Goal: Communication & Community: Answer question/provide support

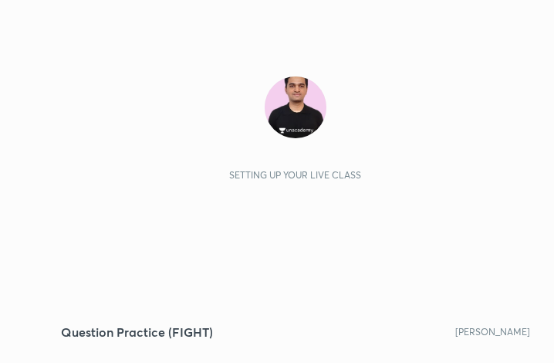
scroll to position [264, 491]
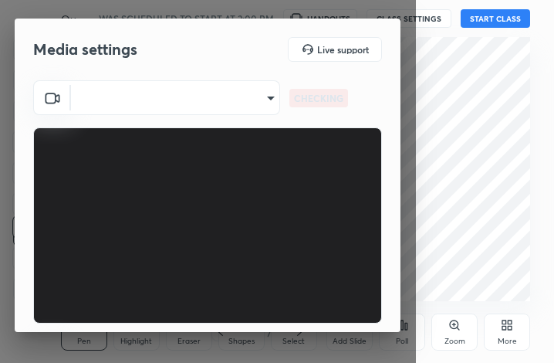
click at [182, 103] on body "1 2 3 4 5 6 7 C X Z C X Z E E Erase all H H Question Practice (FIGHT) WAS SCHED…" at bounding box center [277, 181] width 554 height 363
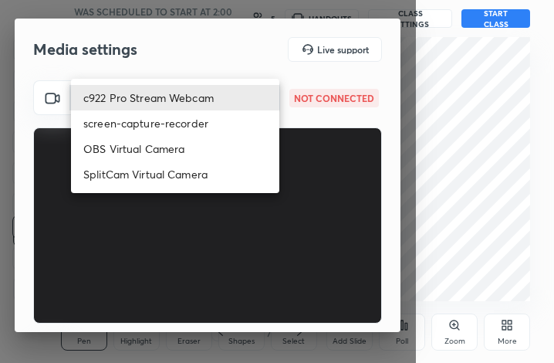
click at [185, 184] on li "SplitCam Virtual Camera" at bounding box center [175, 173] width 208 height 25
type input "9mpUWD95S0vIuZNdYoe0IecZE/hZ/xElQmaf1tb3+lA="
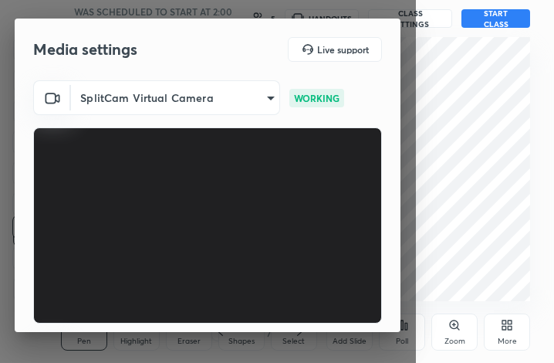
scroll to position [98, 0]
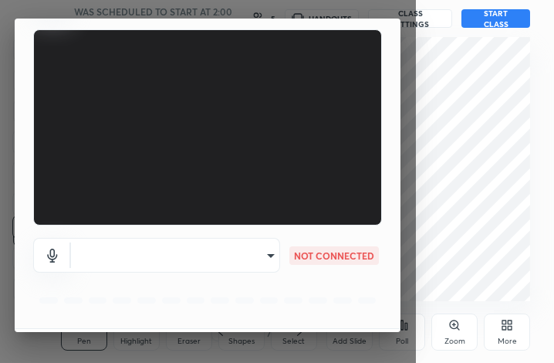
click at [201, 91] on body "1 2 3 4 5 6 7 C X Z C X Z E E Erase all H H Question Practice (FIGHT) WAS SCHED…" at bounding box center [277, 181] width 554 height 363
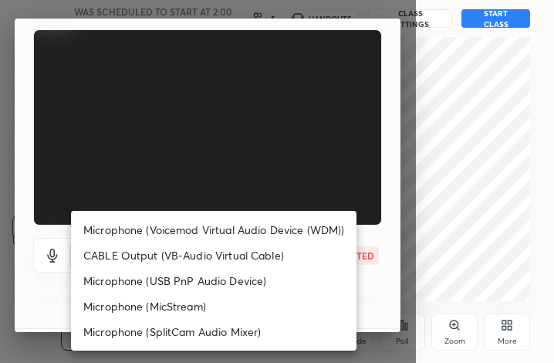
click at [193, 234] on li "Microphone (Voicemod Virtual Audio Device (WDM))" at bounding box center [213, 229] width 285 height 25
type input "VBCGzjgTZ+0gmPAsoHgp+LhUckAxO9S5WqeSPDF+pXU="
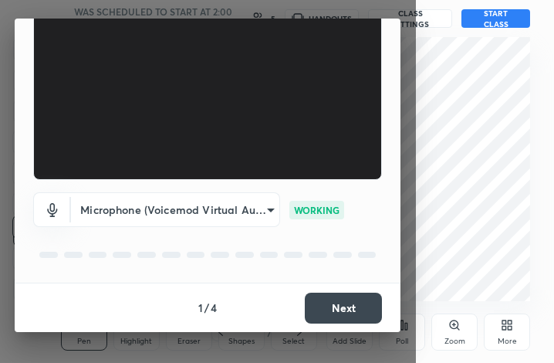
click at [329, 296] on button "Next" at bounding box center [343, 307] width 77 height 31
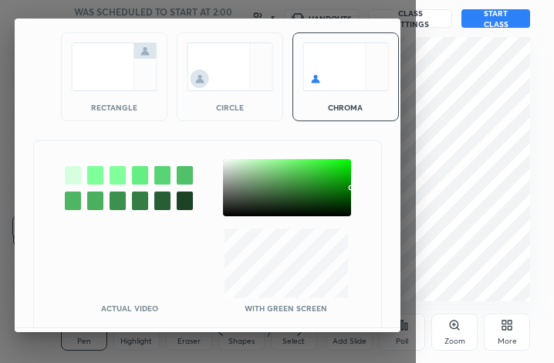
click at [228, 164] on div at bounding box center [287, 187] width 128 height 57
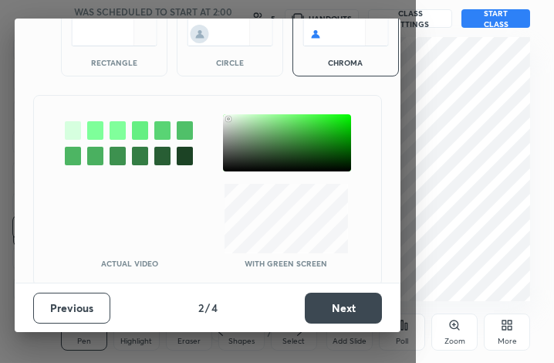
click at [346, 312] on button "Next" at bounding box center [343, 307] width 77 height 31
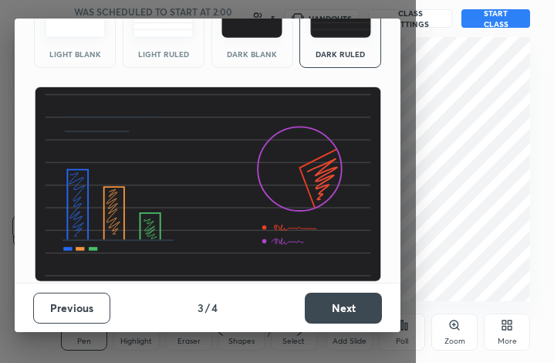
scroll to position [100, 0]
click at [346, 312] on button "Next" at bounding box center [343, 307] width 77 height 31
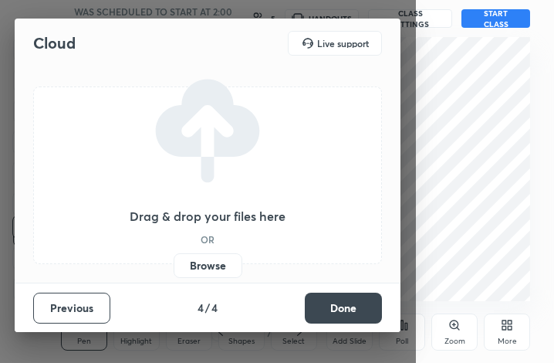
click at [346, 312] on button "Done" at bounding box center [343, 307] width 77 height 31
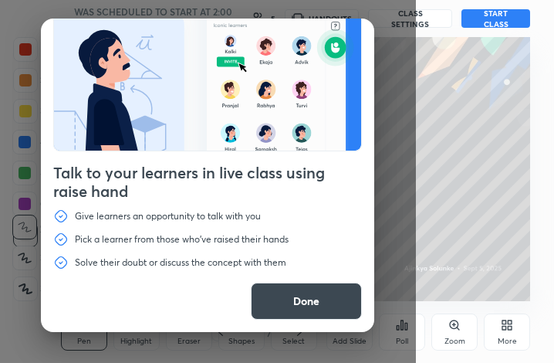
drag, startPoint x: 311, startPoint y: 305, endPoint x: 544, endPoint y: 319, distance: 233.4
click at [312, 305] on button "Done" at bounding box center [306, 300] width 111 height 37
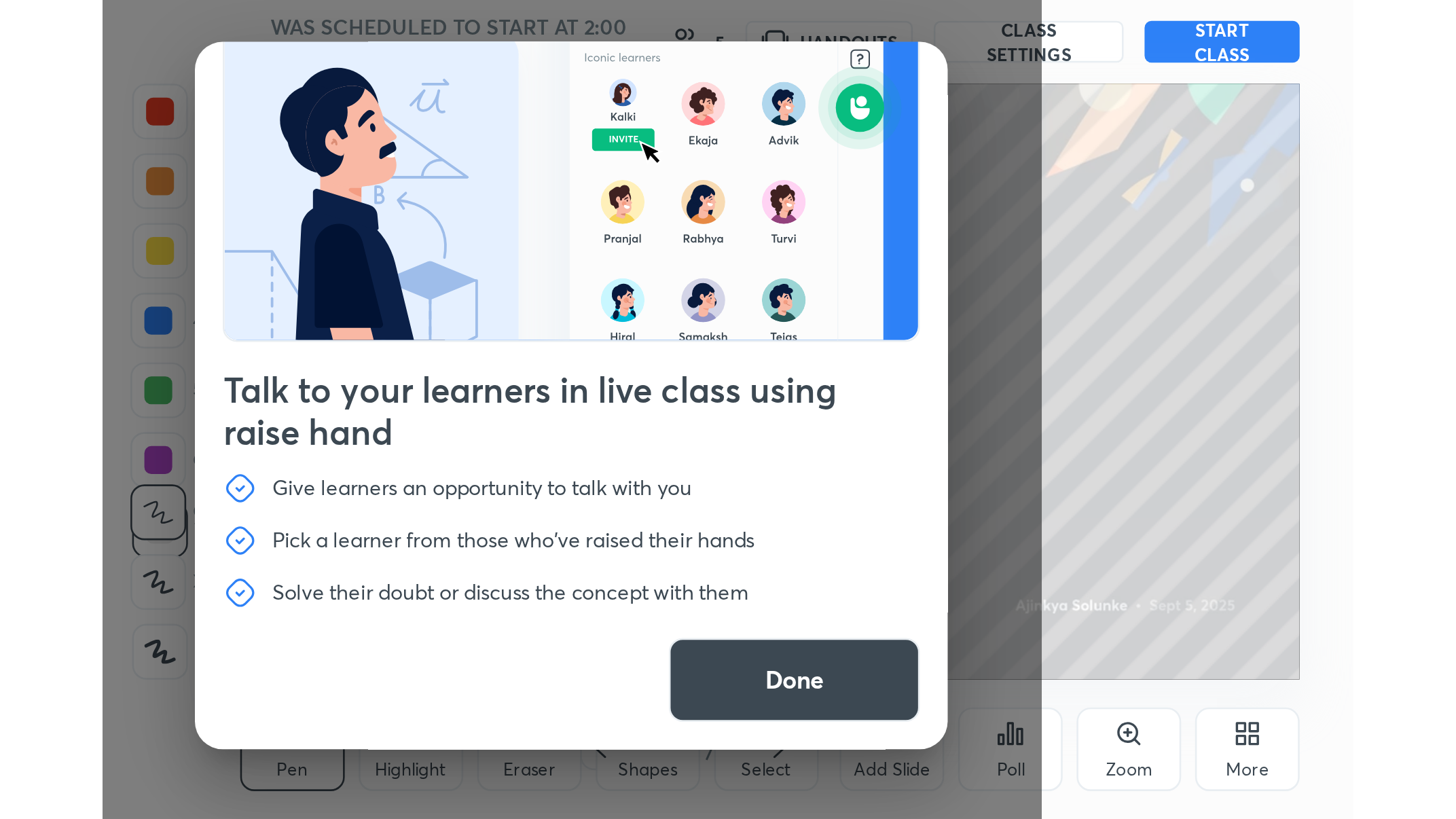
scroll to position [47, 0]
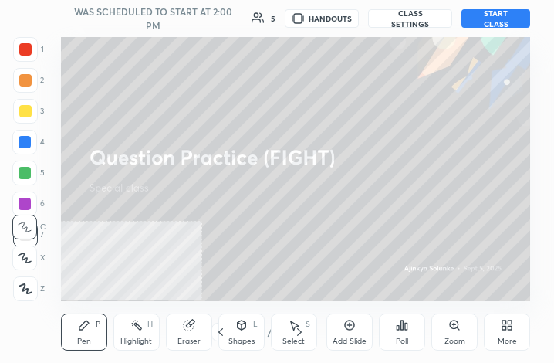
click at [505, 331] on icon at bounding box center [507, 325] width 12 height 12
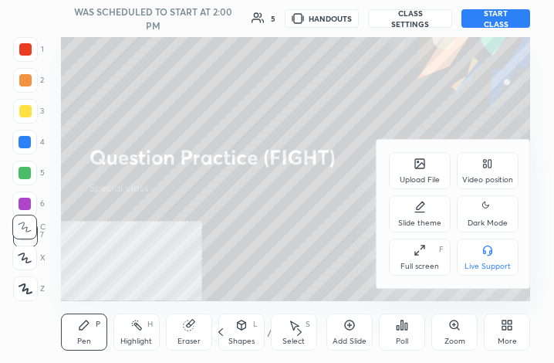
click at [430, 270] on div "Full screen" at bounding box center [419, 266] width 39 height 8
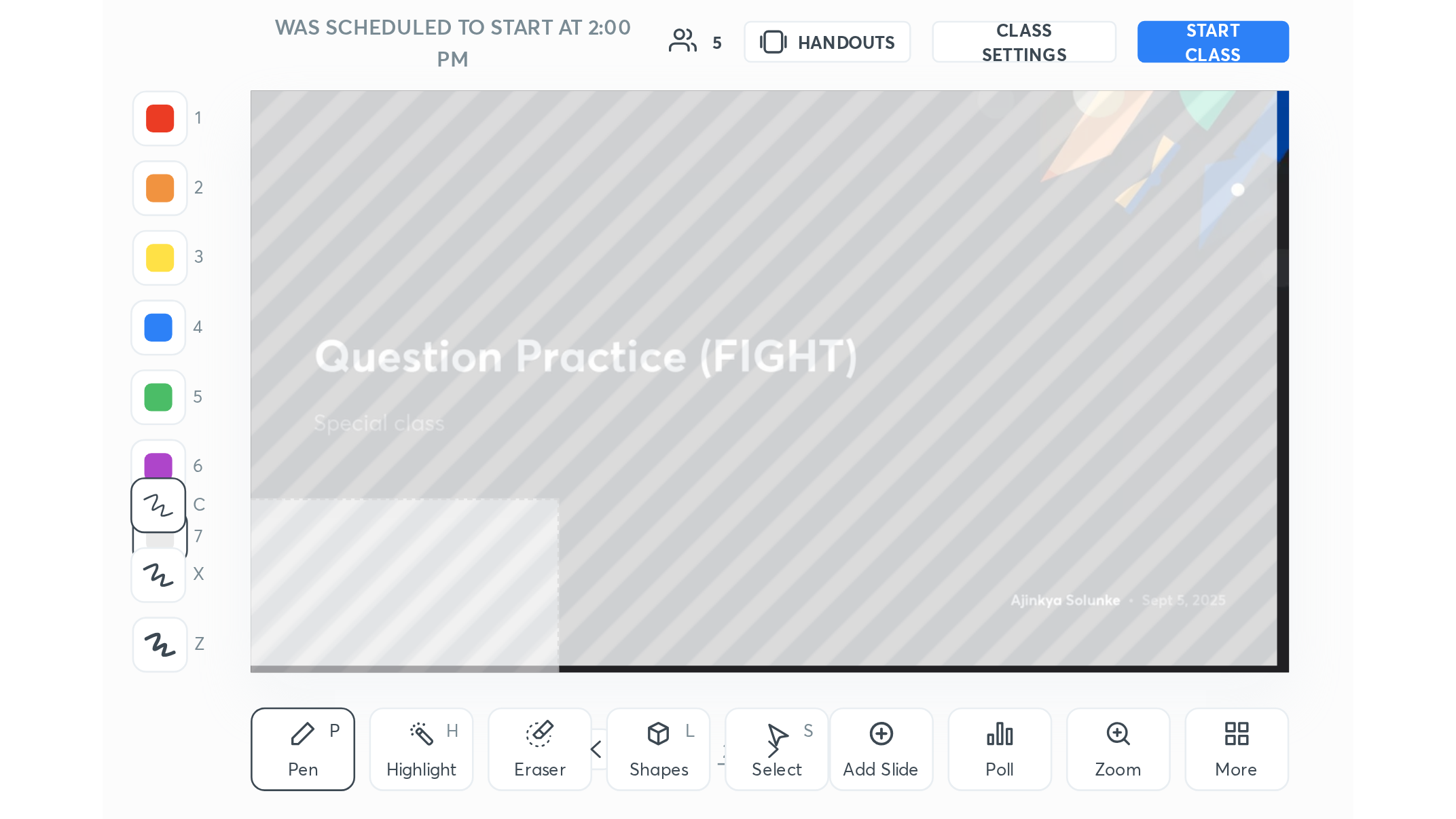
scroll to position [67696, 67468]
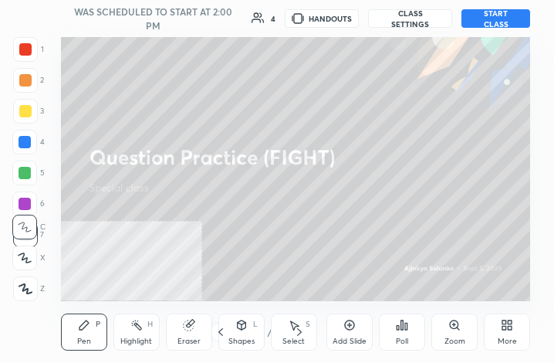
click at [477, 20] on button "START CLASS" at bounding box center [495, 18] width 69 height 19
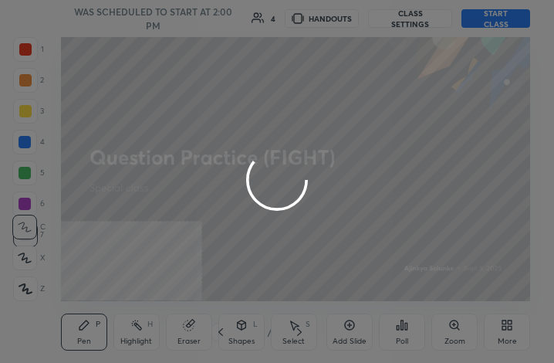
click at [452, 168] on div at bounding box center [277, 181] width 554 height 363
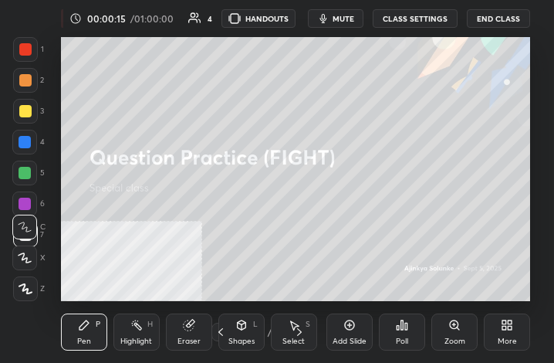
click at [514, 336] on div "More" at bounding box center [507, 331] width 46 height 37
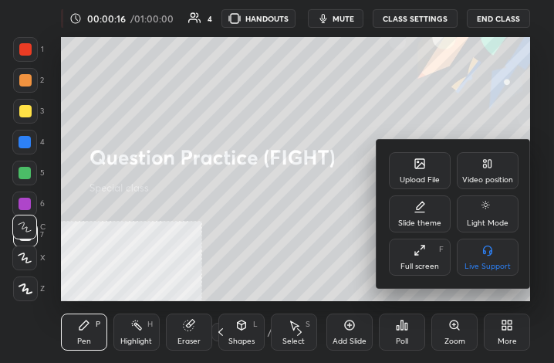
click at [423, 256] on icon at bounding box center [419, 250] width 12 height 12
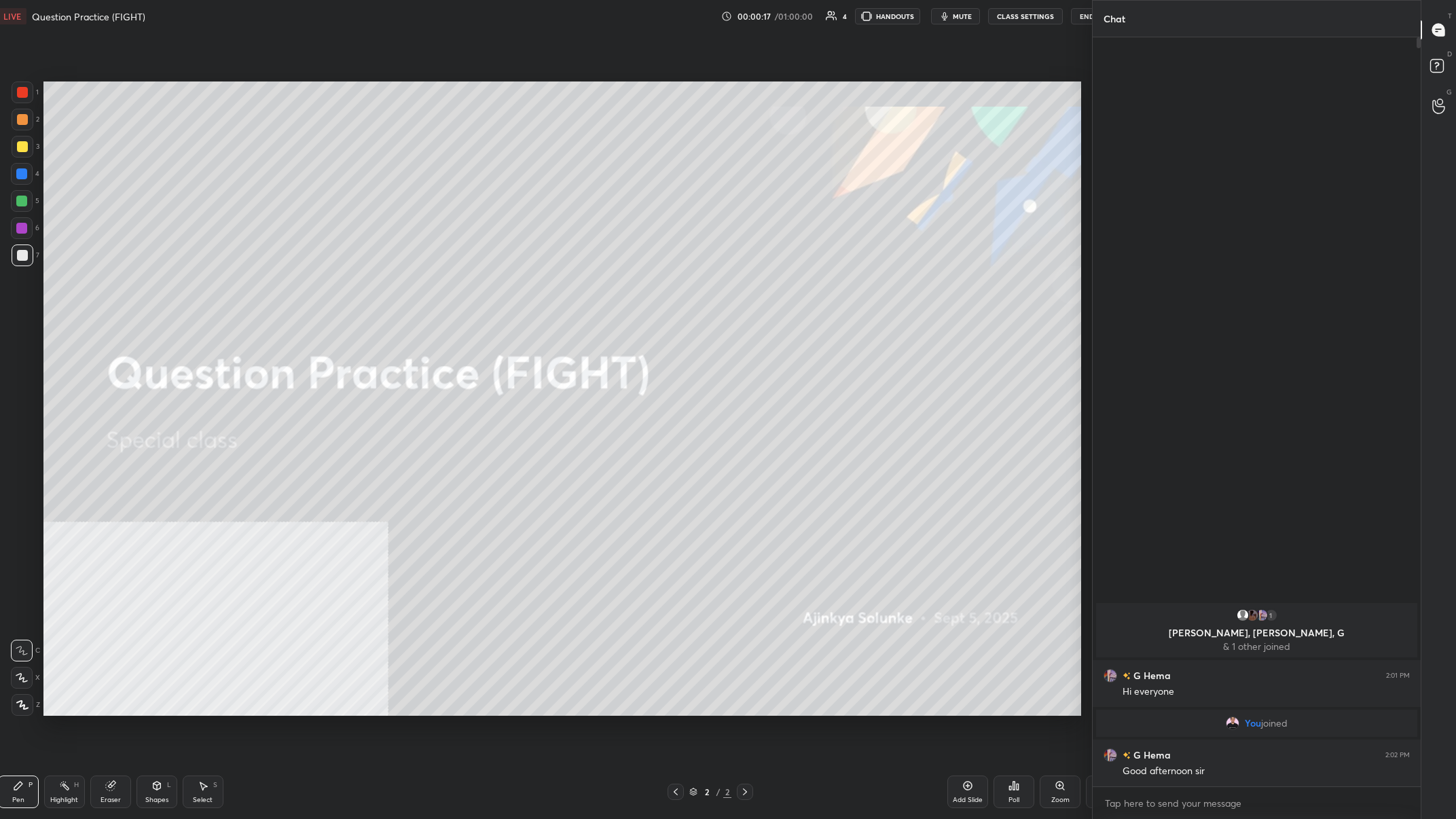
scroll to position [733, 1037]
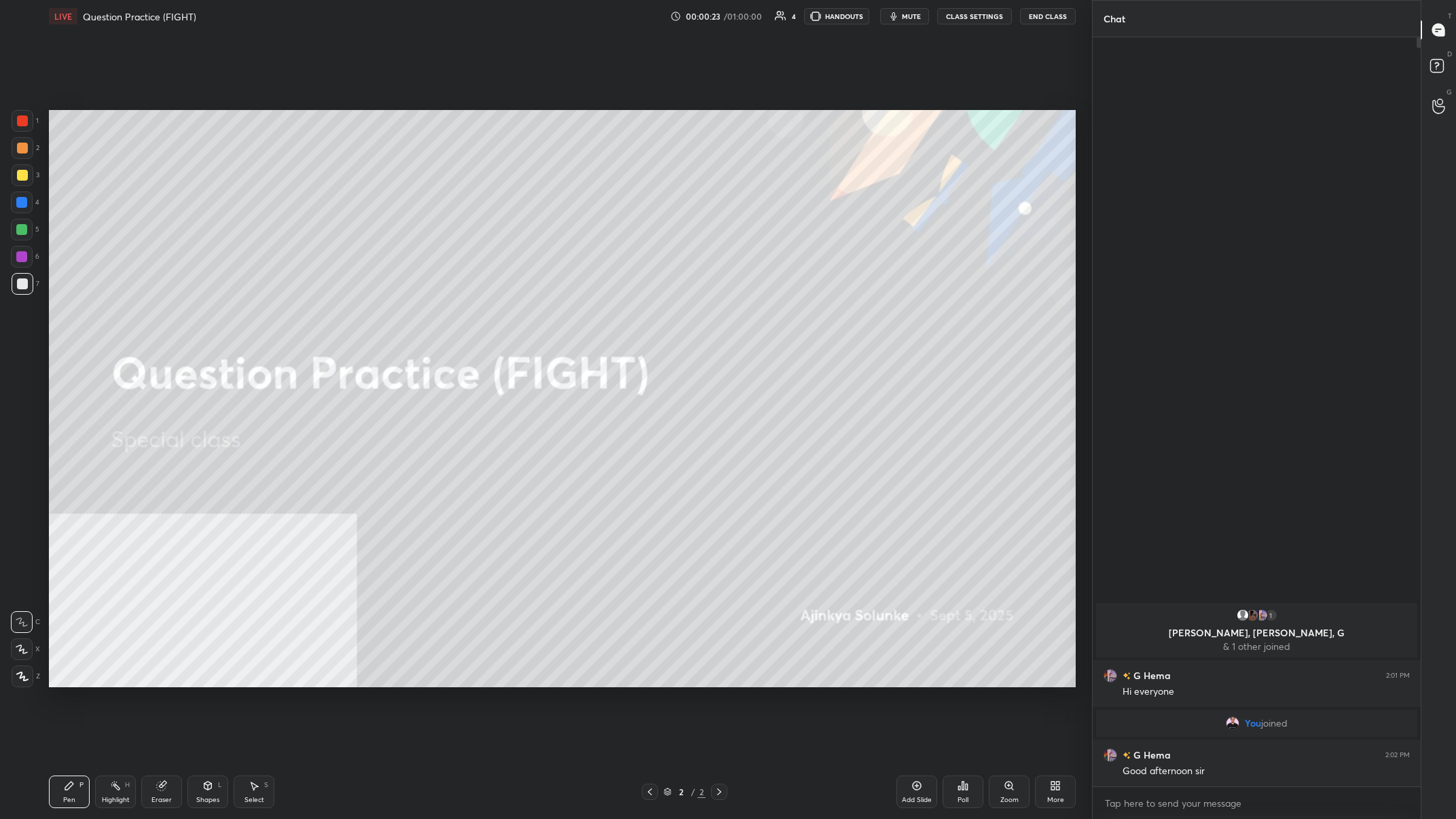
click at [487, 319] on div "More" at bounding box center [1055, 792] width 40 height 33
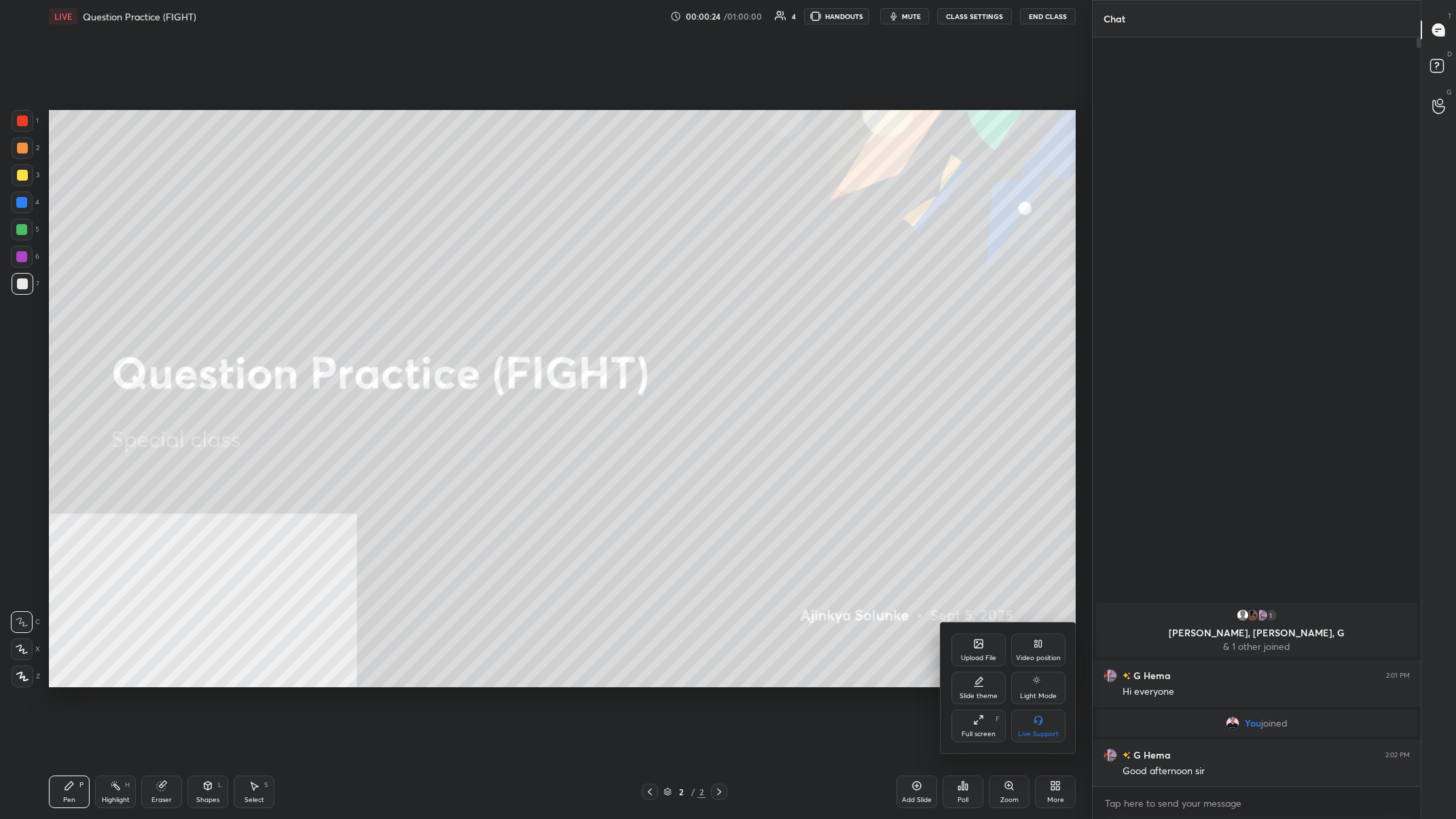
click at [487, 319] on div "Video position" at bounding box center [1039, 650] width 55 height 33
click at [487, 319] on div "Bottom right" at bounding box center [1038, 734] width 40 height 7
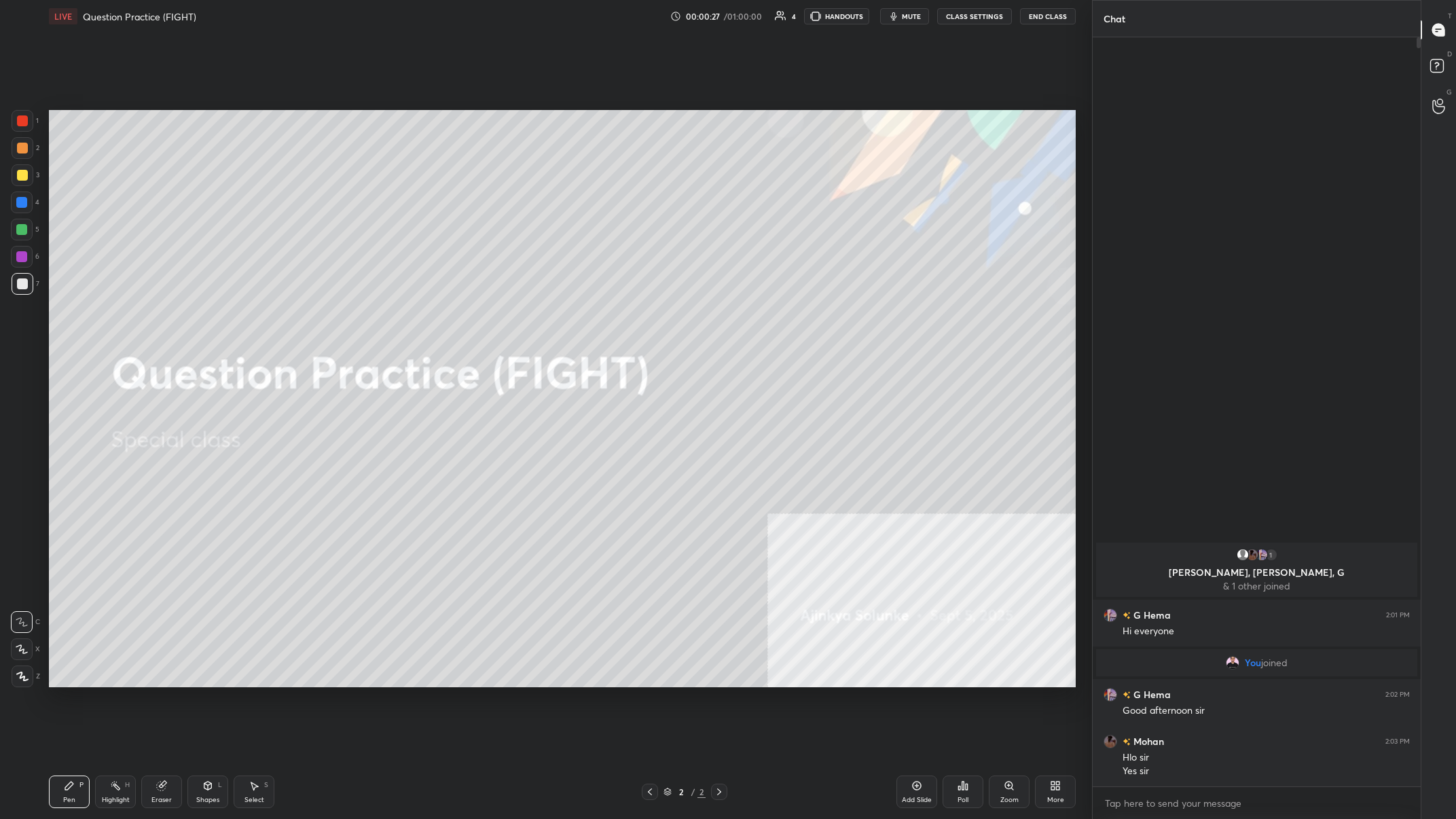
click at [18, 176] on div at bounding box center [22, 175] width 11 height 11
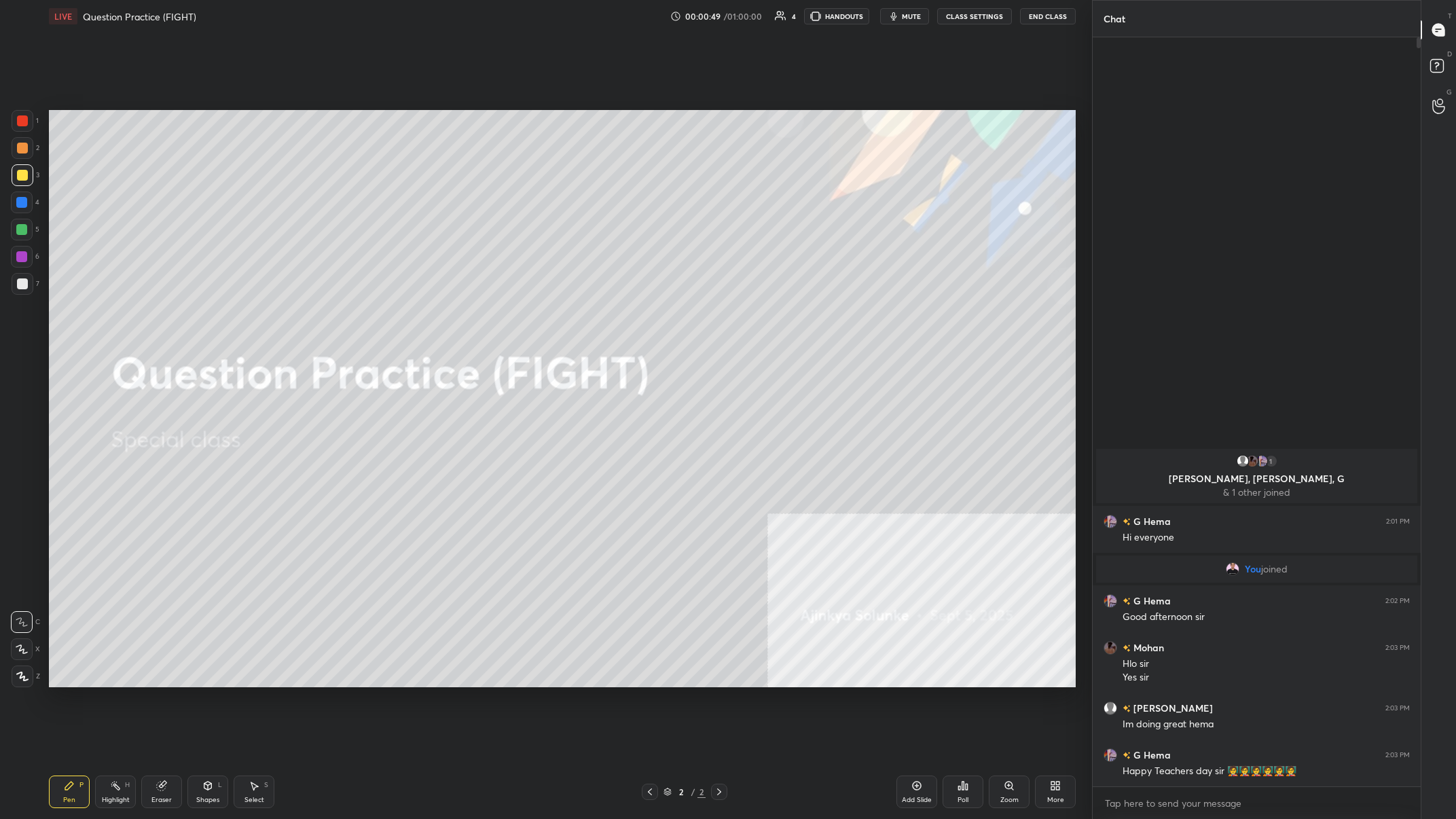
click at [487, 319] on div "More" at bounding box center [1055, 792] width 40 height 33
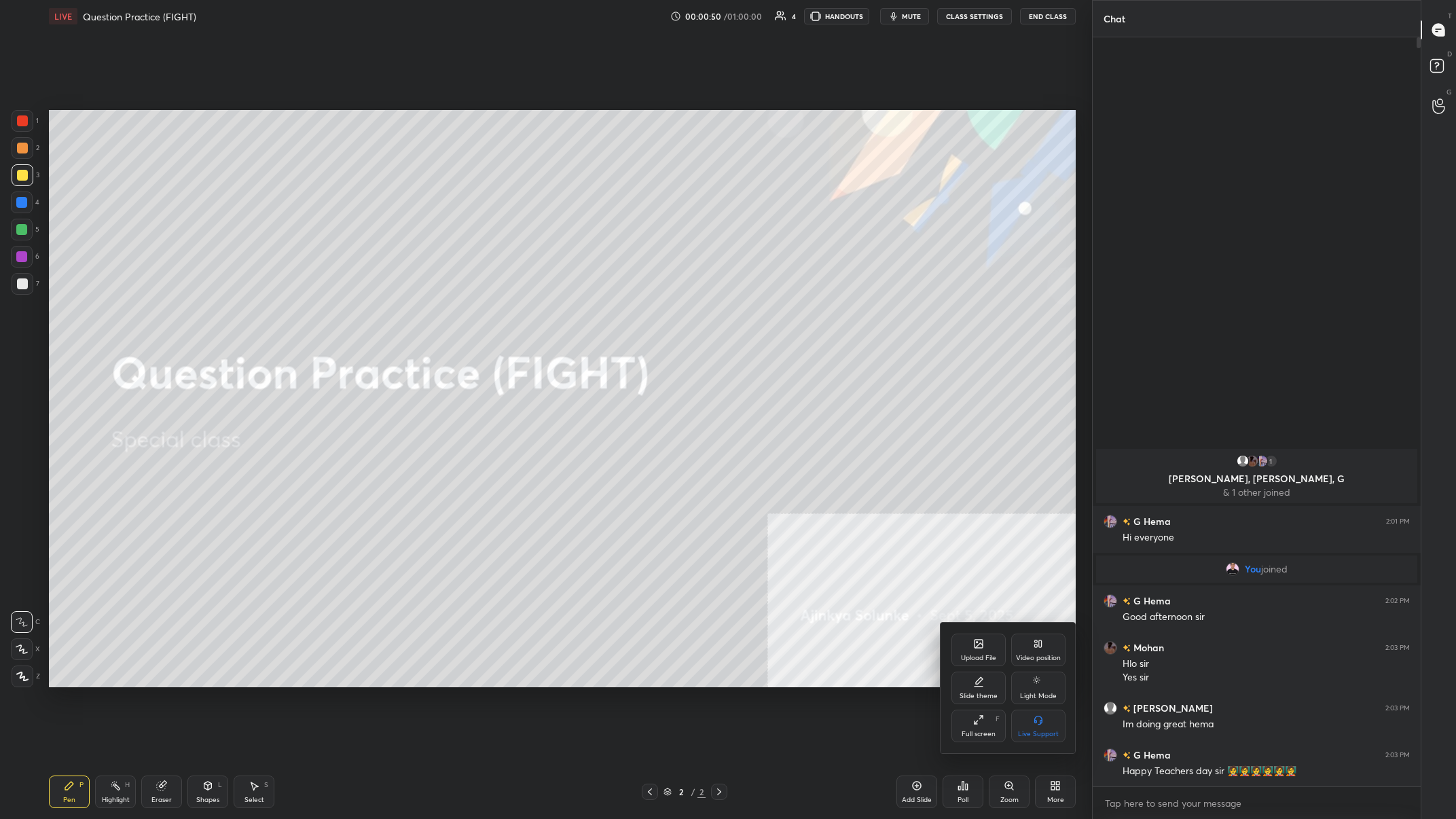
click at [487, 319] on div "Upload File" at bounding box center [978, 659] width 35 height 7
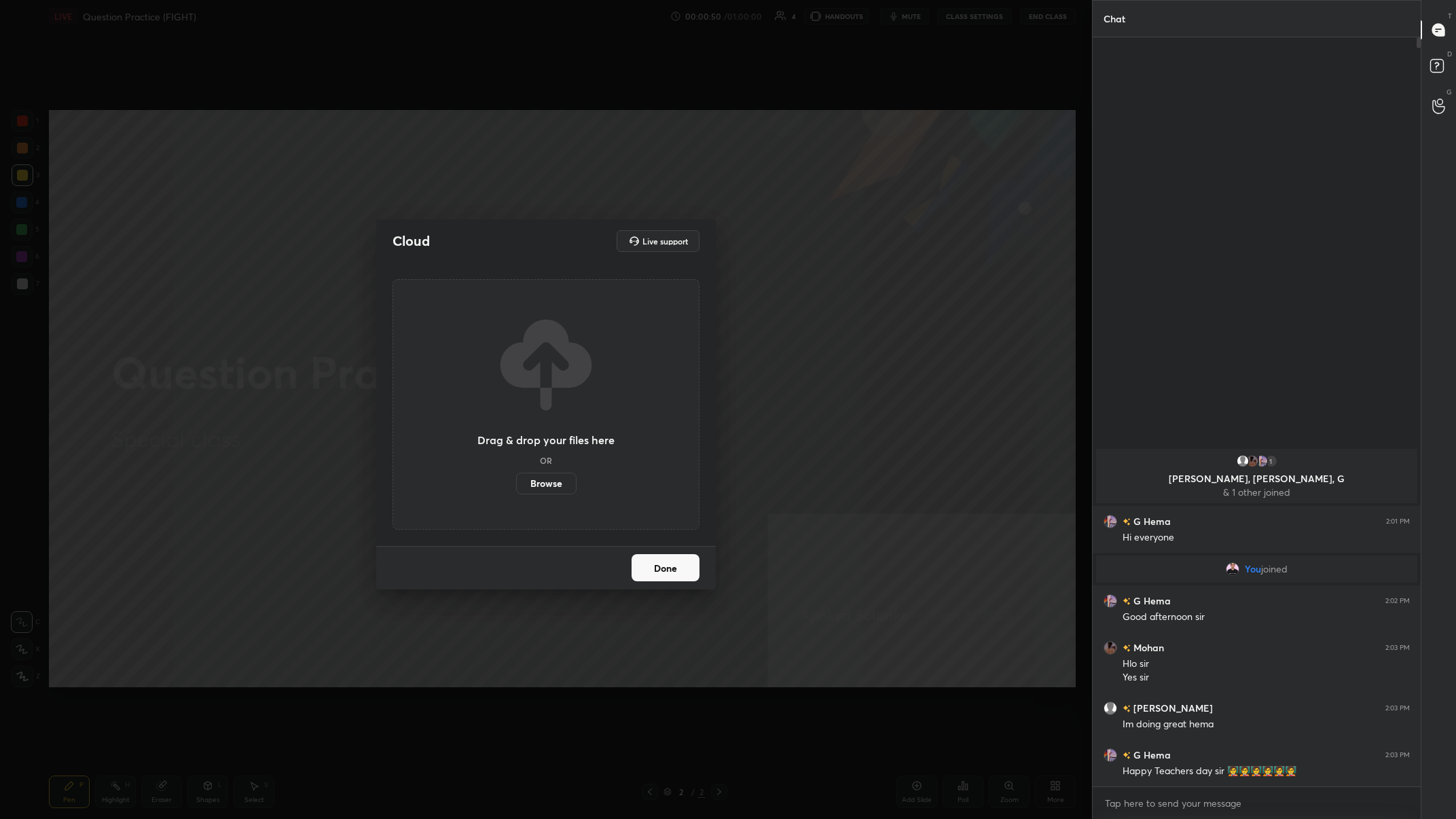
click at [487, 319] on label "Browse" at bounding box center [546, 483] width 61 height 22
click at [487, 319] on input "Browse" at bounding box center [516, 483] width 0 height 22
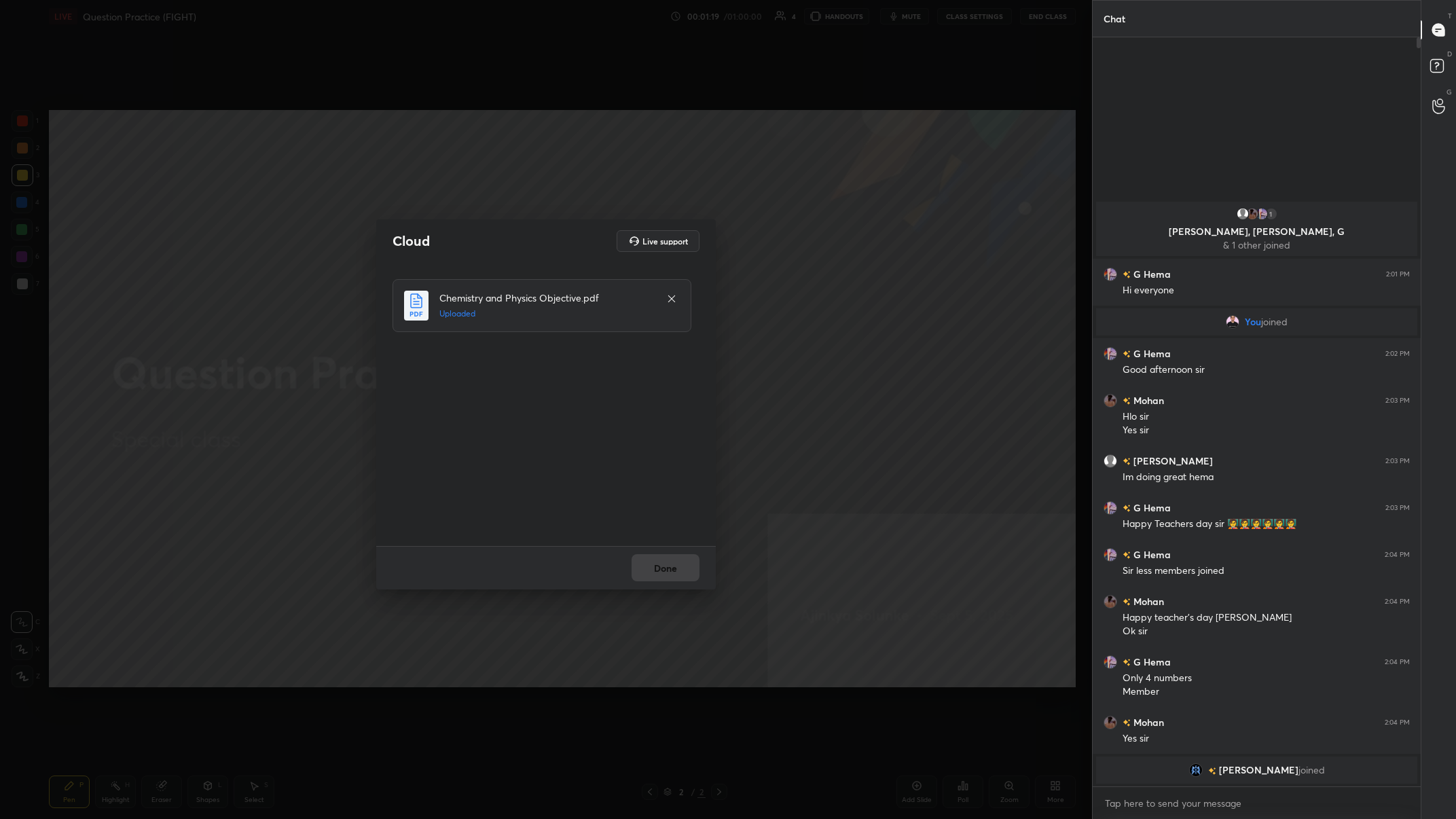
click at [487, 319] on button "Done" at bounding box center [665, 567] width 68 height 27
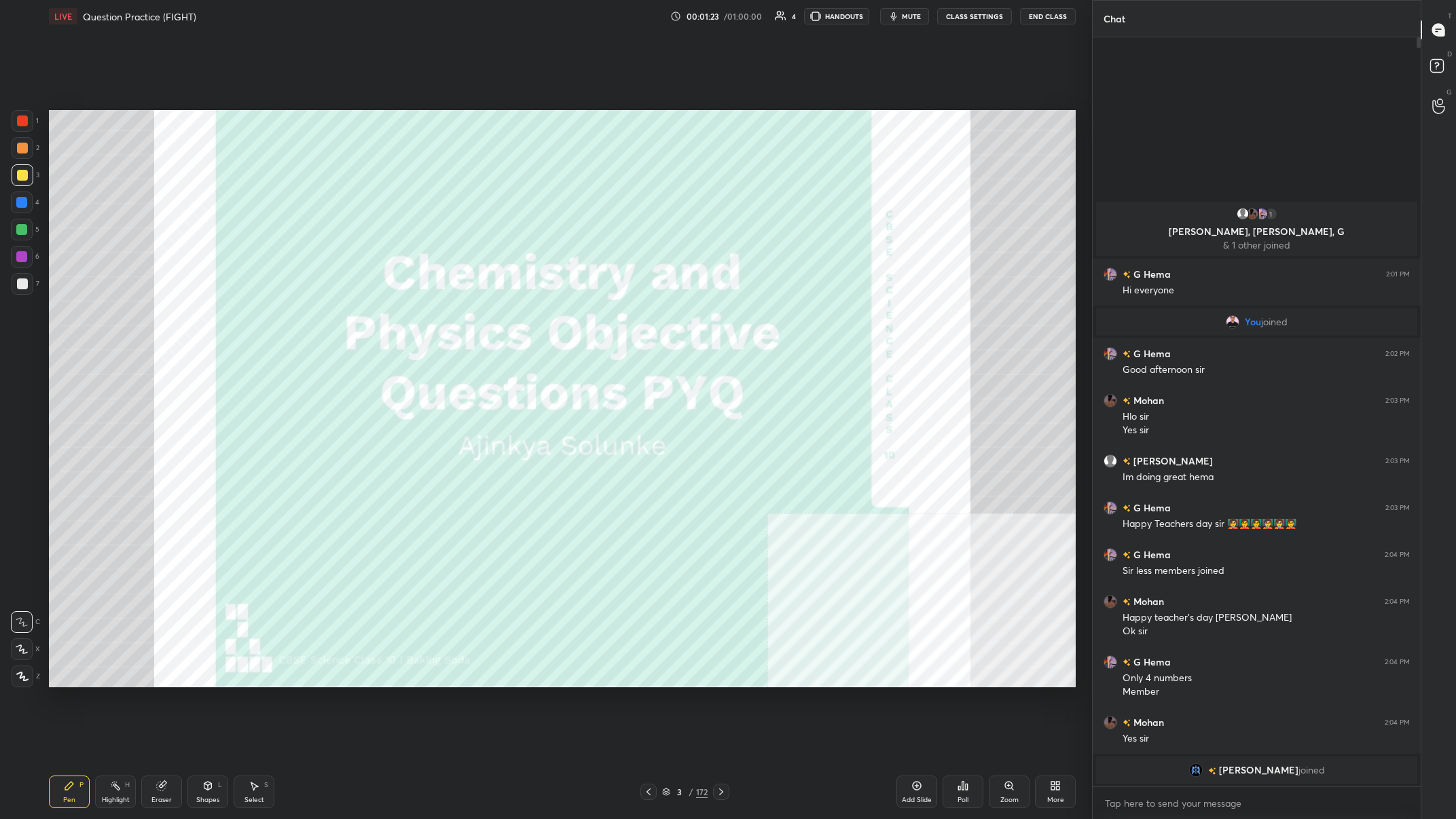
click at [487, 319] on div "3" at bounding box center [679, 792] width 13 height 8
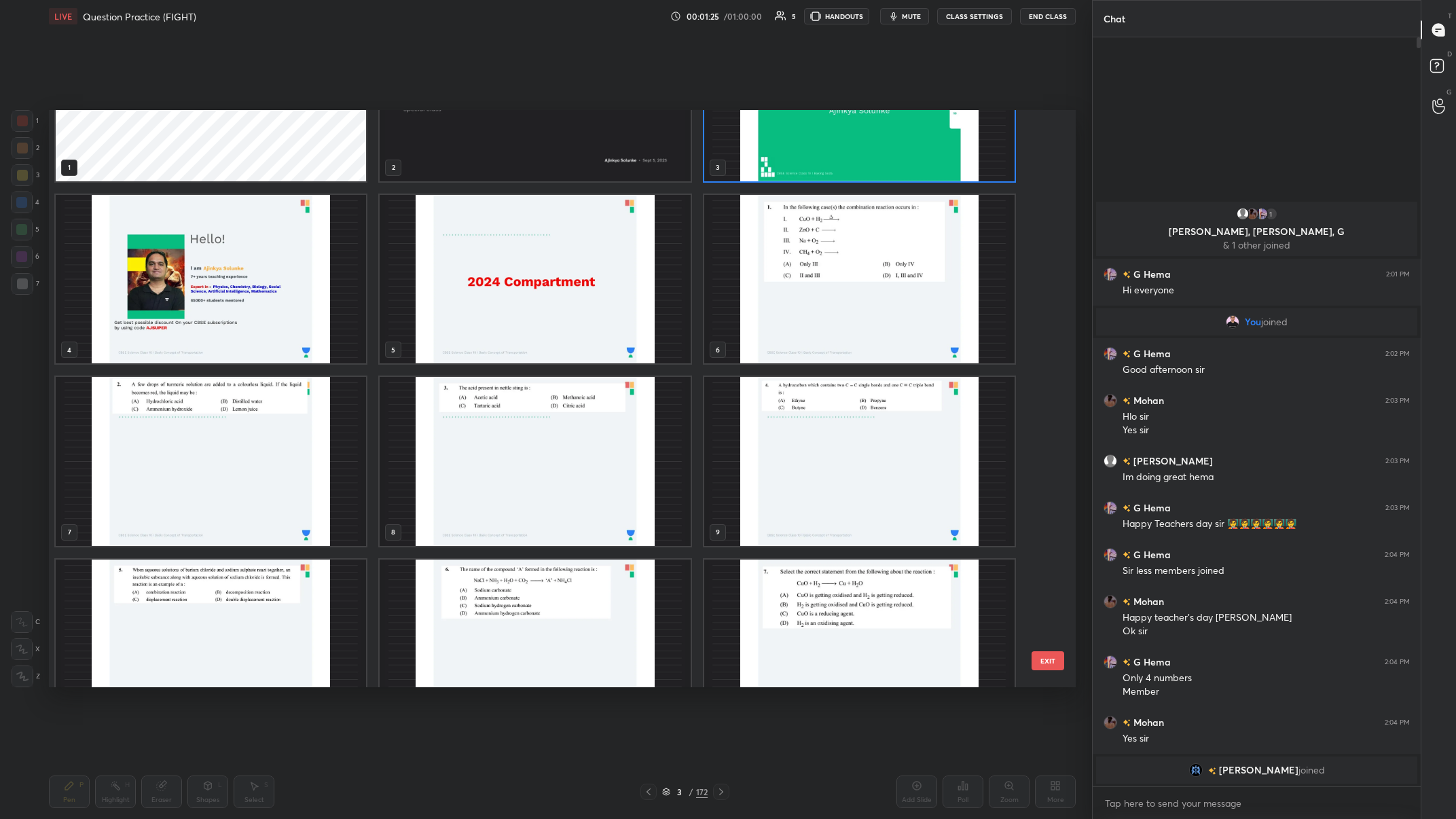
scroll to position [0, 0]
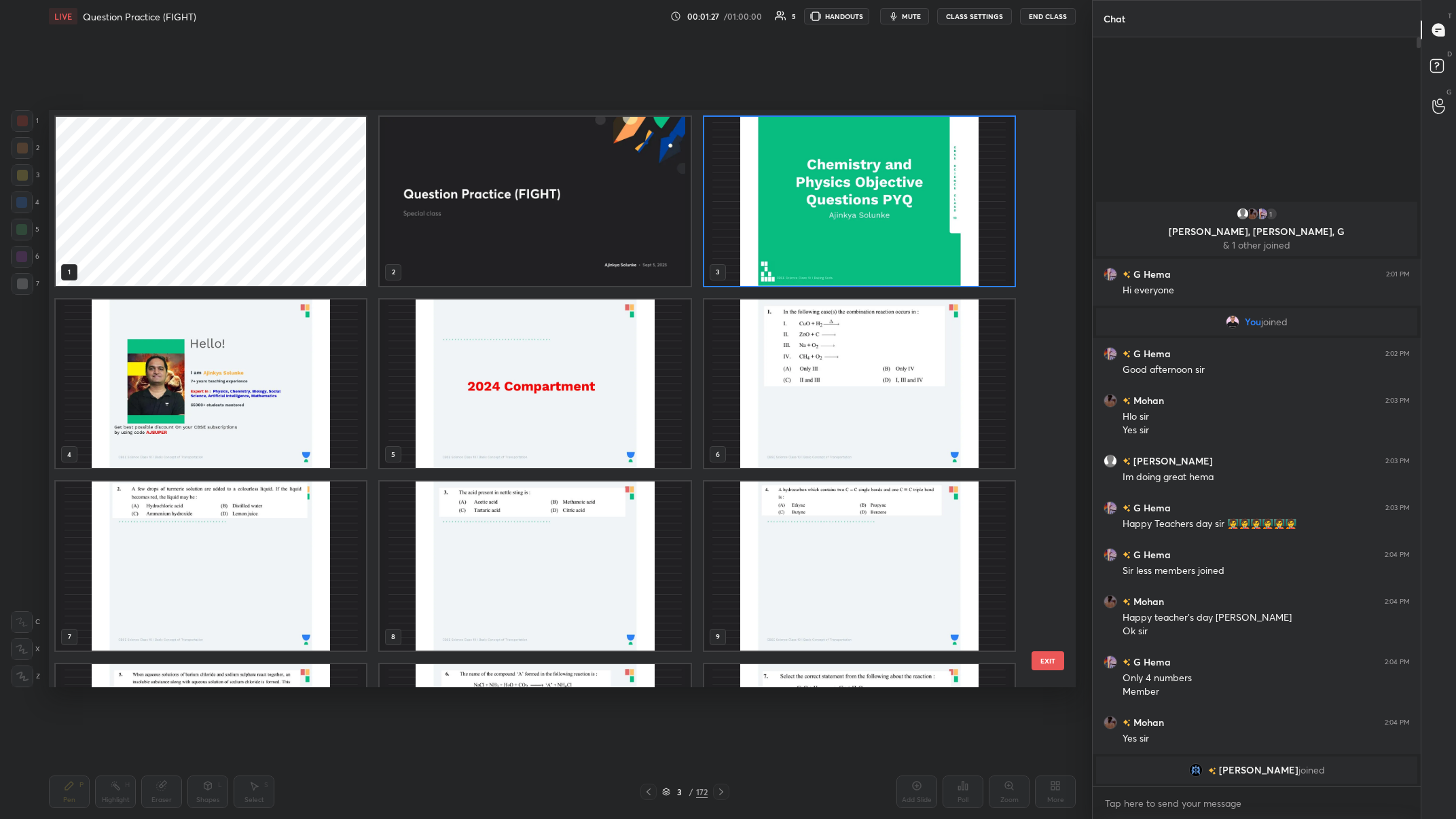
click at [487, 319] on img "grid" at bounding box center [534, 383] width 311 height 169
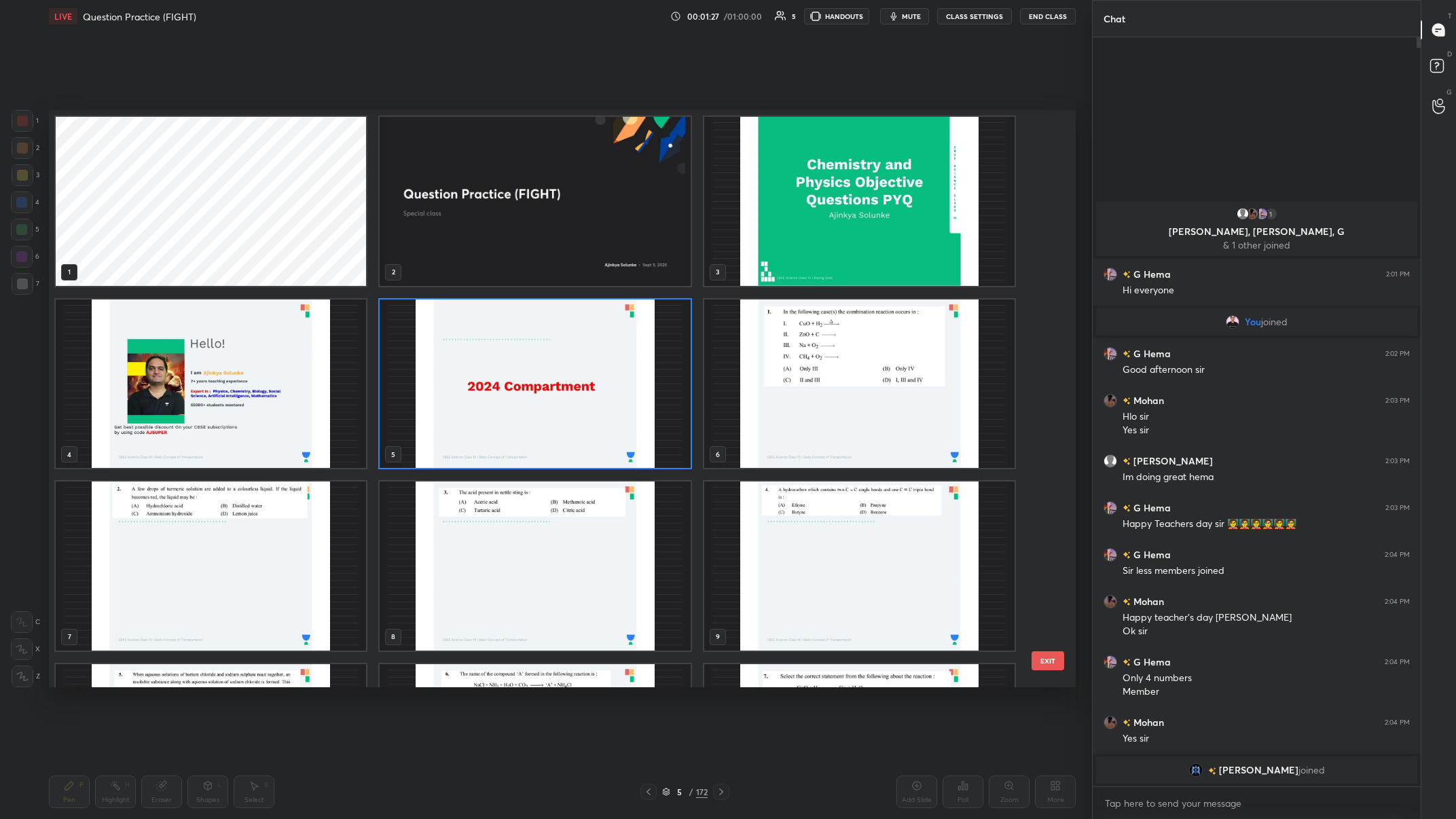
click at [487, 319] on img "grid" at bounding box center [534, 383] width 311 height 169
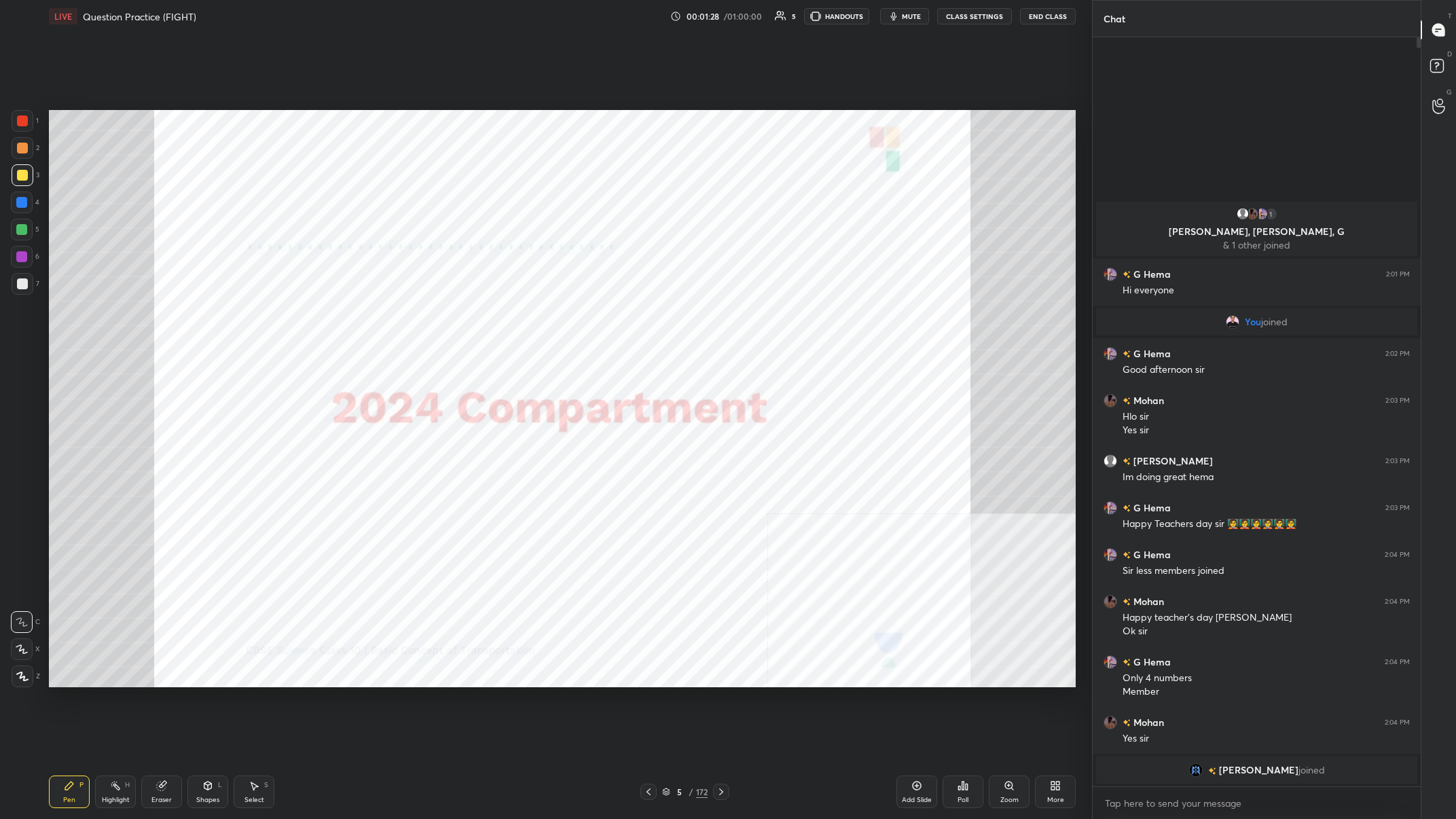
click at [487, 319] on div "5 / 172" at bounding box center [685, 792] width 46 height 12
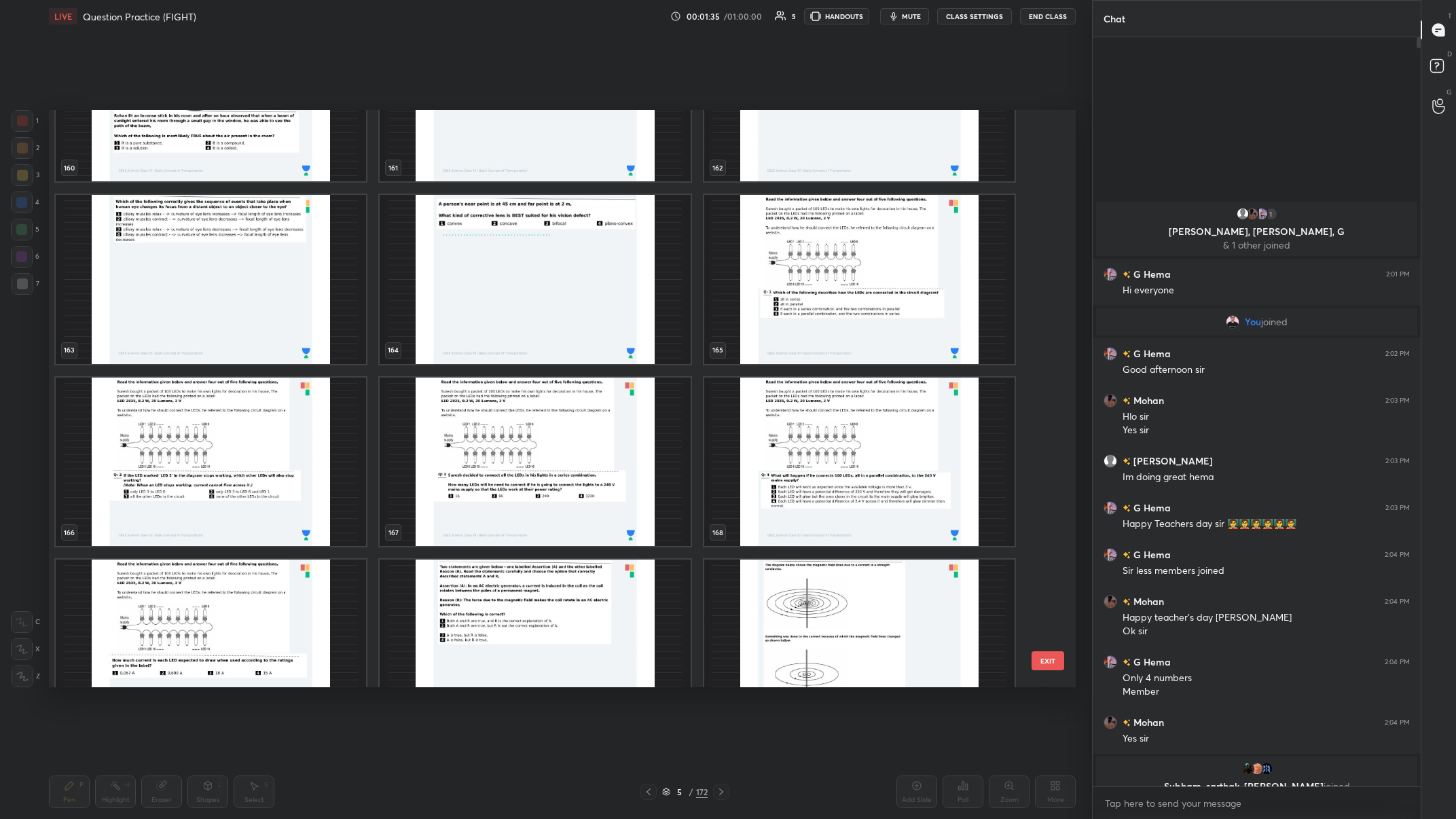
scroll to position [10001, 0]
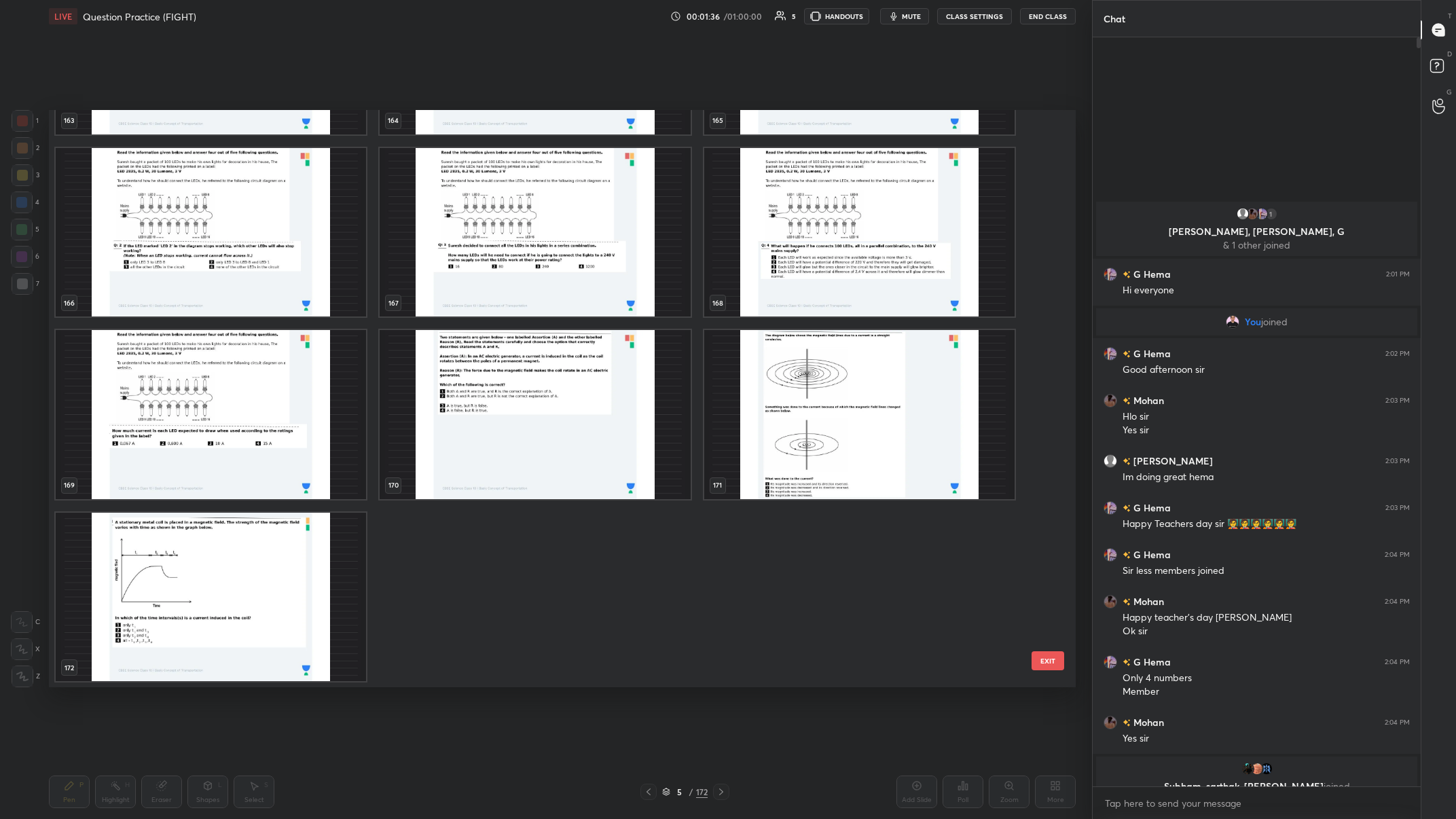
click at [312, 319] on img "grid" at bounding box center [210, 597] width 311 height 169
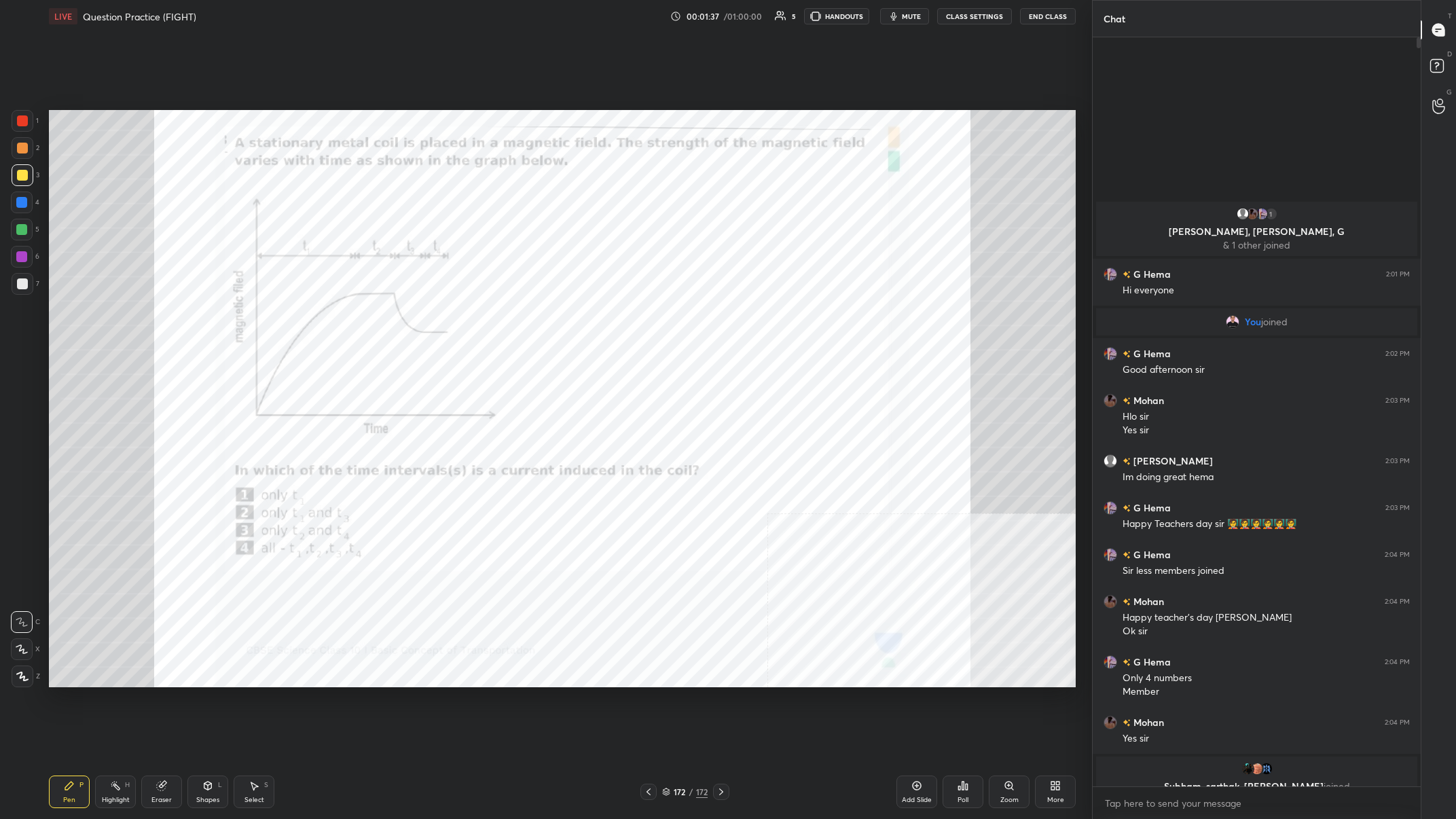
click at [312, 319] on img "grid" at bounding box center [210, 597] width 311 height 169
click at [487, 319] on div "Add Slide" at bounding box center [916, 801] width 30 height 7
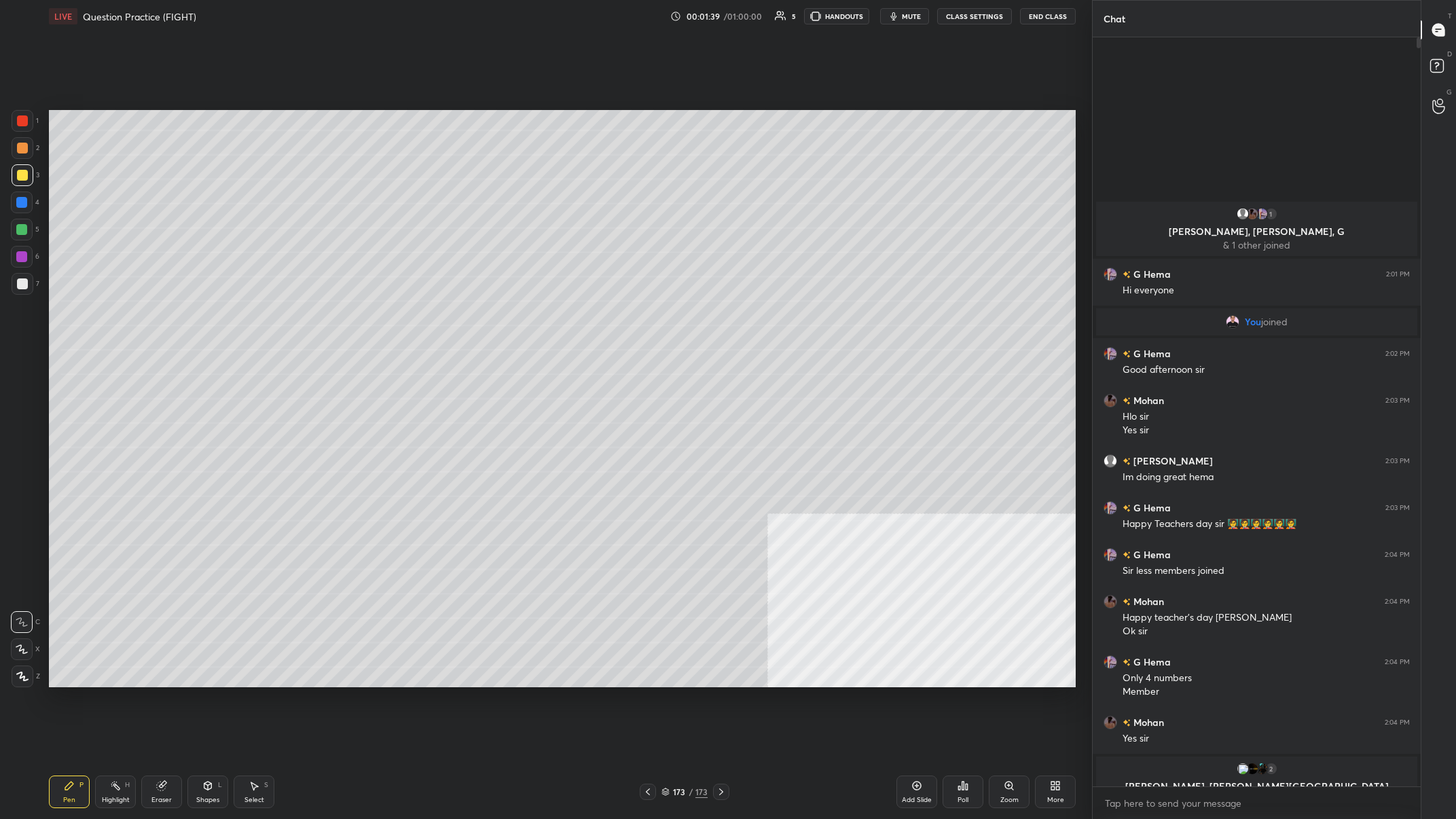
click at [487, 319] on icon at bounding box center [1055, 786] width 11 height 11
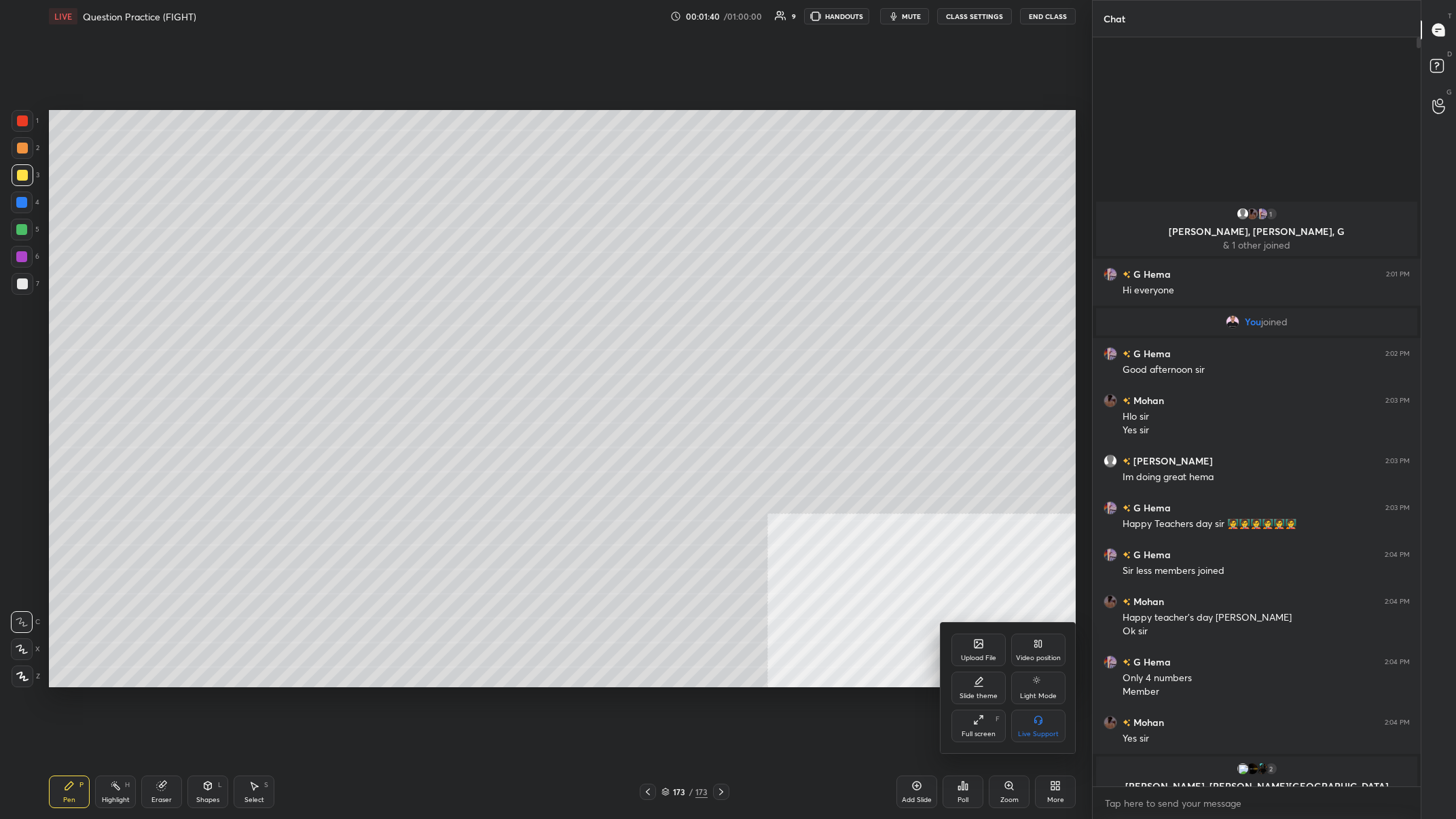
click at [487, 319] on div "Upload File" at bounding box center [979, 650] width 55 height 33
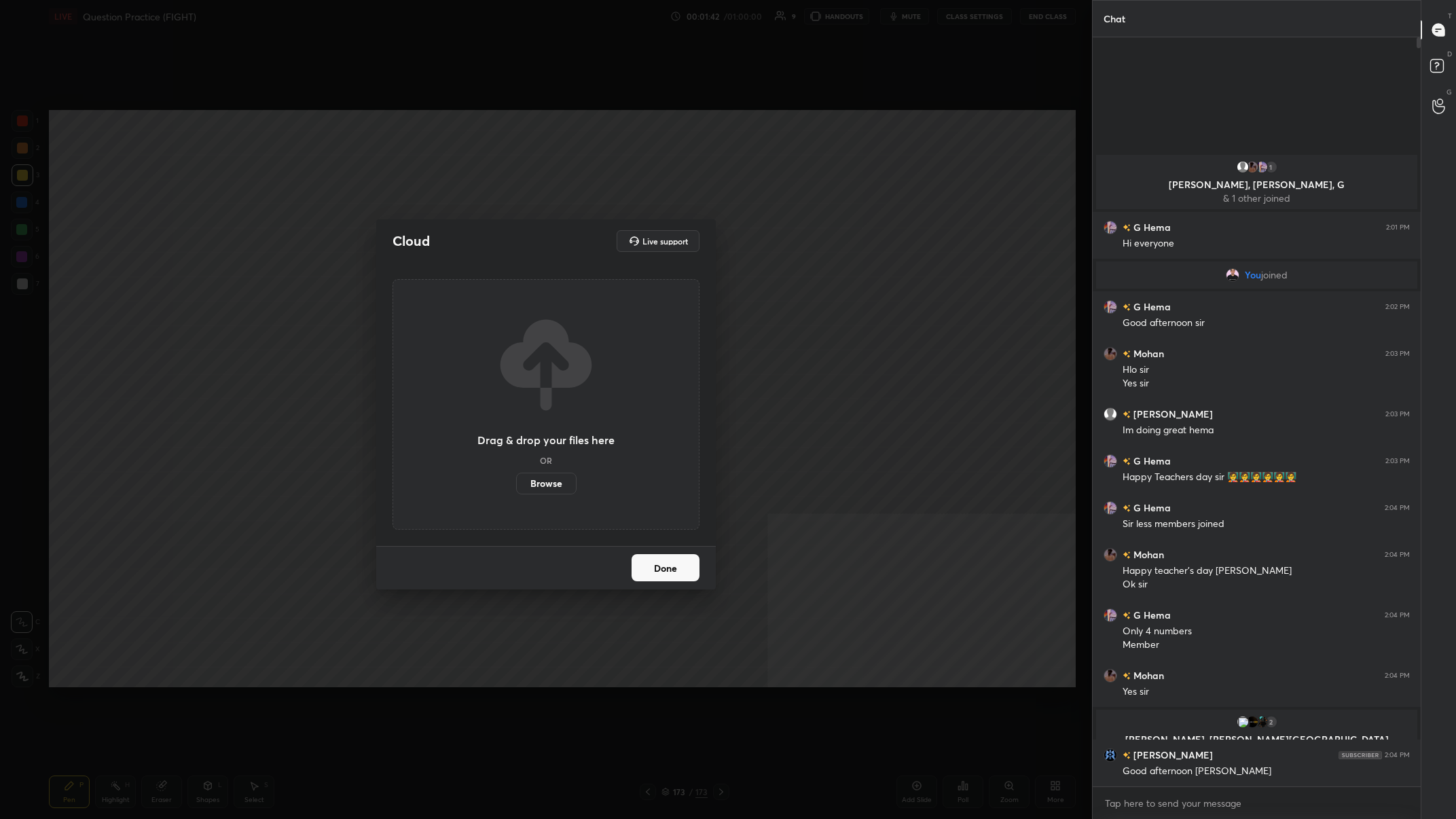
click at [487, 319] on label "Browse" at bounding box center [546, 483] width 61 height 22
click at [487, 319] on input "Browse" at bounding box center [516, 483] width 0 height 22
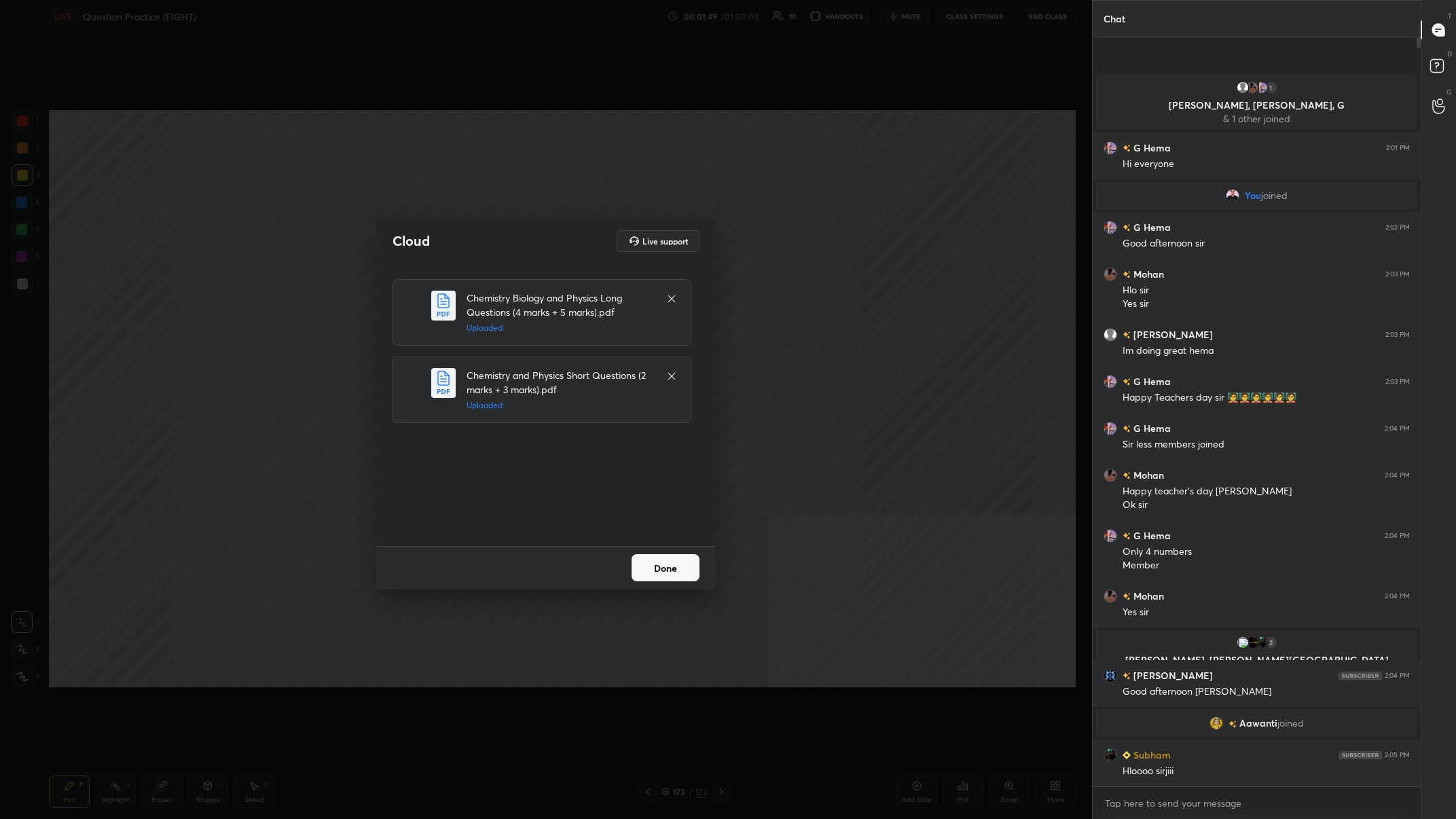
click at [487, 319] on button "Done" at bounding box center [665, 567] width 68 height 27
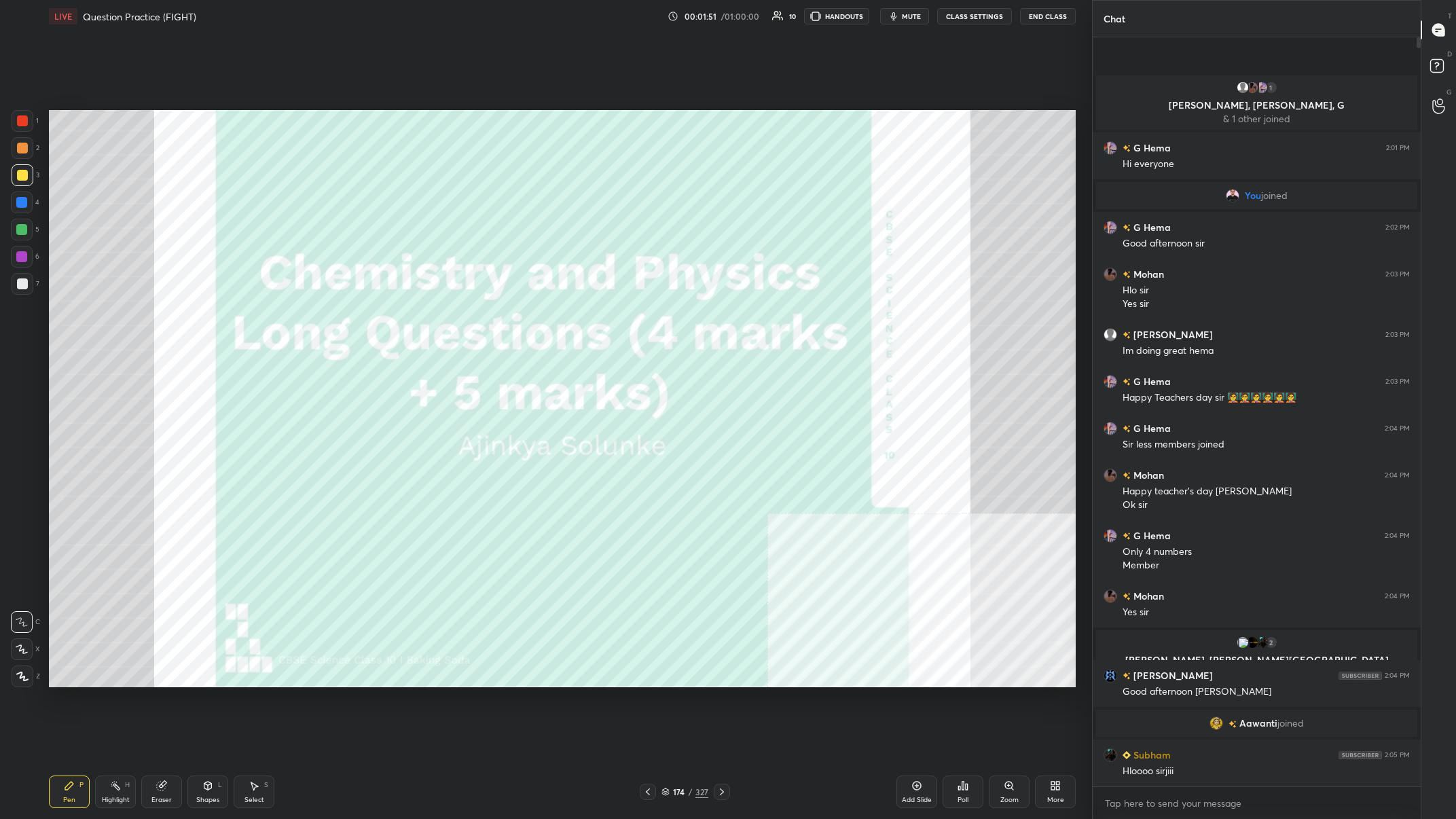
click at [487, 319] on div "174 / 327" at bounding box center [684, 792] width 47 height 12
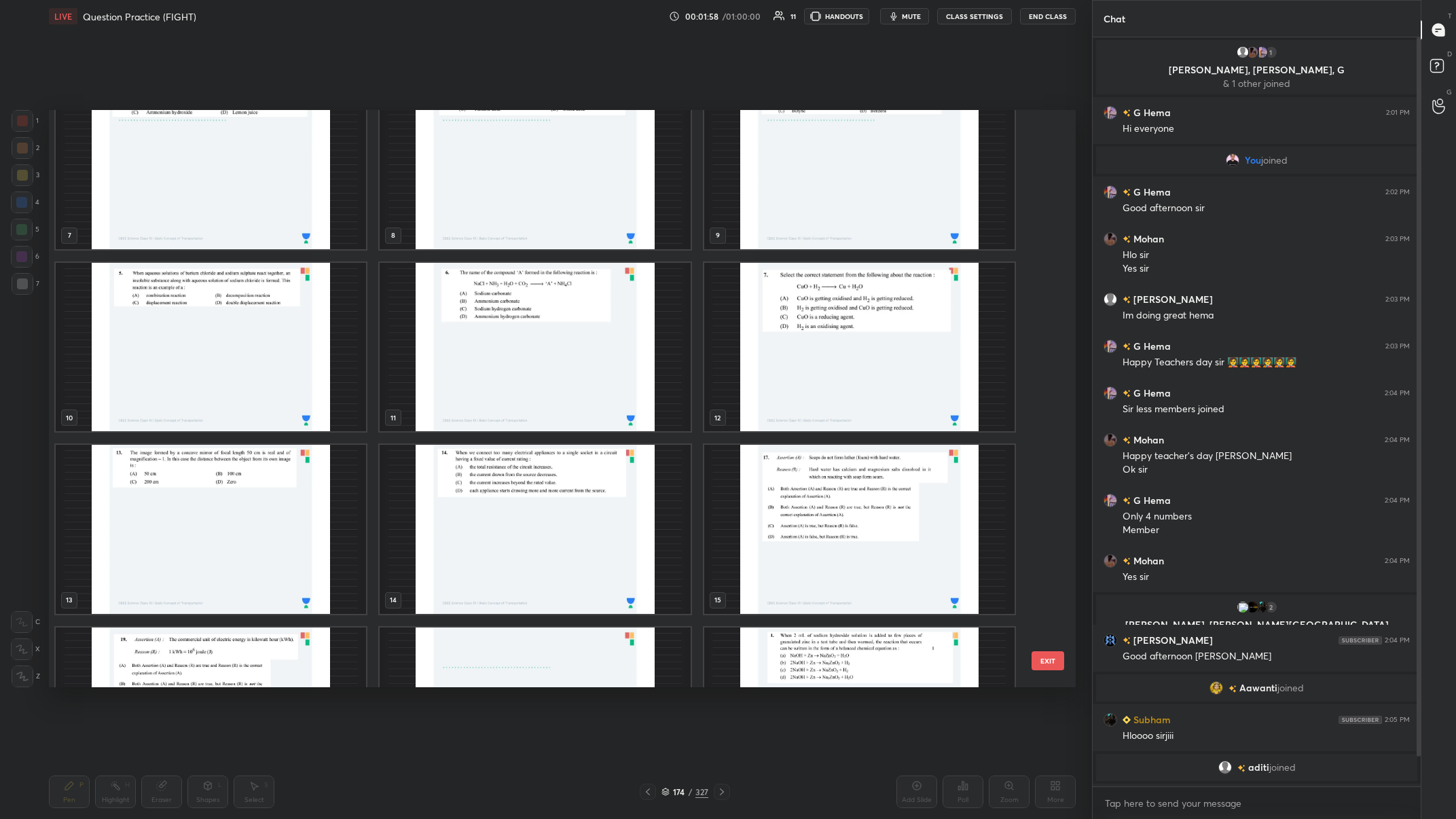
scroll to position [0, 0]
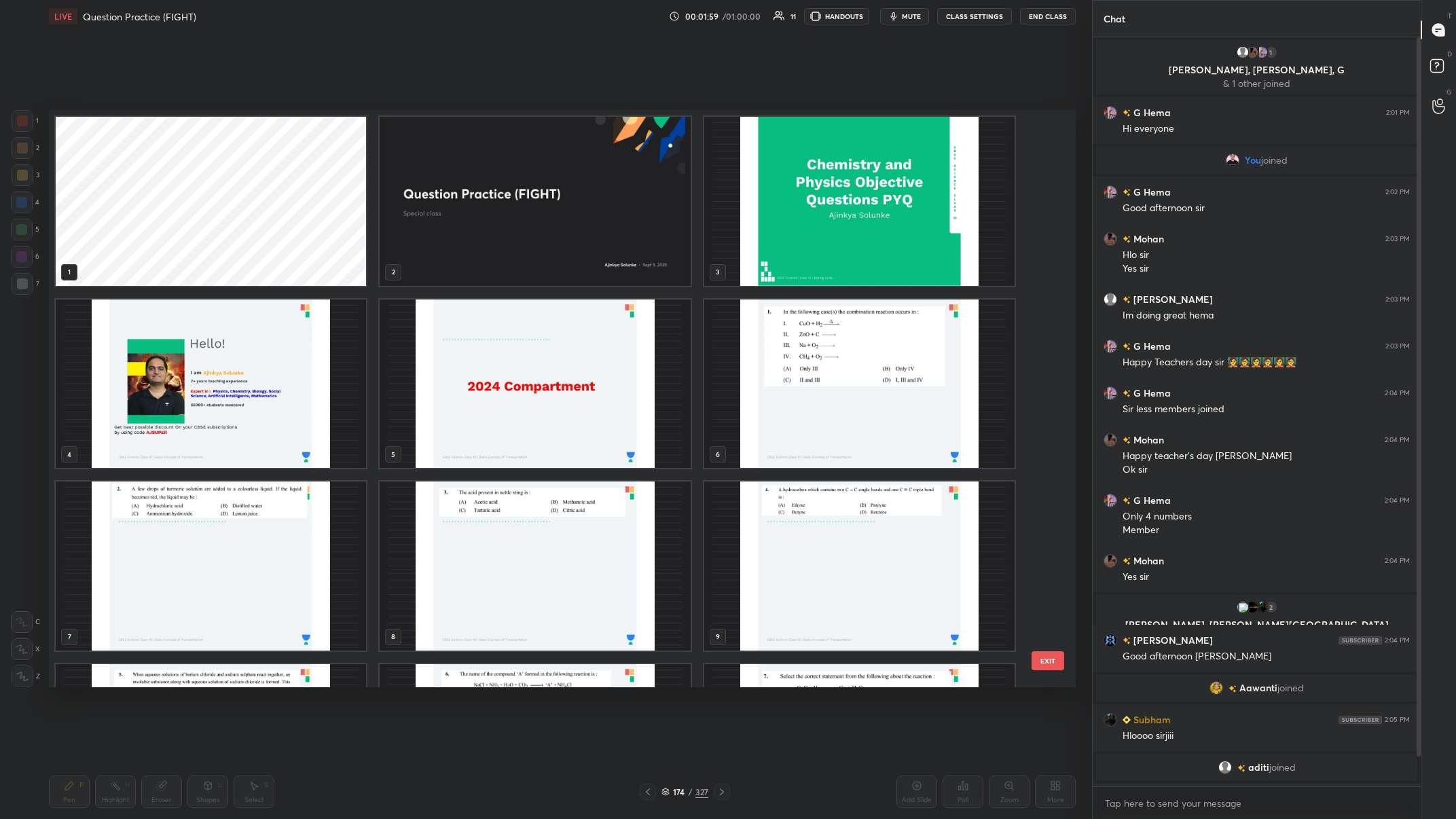
click at [487, 319] on img "grid" at bounding box center [534, 383] width 311 height 169
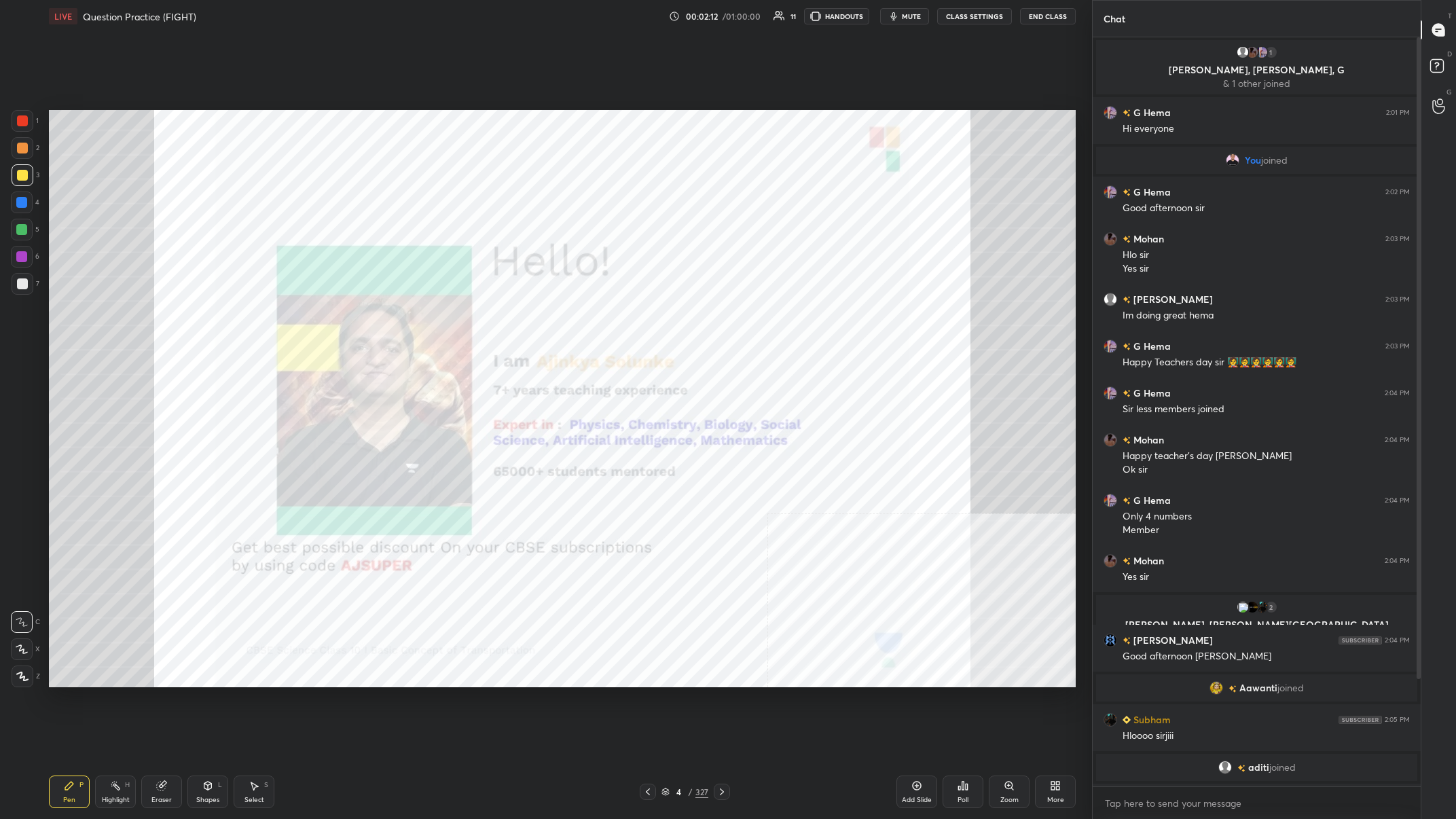
click at [32, 122] on div at bounding box center [22, 121] width 22 height 22
click at [7, 319] on div "1 2 3 4 5 6 7 C X Z C X Z E E Erase all H H LIVE Question Practice (FIGHT) 00:0…" at bounding box center [540, 410] width 1081 height 819
click at [18, 319] on div at bounding box center [22, 676] width 22 height 22
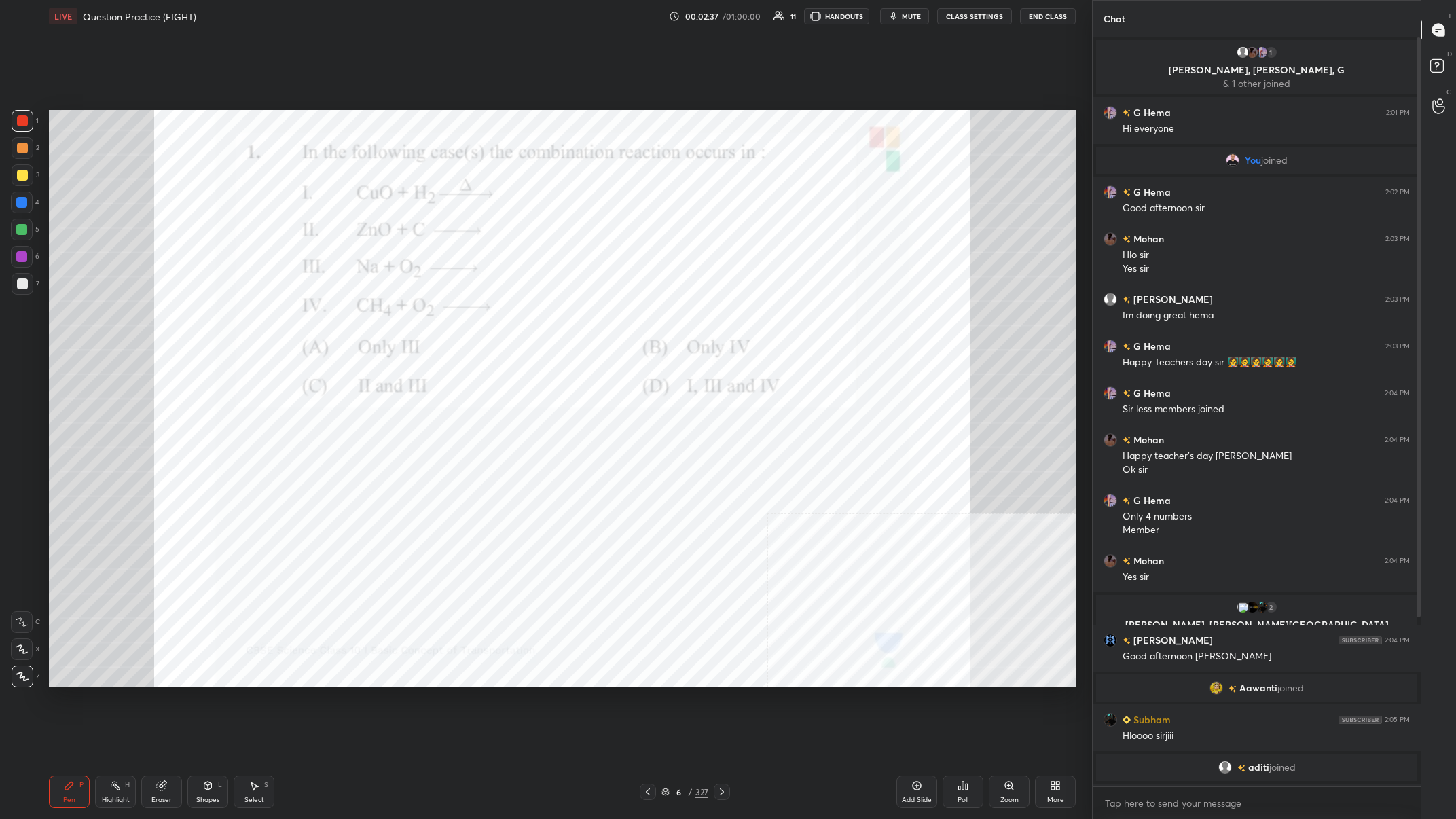
click at [16, 129] on div at bounding box center [22, 121] width 22 height 22
click at [19, 123] on div at bounding box center [22, 121] width 11 height 11
click at [487, 319] on div "Poll" at bounding box center [963, 792] width 40 height 33
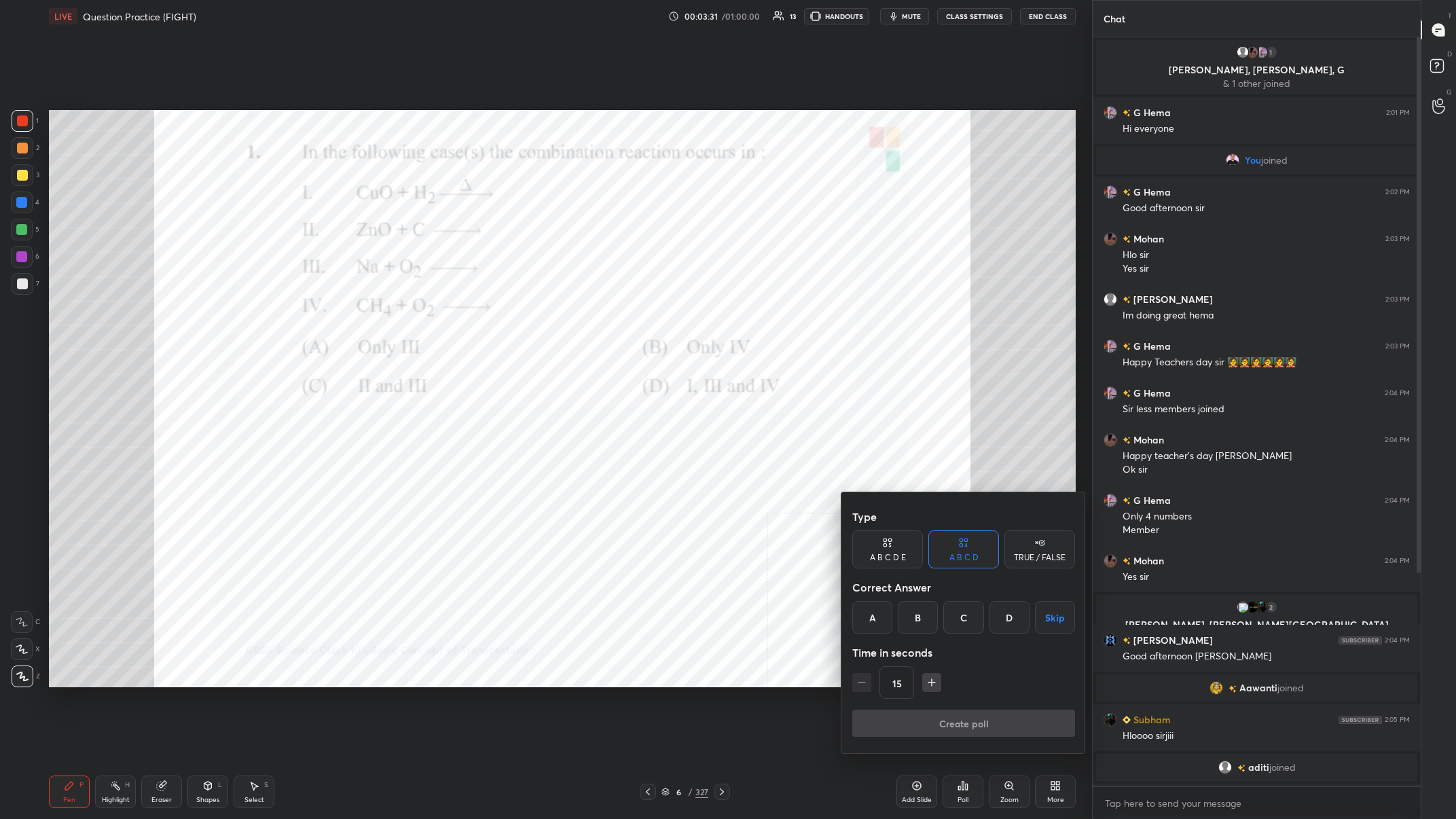
click at [487, 319] on div "A" at bounding box center [872, 617] width 40 height 33
click at [487, 319] on button "Create poll" at bounding box center [963, 723] width 223 height 27
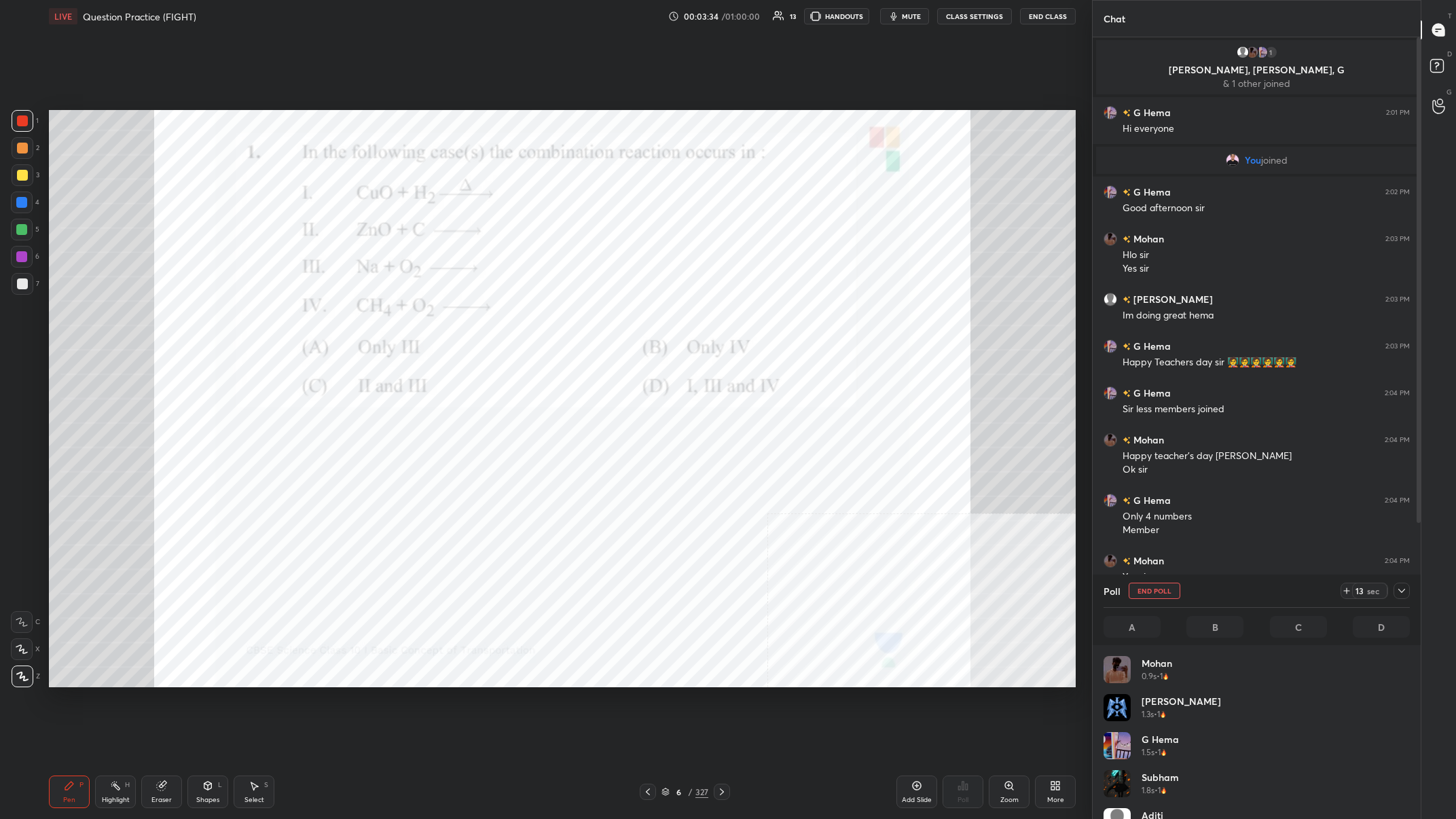
scroll to position [163, 306]
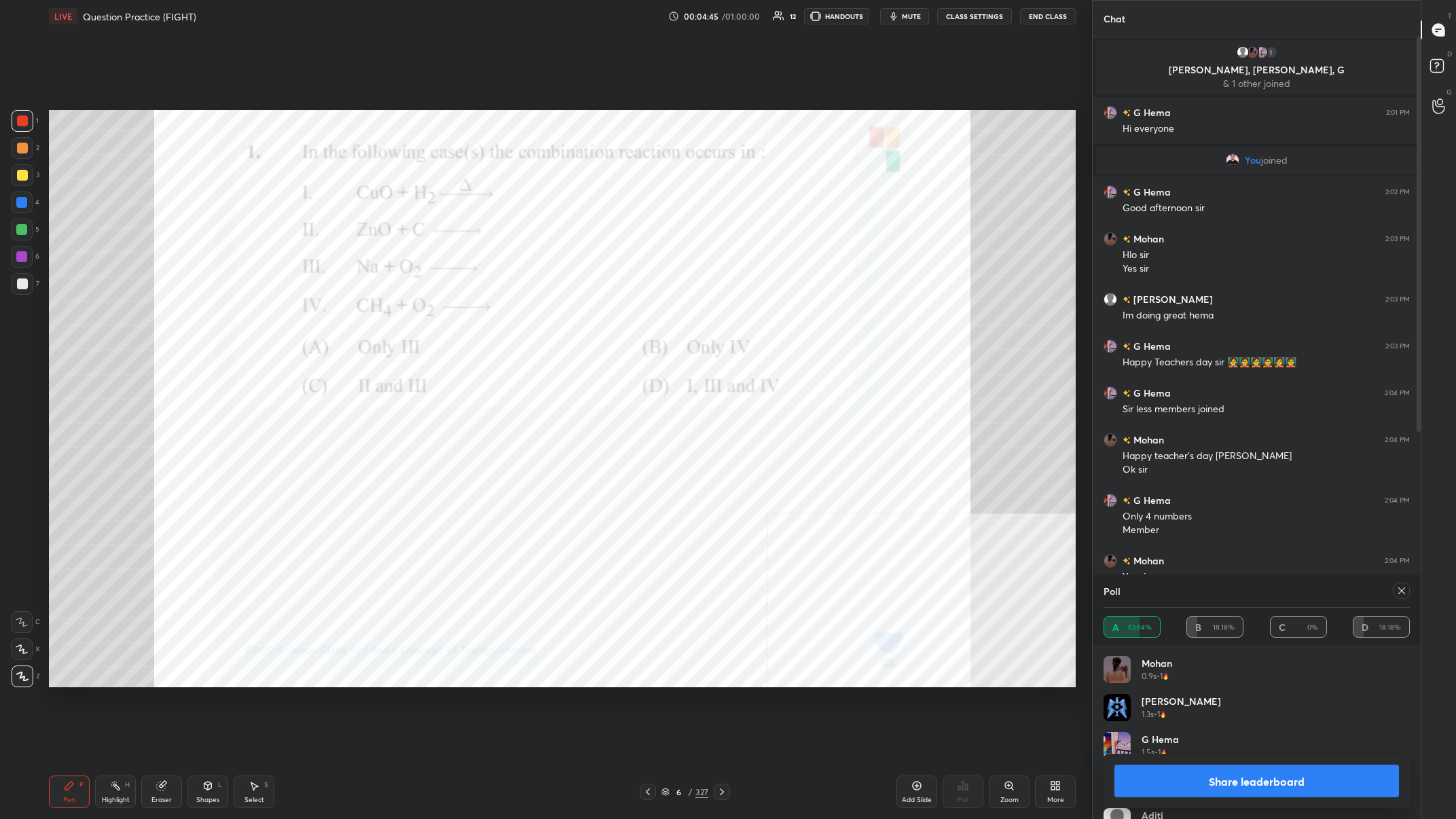
click at [487, 319] on button "Share leaderboard" at bounding box center [1256, 781] width 284 height 33
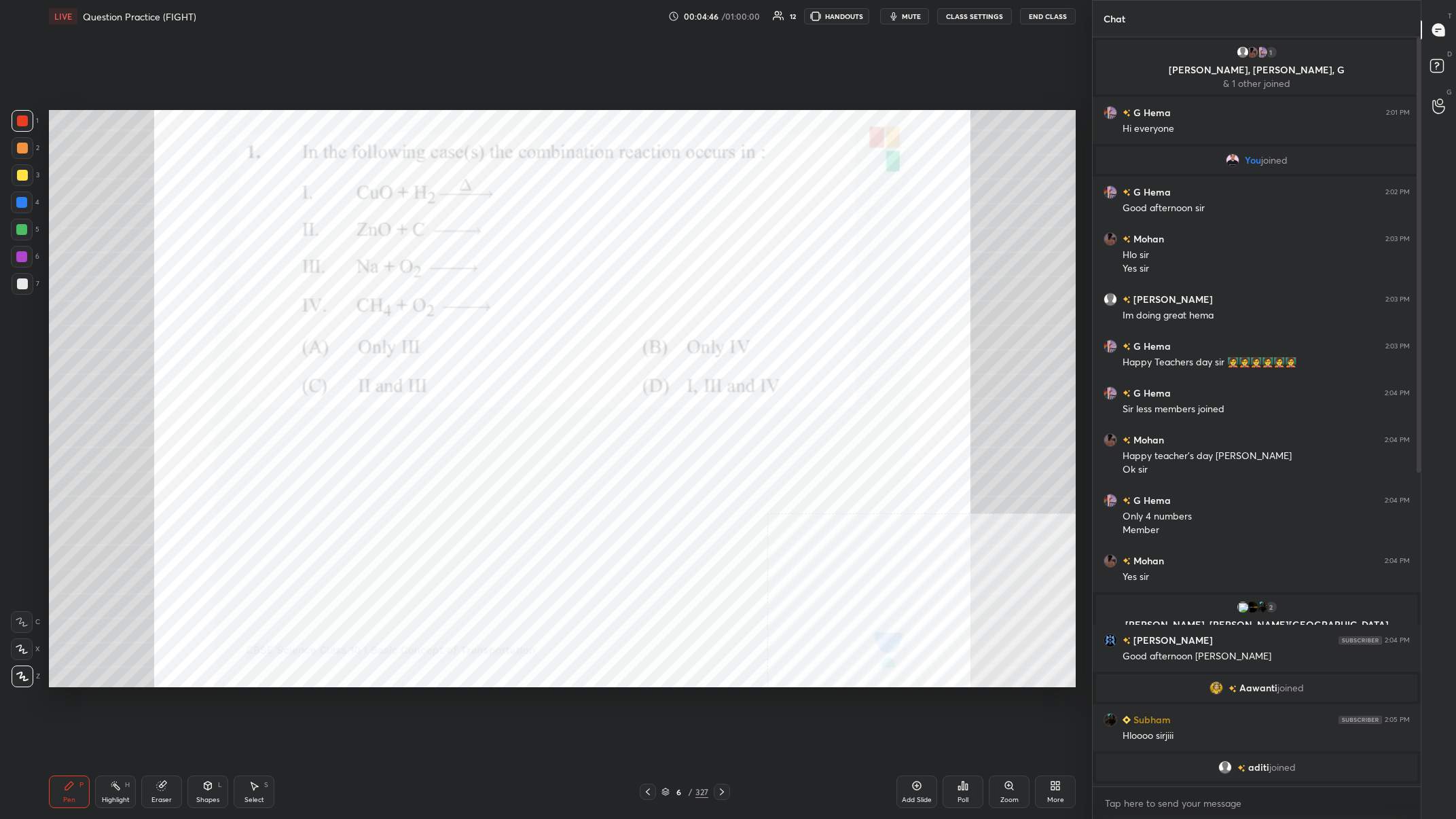
scroll to position [749, 328]
click at [34, 201] on div "4" at bounding box center [25, 203] width 28 height 22
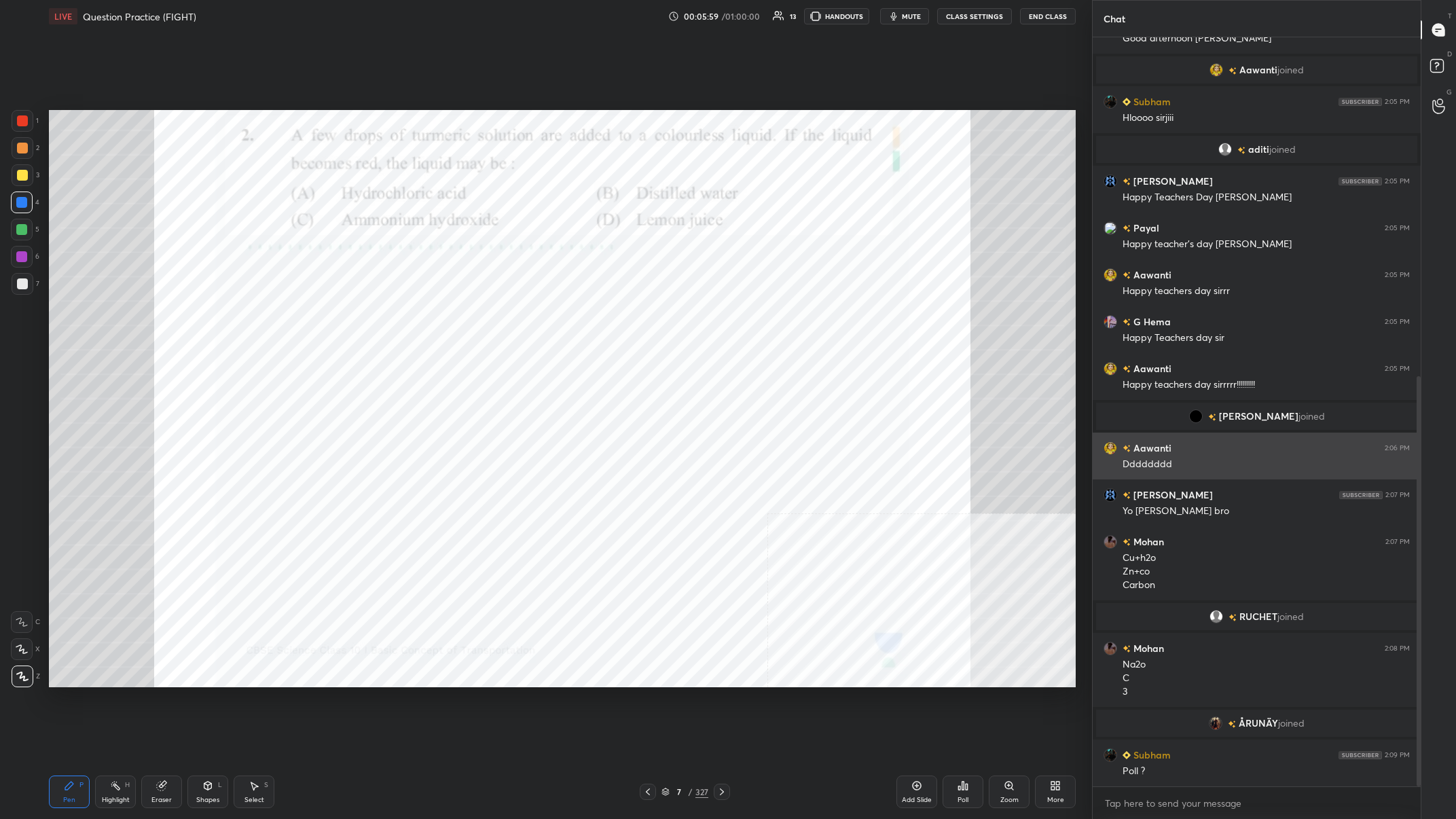
scroll to position [664, 0]
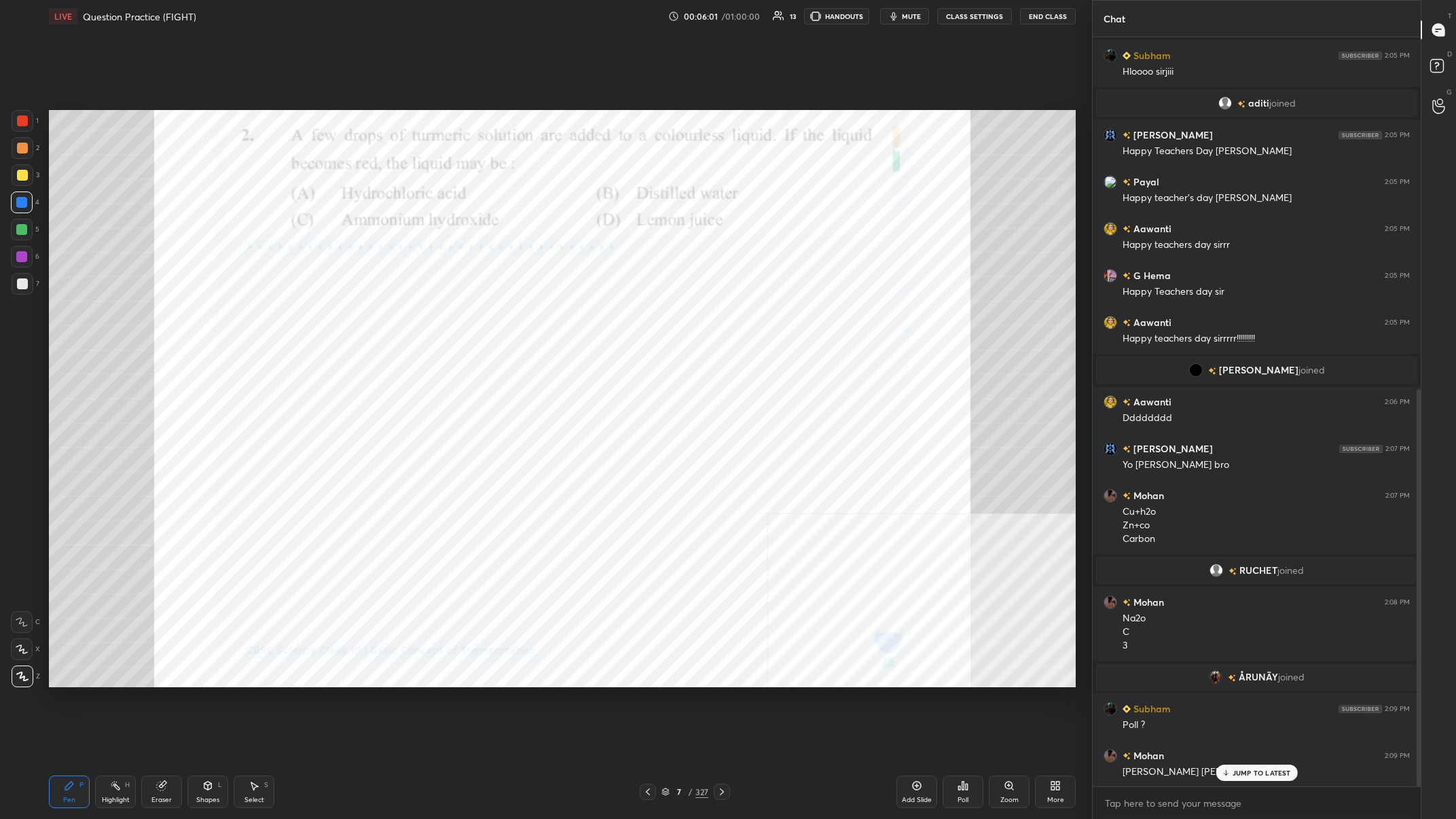
click at [487, 319] on div "Poll" at bounding box center [963, 792] width 40 height 33
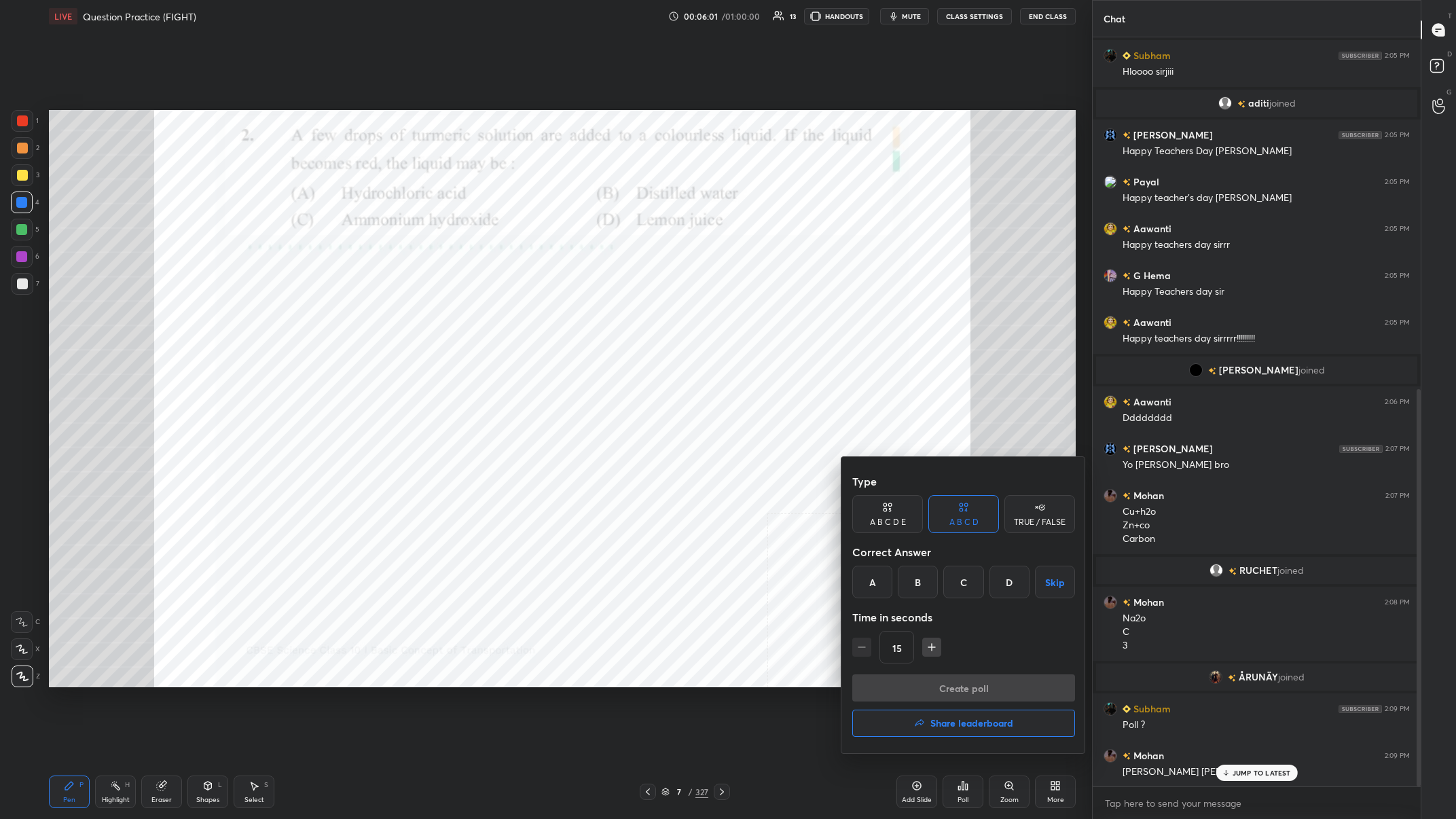
click at [487, 319] on div "C" at bounding box center [963, 582] width 40 height 33
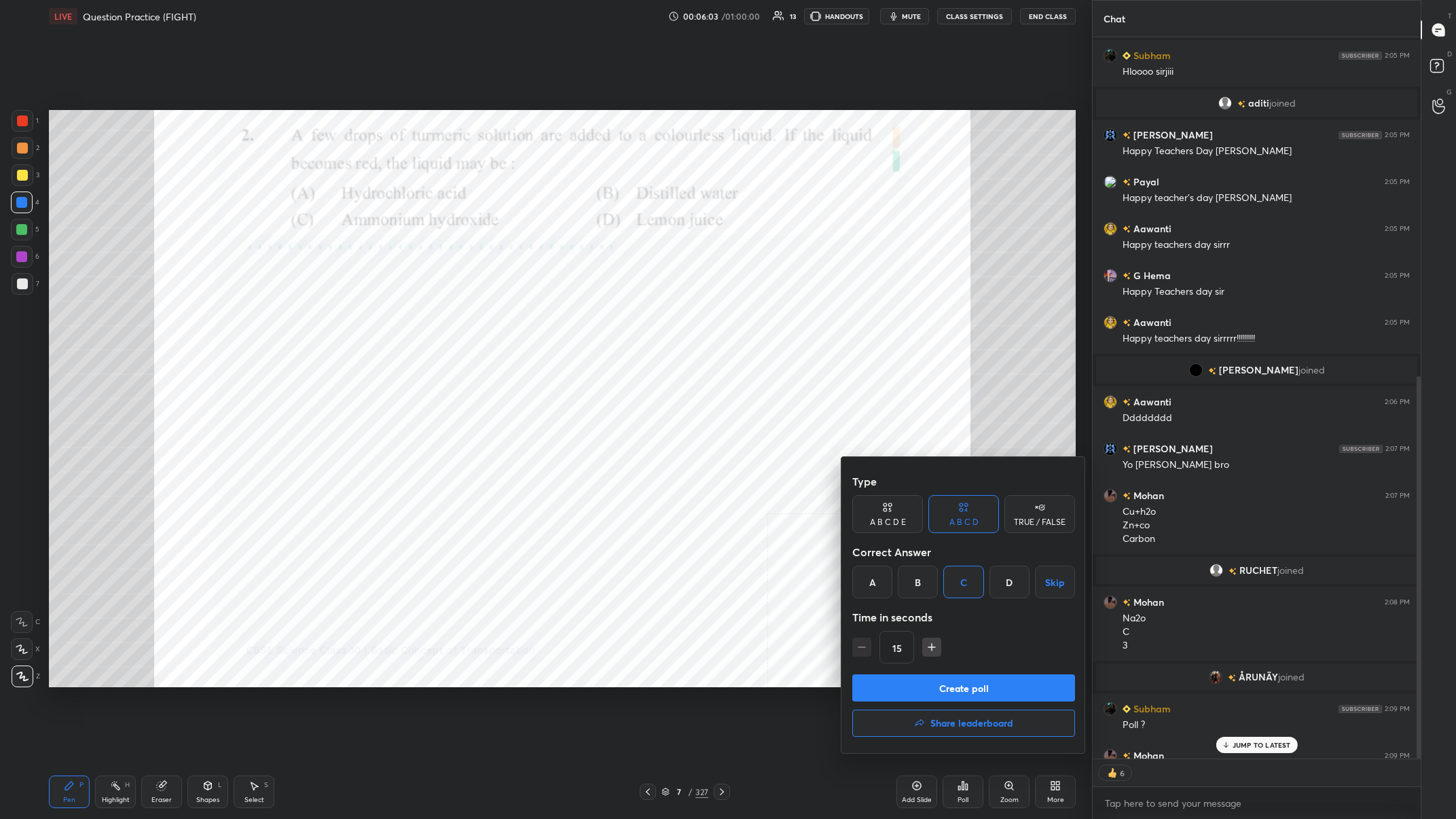
click at [487, 319] on button "Create poll" at bounding box center [963, 688] width 223 height 27
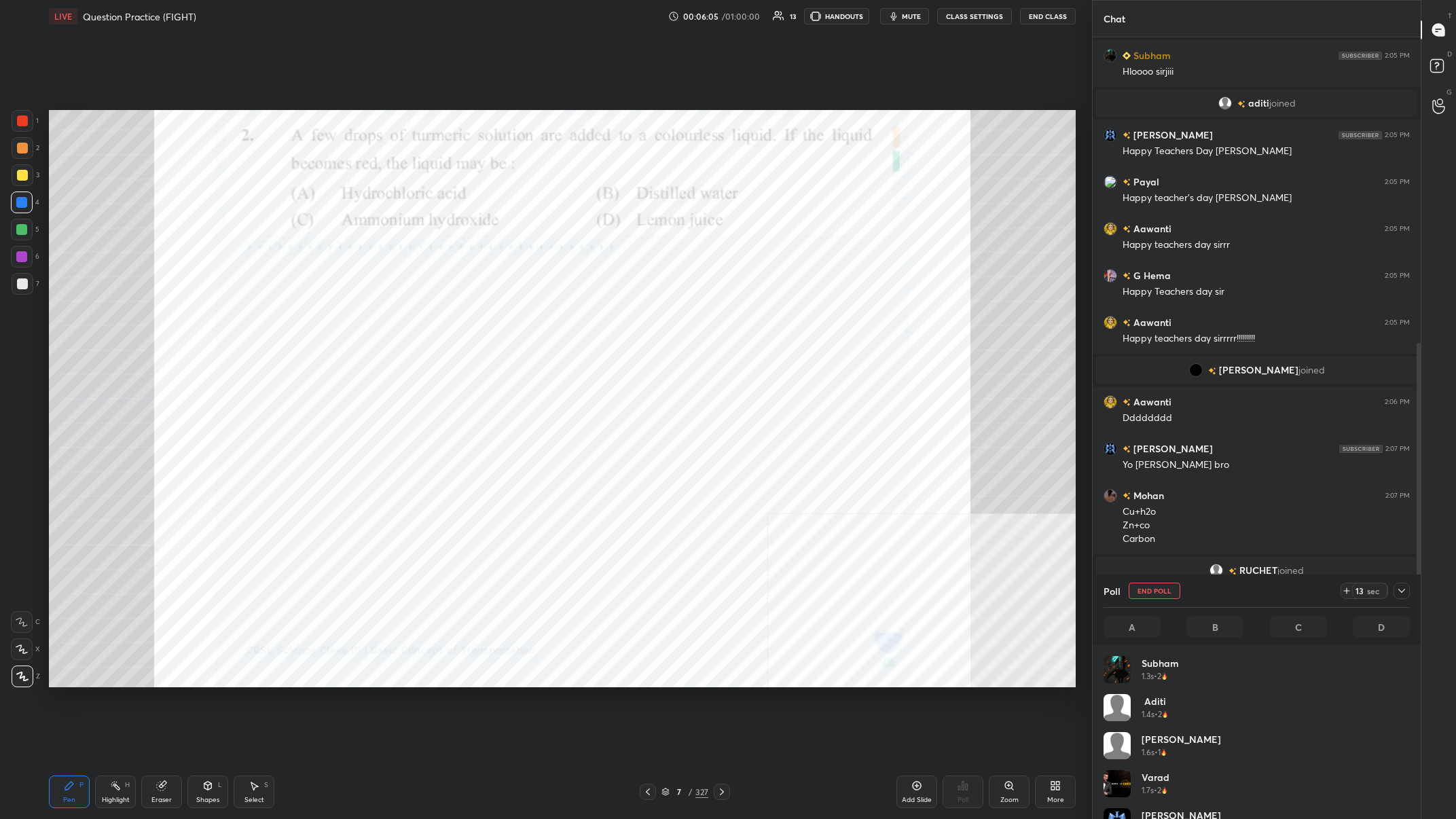
scroll to position [163, 306]
click at [27, 255] on div at bounding box center [21, 256] width 22 height 22
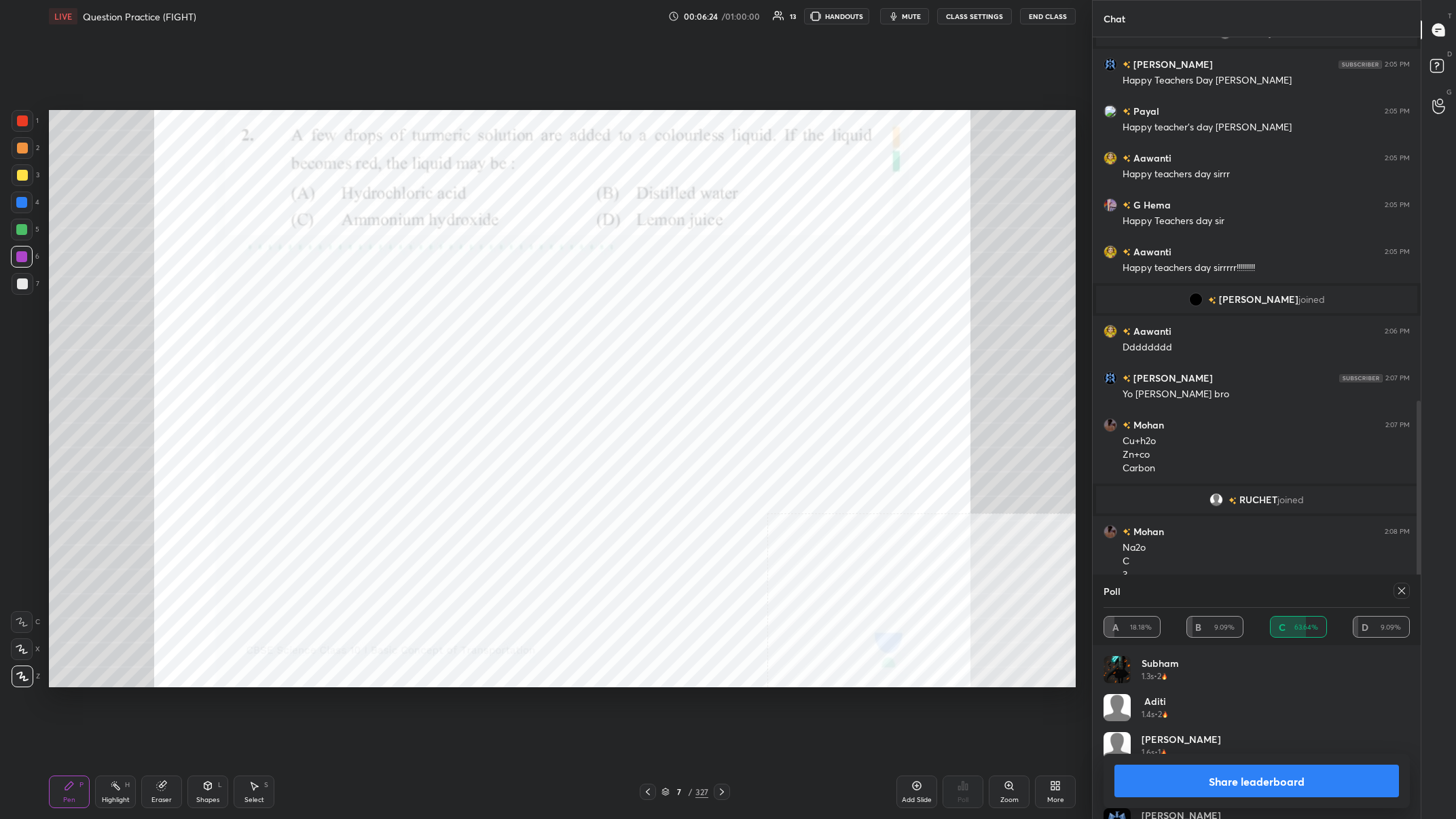
scroll to position [782, 0]
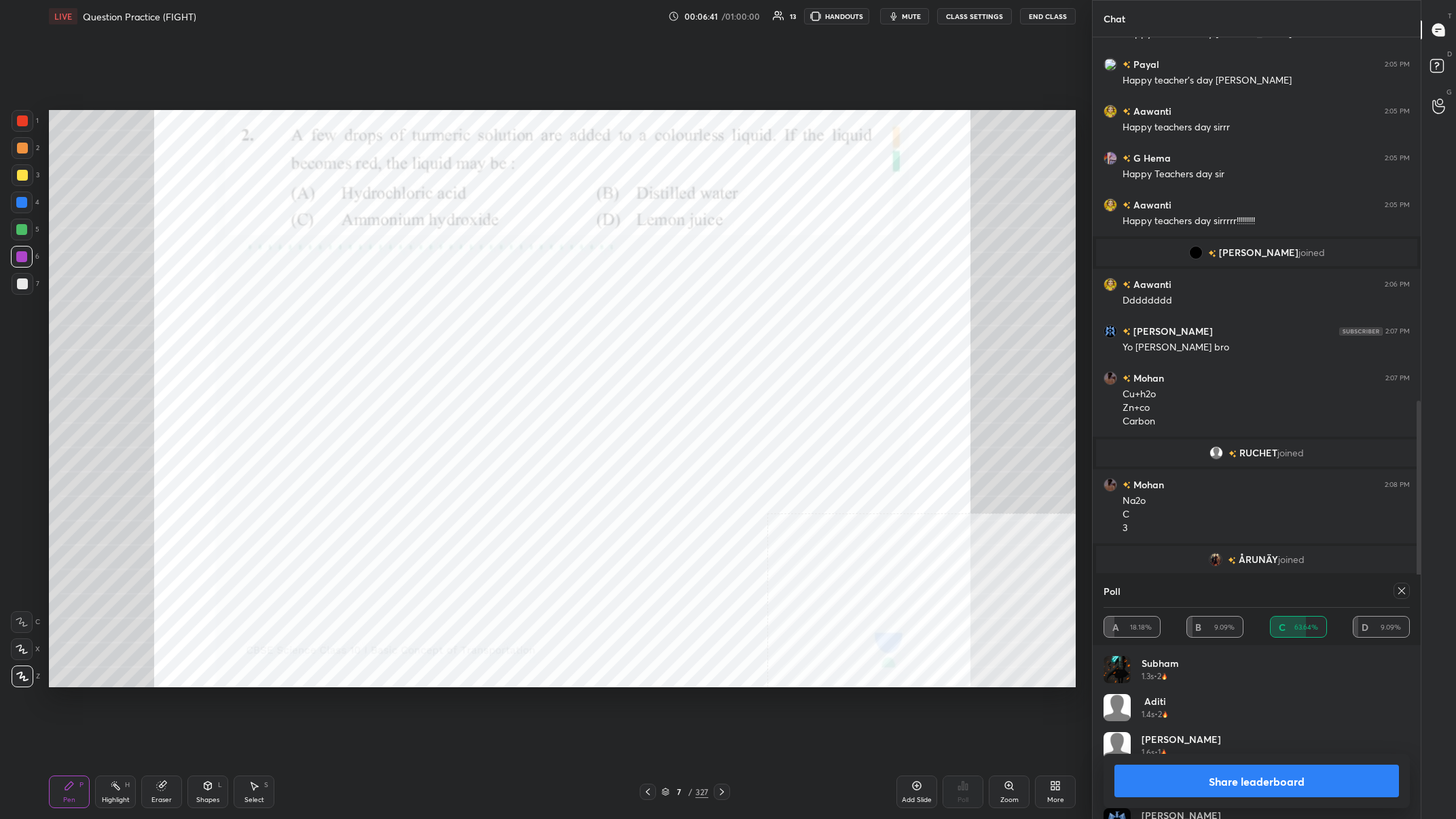
click at [487, 319] on button "Share leaderboard" at bounding box center [1256, 781] width 284 height 33
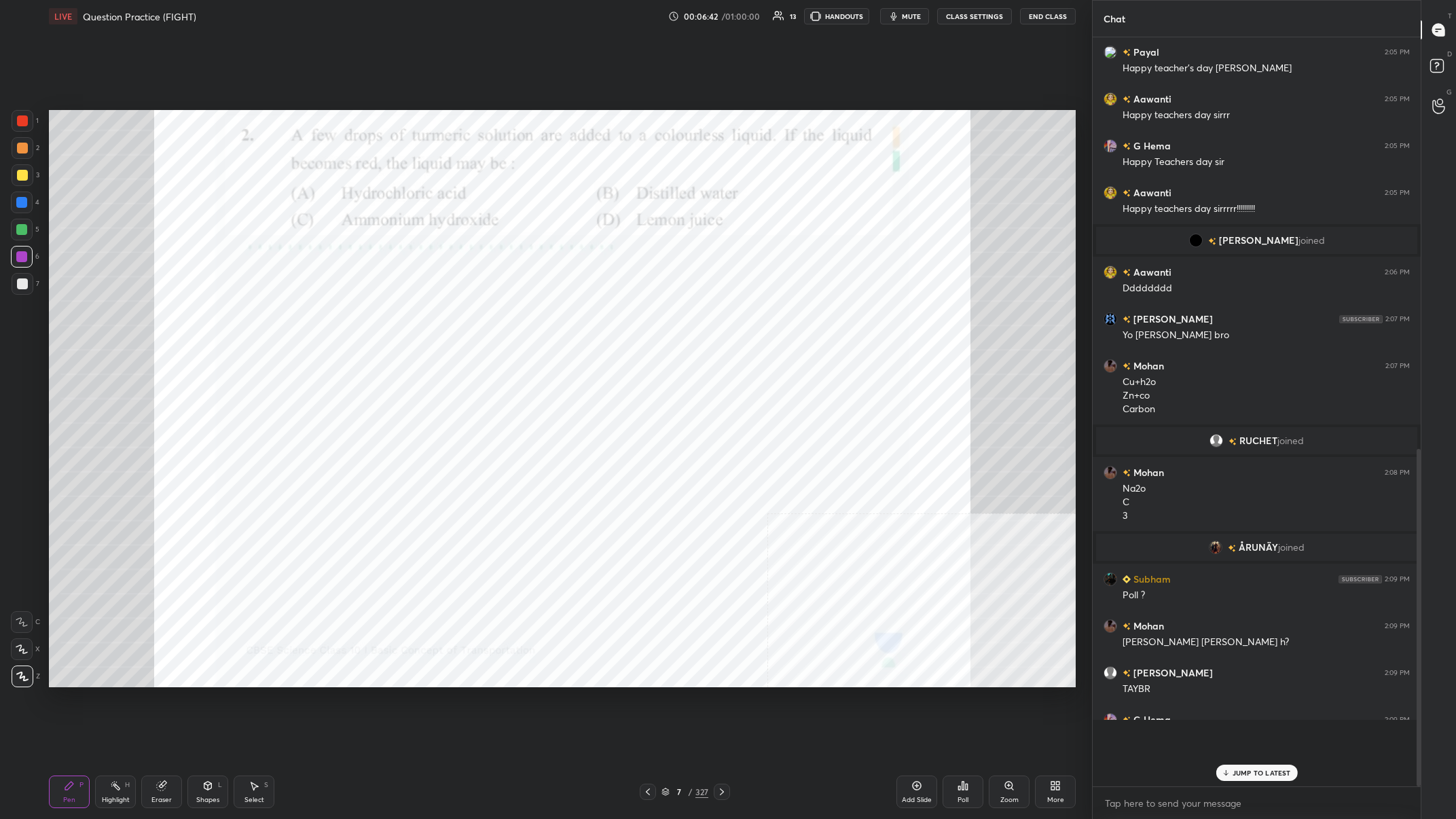
scroll to position [777, 328]
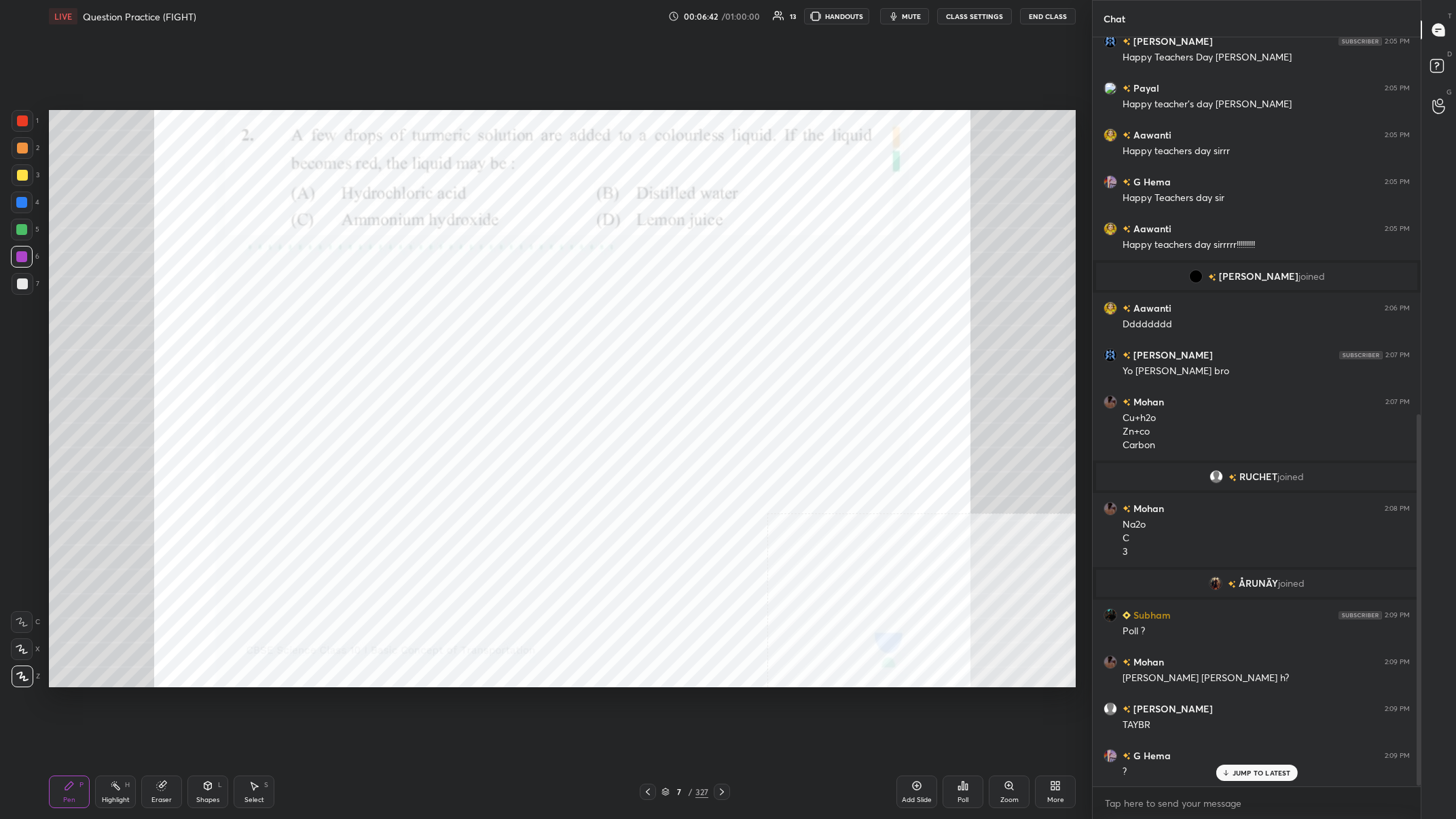
click at [487, 319] on div "More" at bounding box center [1055, 792] width 40 height 33
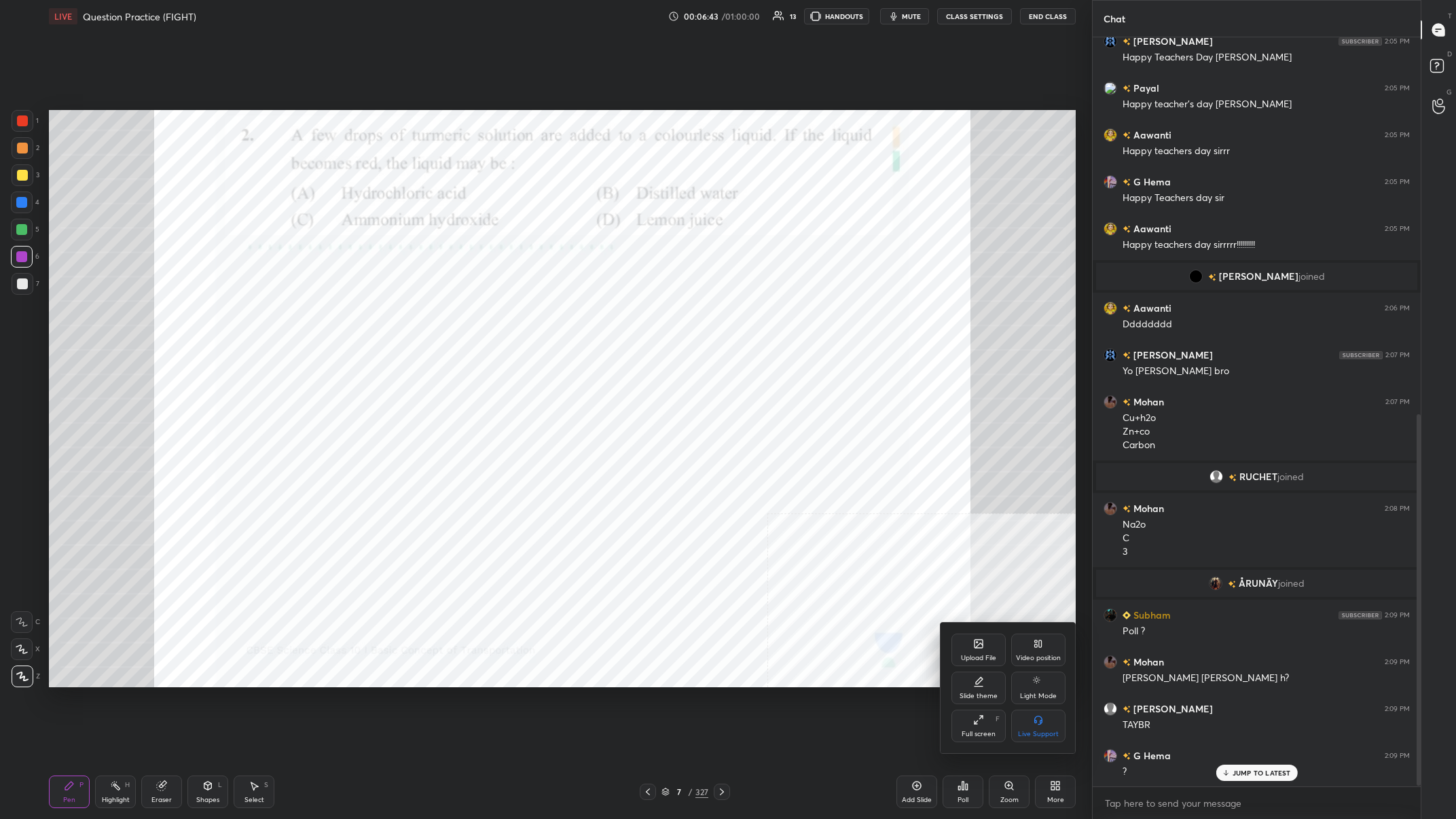
click at [487, 319] on div "Upload File" at bounding box center [979, 650] width 55 height 33
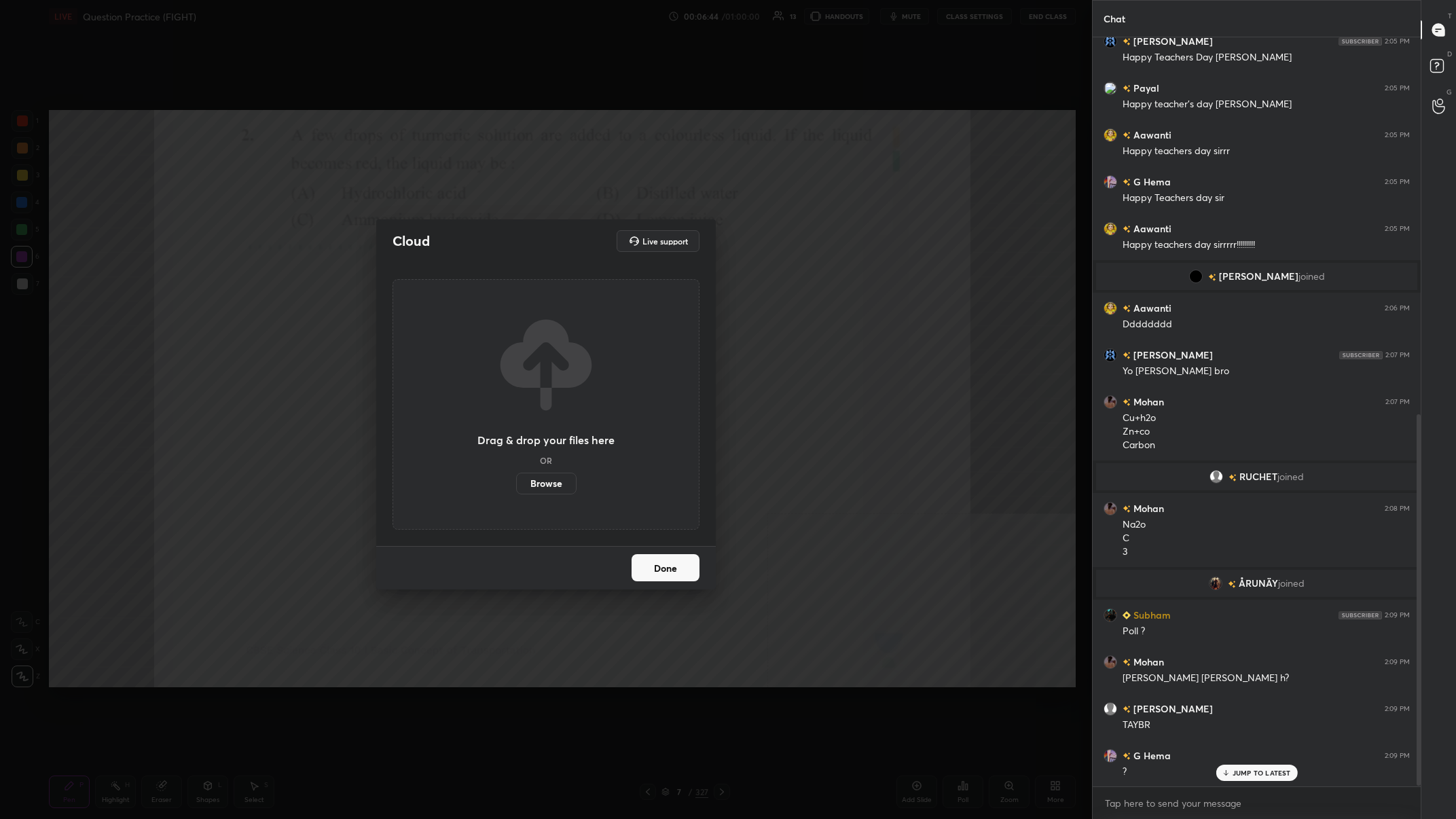
click at [487, 319] on label "Browse" at bounding box center [546, 483] width 61 height 22
click at [487, 319] on input "Browse" at bounding box center [516, 483] width 0 height 22
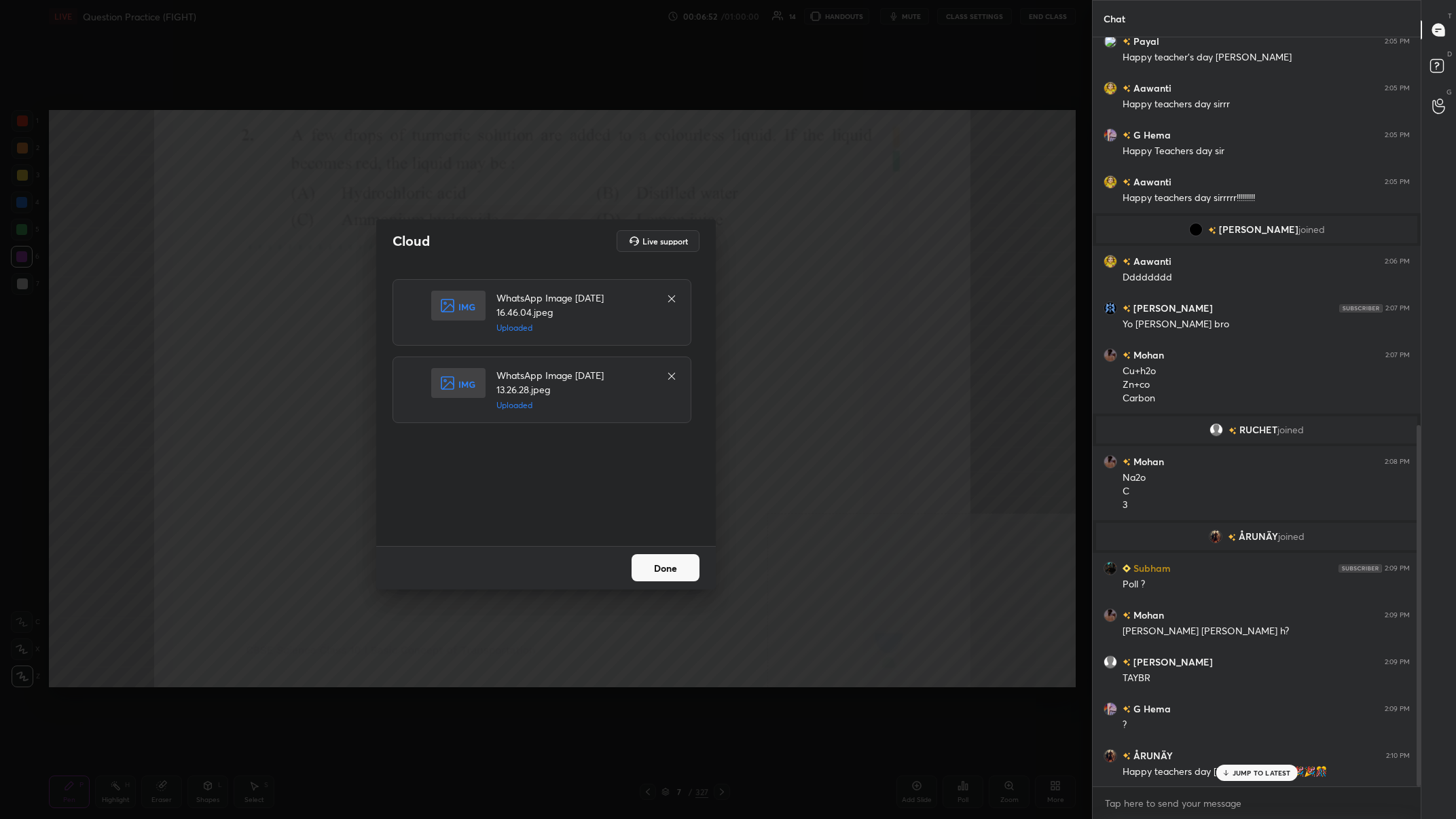
click at [487, 319] on button "Done" at bounding box center [665, 567] width 68 height 27
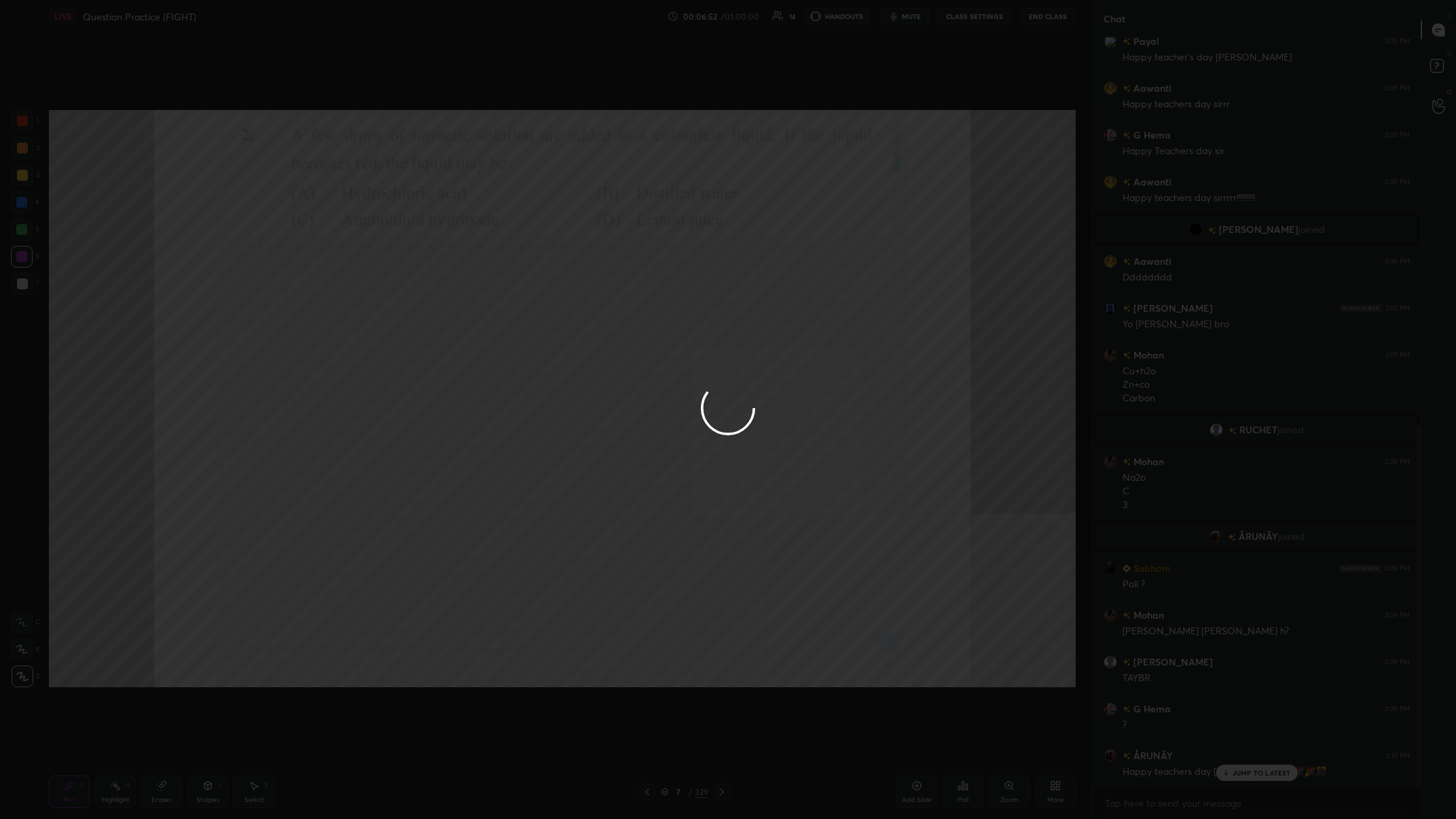
click at [487, 319] on div at bounding box center [728, 410] width 1456 height 819
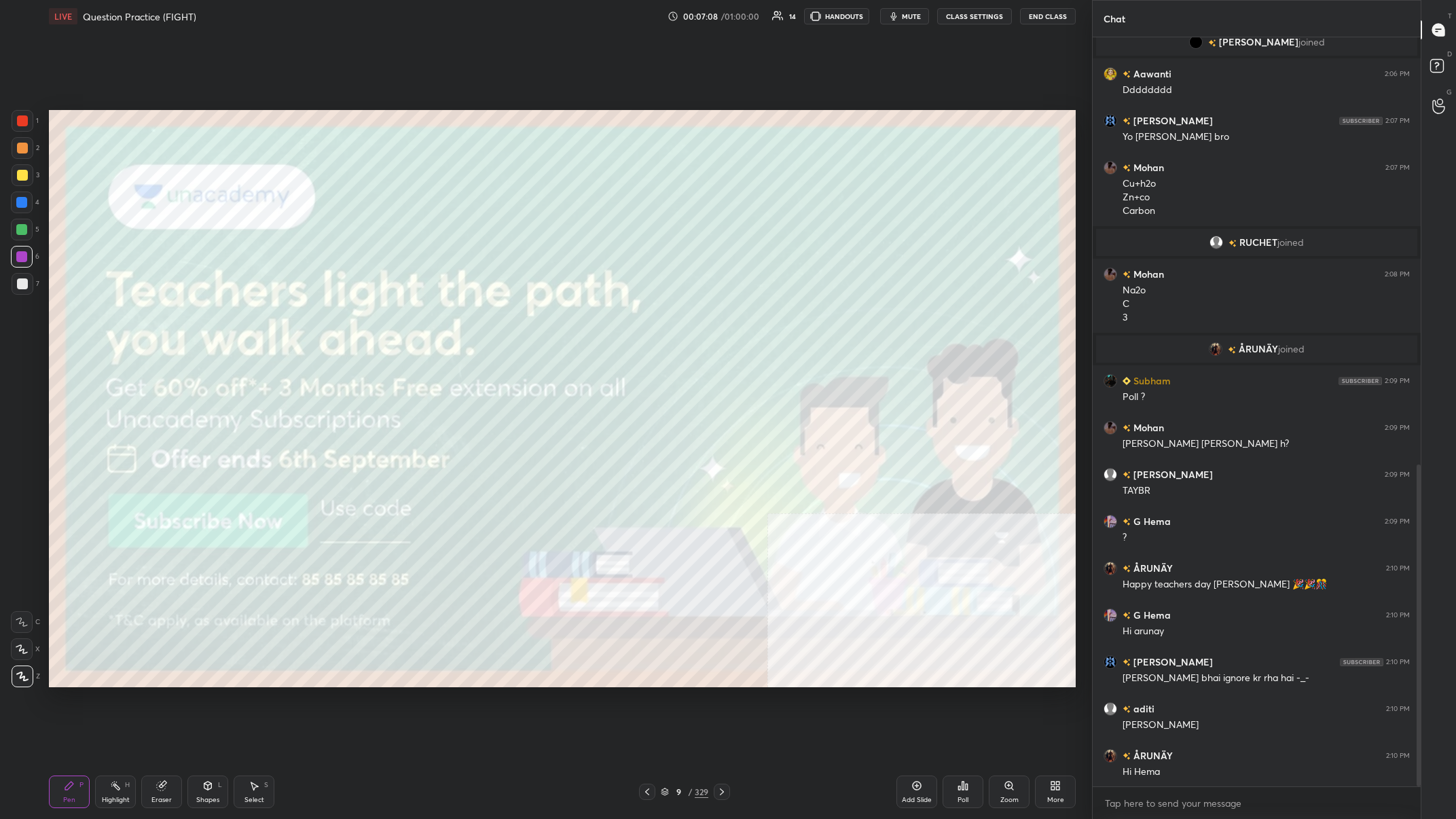
scroll to position [1039, 0]
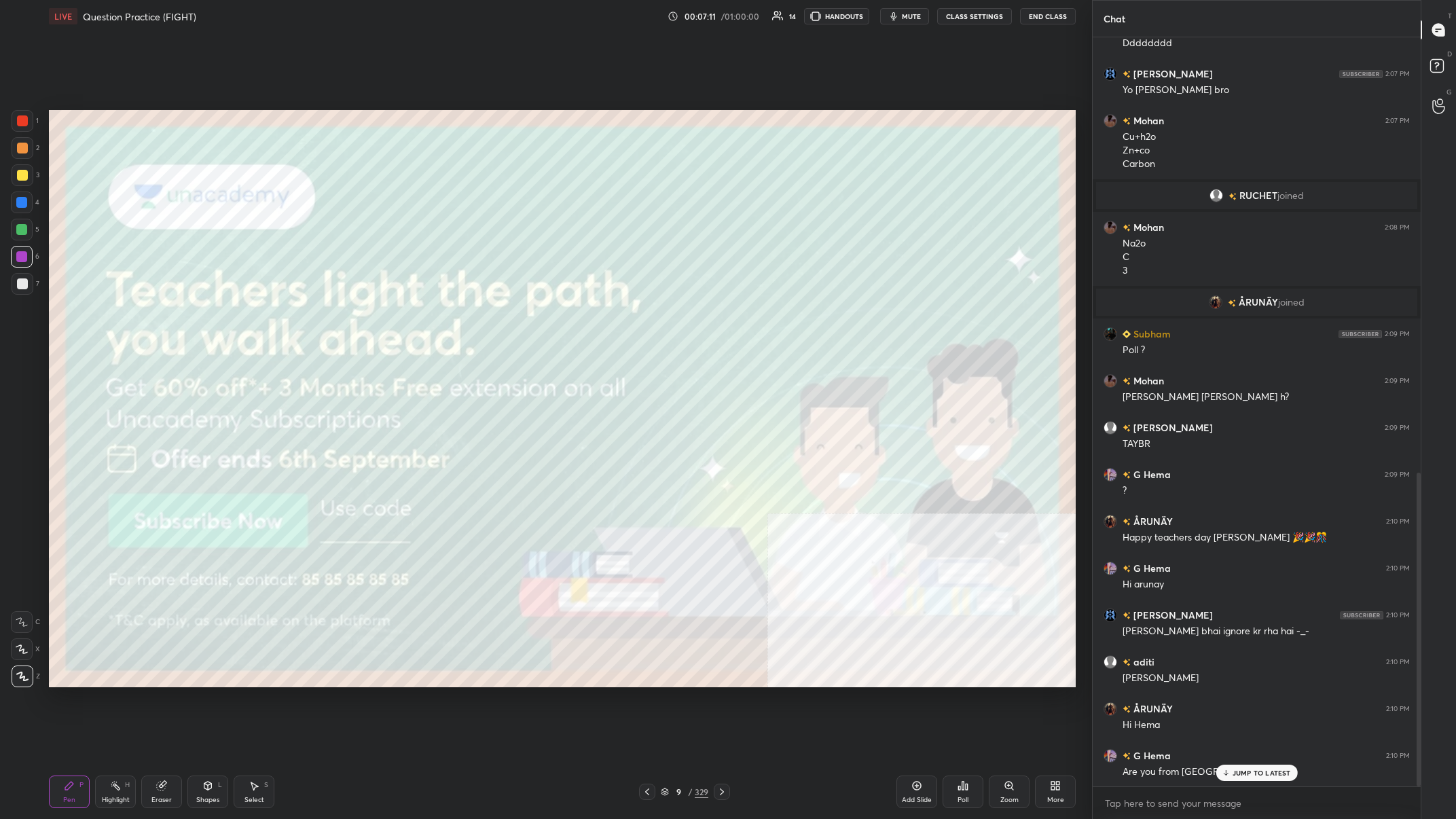
click at [30, 180] on div at bounding box center [22, 175] width 22 height 22
click at [26, 178] on div at bounding box center [22, 175] width 11 height 11
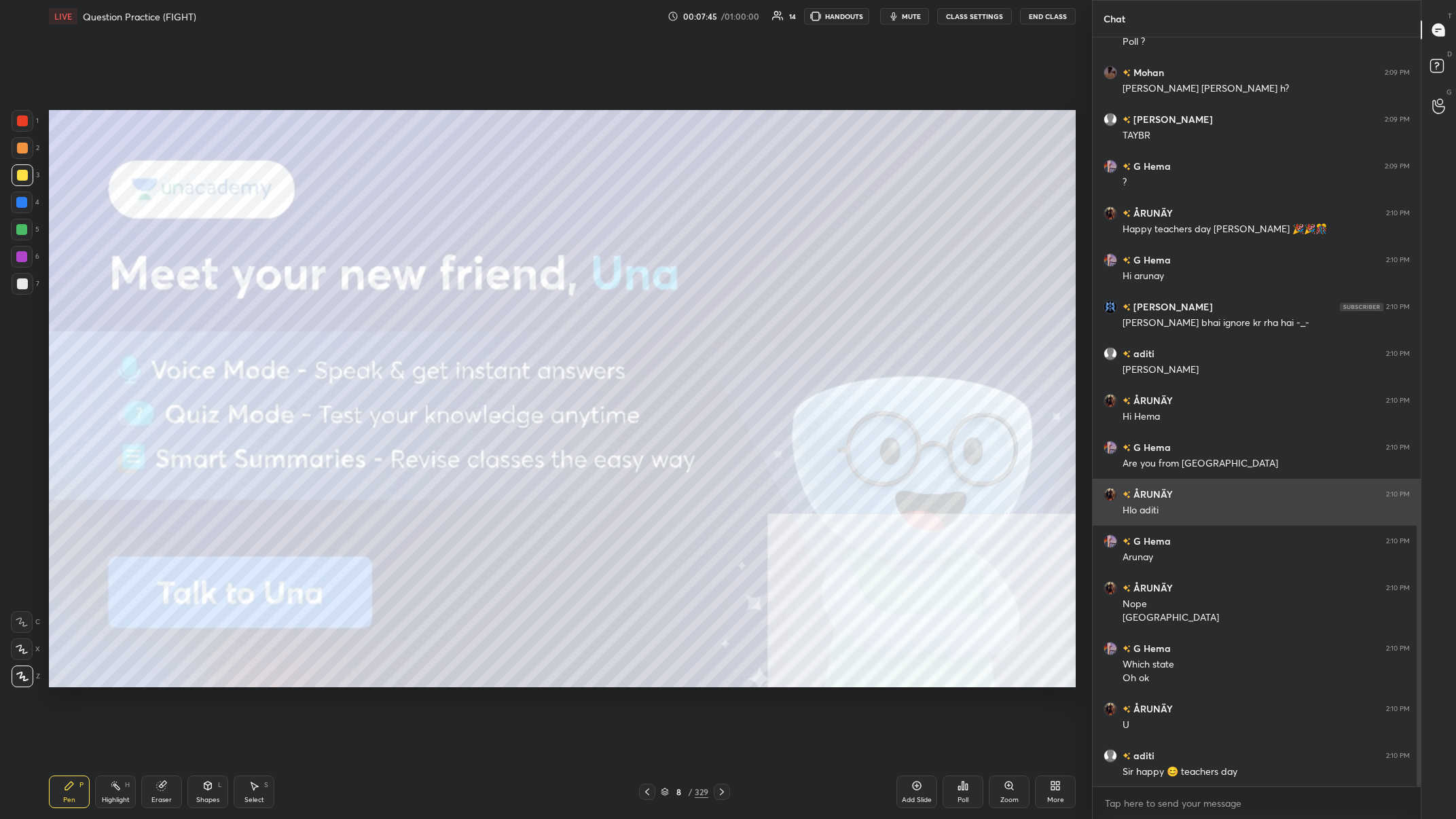
scroll to position [1395, 0]
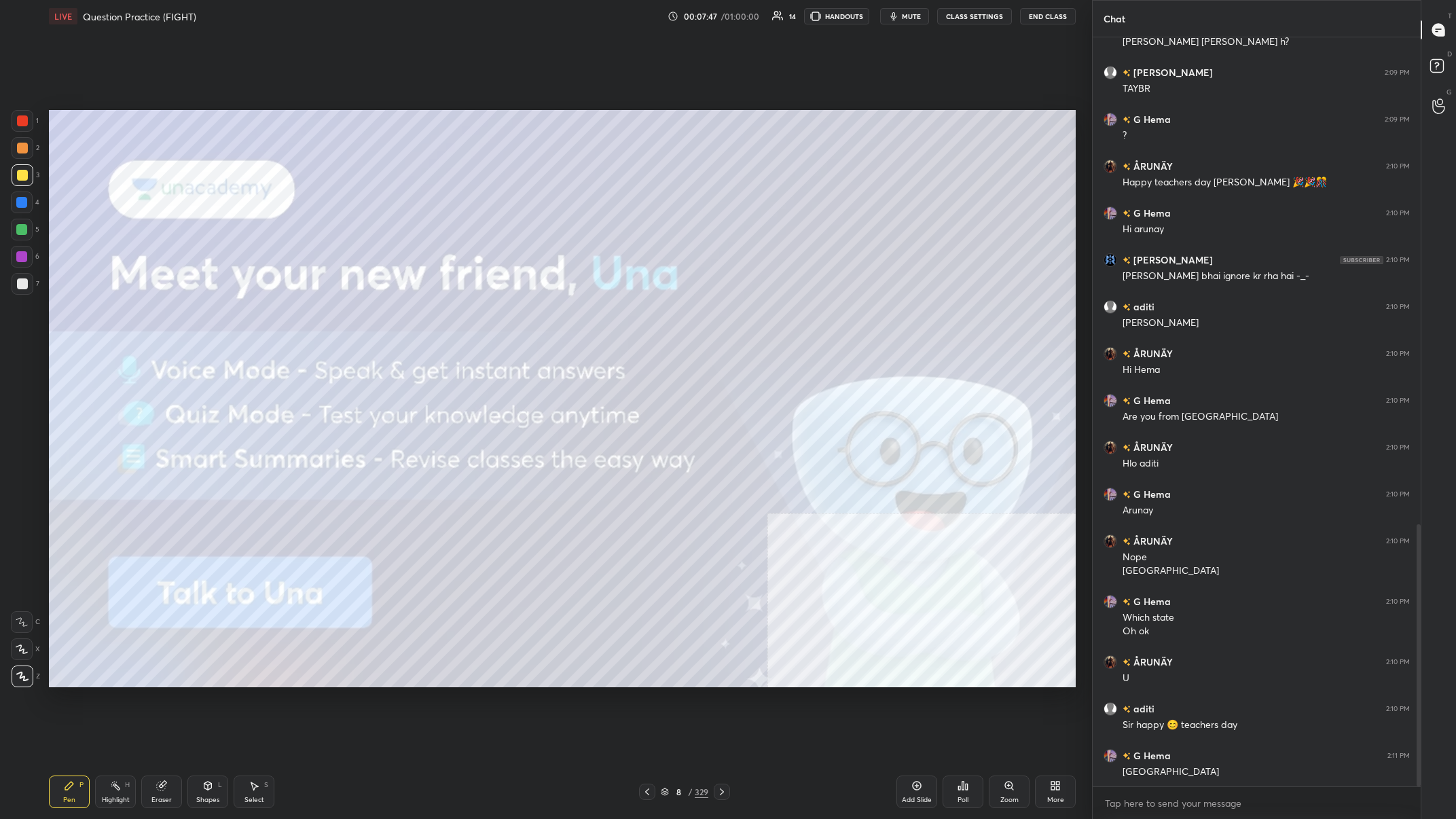
click at [19, 177] on div at bounding box center [22, 175] width 11 height 11
click at [25, 173] on div at bounding box center [22, 175] width 11 height 11
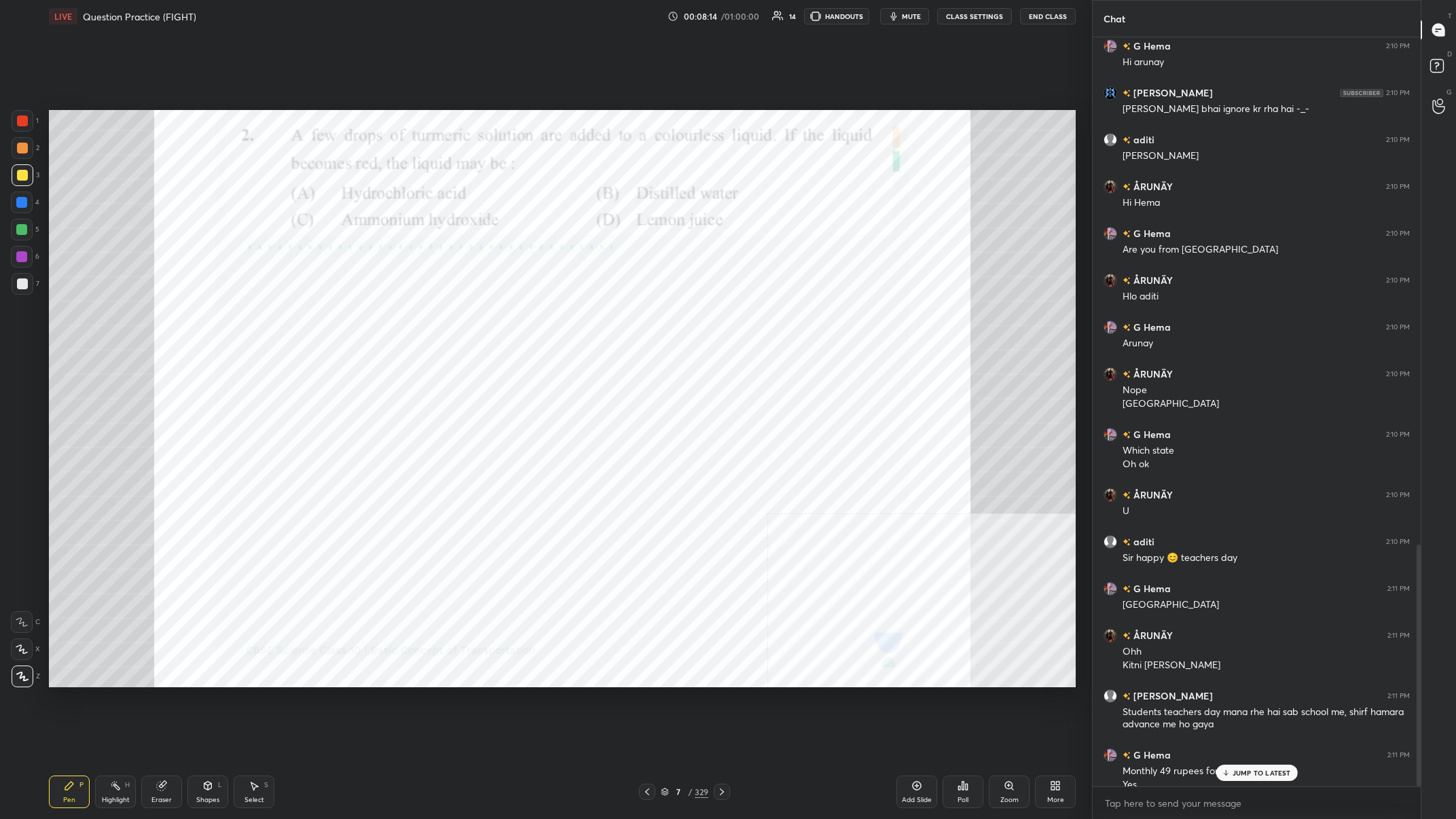
scroll to position [1575, 0]
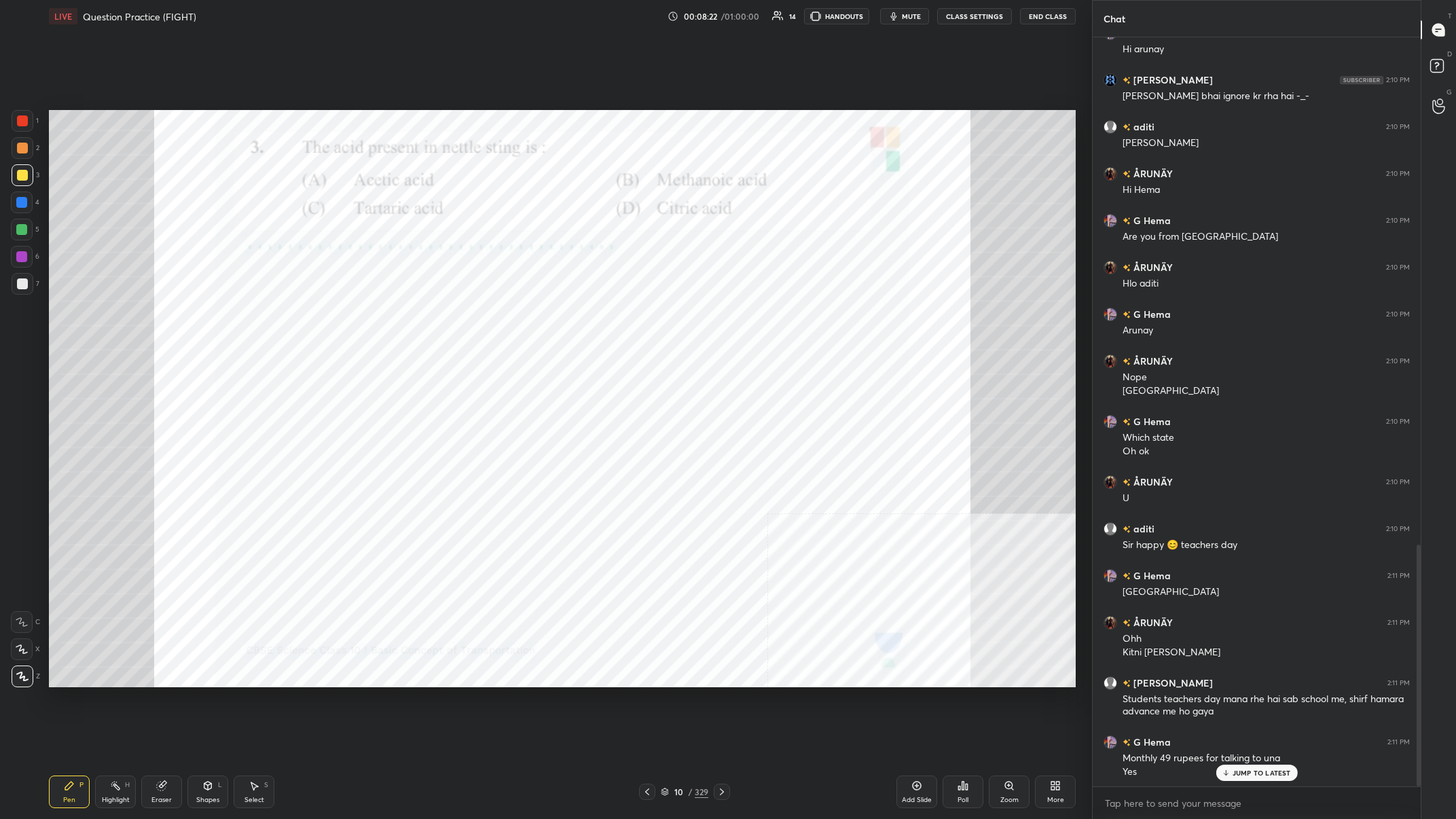
click at [24, 212] on div at bounding box center [21, 203] width 22 height 22
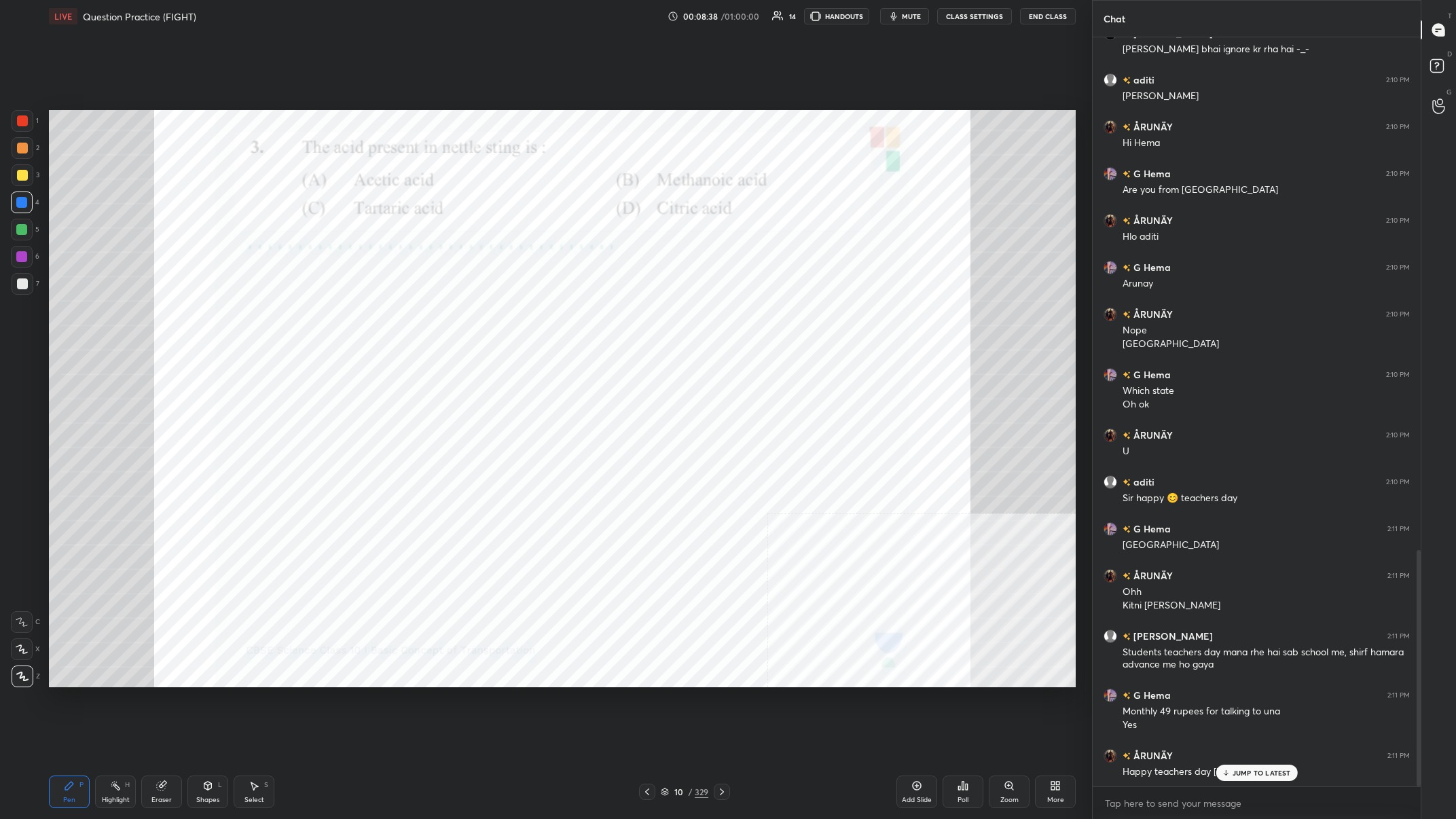
click at [487, 319] on div "Poll" at bounding box center [963, 792] width 40 height 33
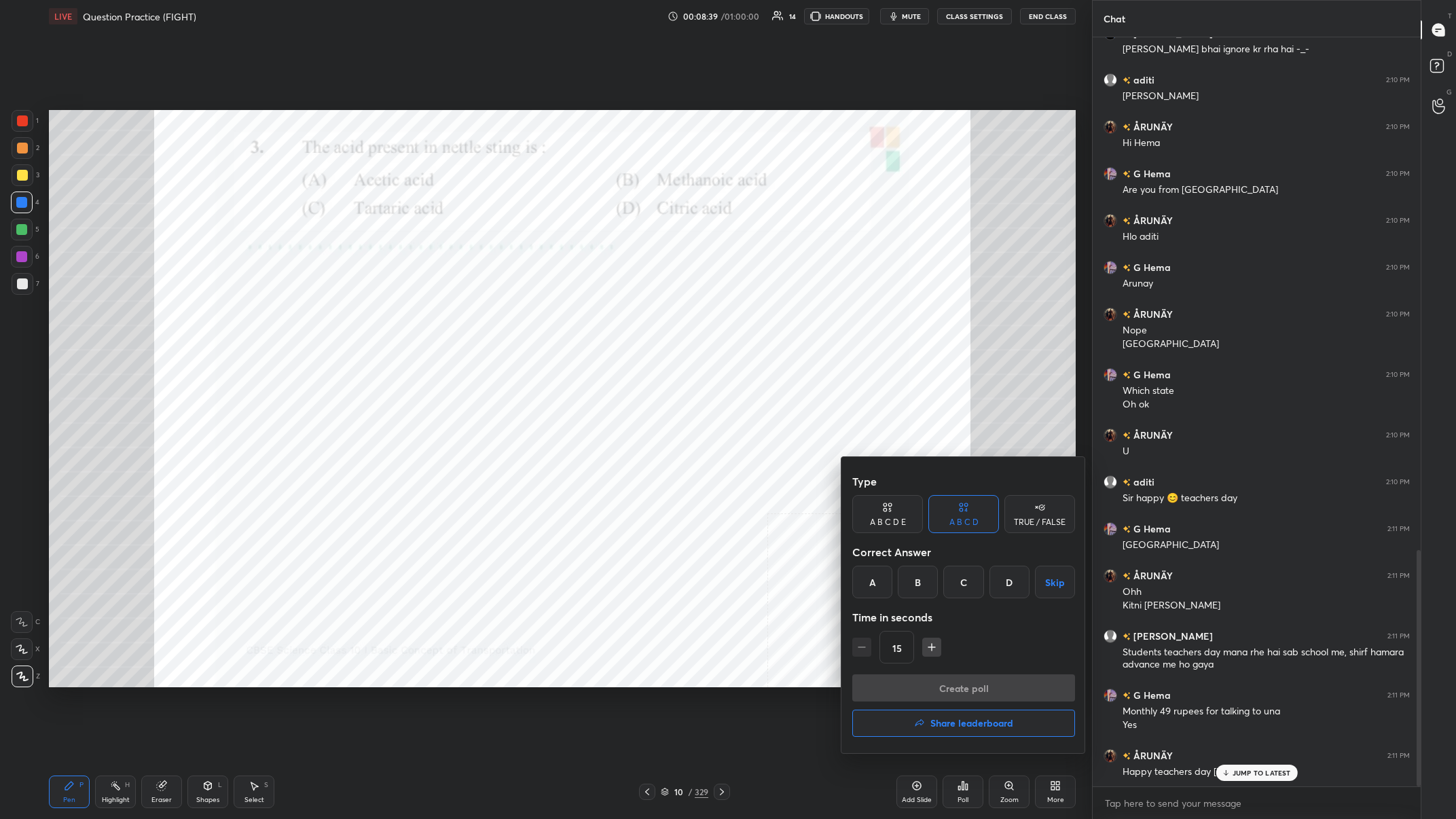
click at [487, 319] on div "B" at bounding box center [918, 582] width 40 height 33
click at [487, 319] on button "Create poll" at bounding box center [963, 688] width 223 height 27
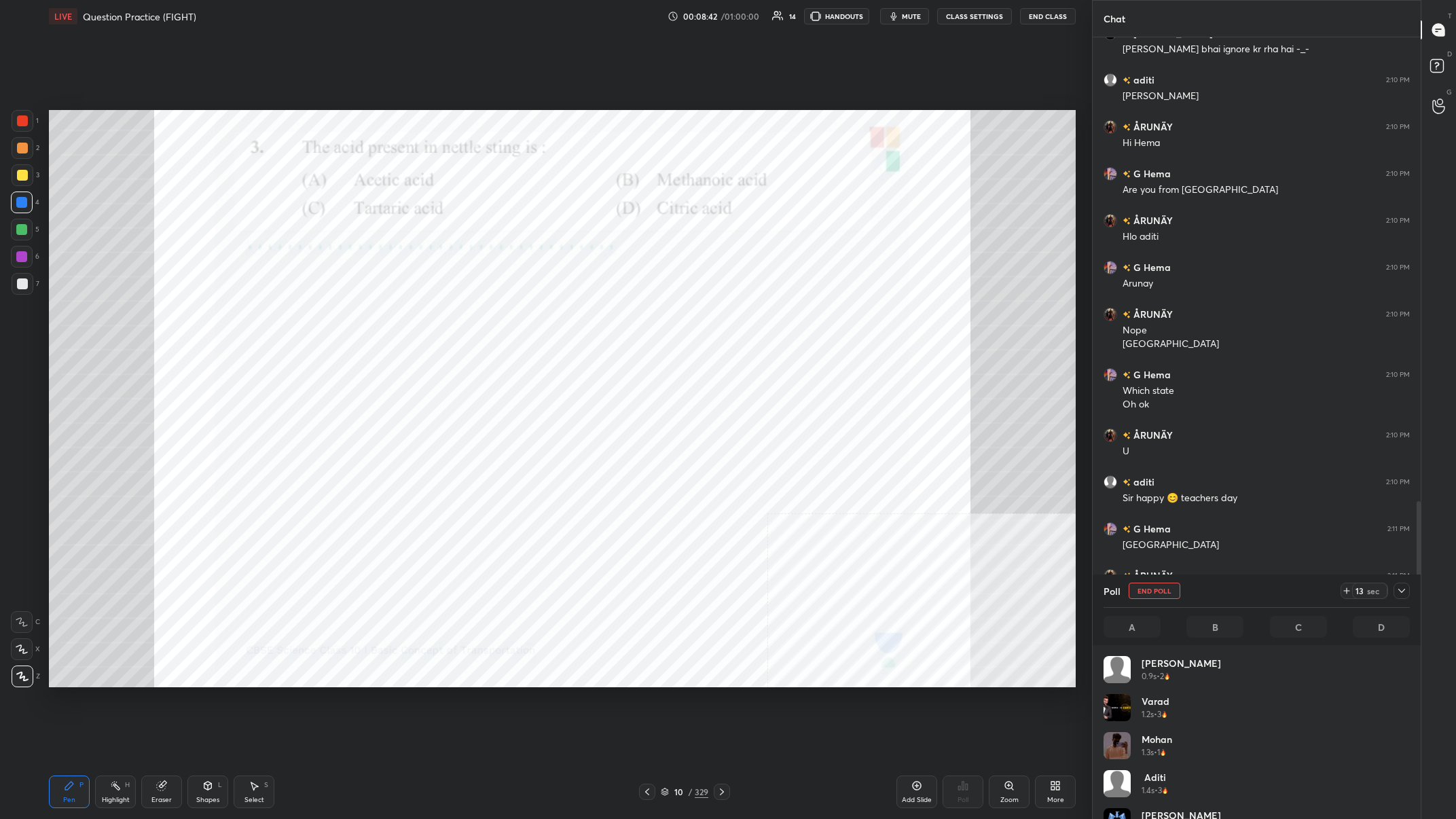
scroll to position [163, 306]
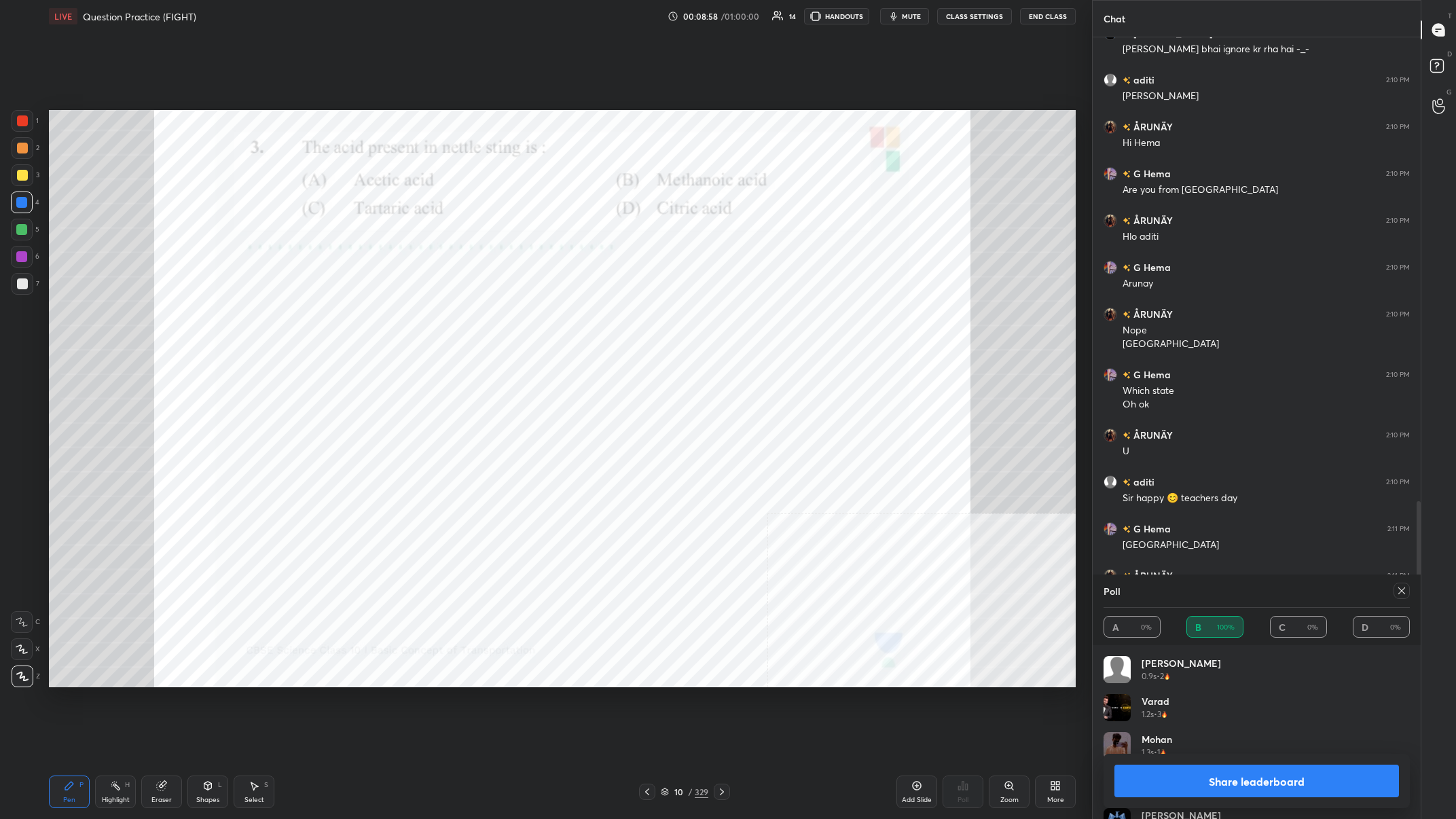
click at [487, 319] on button "Share leaderboard" at bounding box center [1256, 781] width 284 height 33
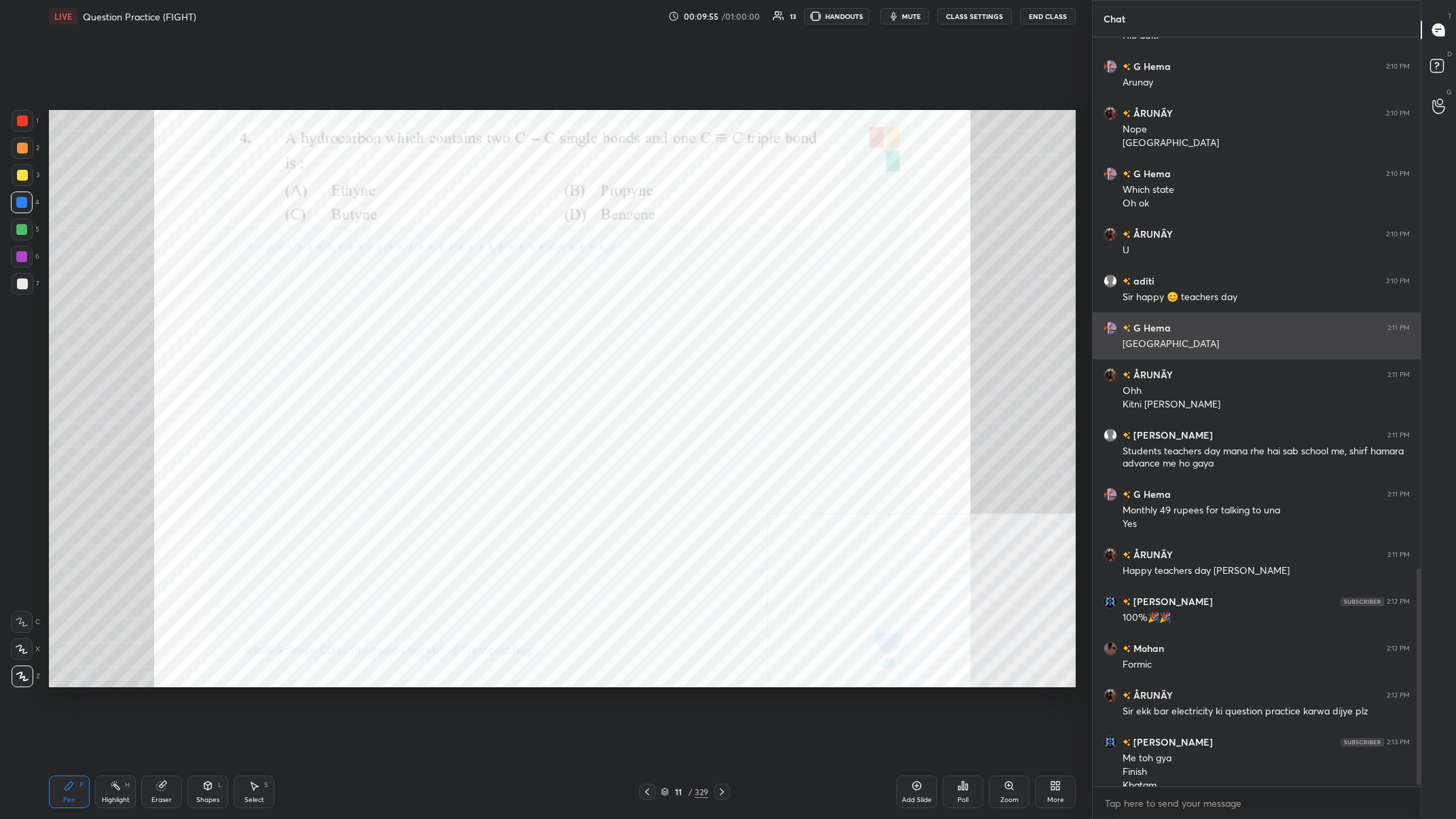
scroll to position [1836, 0]
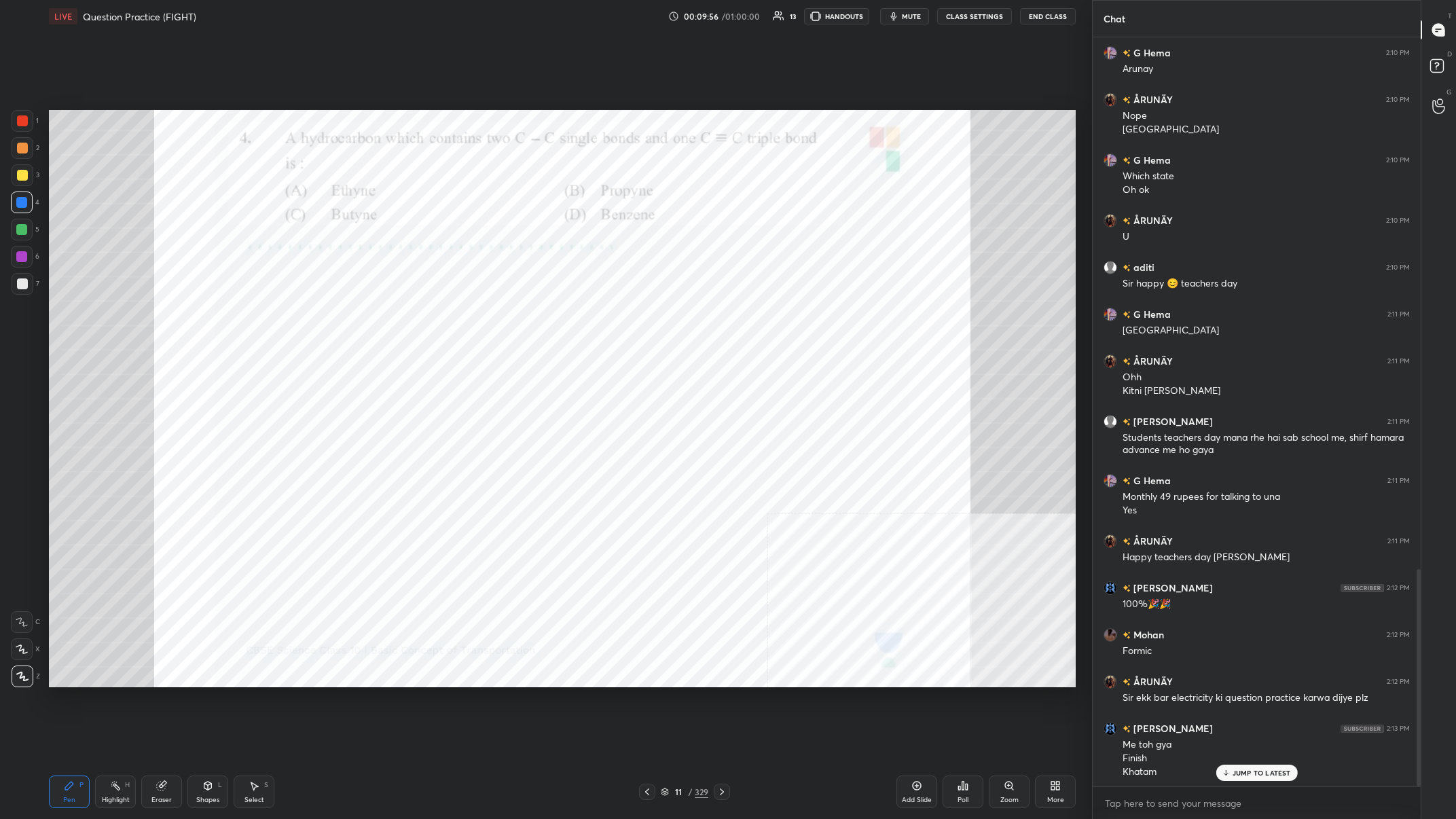
click at [487, 319] on div "Poll" at bounding box center [963, 801] width 11 height 7
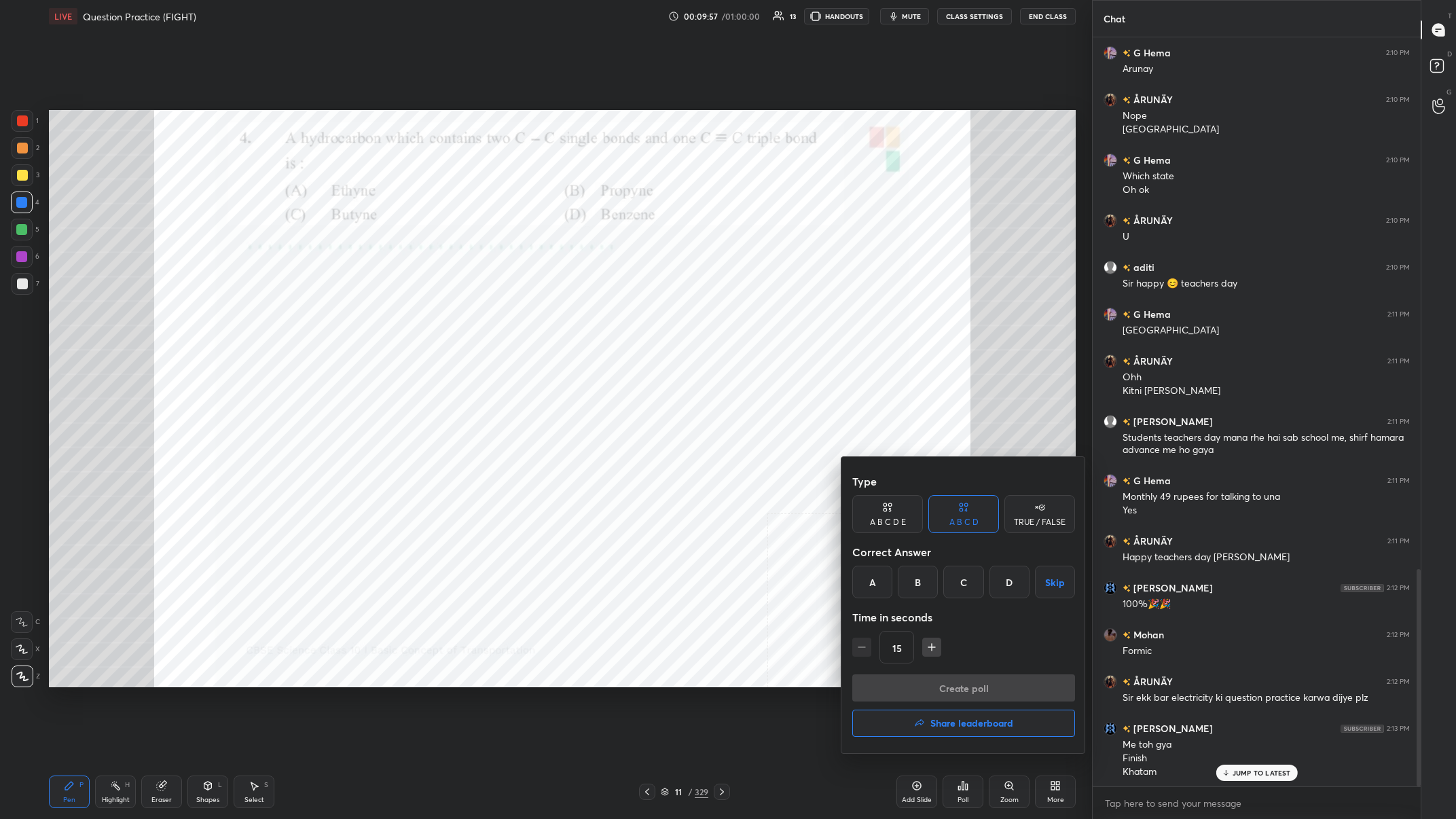
click at [487, 319] on div "C" at bounding box center [963, 582] width 40 height 33
click at [487, 319] on button "Create poll" at bounding box center [963, 688] width 223 height 27
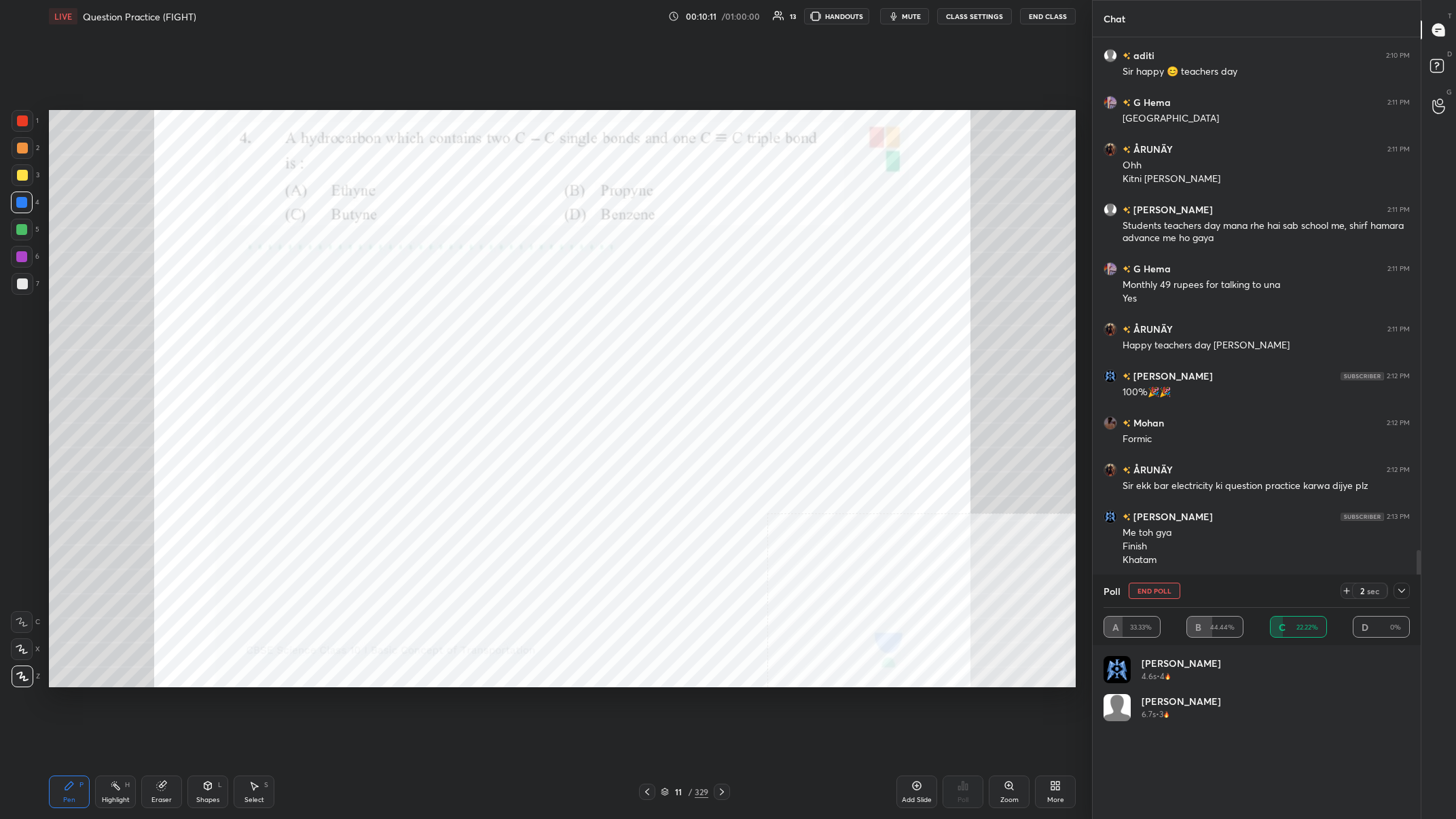
scroll to position [2094, 0]
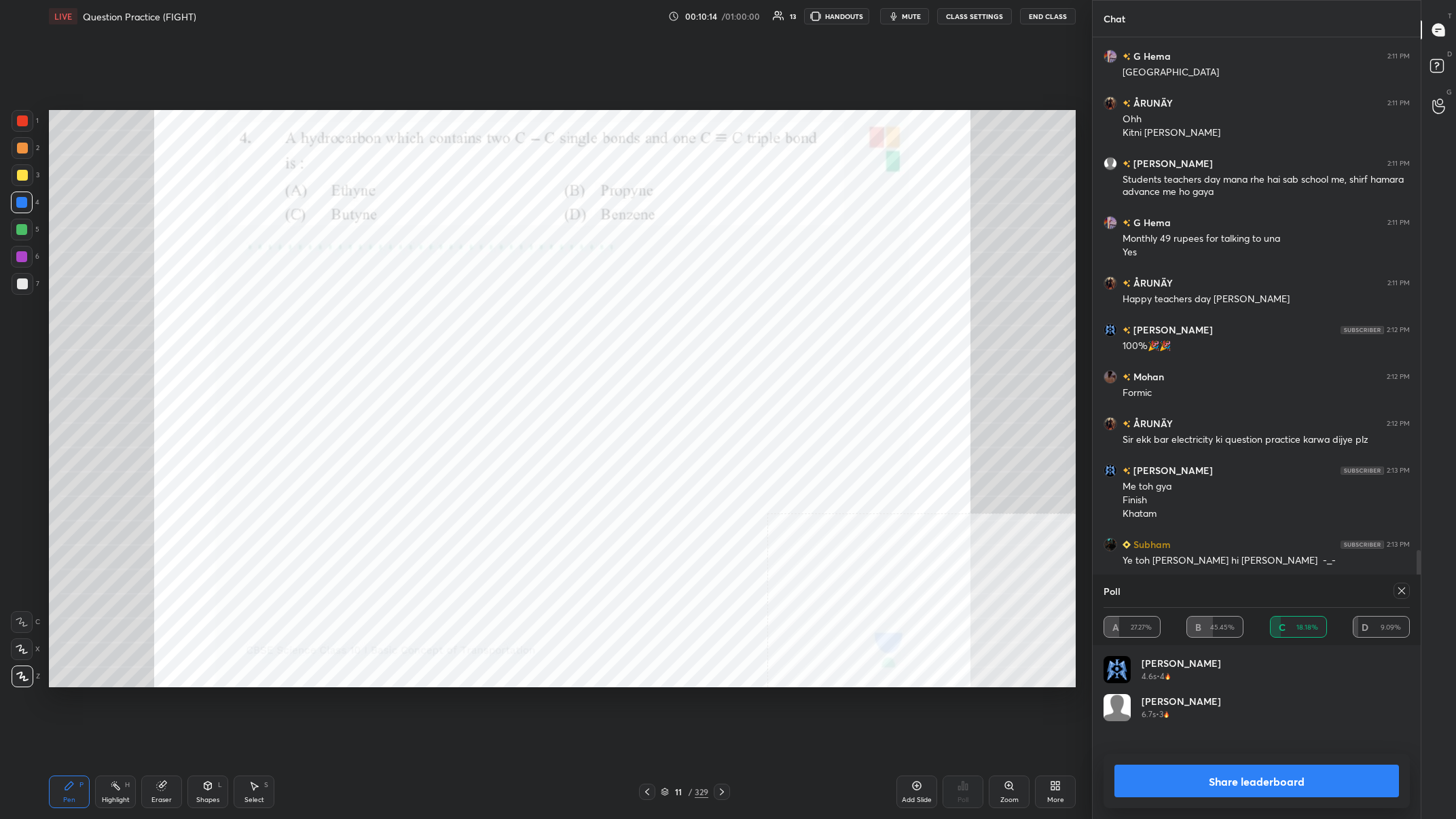
click at [487, 319] on button "Share leaderboard" at bounding box center [1256, 781] width 284 height 33
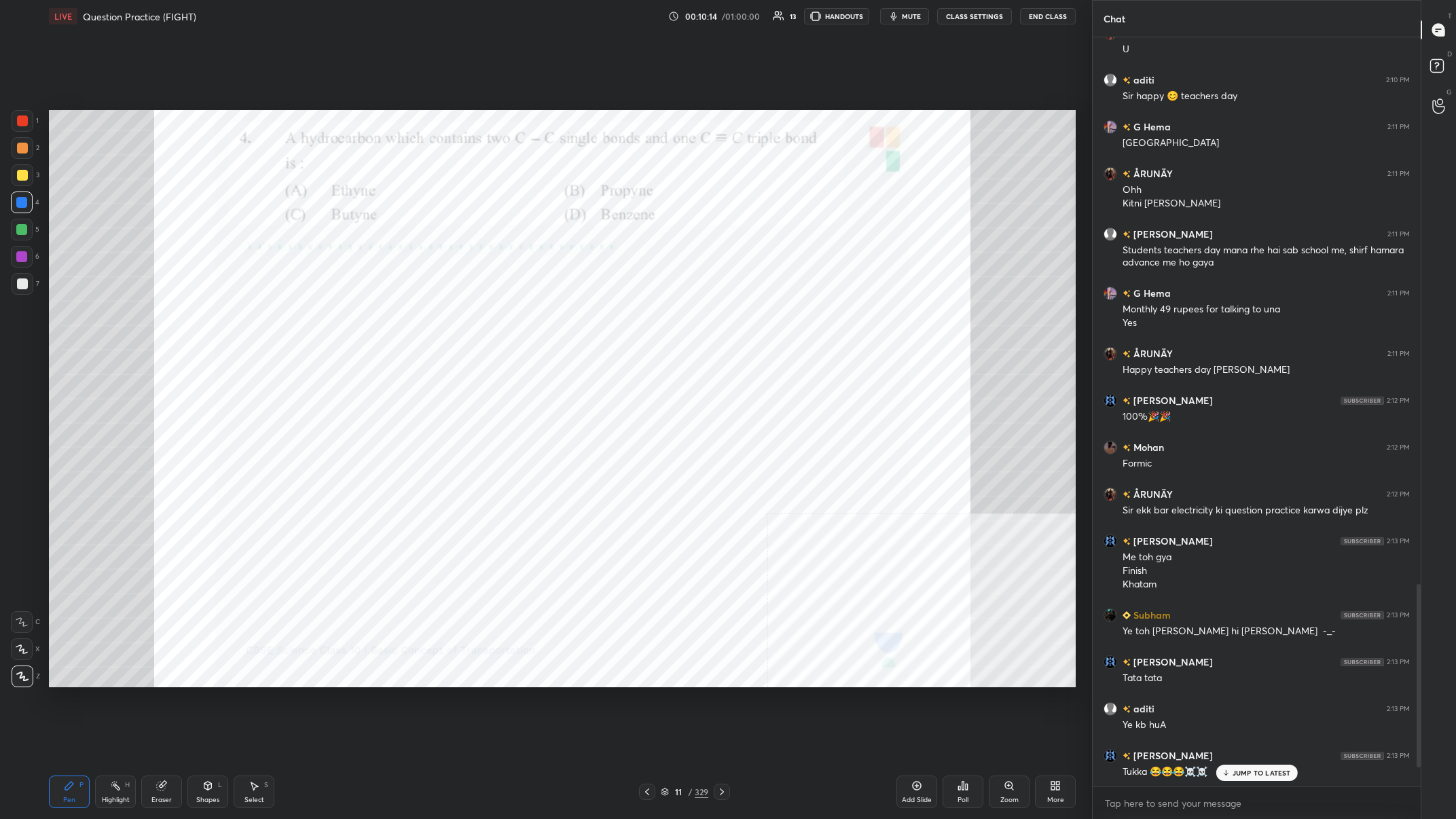
scroll to position [1, 1]
click at [27, 129] on div at bounding box center [22, 121] width 22 height 22
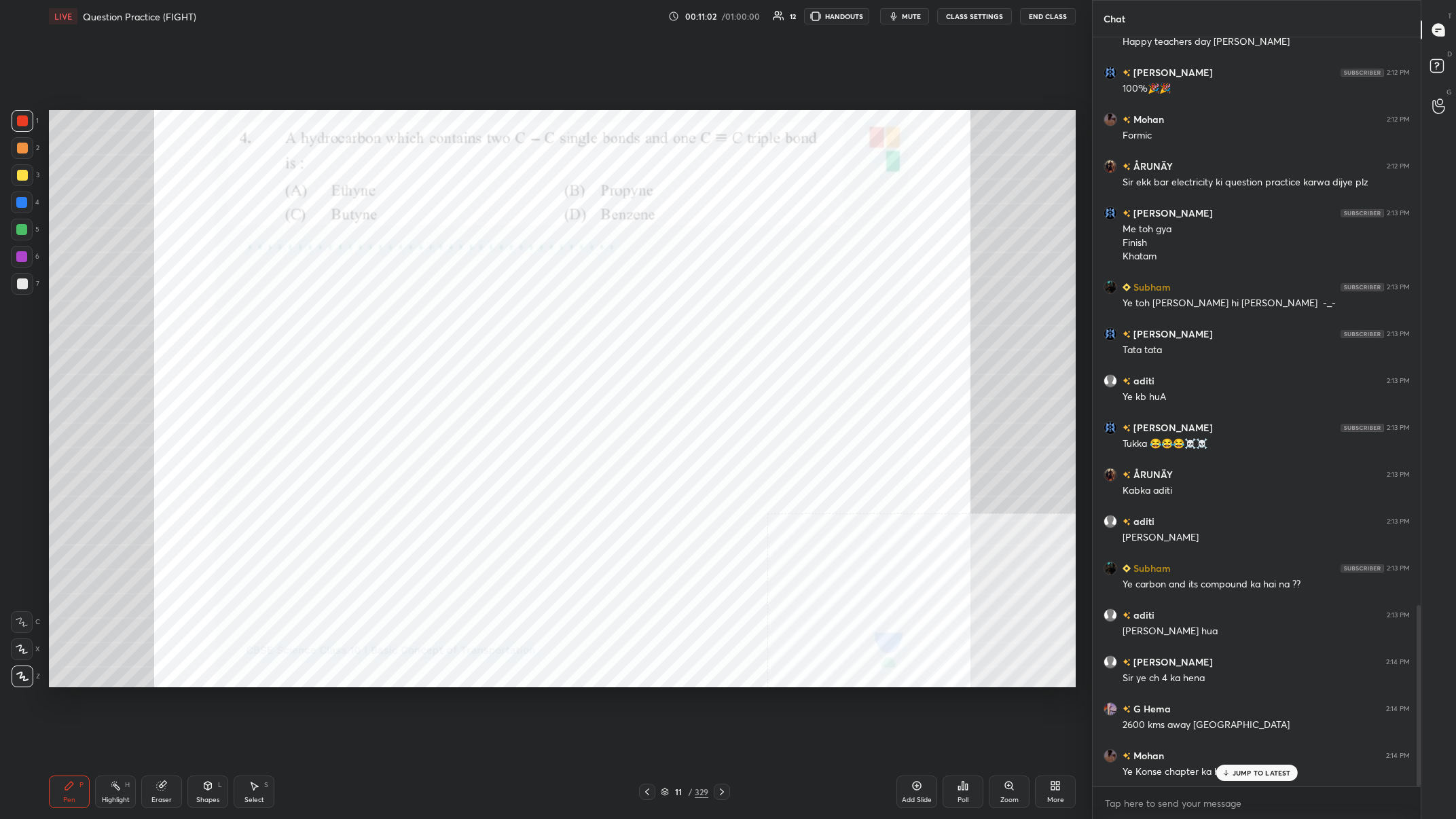
scroll to position [2399, 0]
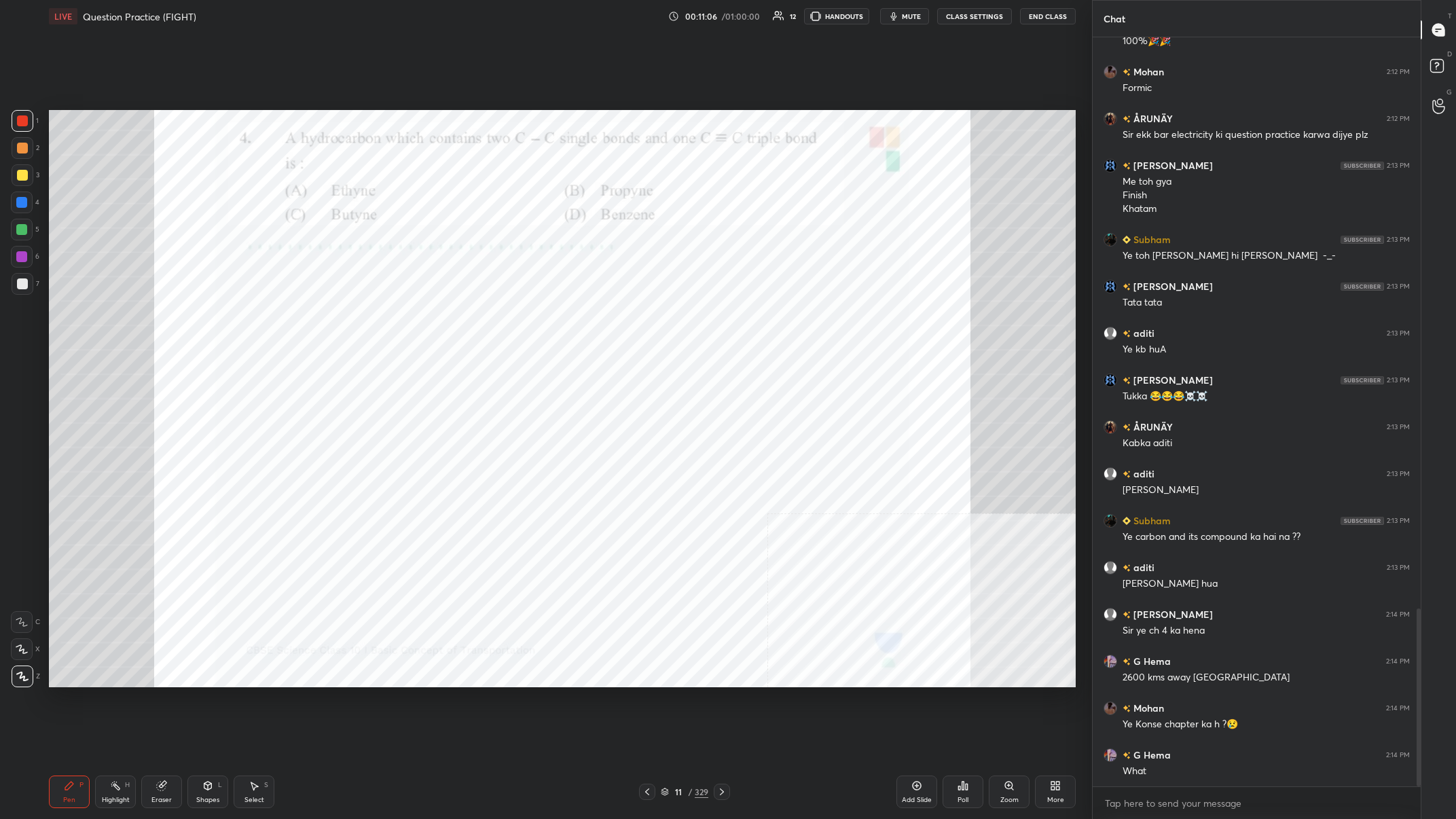
click at [487, 319] on div "11 / 329" at bounding box center [685, 792] width 48 height 12
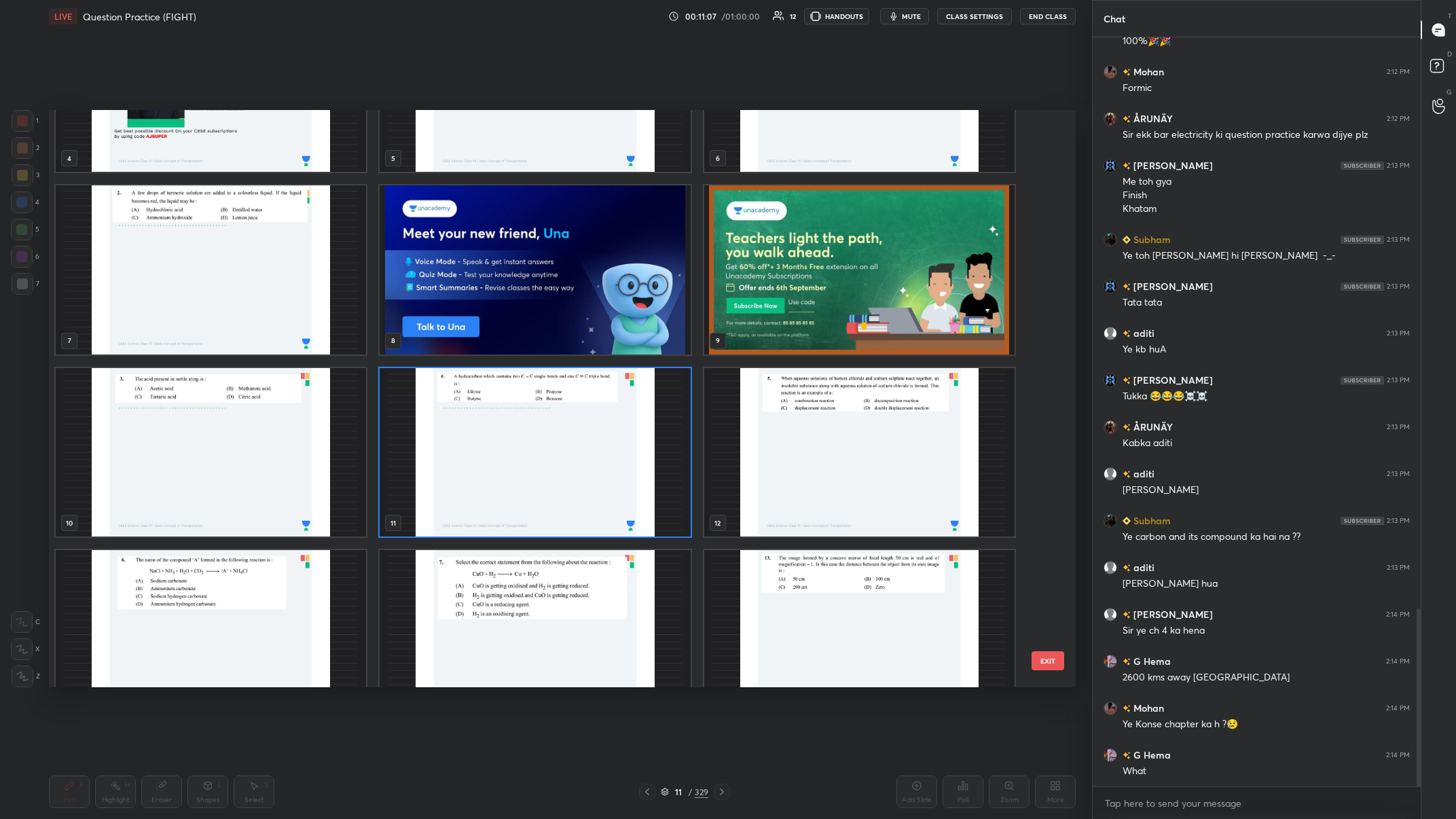
scroll to position [324, 0]
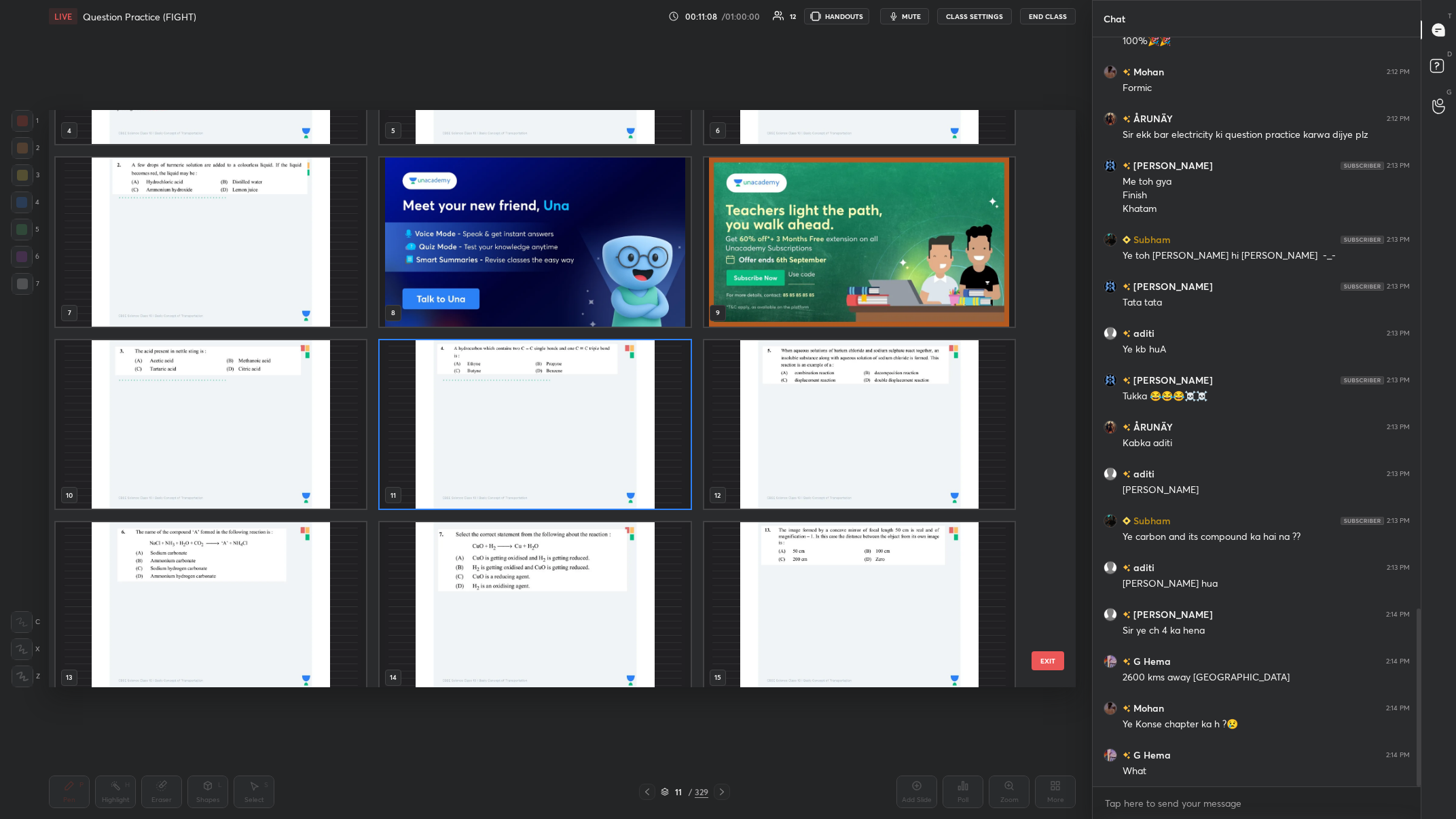
click at [487, 319] on img "grid" at bounding box center [534, 424] width 311 height 169
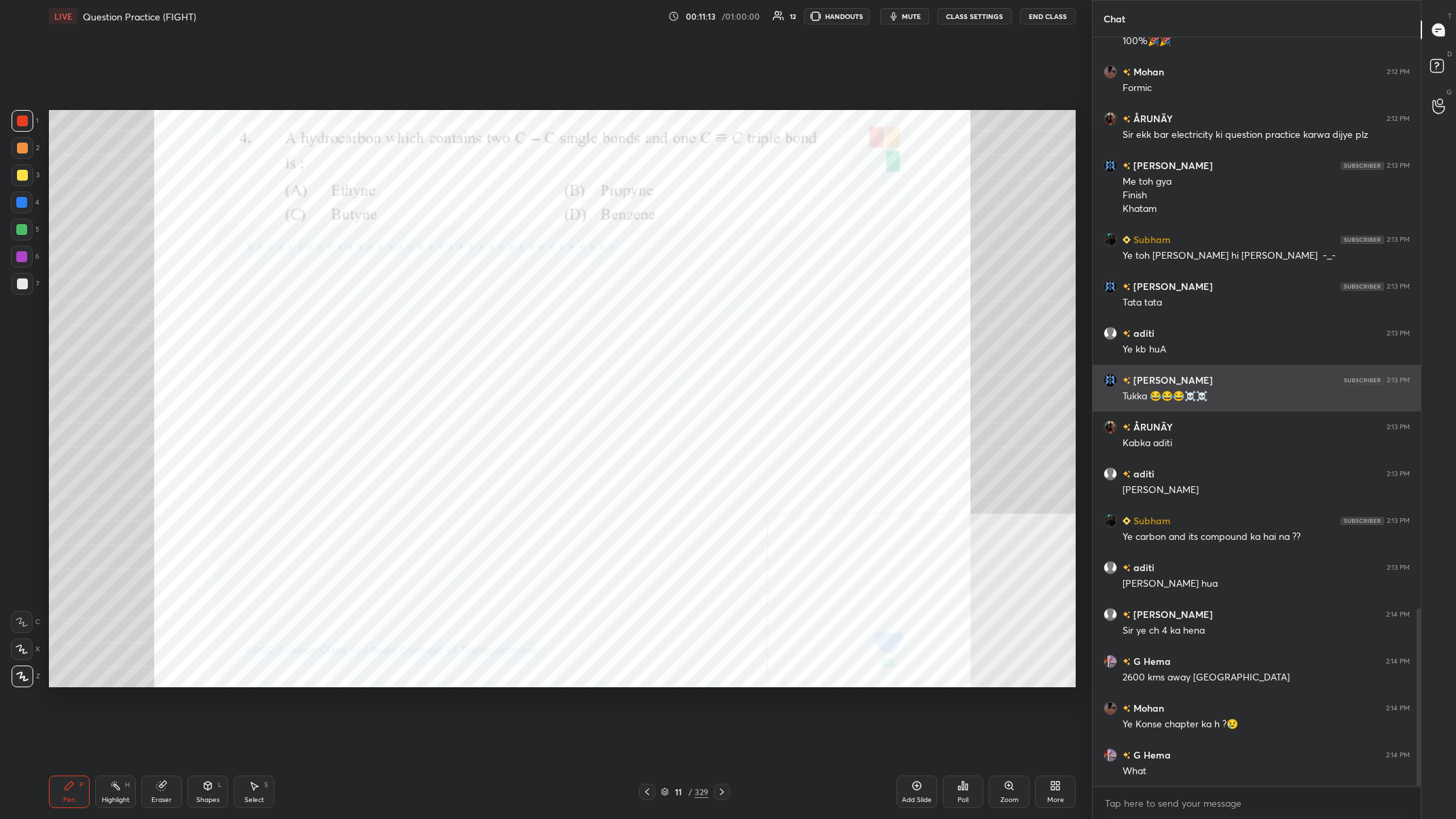
scroll to position [2446, 0]
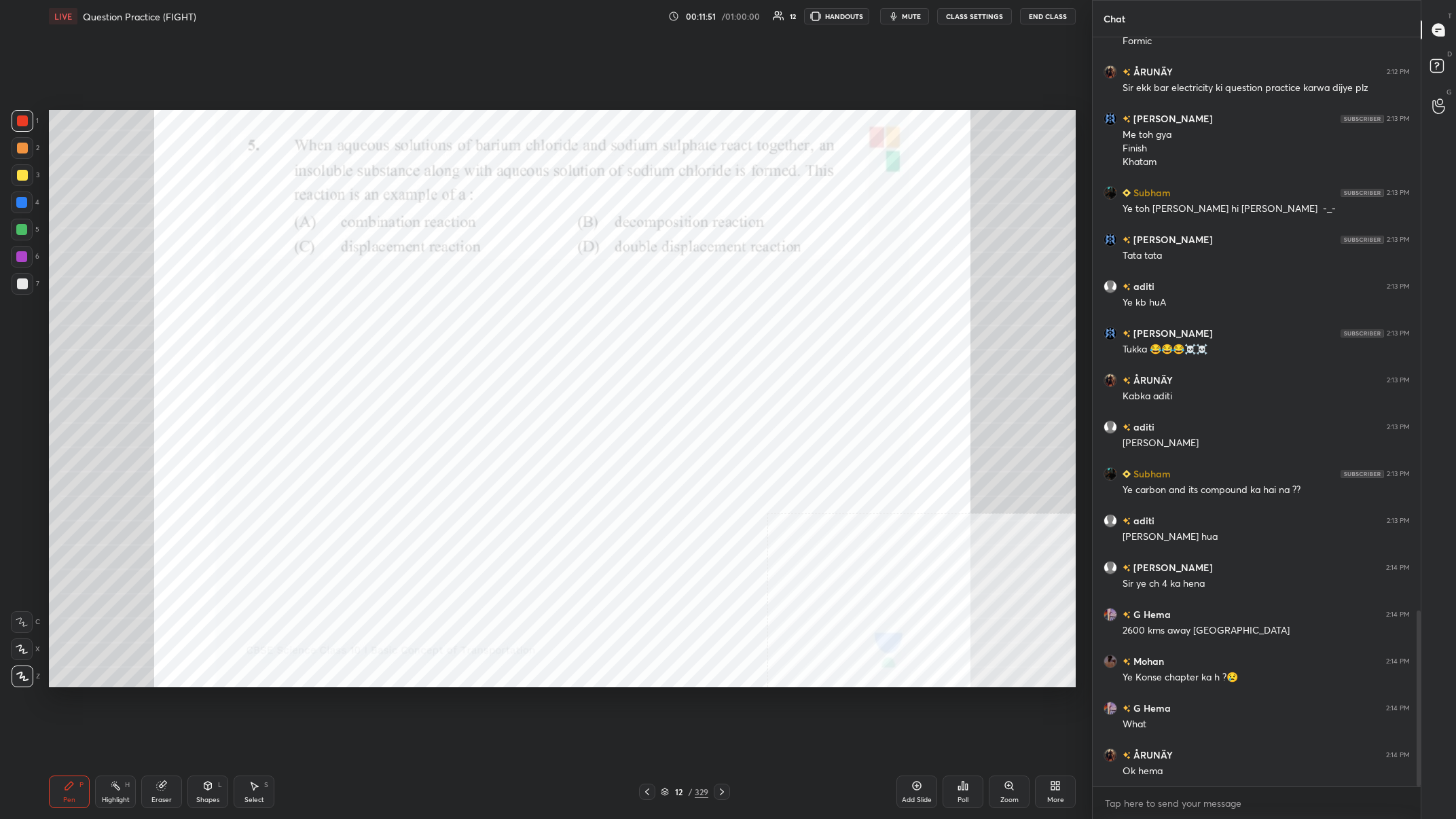
click at [487, 319] on div "329" at bounding box center [701, 792] width 13 height 12
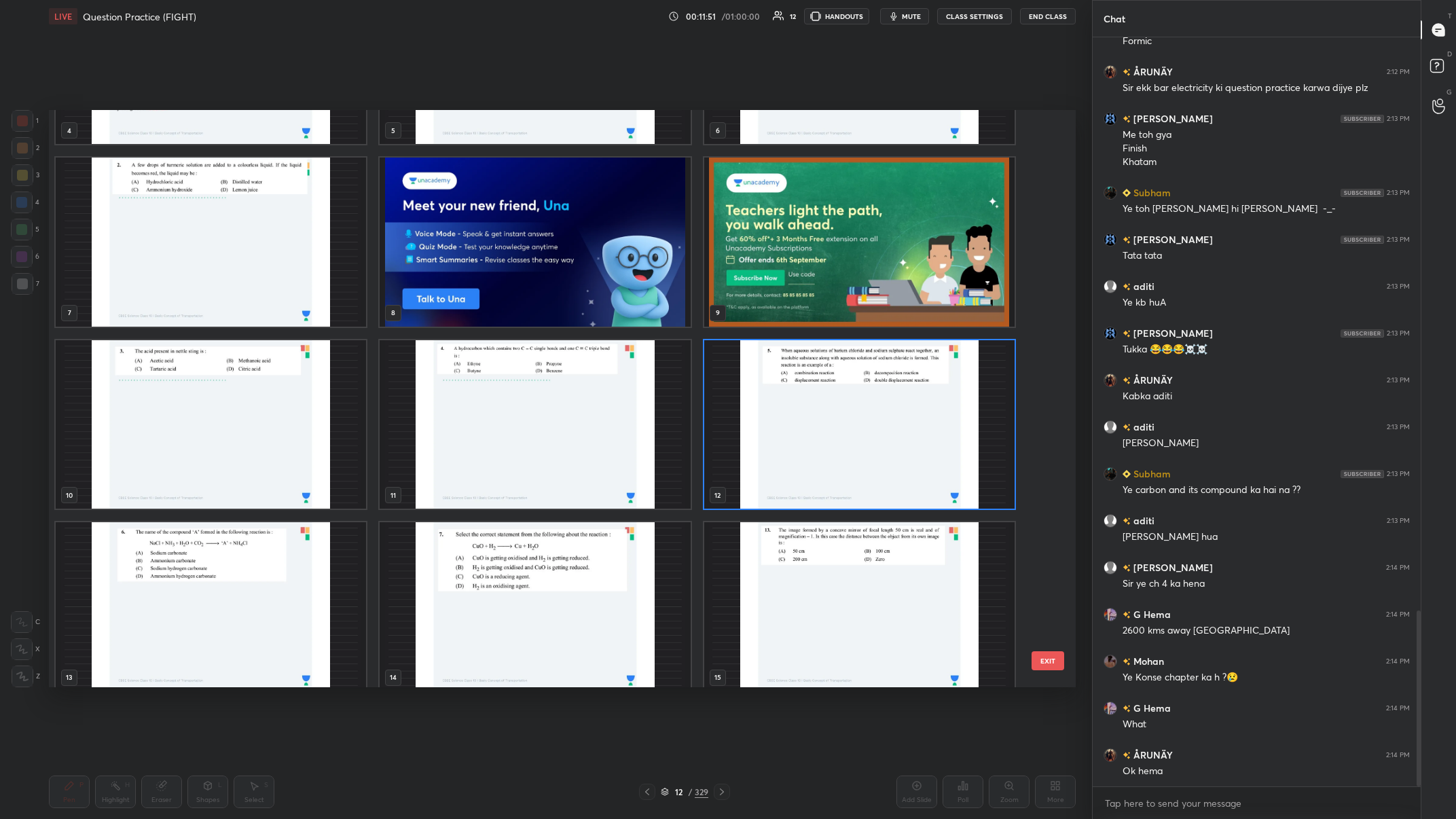
scroll to position [2492, 0]
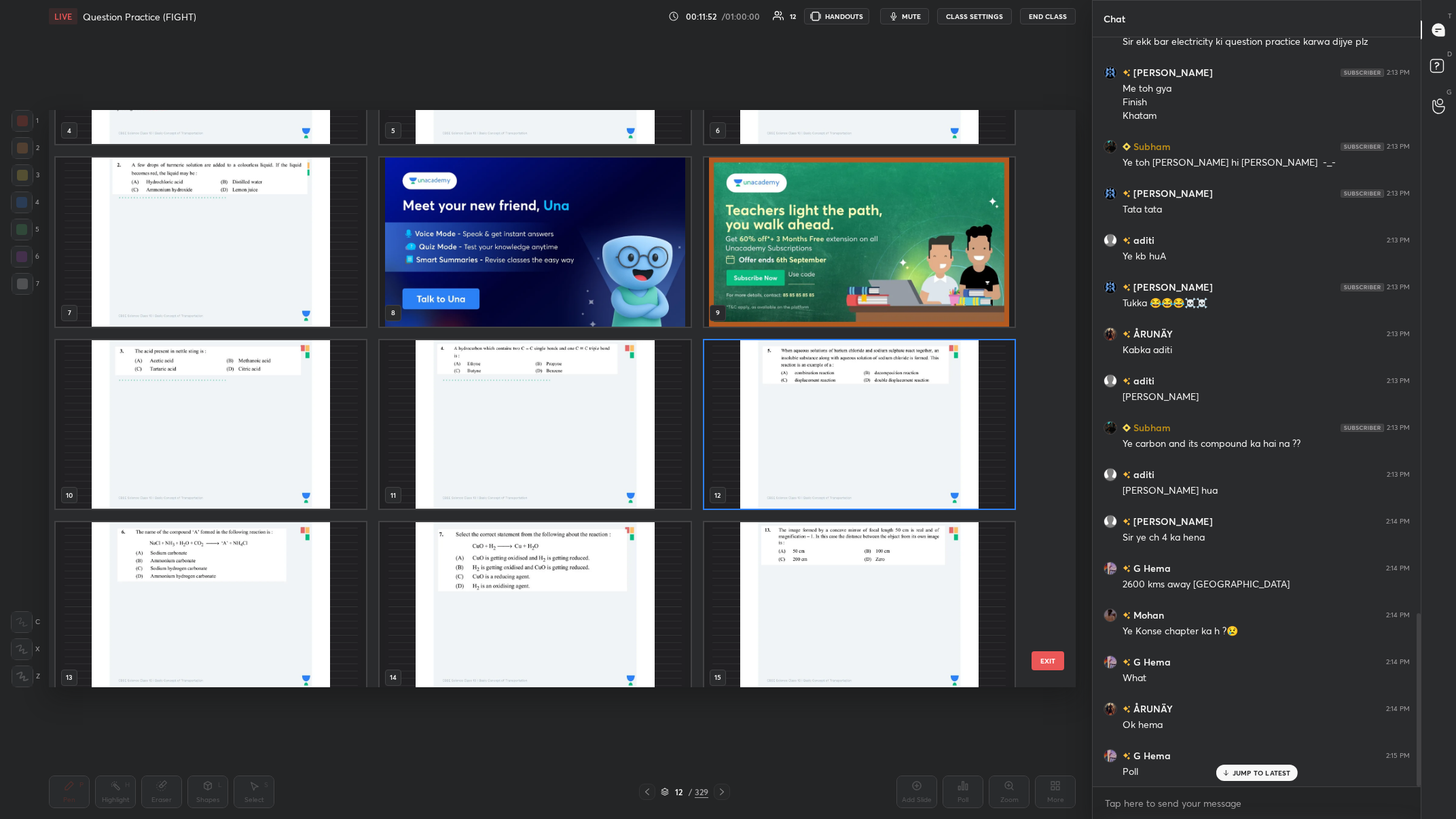
click at [487, 319] on img "grid" at bounding box center [859, 424] width 311 height 169
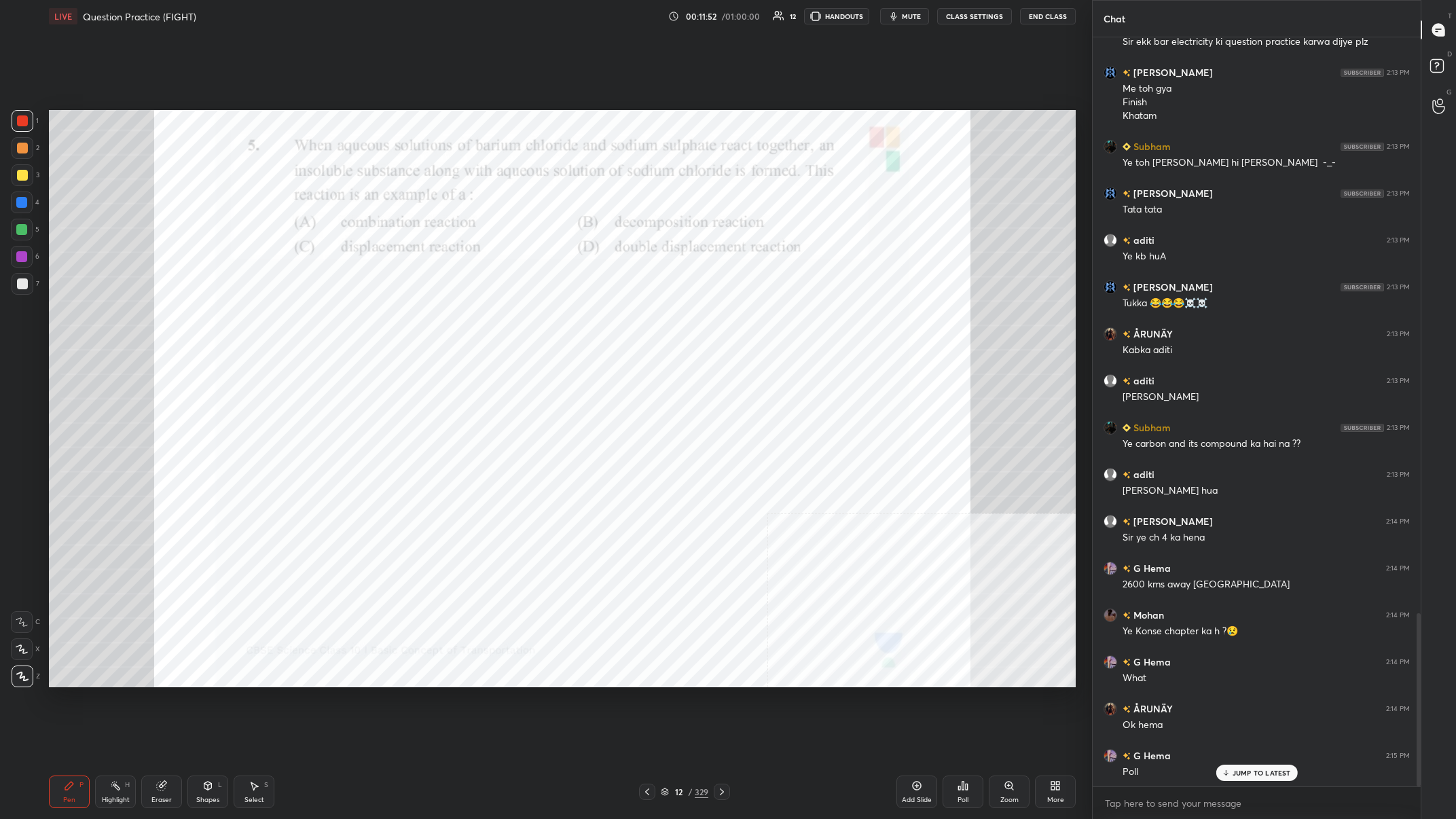
click at [487, 319] on img "grid" at bounding box center [859, 424] width 311 height 169
click at [487, 319] on div "Poll" at bounding box center [963, 792] width 40 height 33
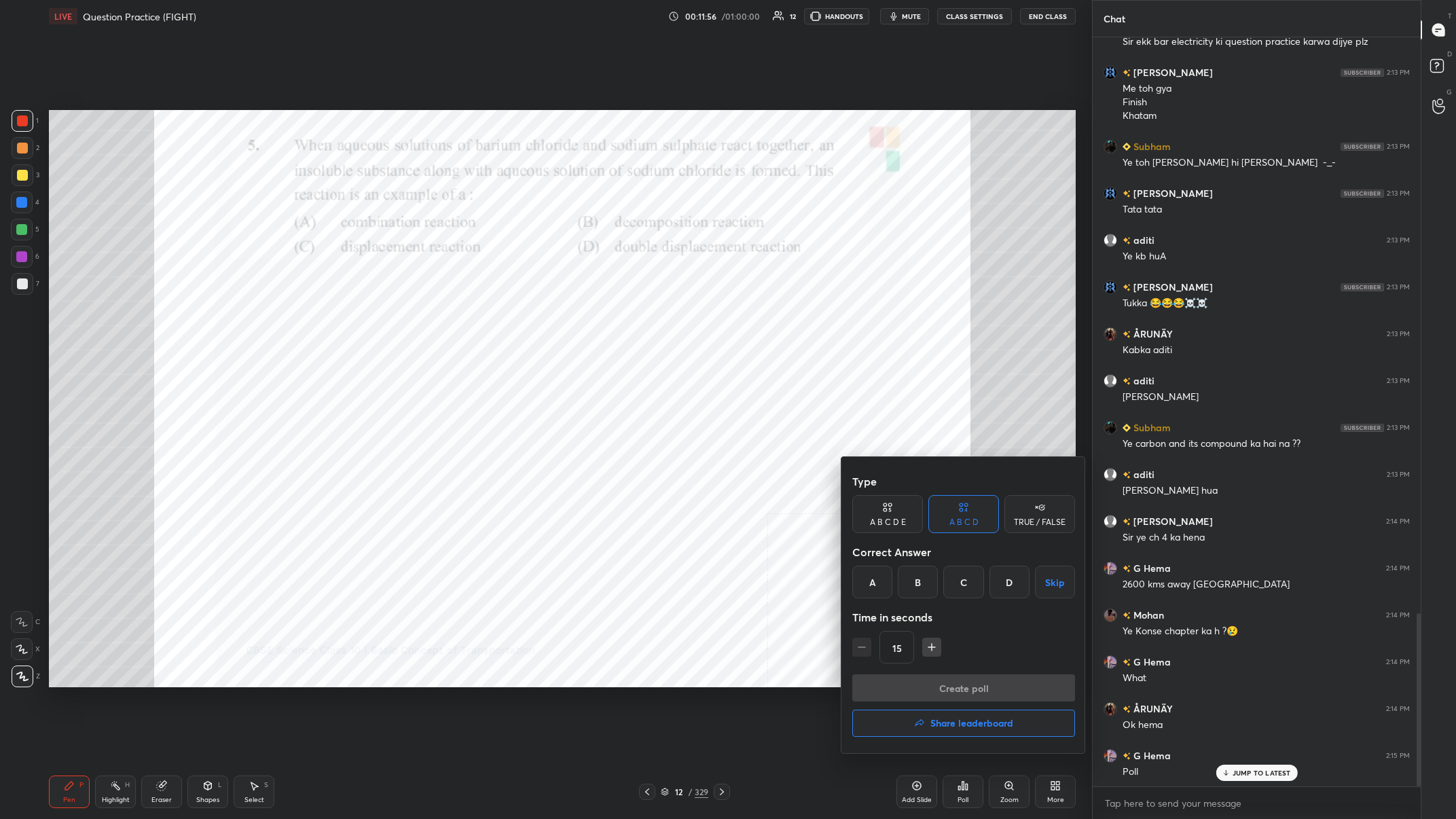
click at [487, 319] on div "D" at bounding box center [1010, 582] width 40 height 33
click at [487, 319] on div "15" at bounding box center [963, 647] width 223 height 33
click at [487, 319] on div "Type A B C D E A B C D TRUE / FALSE Correct Answer A B C D Skip Time in seconds…" at bounding box center [963, 571] width 223 height 206
click at [487, 319] on button "Create poll" at bounding box center [963, 688] width 223 height 27
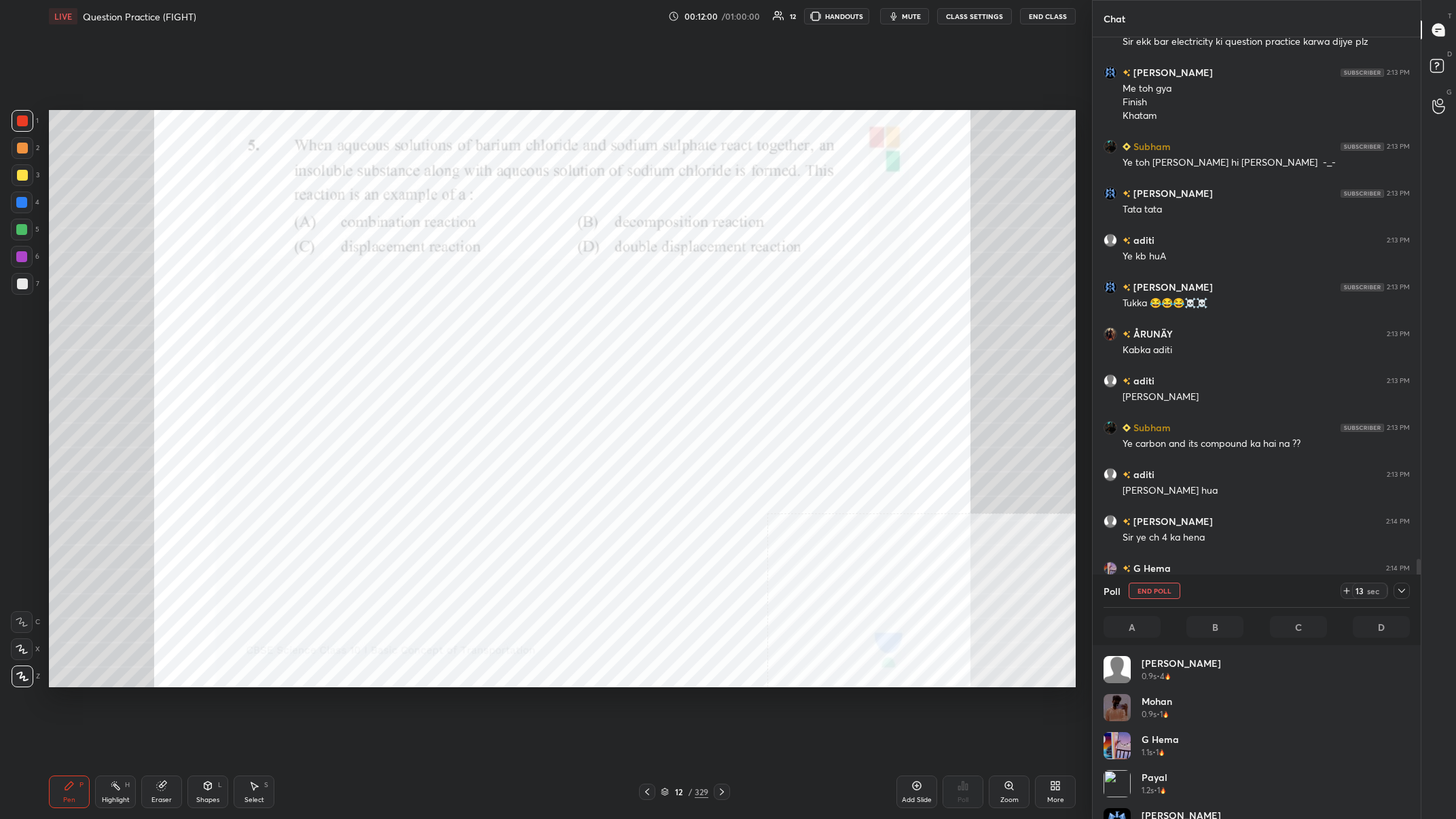
scroll to position [163, 306]
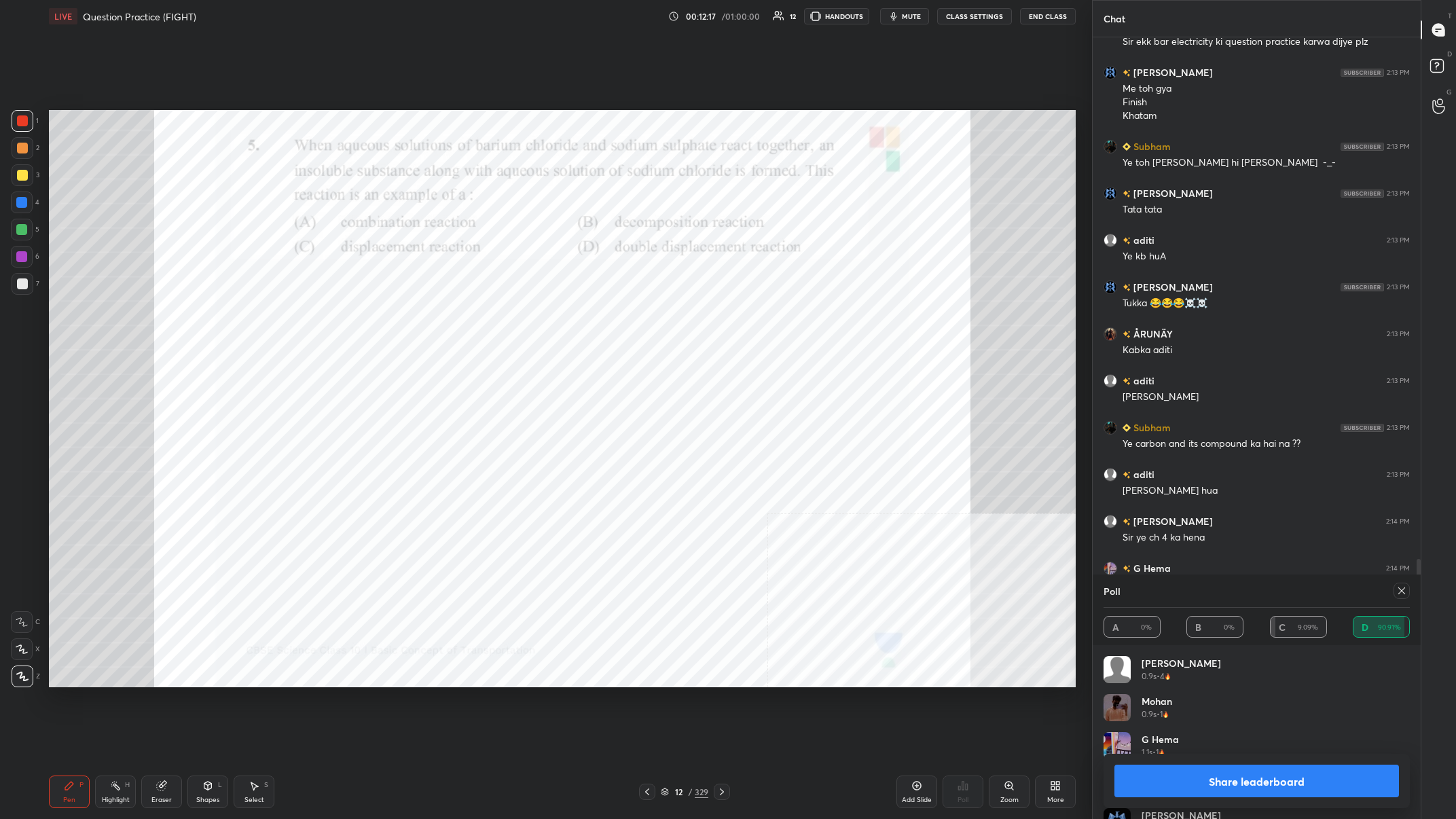
click at [26, 202] on div at bounding box center [22, 203] width 11 height 11
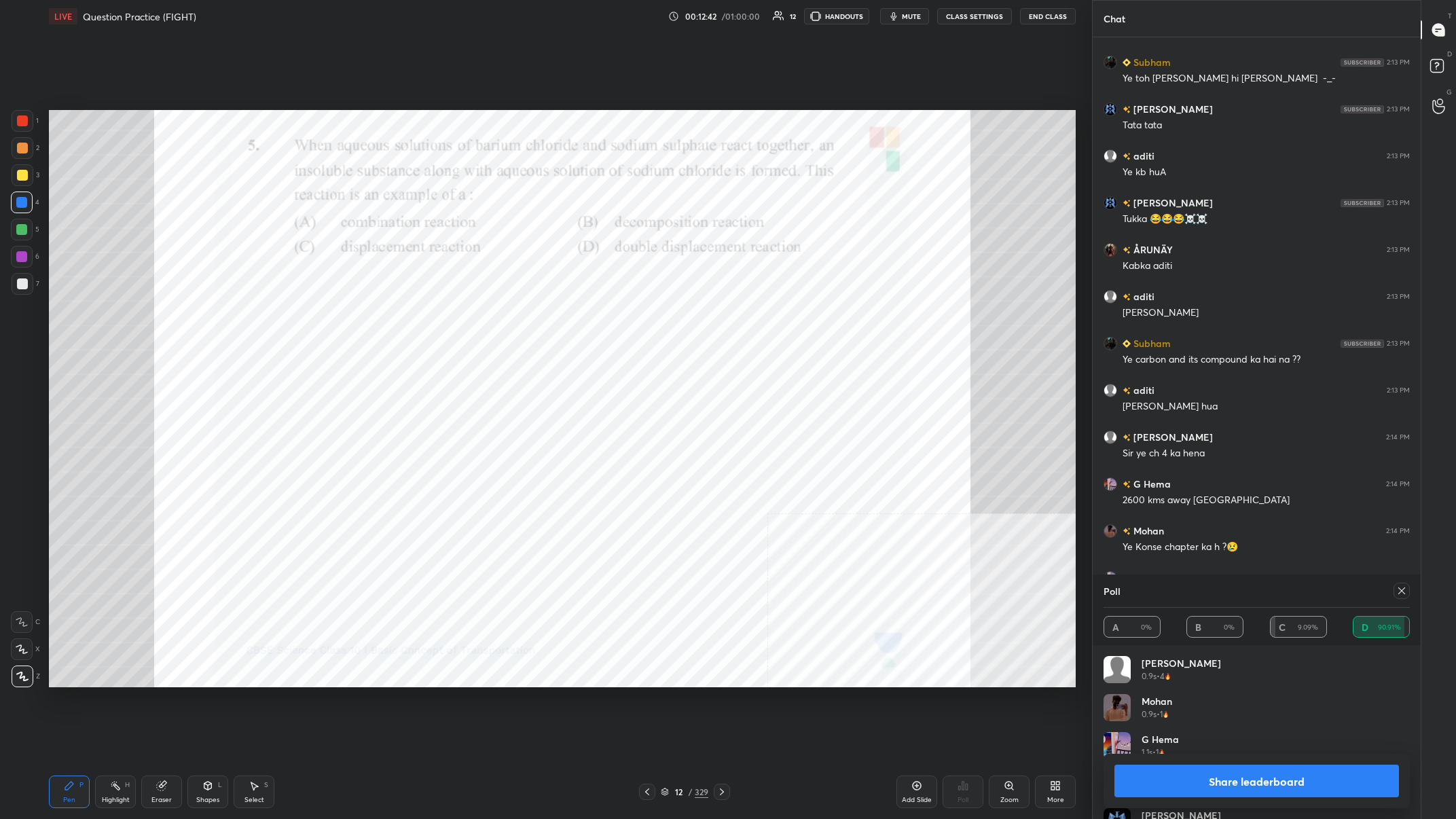
click at [487, 319] on button "Share leaderboard" at bounding box center [1256, 781] width 284 height 33
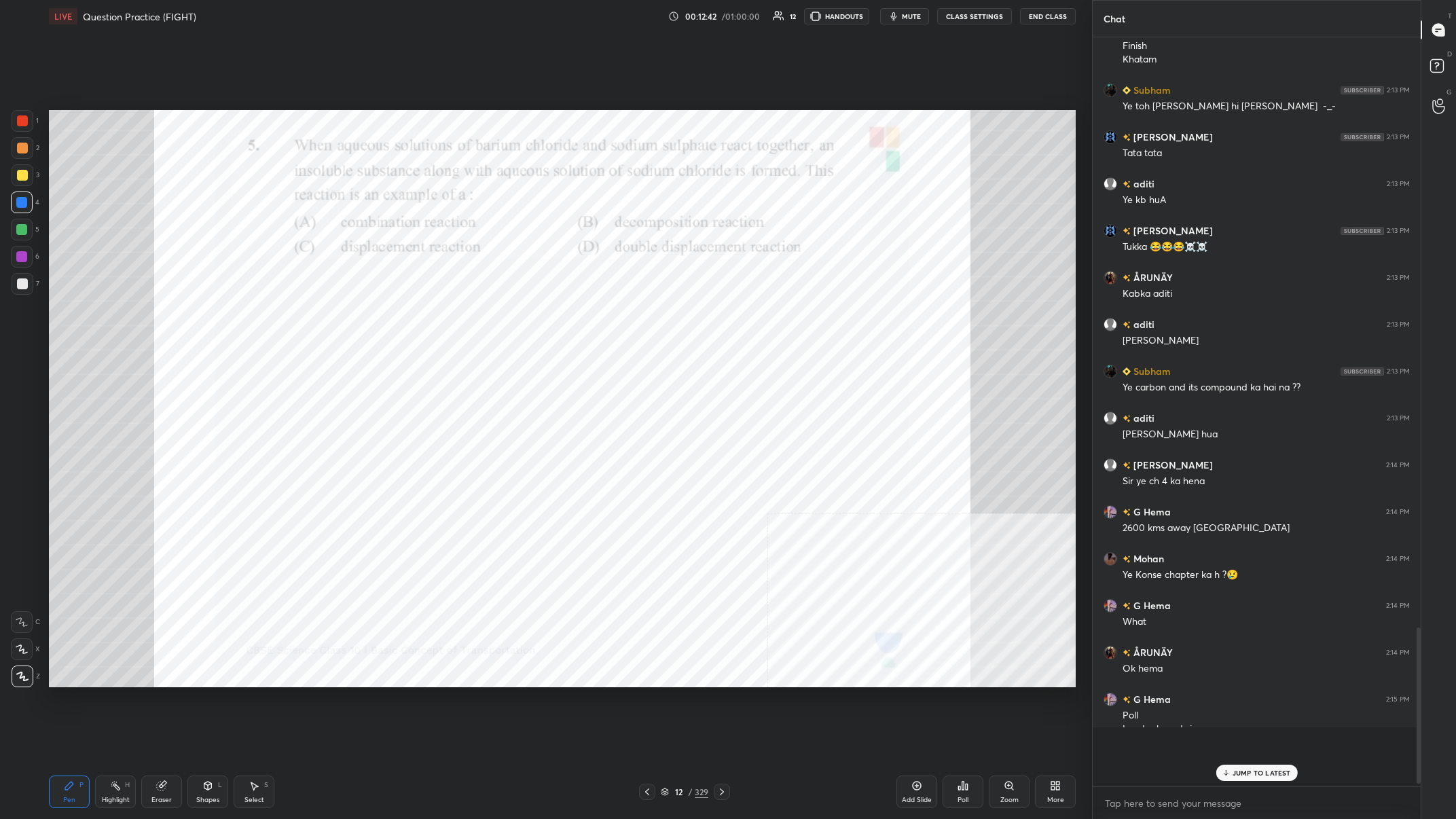
scroll to position [0, 1]
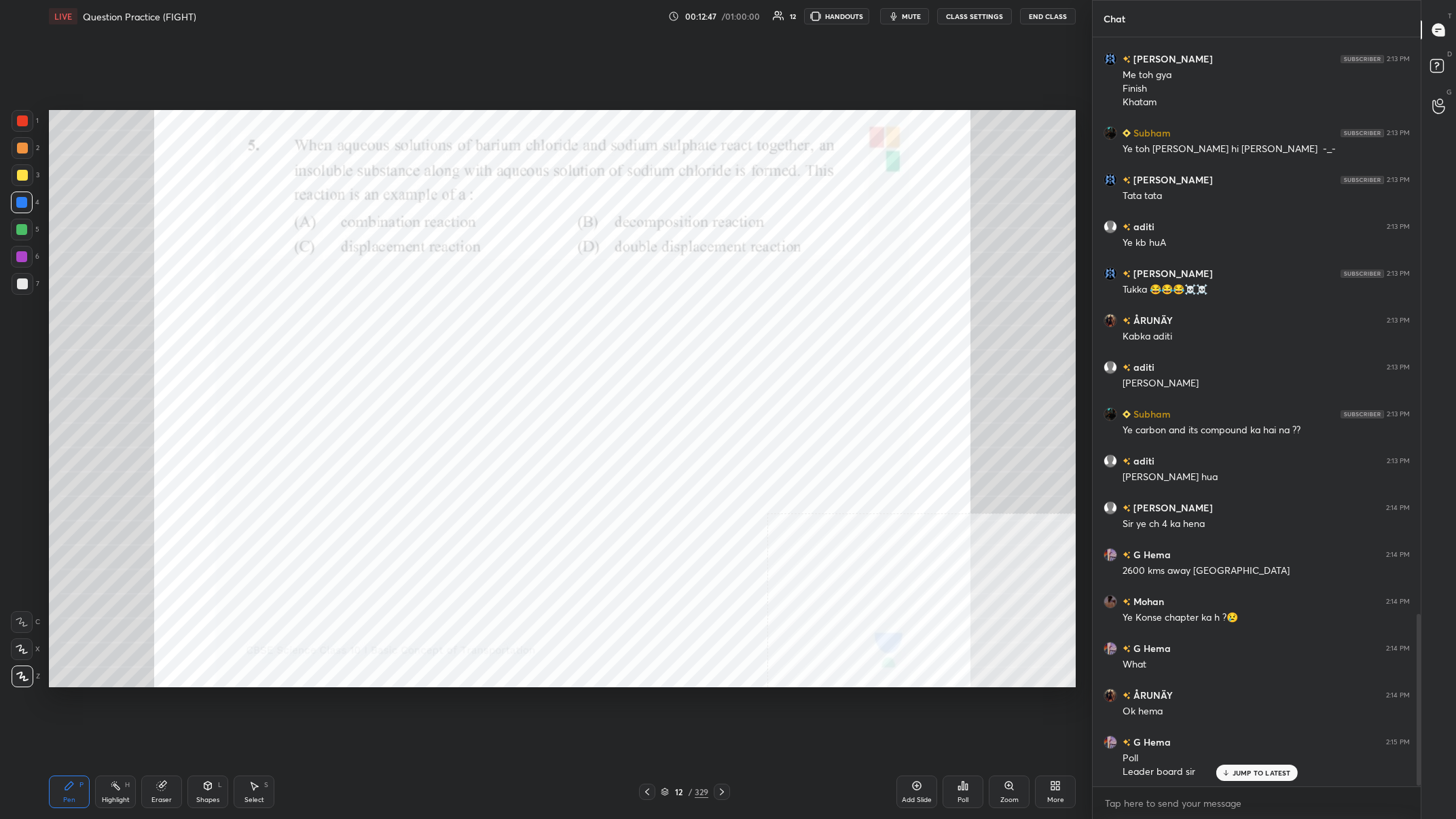
click at [487, 319] on div "329" at bounding box center [701, 792] width 13 height 12
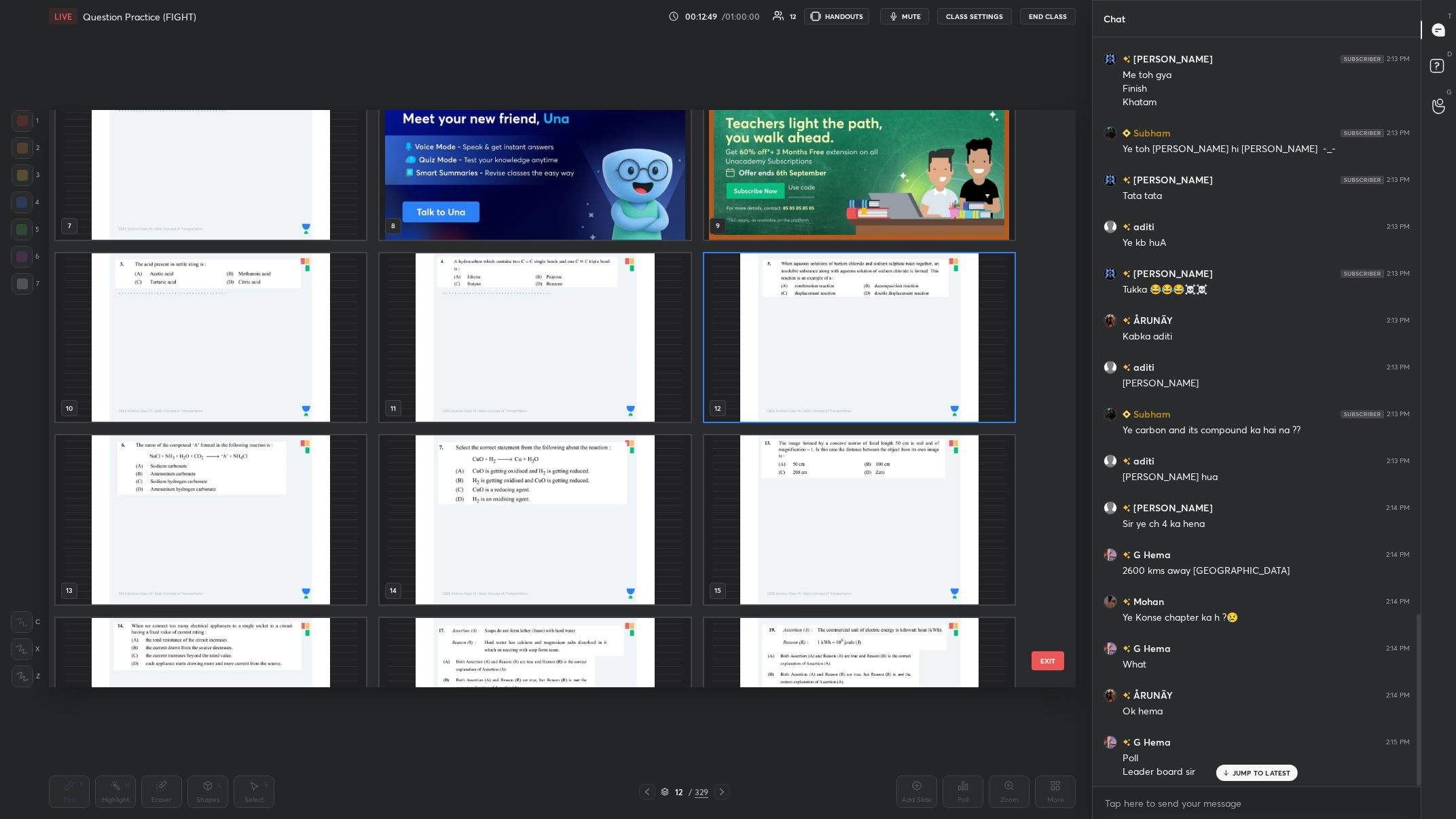
click at [240, 319] on img "grid" at bounding box center [210, 520] width 311 height 169
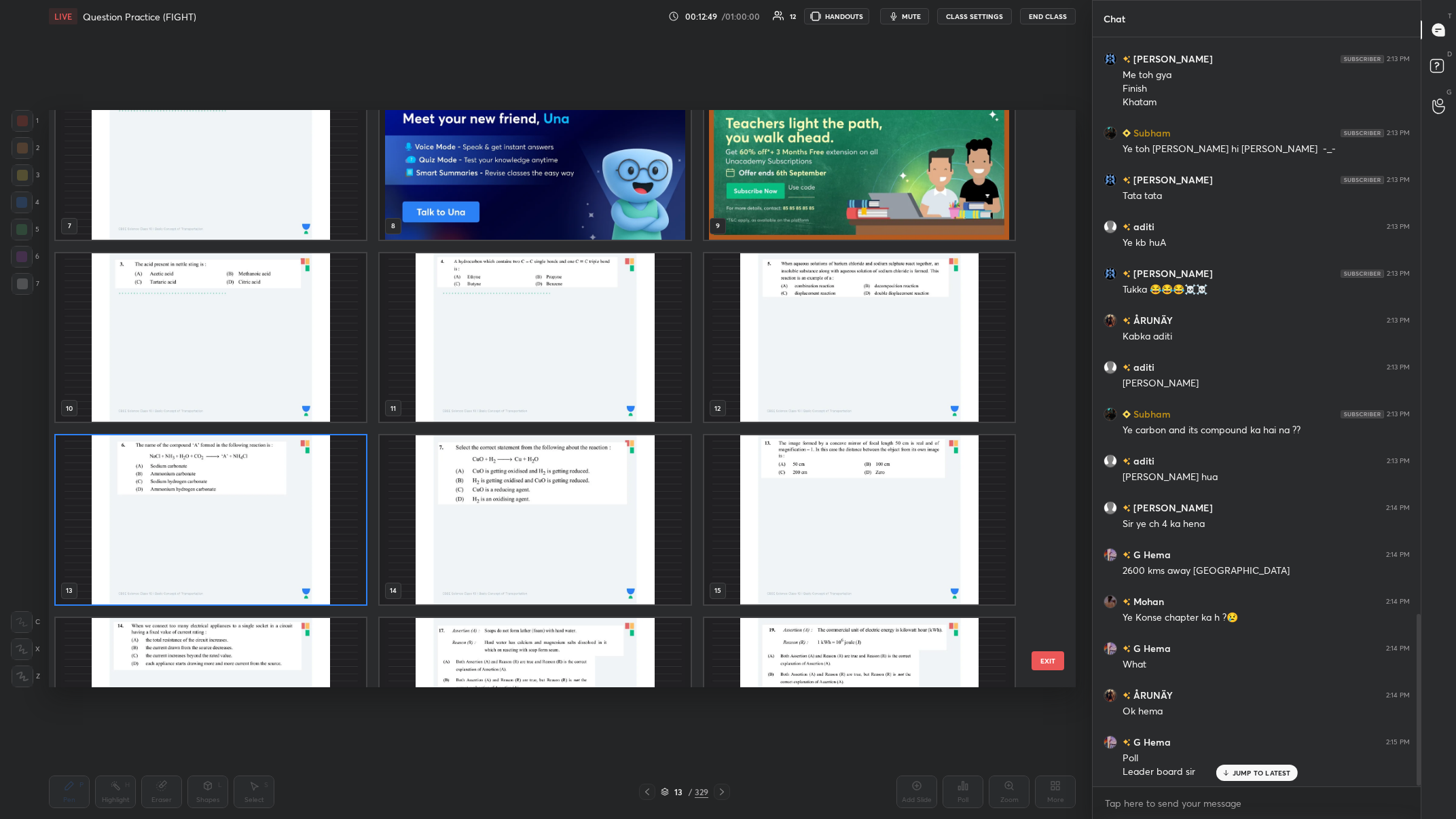
click at [239, 319] on img "grid" at bounding box center [210, 520] width 311 height 169
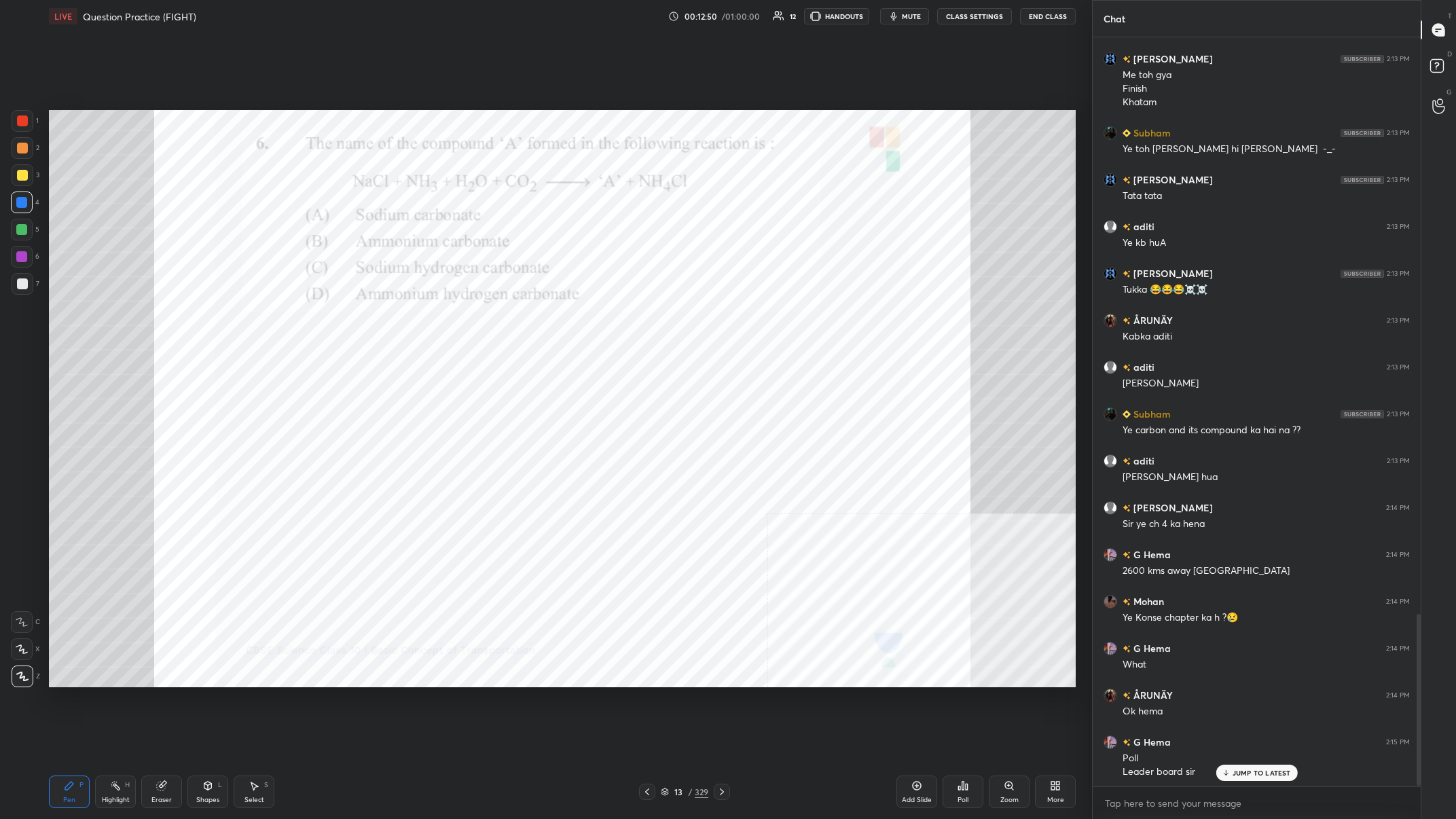
click at [239, 319] on img "grid" at bounding box center [210, 520] width 311 height 169
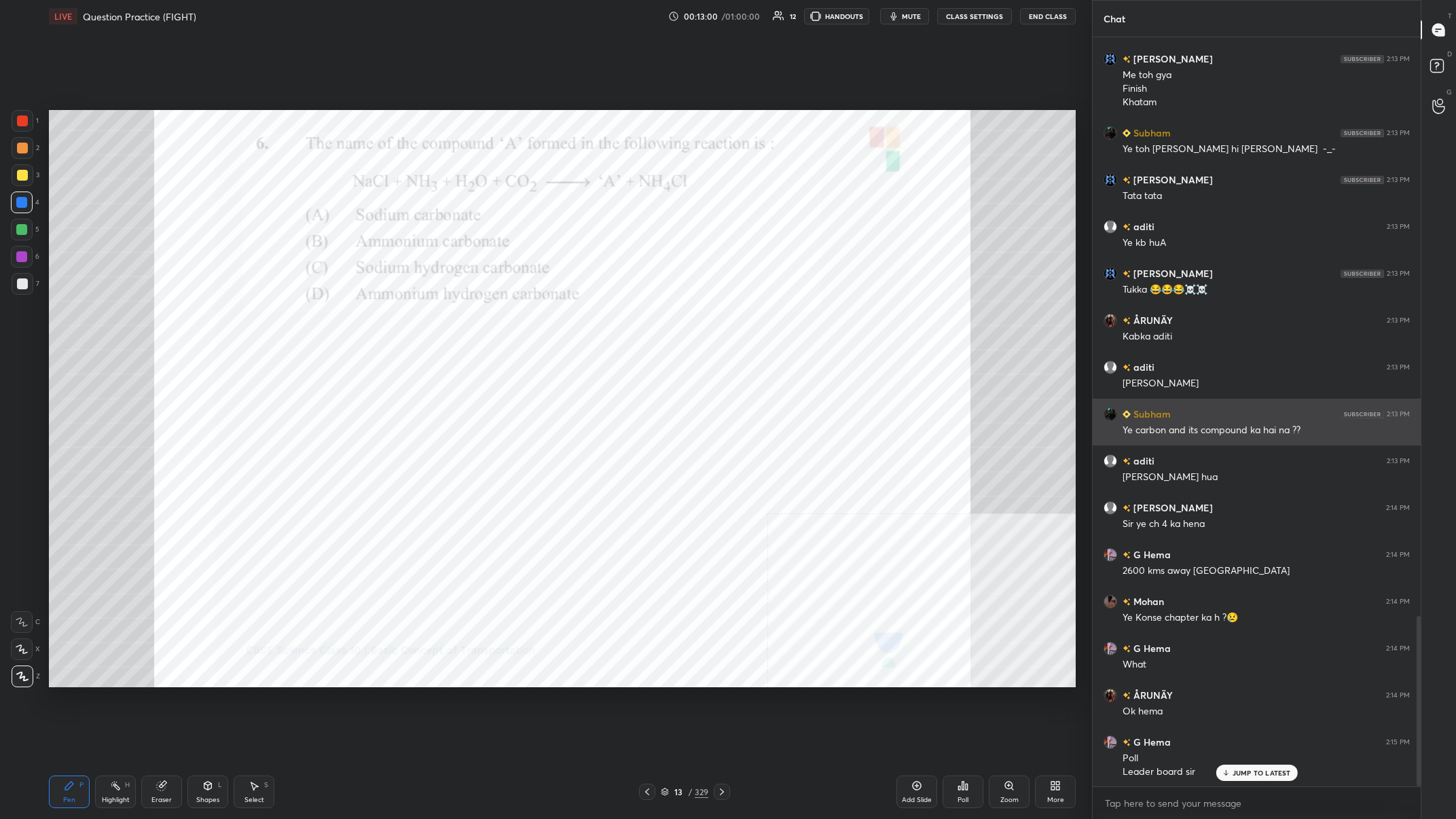
scroll to position [2539, 0]
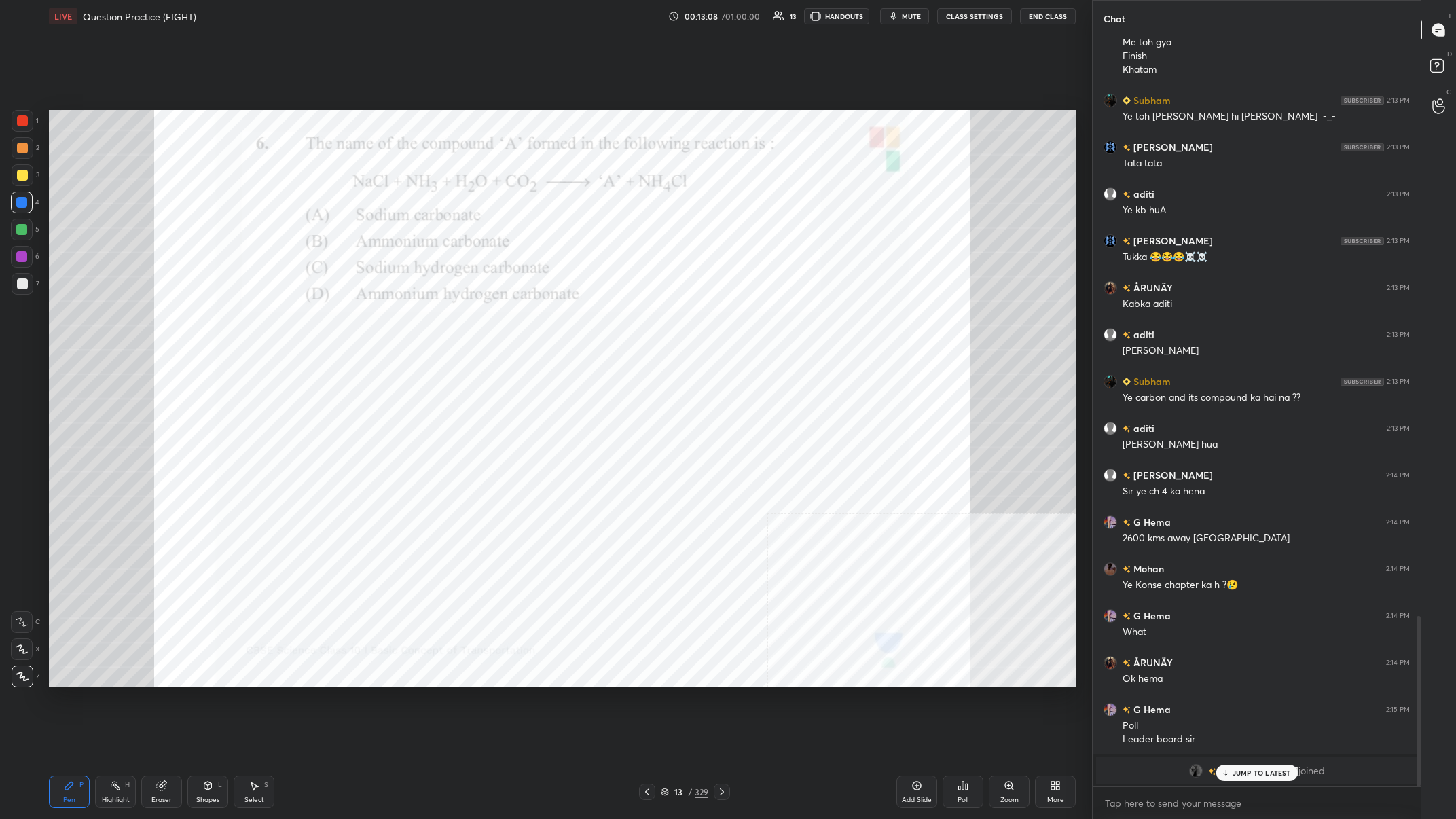
click at [153, 319] on div "Eraser" at bounding box center [161, 792] width 40 height 33
click at [28, 319] on span "Erase all" at bounding box center [21, 676] width 20 height 10
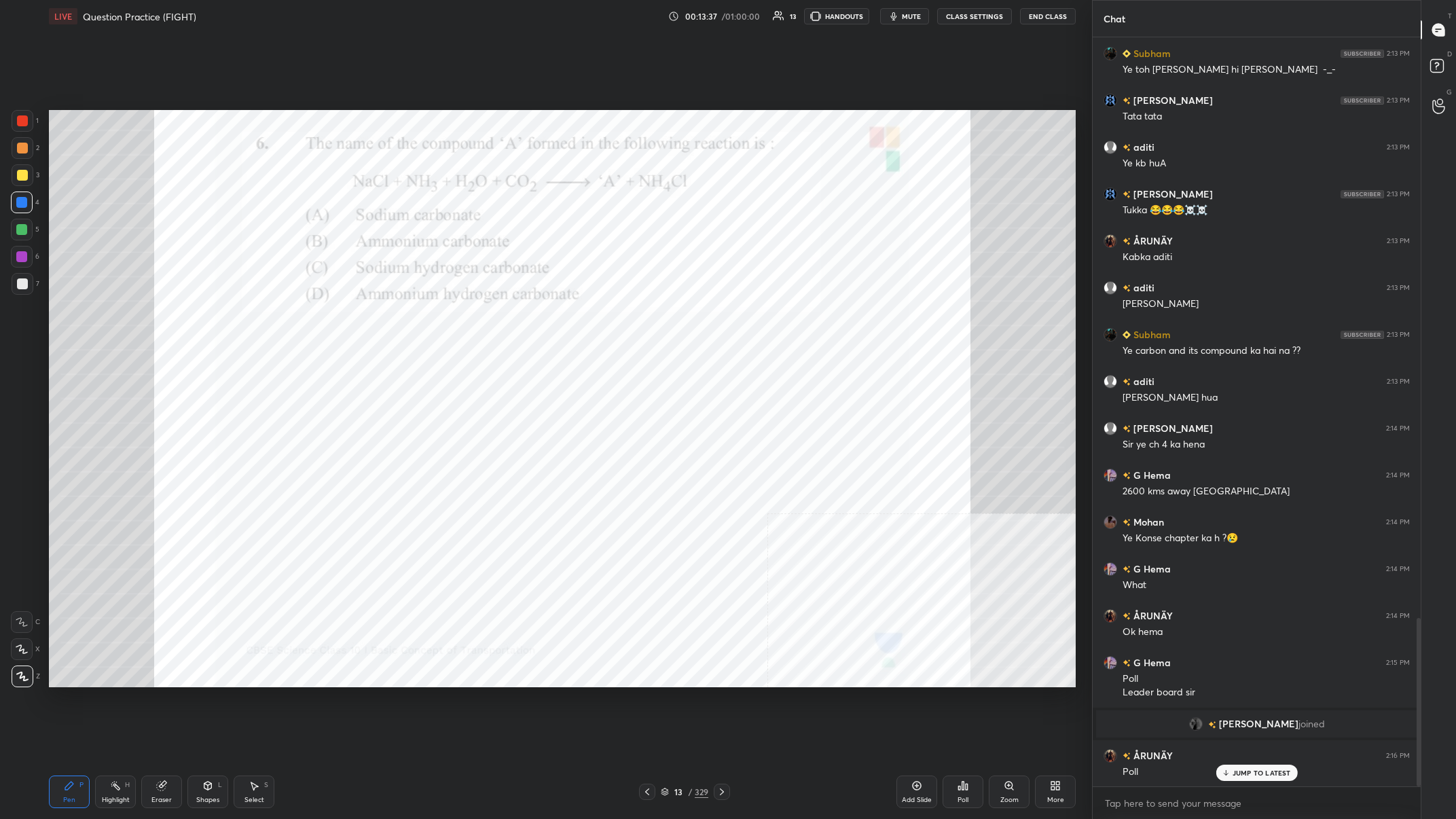
click at [487, 319] on div "Poll" at bounding box center [963, 792] width 40 height 33
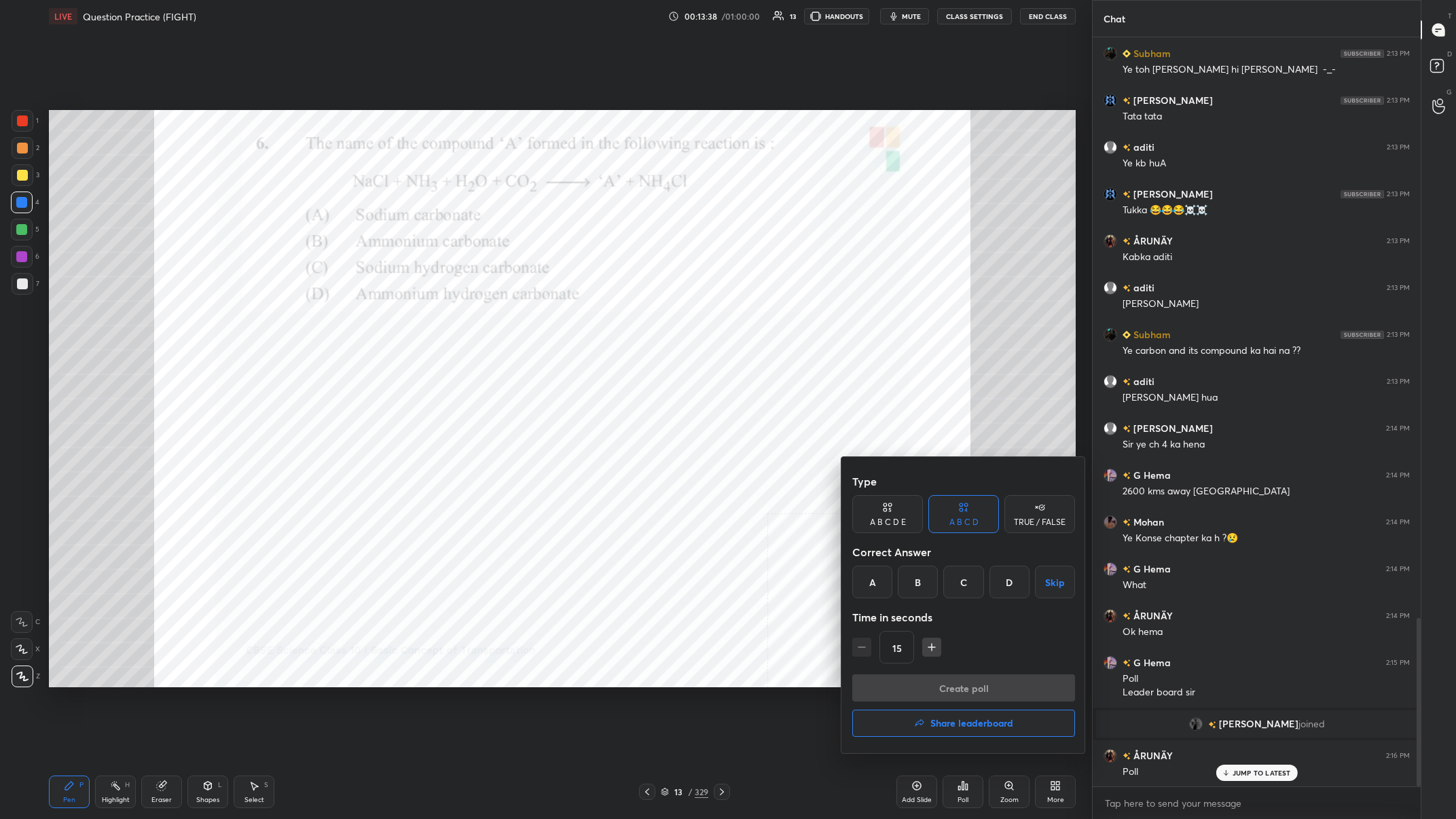
click at [487, 319] on div "C" at bounding box center [963, 582] width 40 height 33
click at [487, 319] on button "Create poll" at bounding box center [963, 688] width 223 height 27
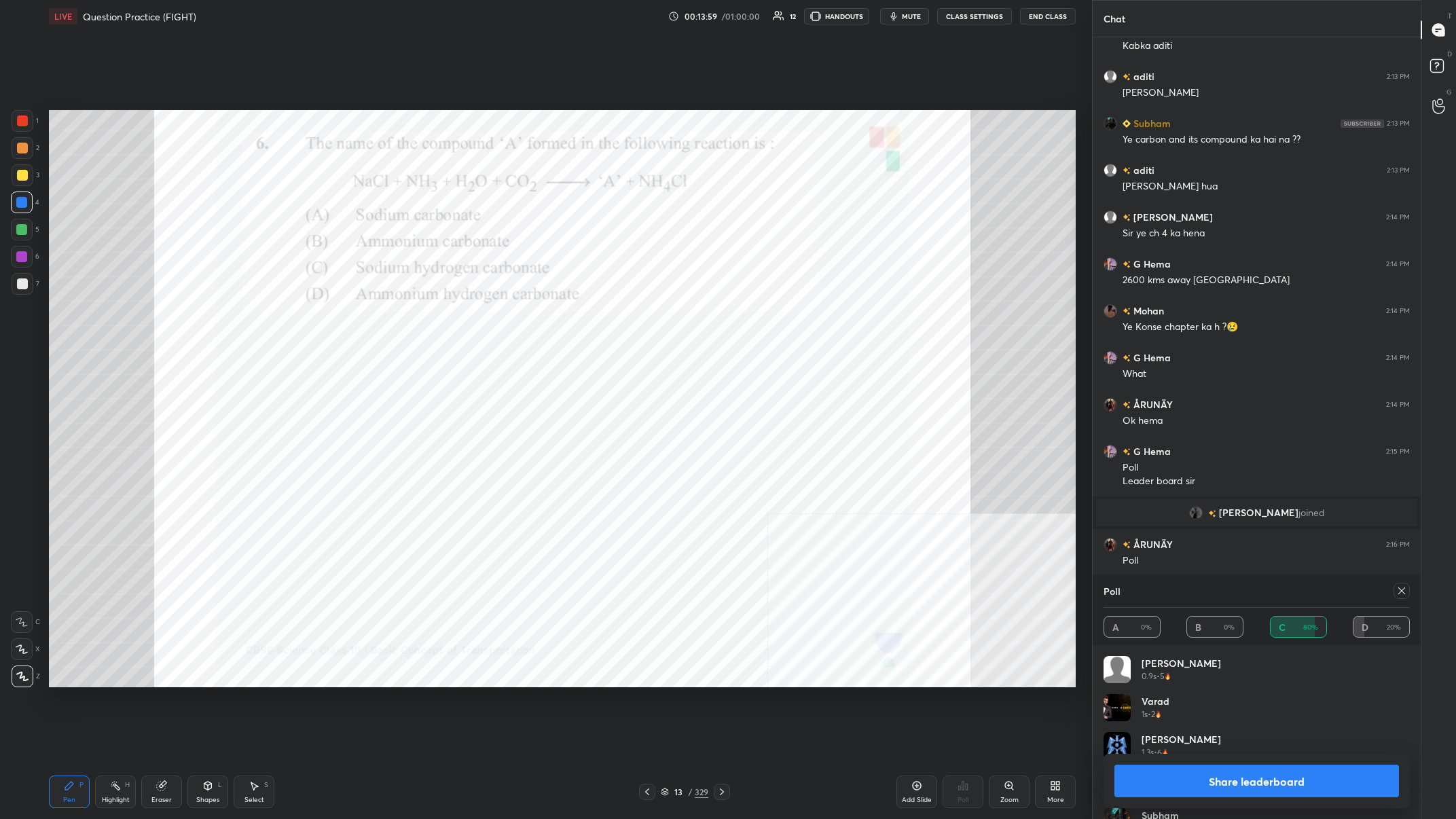
scroll to position [2844, 0]
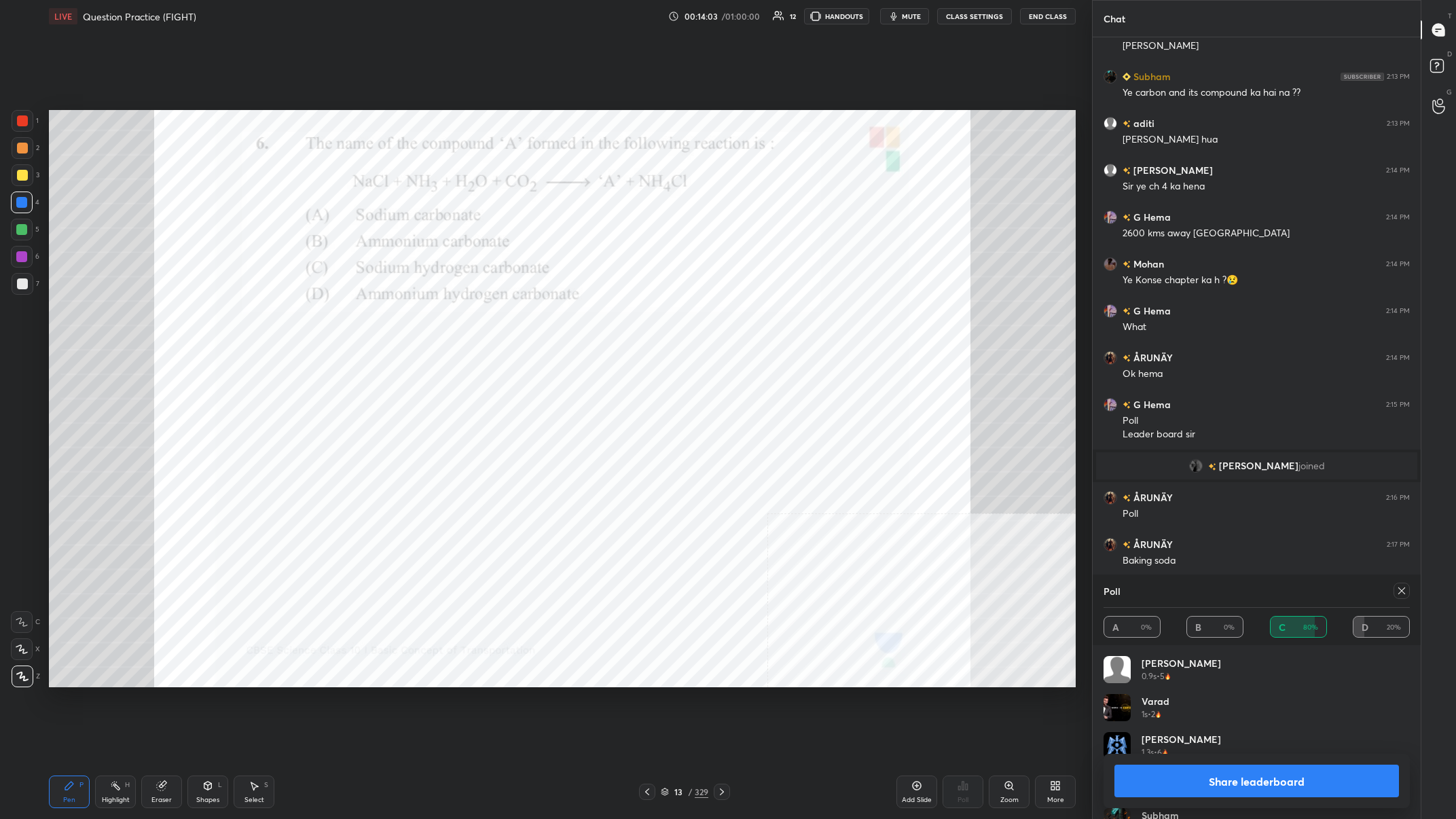
click at [487, 319] on button "Share leaderboard" at bounding box center [1256, 781] width 284 height 33
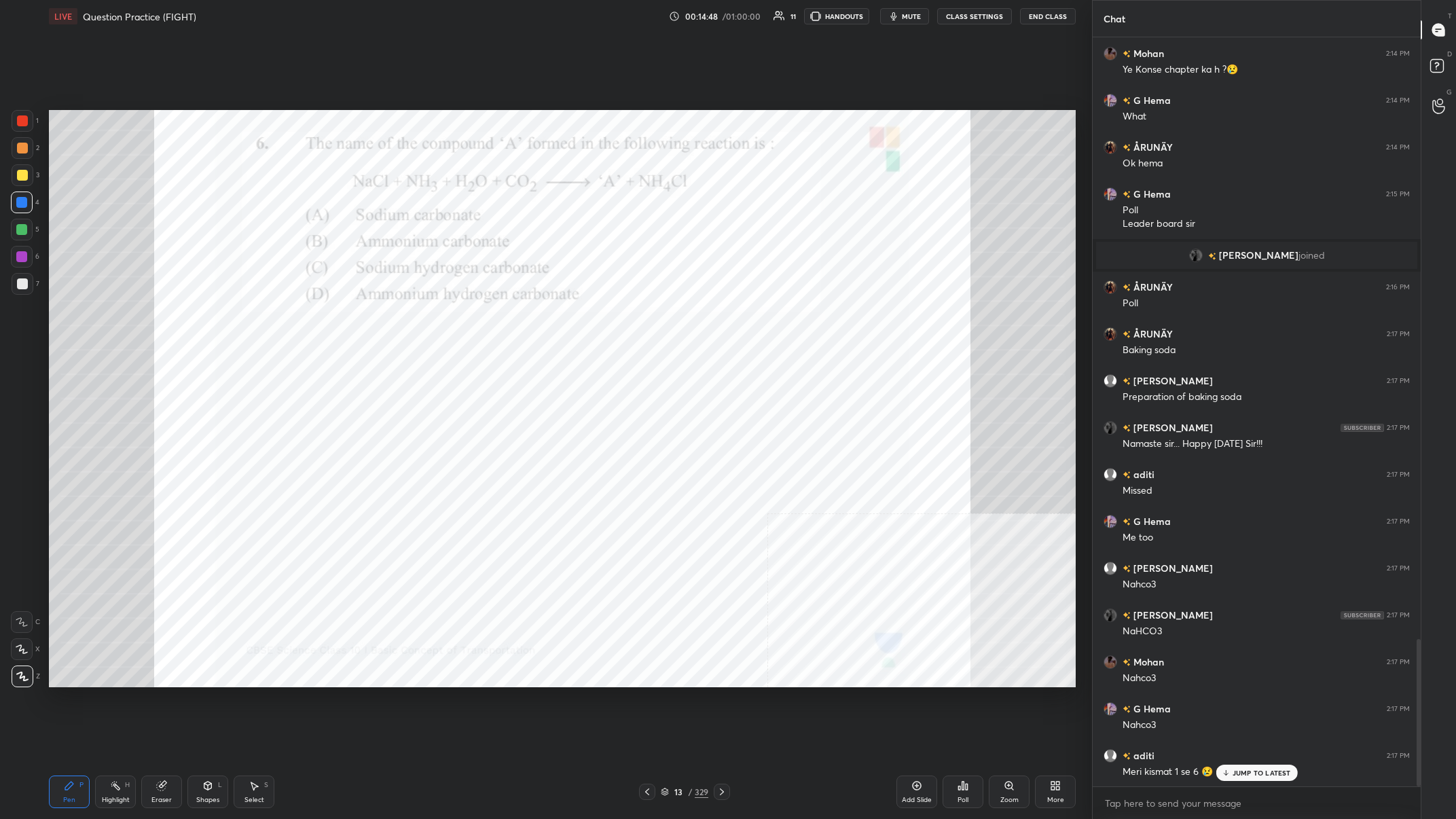
scroll to position [3102, 0]
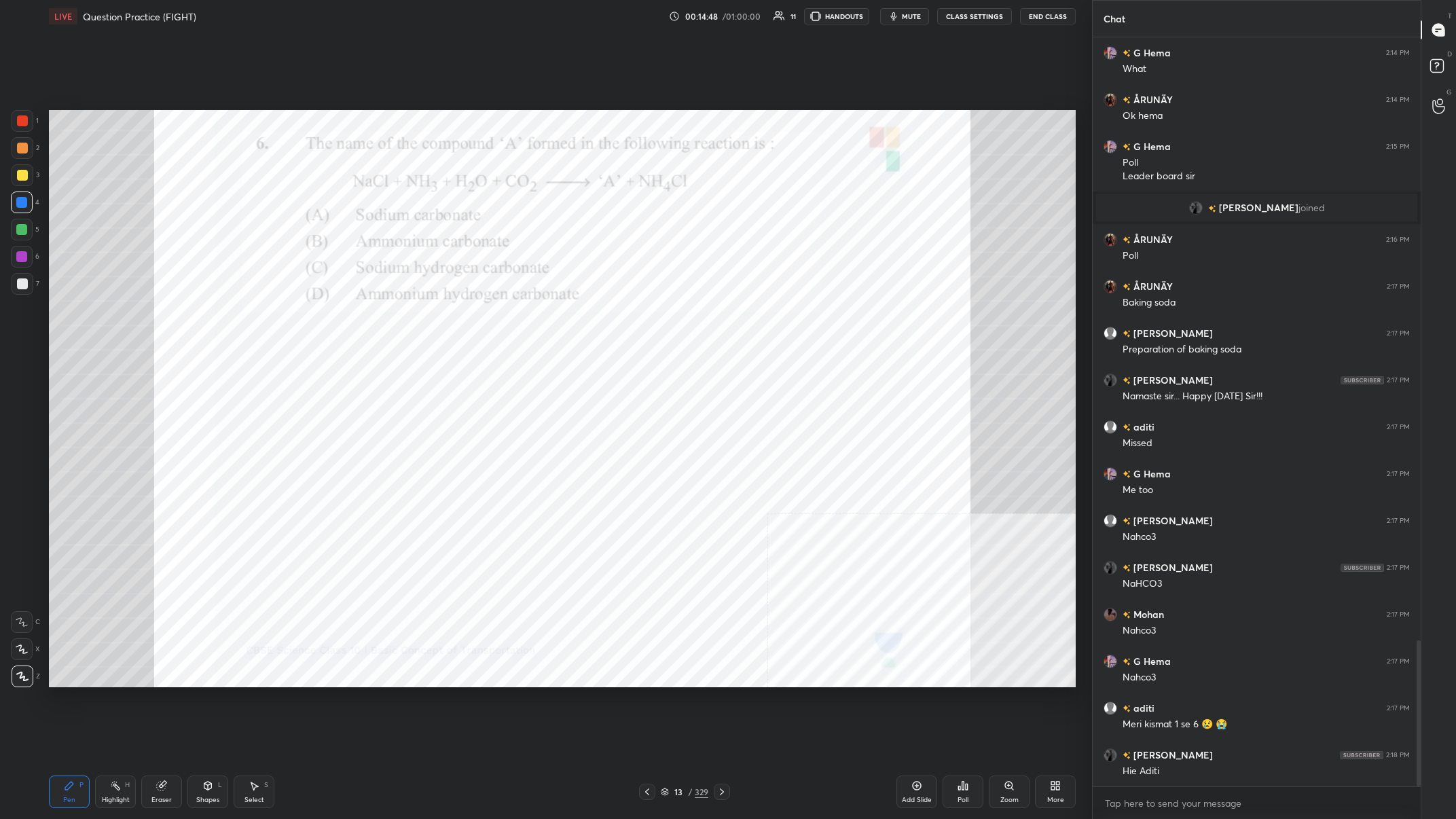
click at [32, 319] on div "1 2 3 4 5 6 7 C X Z C X Z E E Erase all H H" at bounding box center [21, 399] width 43 height 578
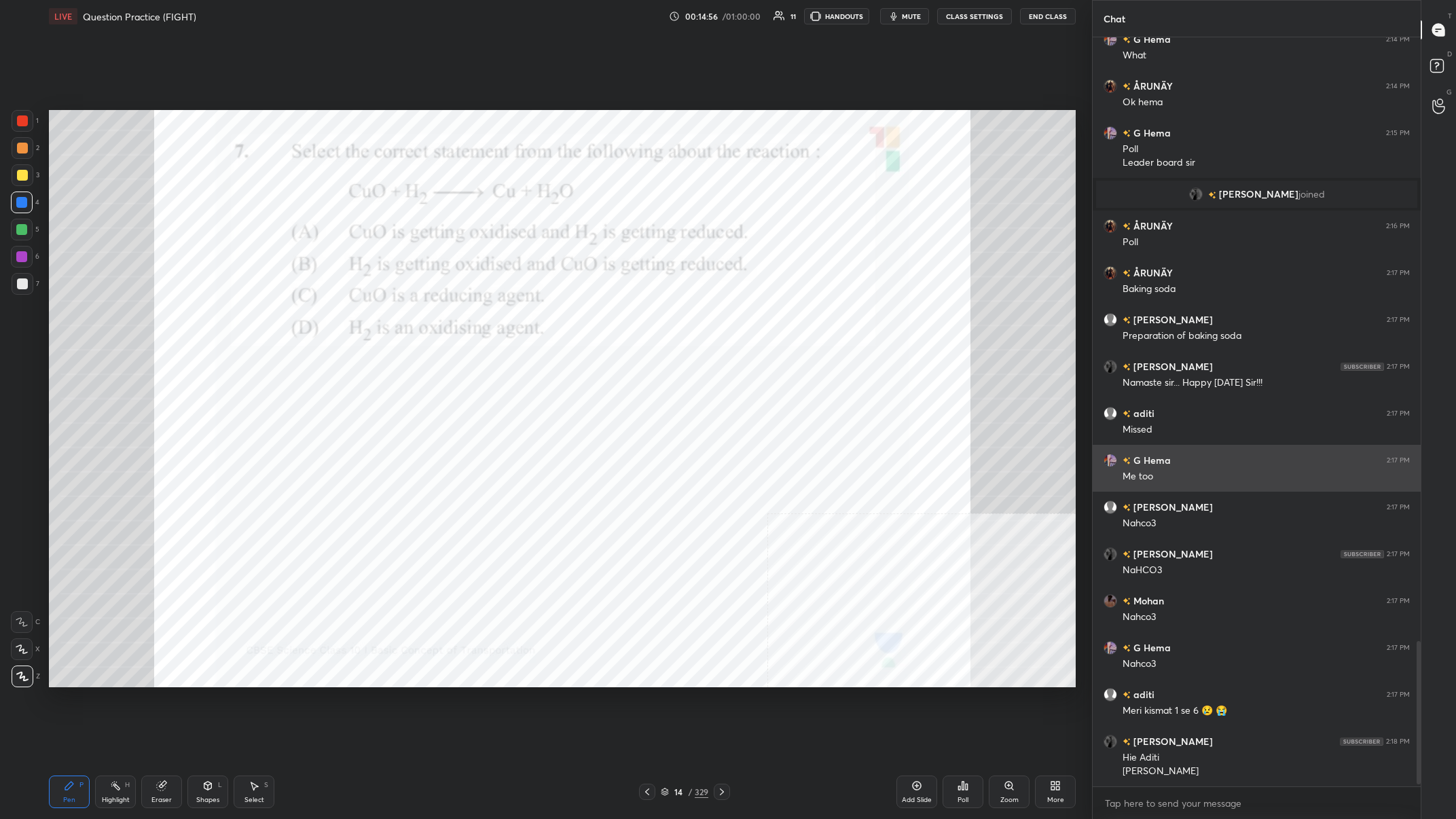
scroll to position [3162, 0]
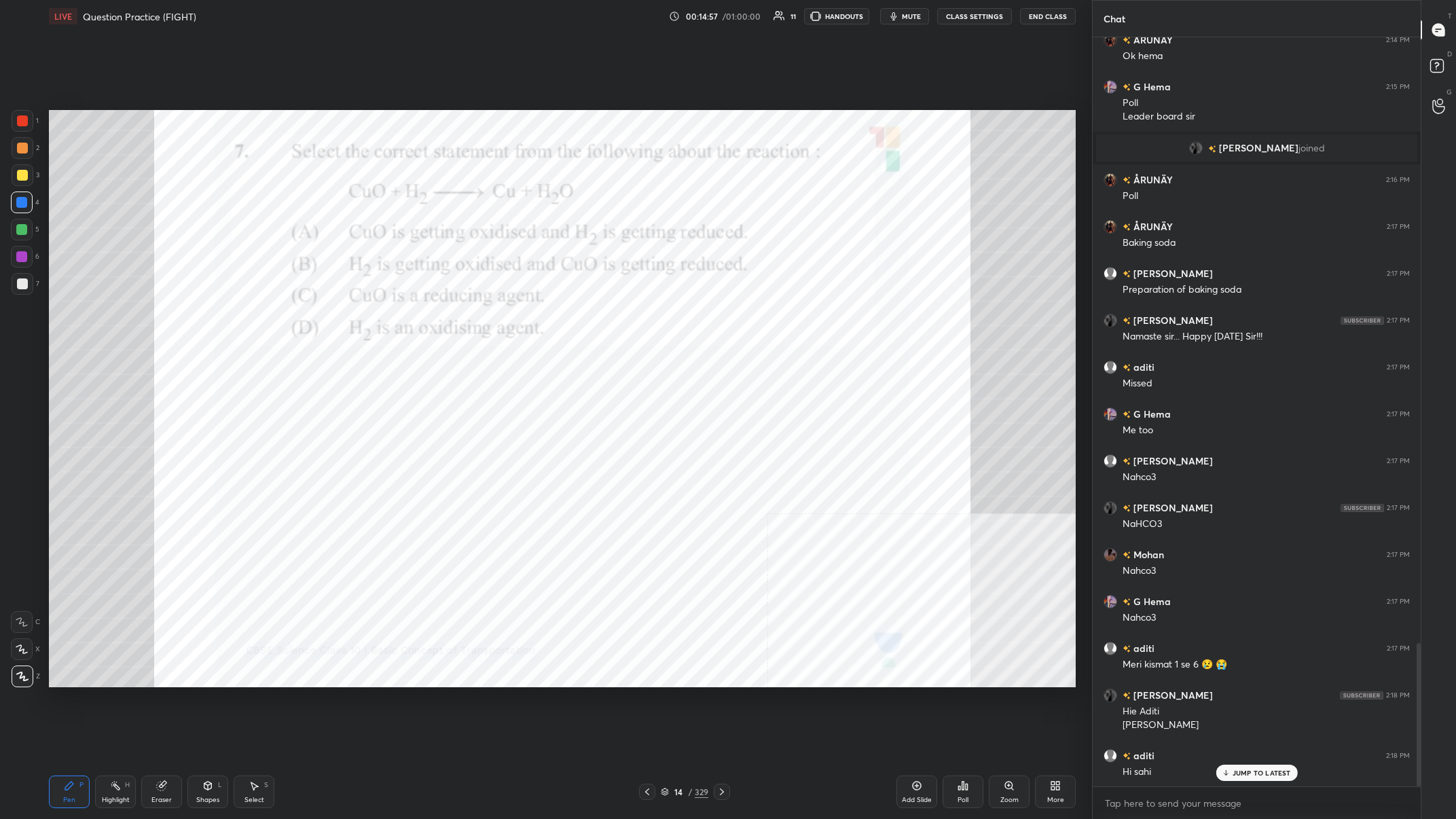
click at [23, 123] on div at bounding box center [22, 121] width 11 height 11
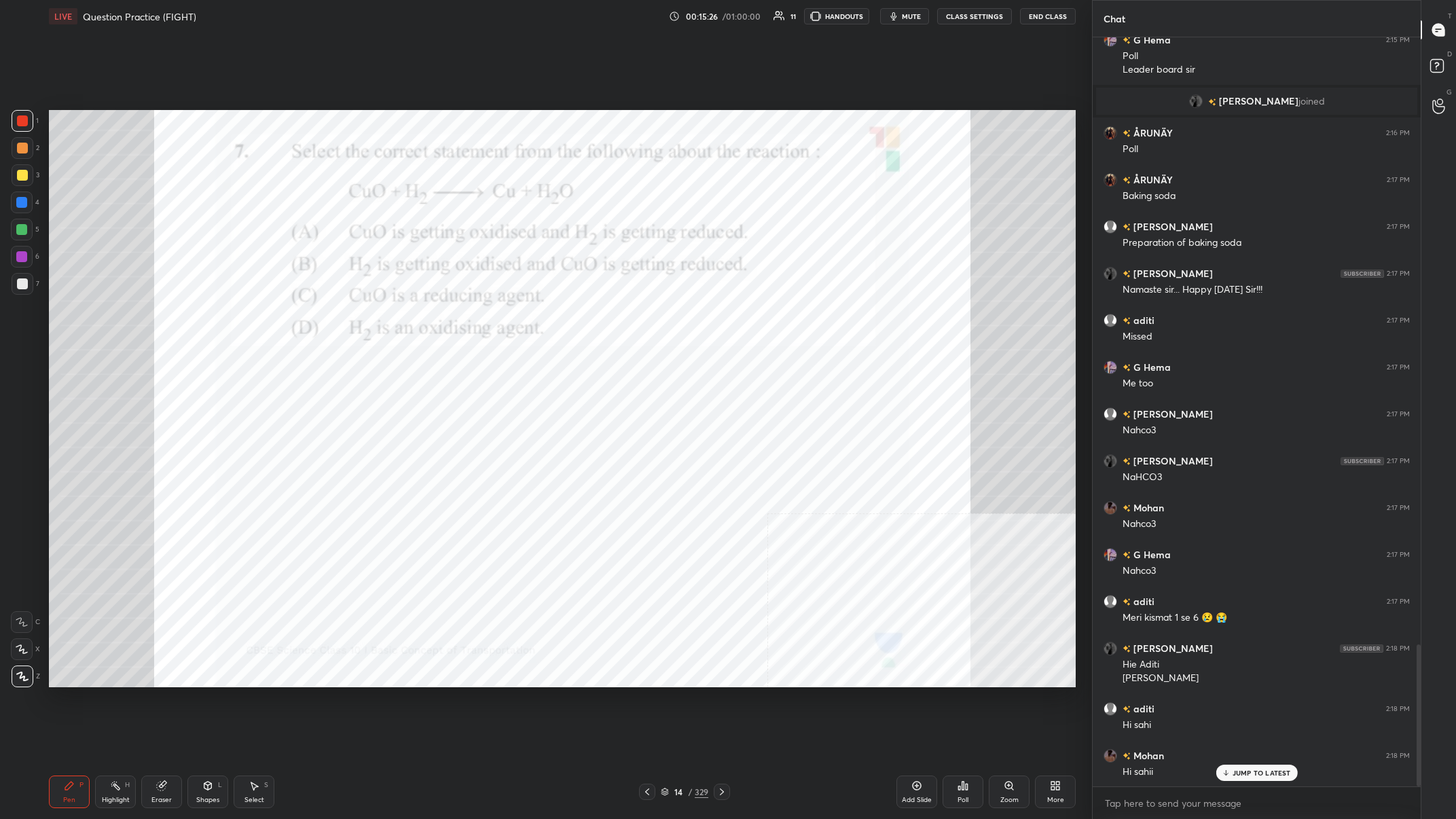
click at [25, 258] on div at bounding box center [22, 256] width 11 height 11
click at [487, 319] on div "Poll" at bounding box center [963, 792] width 40 height 33
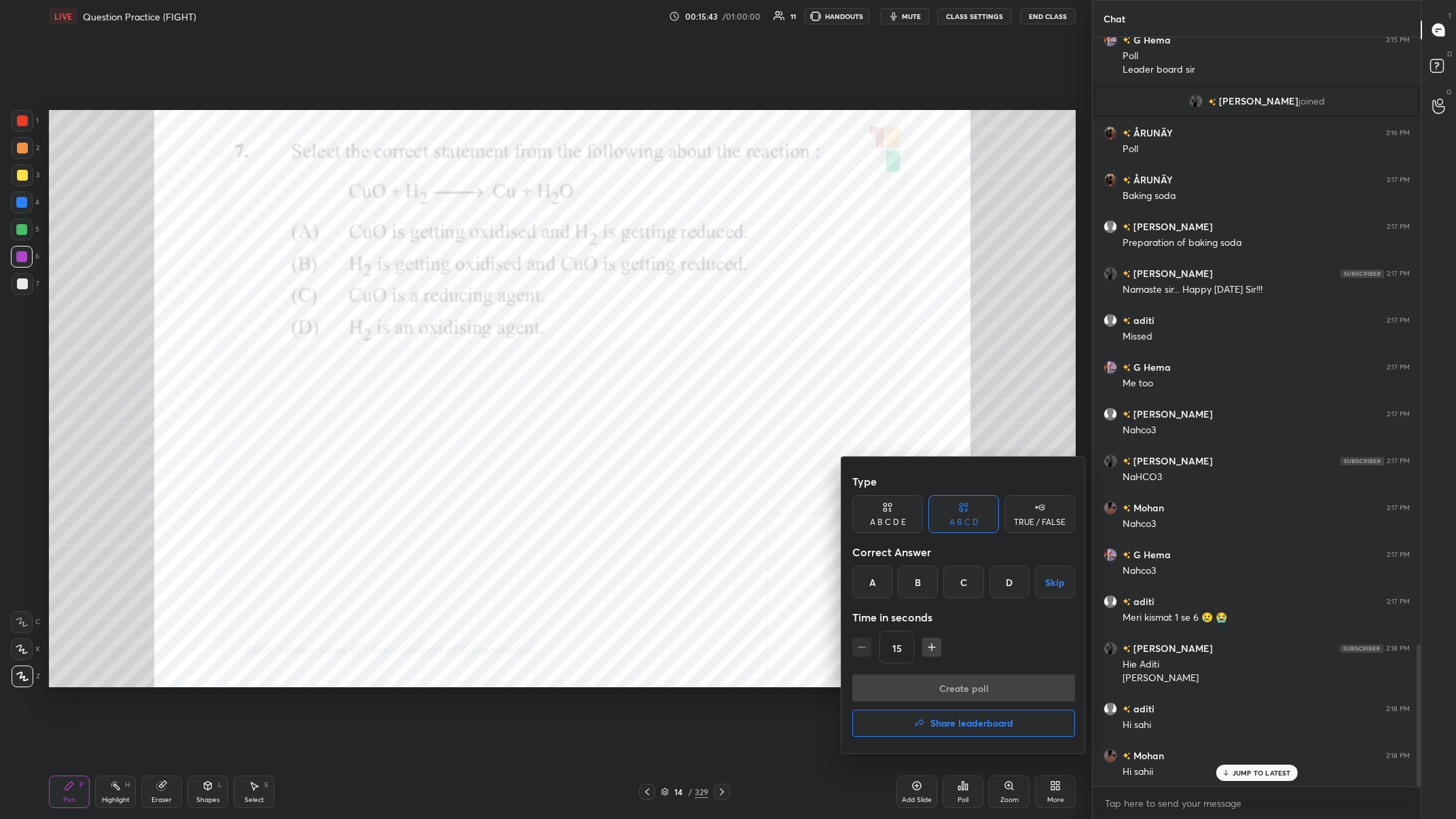
click at [487, 319] on div "B" at bounding box center [918, 582] width 40 height 33
click at [487, 319] on button "Create poll" at bounding box center [963, 688] width 223 height 27
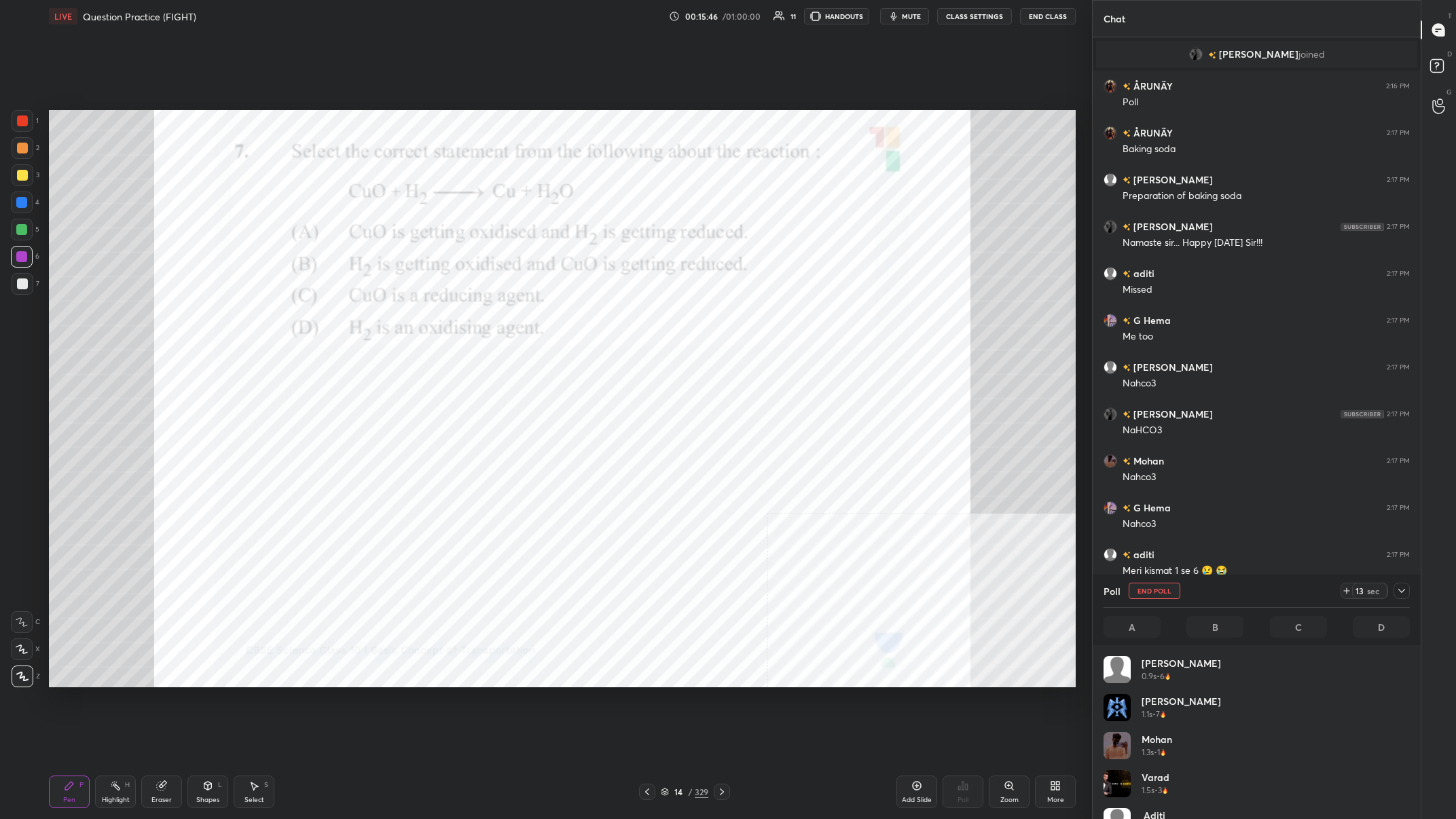
scroll to position [163, 306]
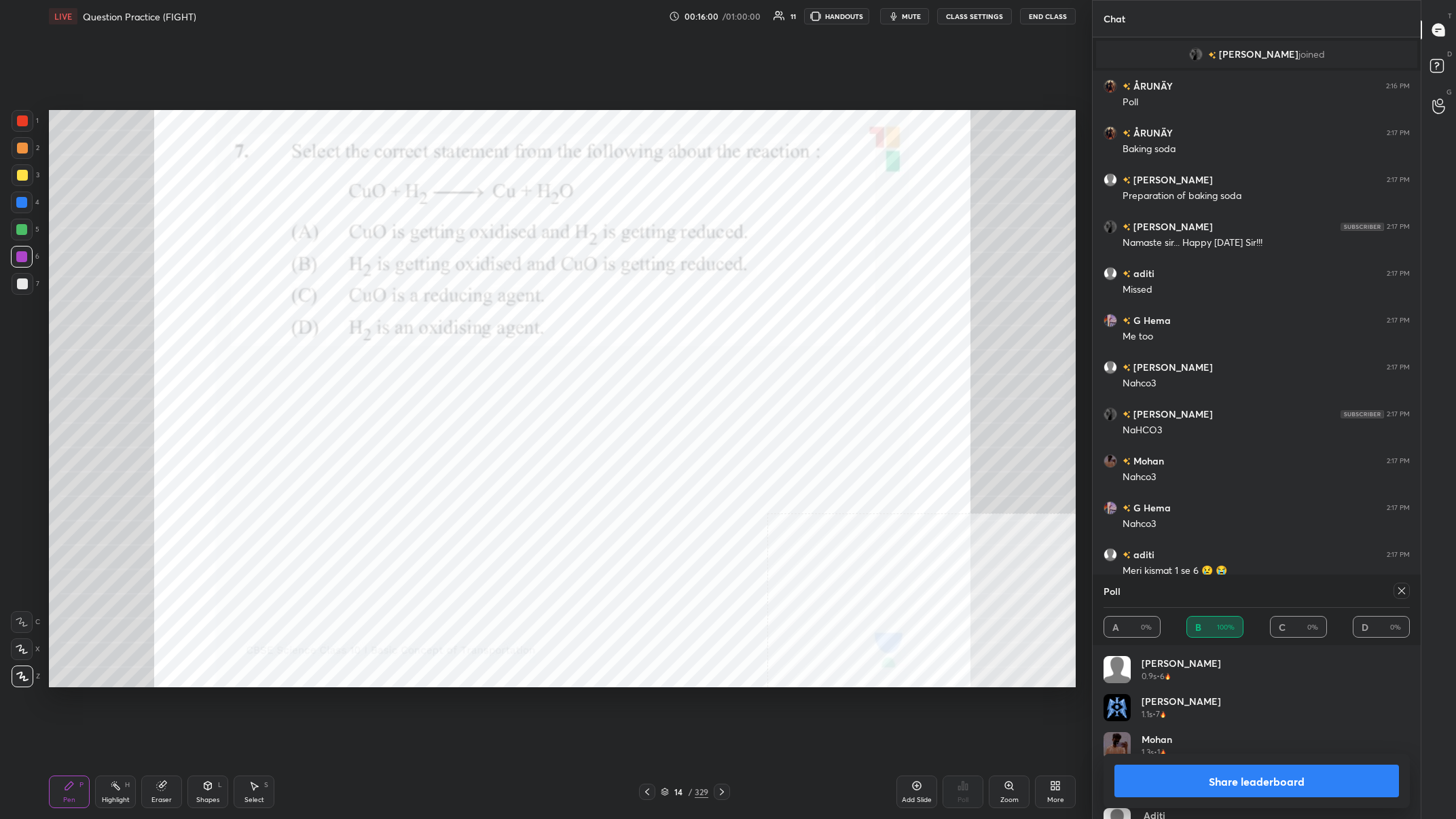
click at [487, 319] on button "Share leaderboard" at bounding box center [1256, 781] width 284 height 33
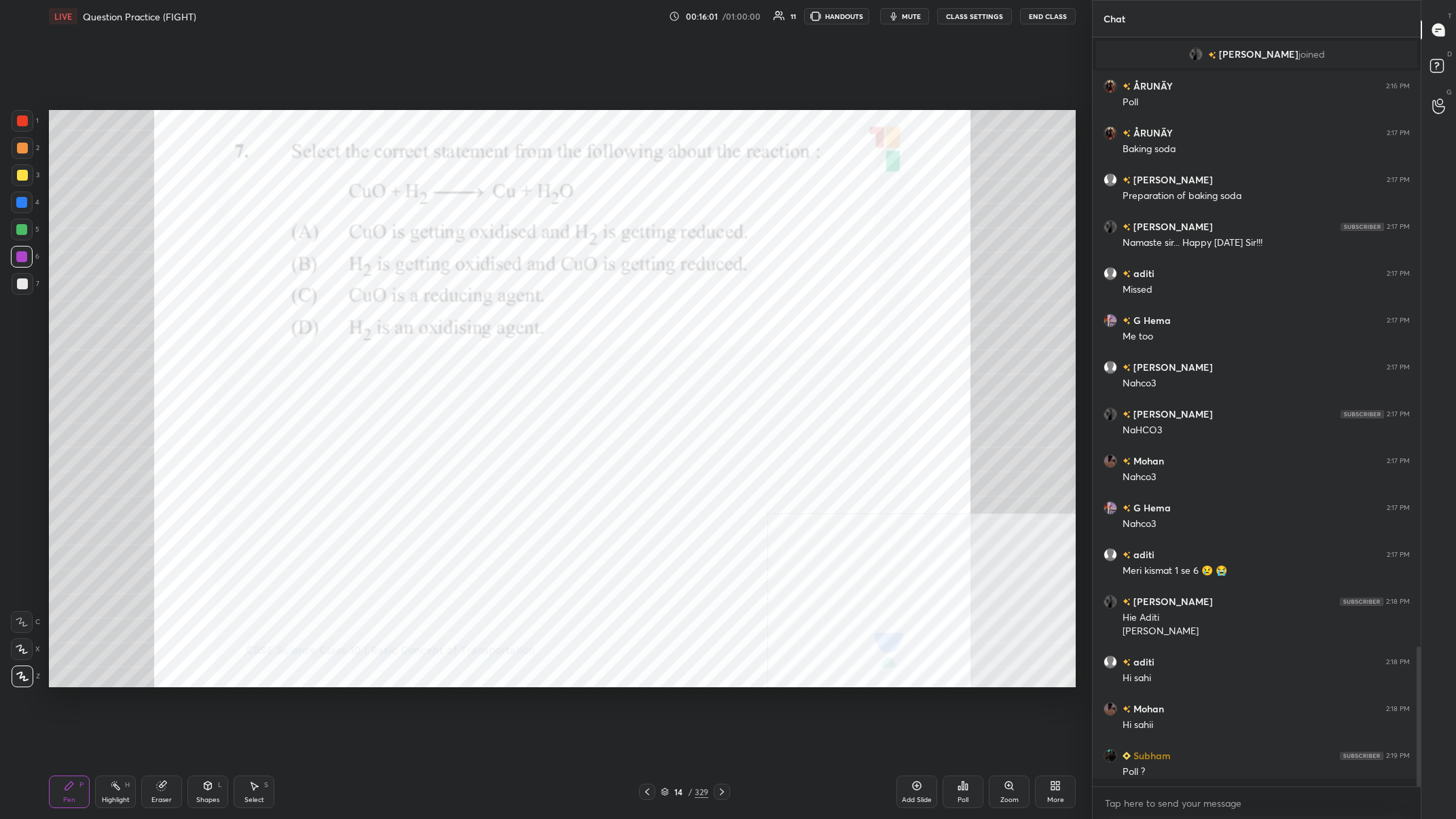
scroll to position [1, 1]
click at [23, 199] on div at bounding box center [22, 203] width 11 height 11
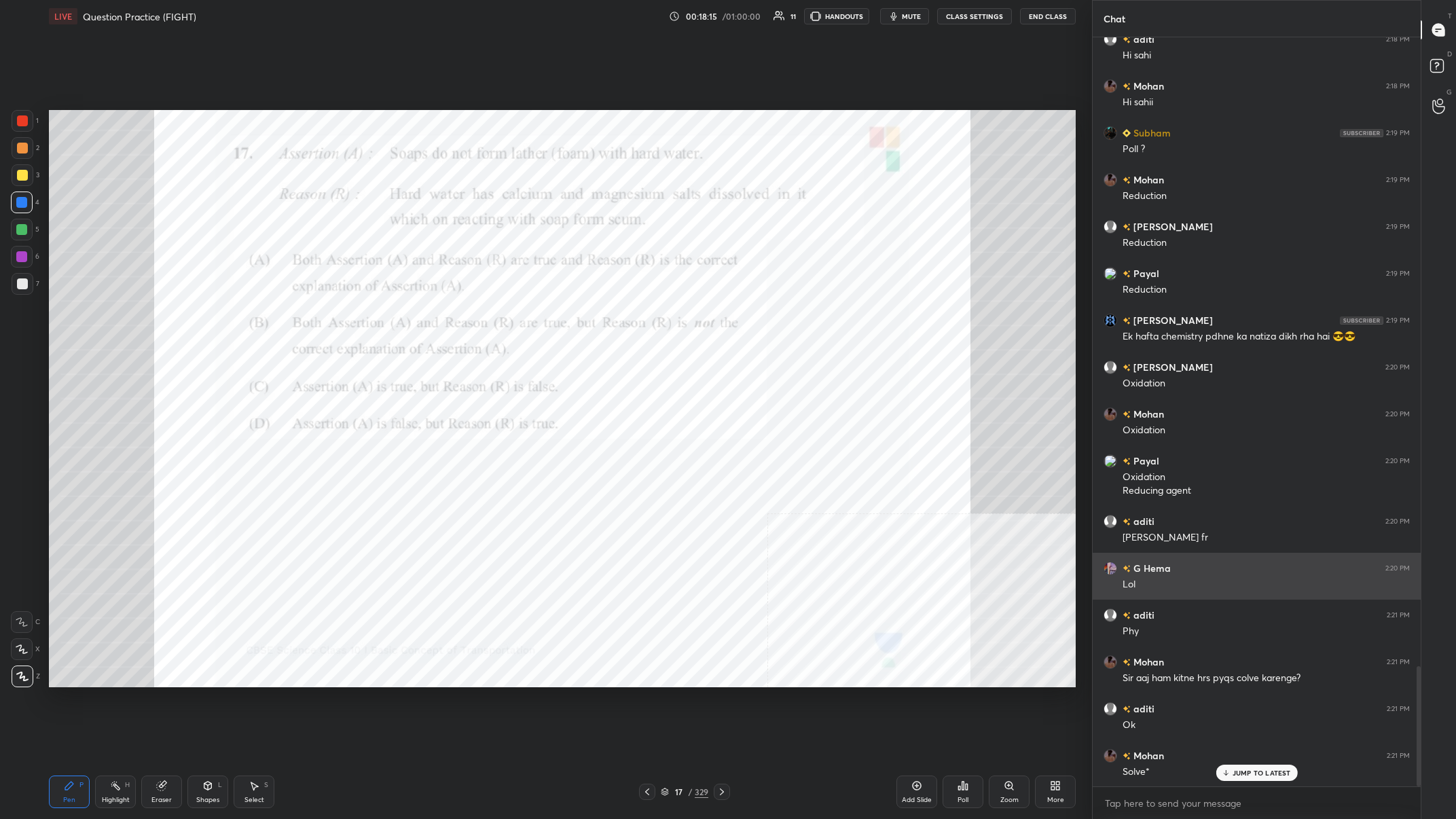
scroll to position [3925, 0]
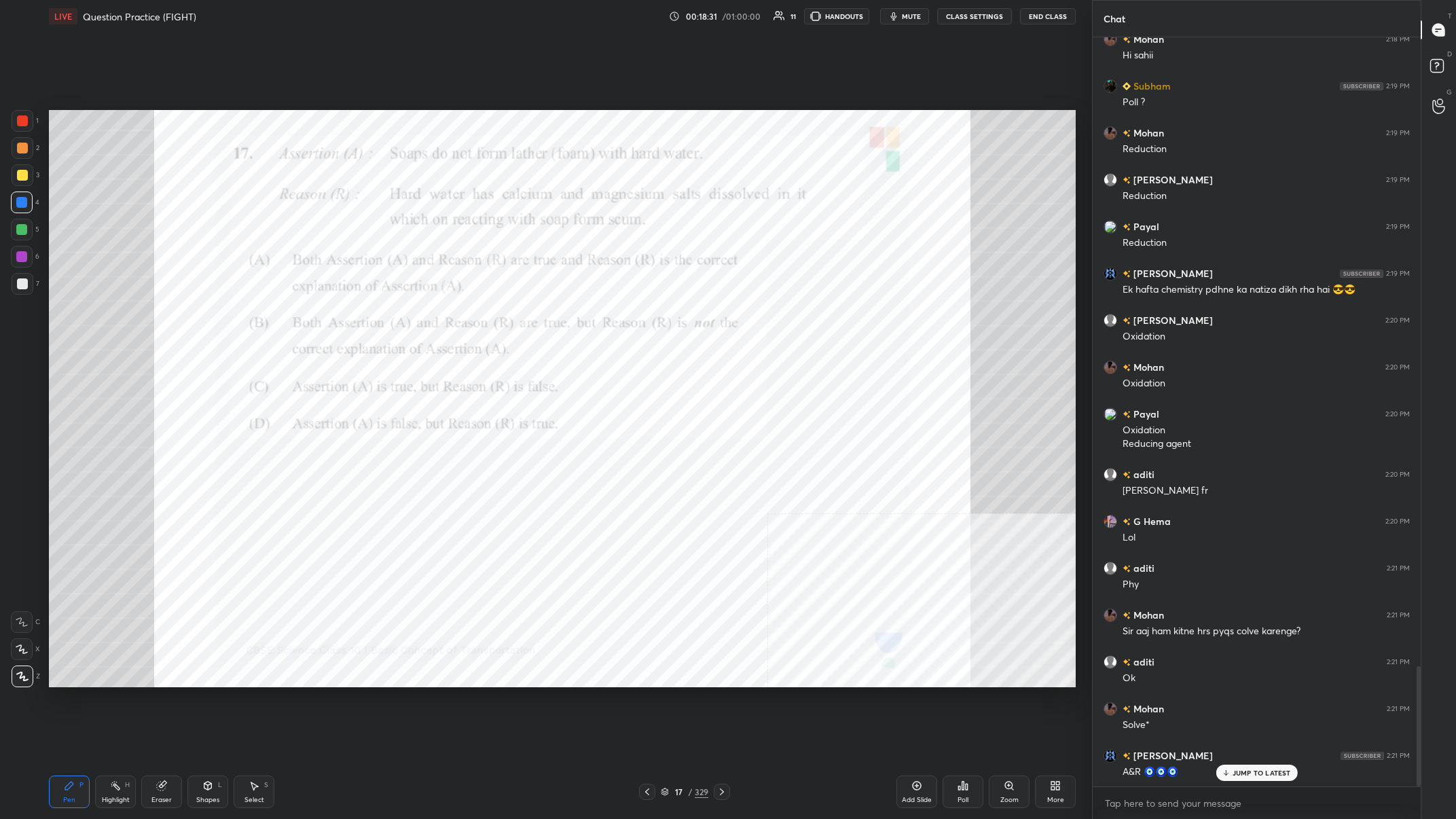
click at [487, 319] on div "Poll" at bounding box center [963, 792] width 40 height 33
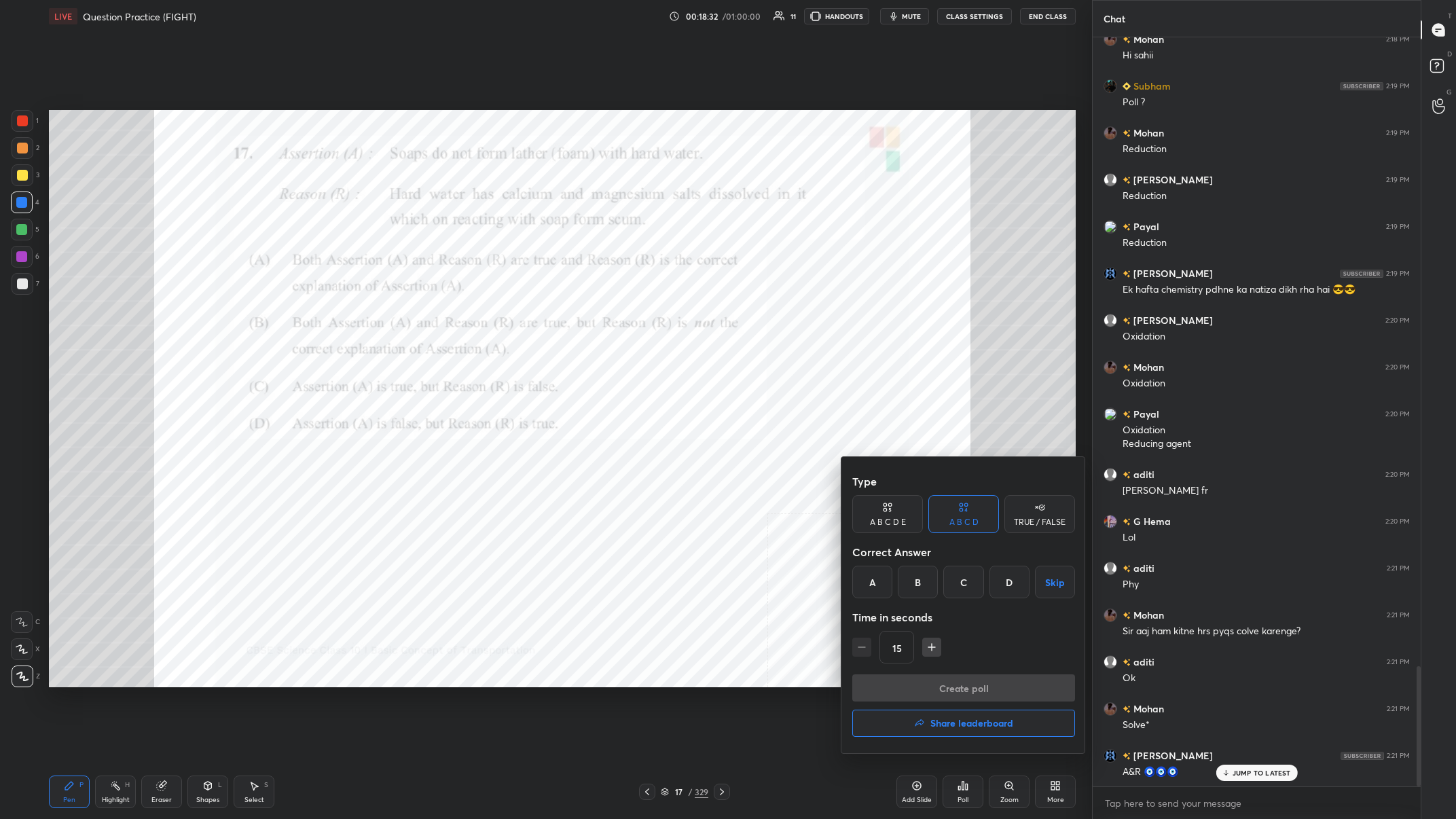
click at [487, 319] on div "A" at bounding box center [872, 582] width 40 height 33
click at [487, 319] on button "Create poll" at bounding box center [963, 688] width 223 height 27
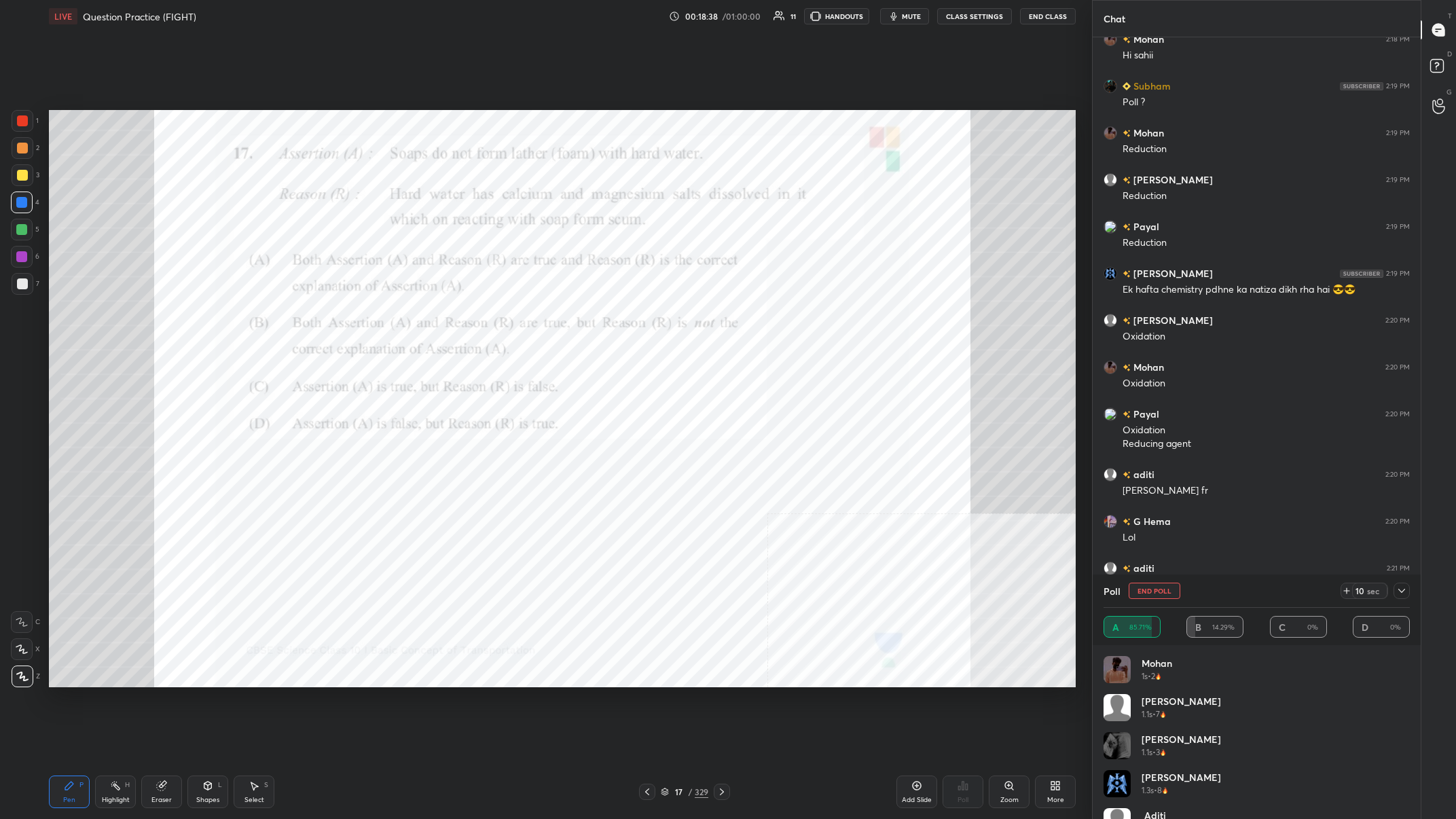
scroll to position [4042, 0]
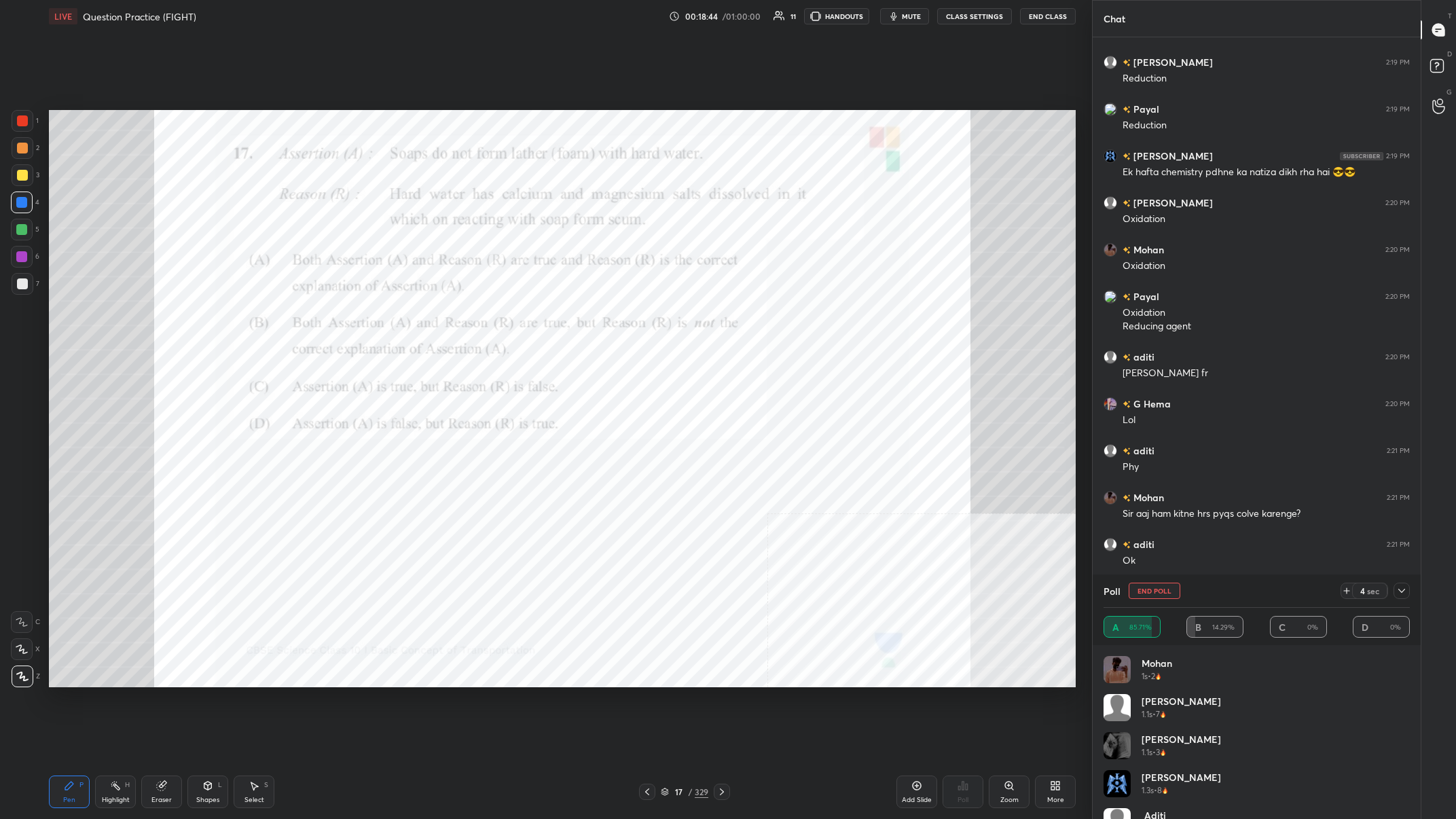
click at [16, 262] on div at bounding box center [21, 256] width 22 height 22
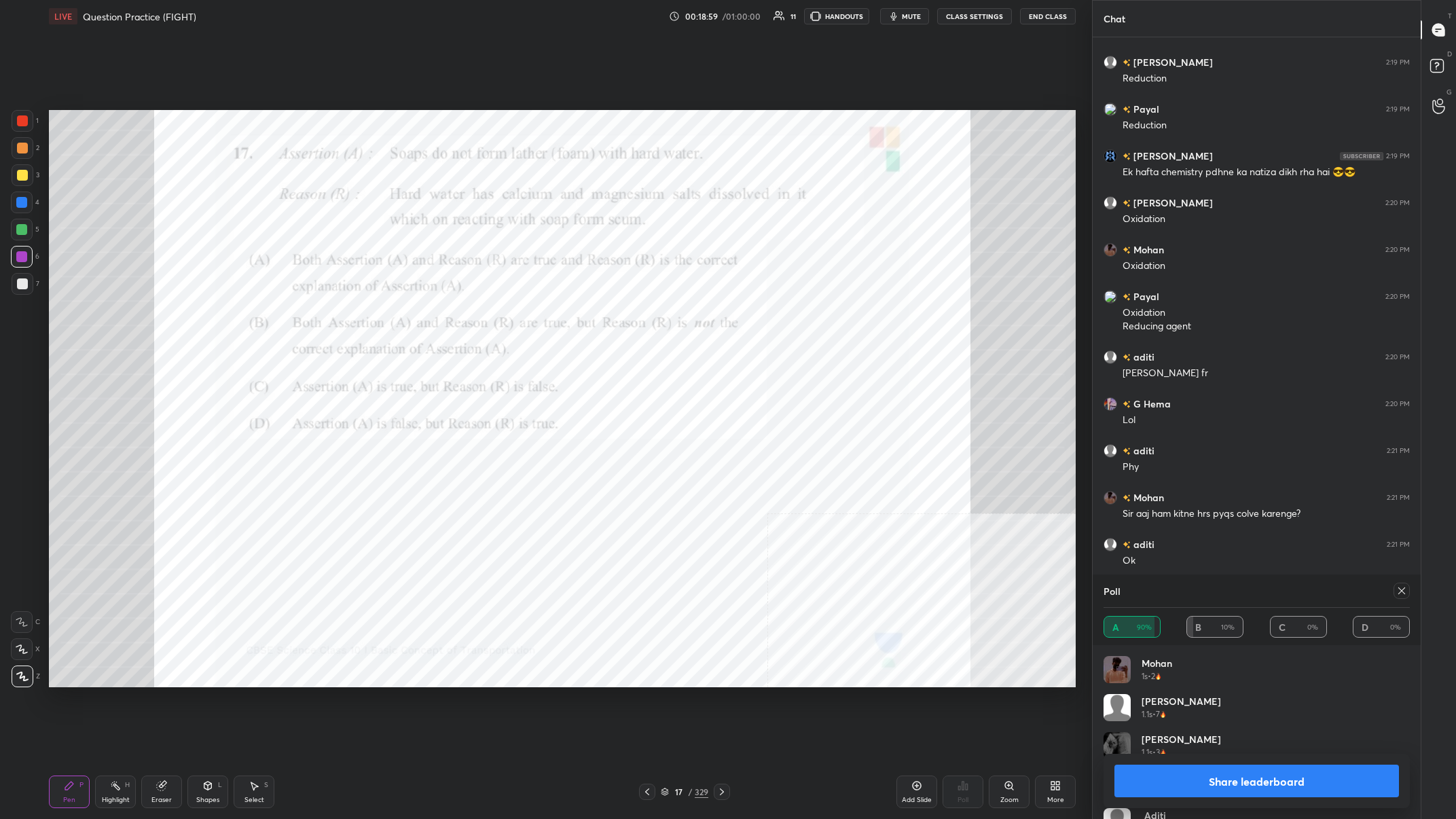
click at [487, 319] on button "Share leaderboard" at bounding box center [1256, 781] width 284 height 33
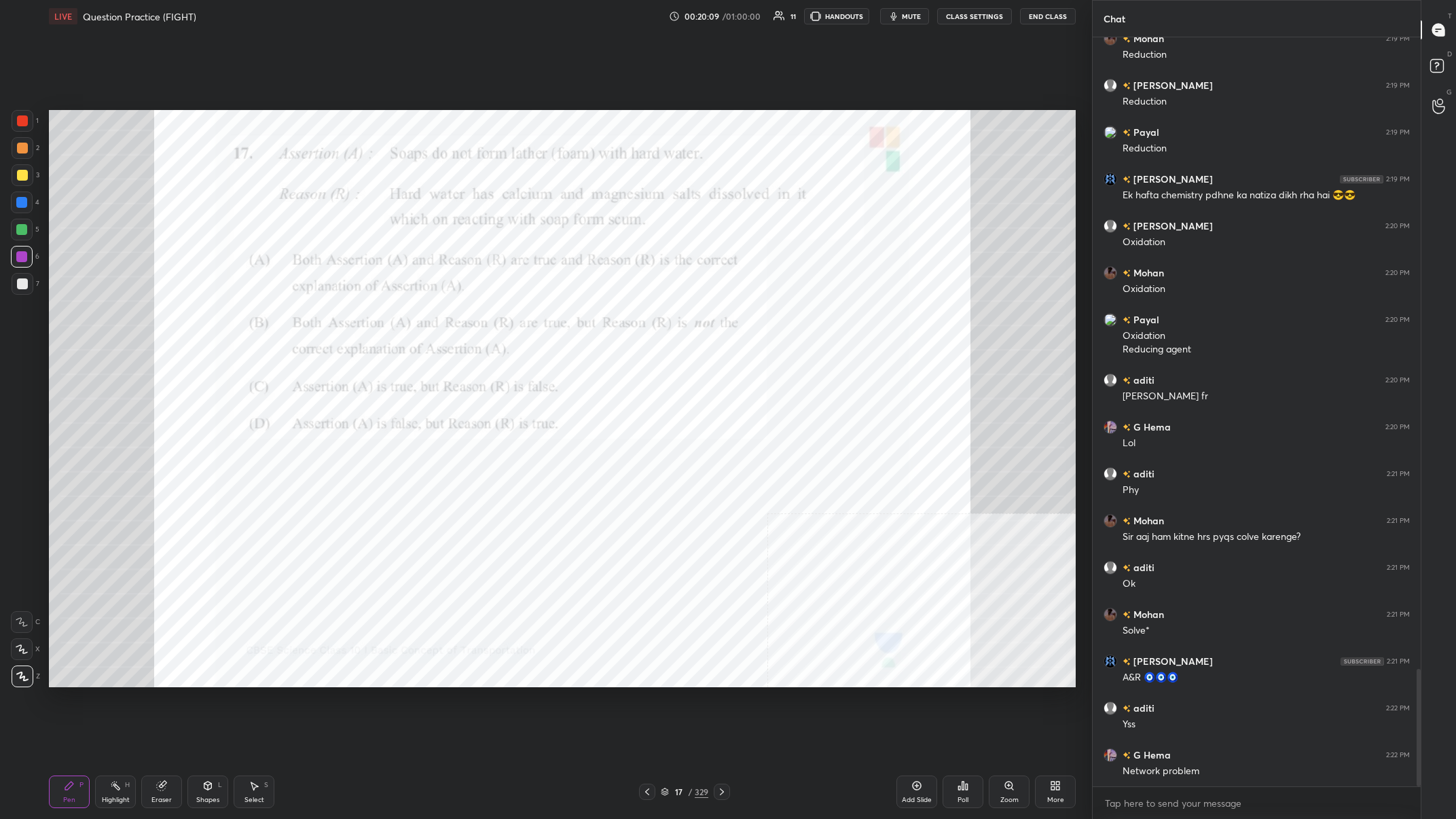
scroll to position [4066, 0]
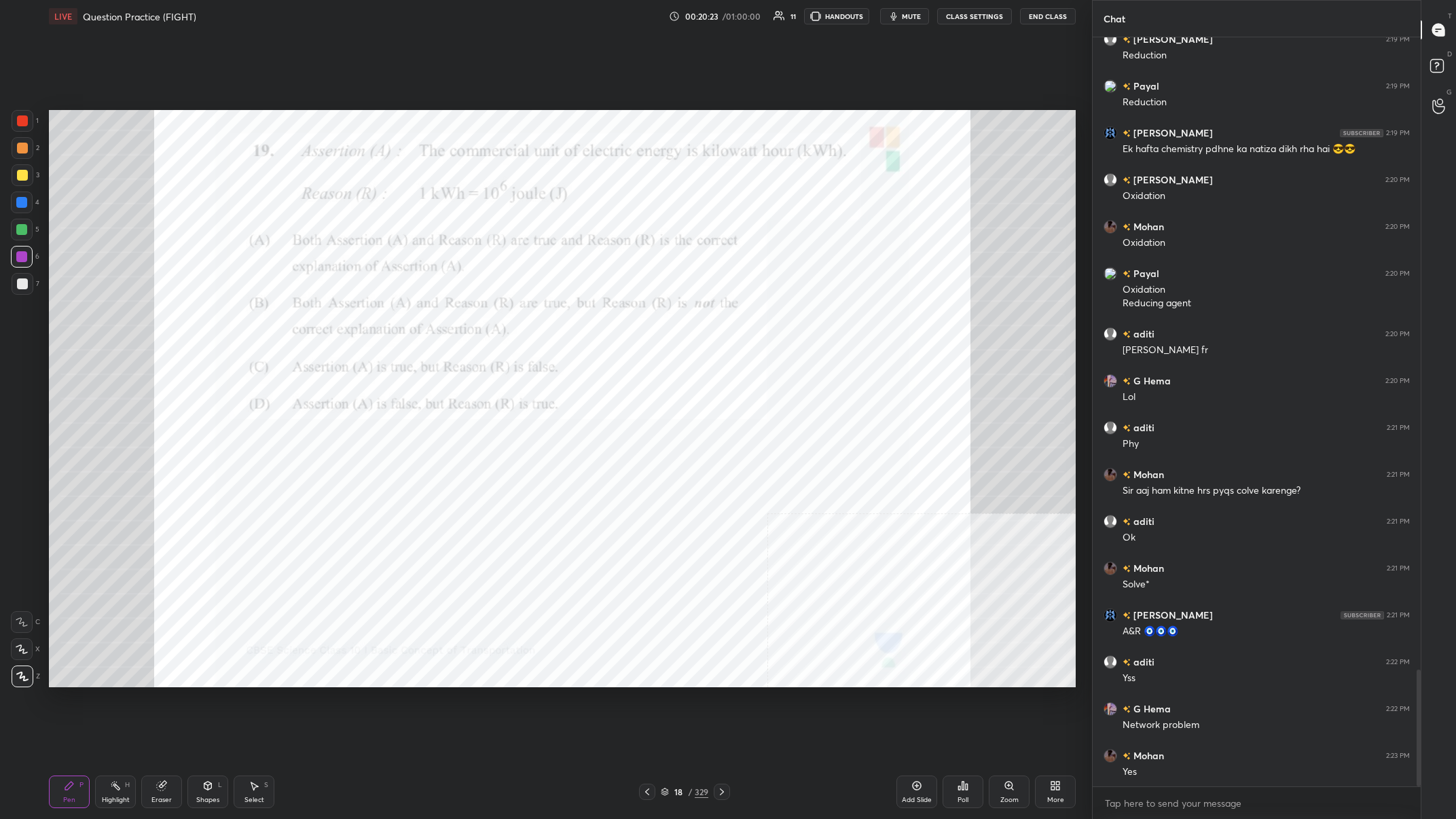
click at [487, 319] on div "18" at bounding box center [678, 792] width 13 height 8
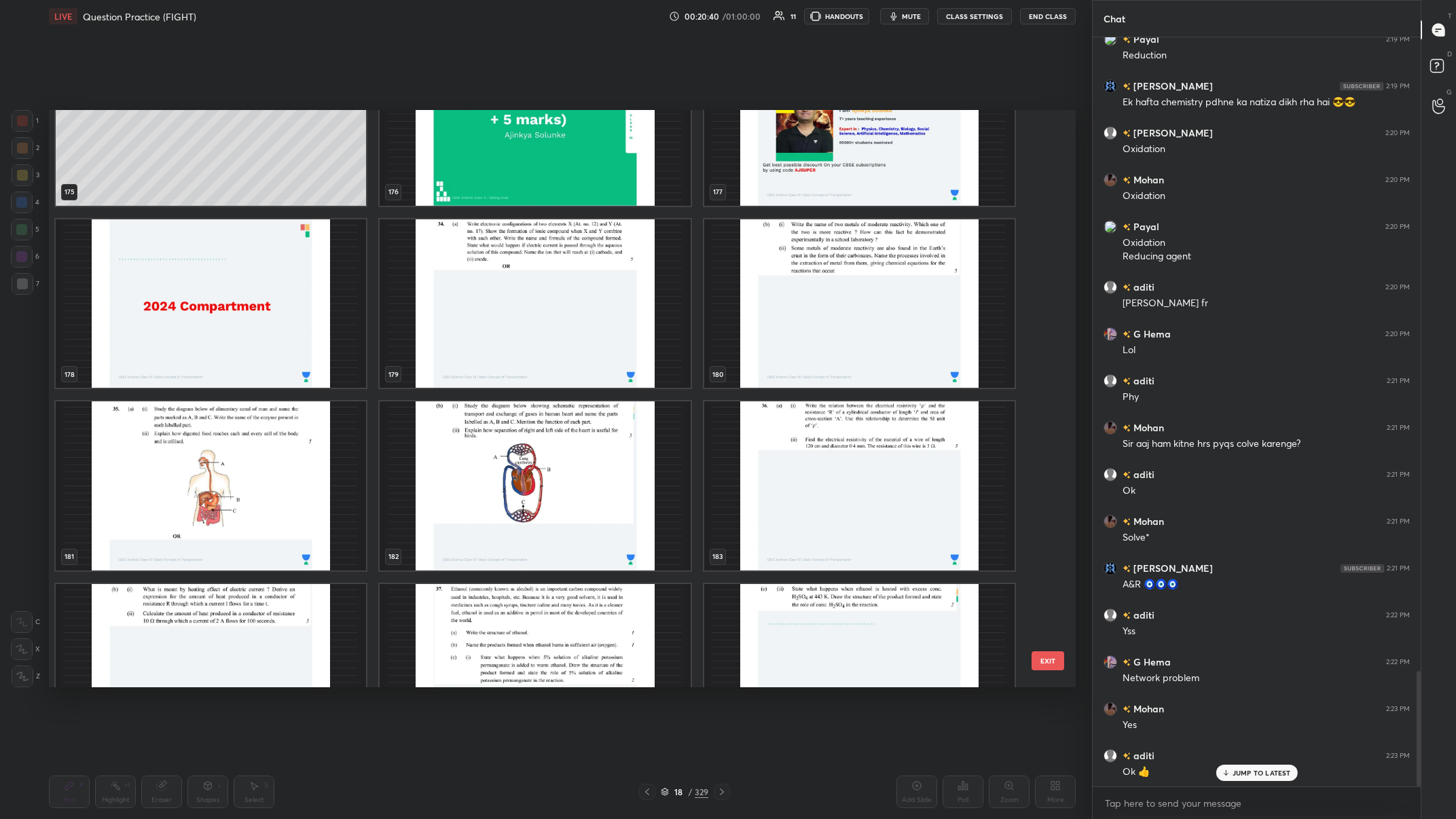
scroll to position [10634, 0]
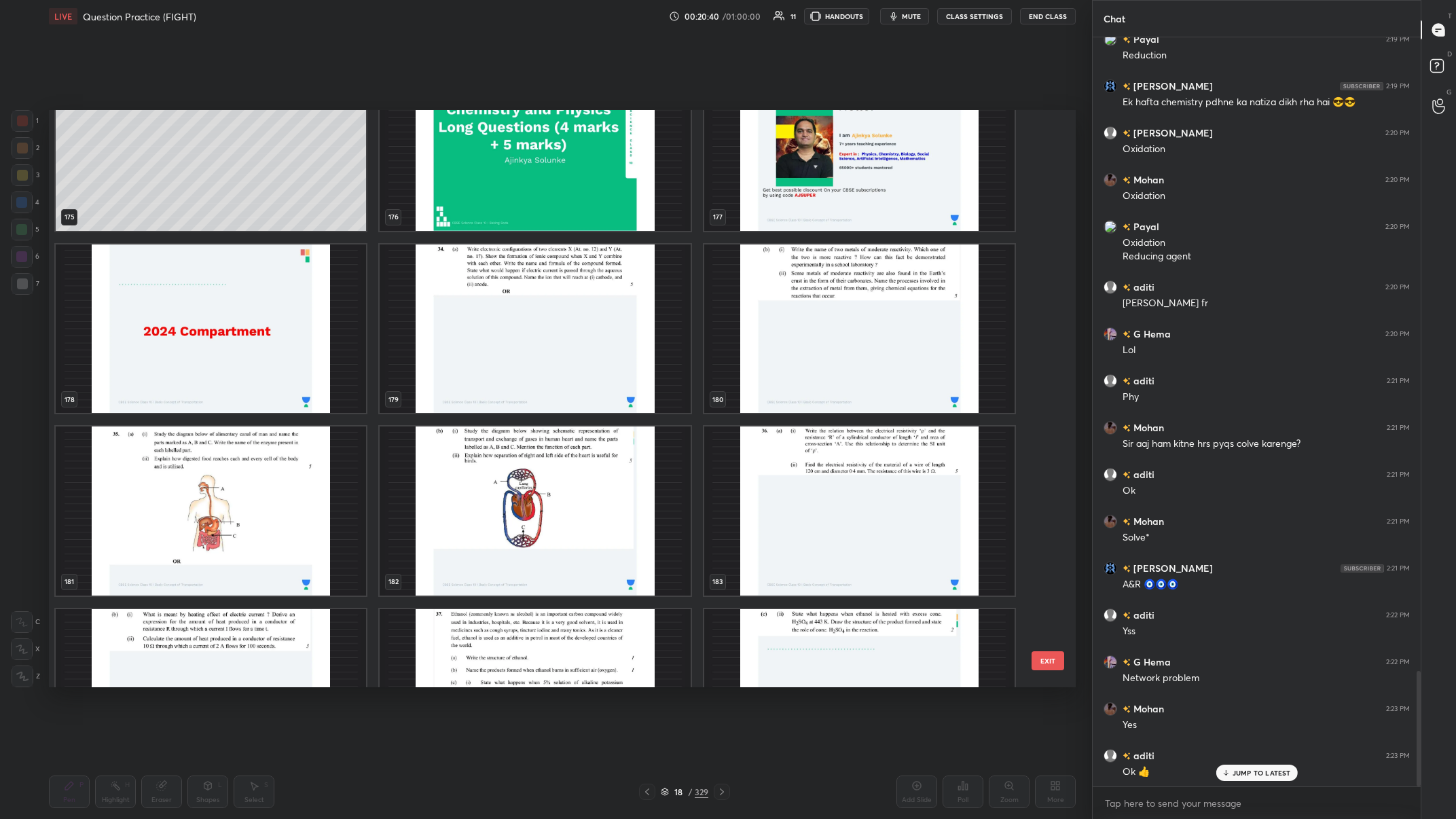
click at [446, 280] on div "172 173 174 175 176 177 178 179 180 181 182 183 184 185 186" at bounding box center [550, 399] width 1003 height 578
click at [446, 280] on img "grid" at bounding box center [534, 328] width 311 height 169
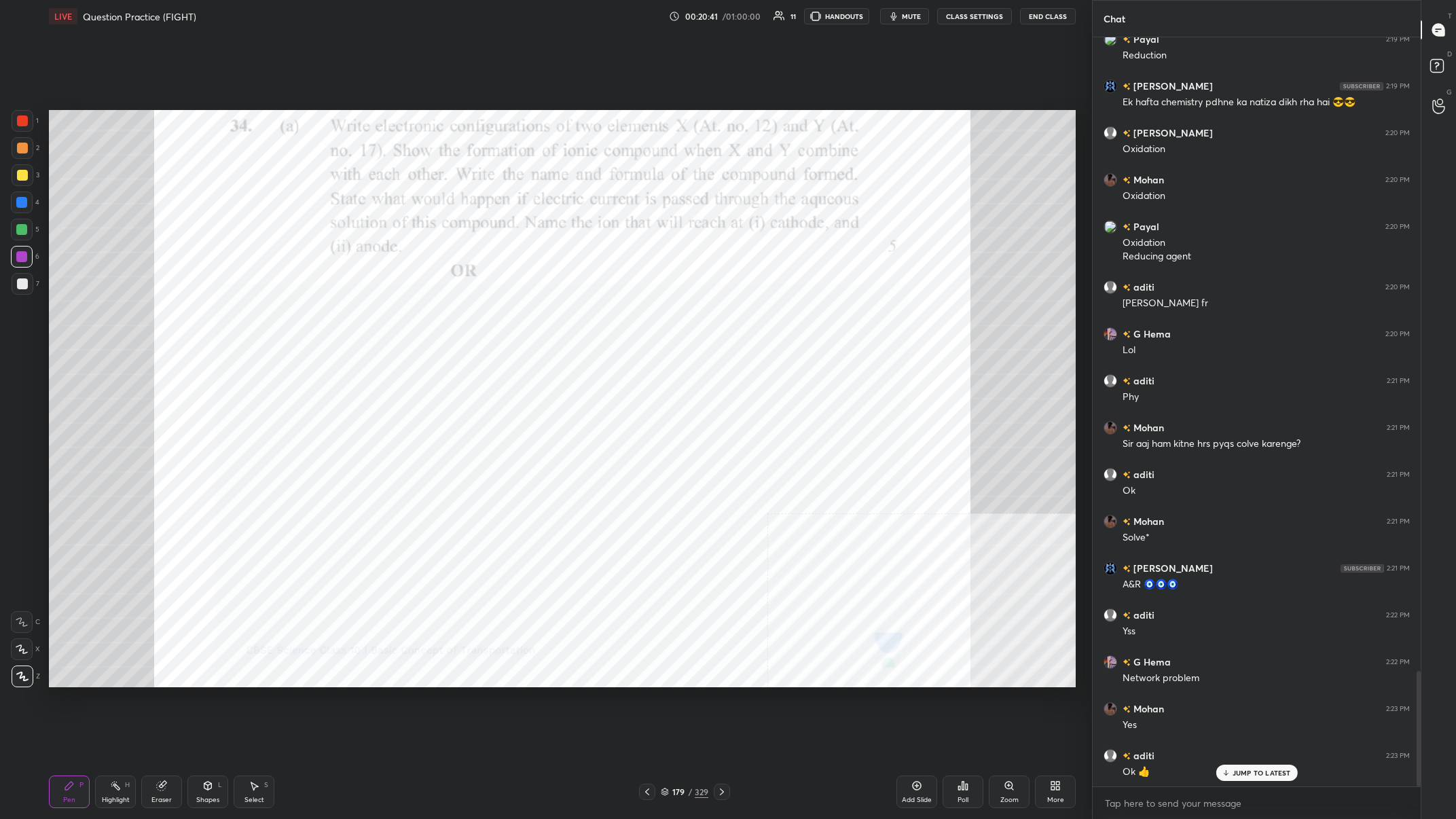
click at [446, 280] on img "grid" at bounding box center [534, 328] width 311 height 169
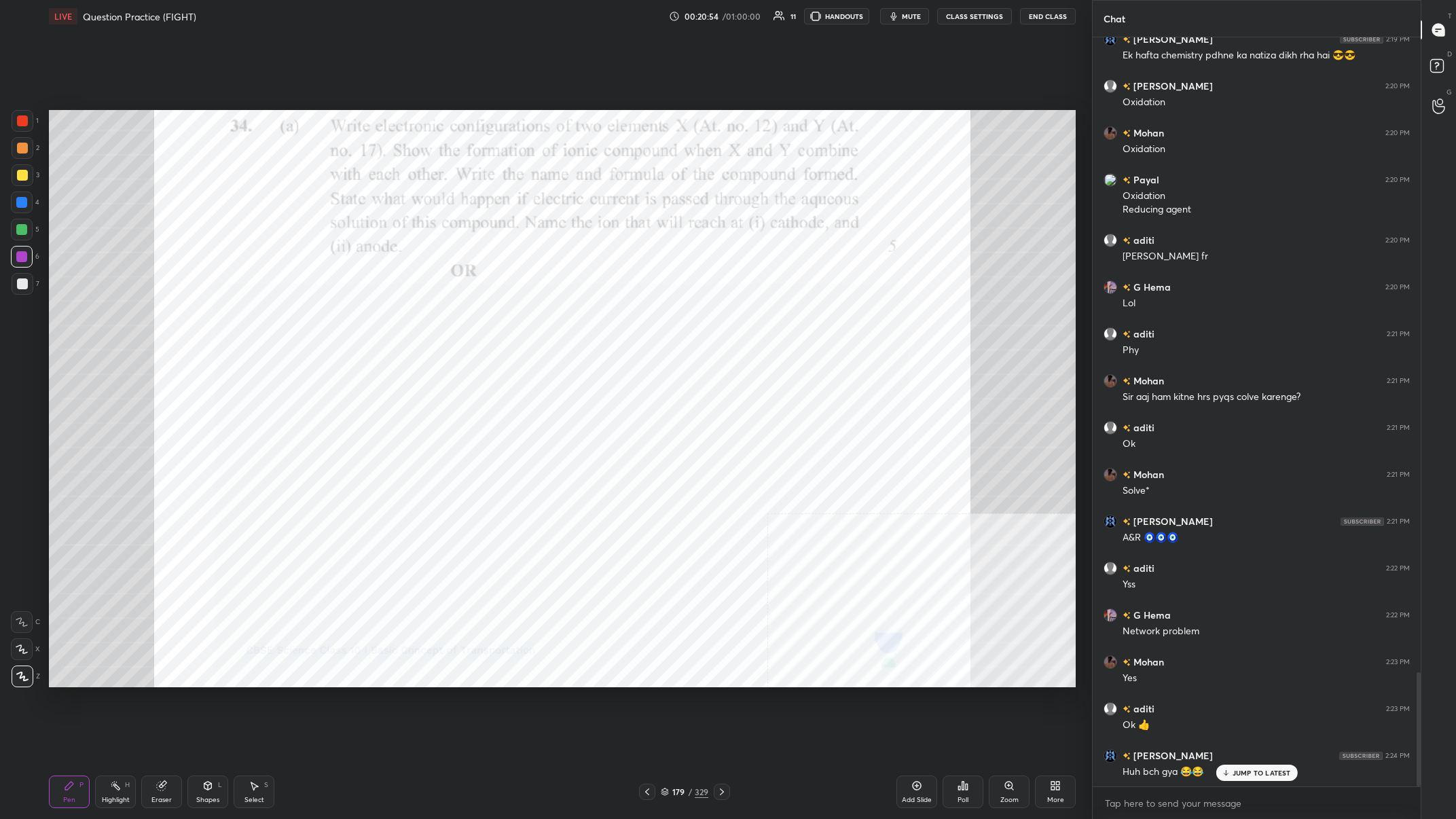
click at [487, 319] on div "179 / 329" at bounding box center [685, 792] width 48 height 12
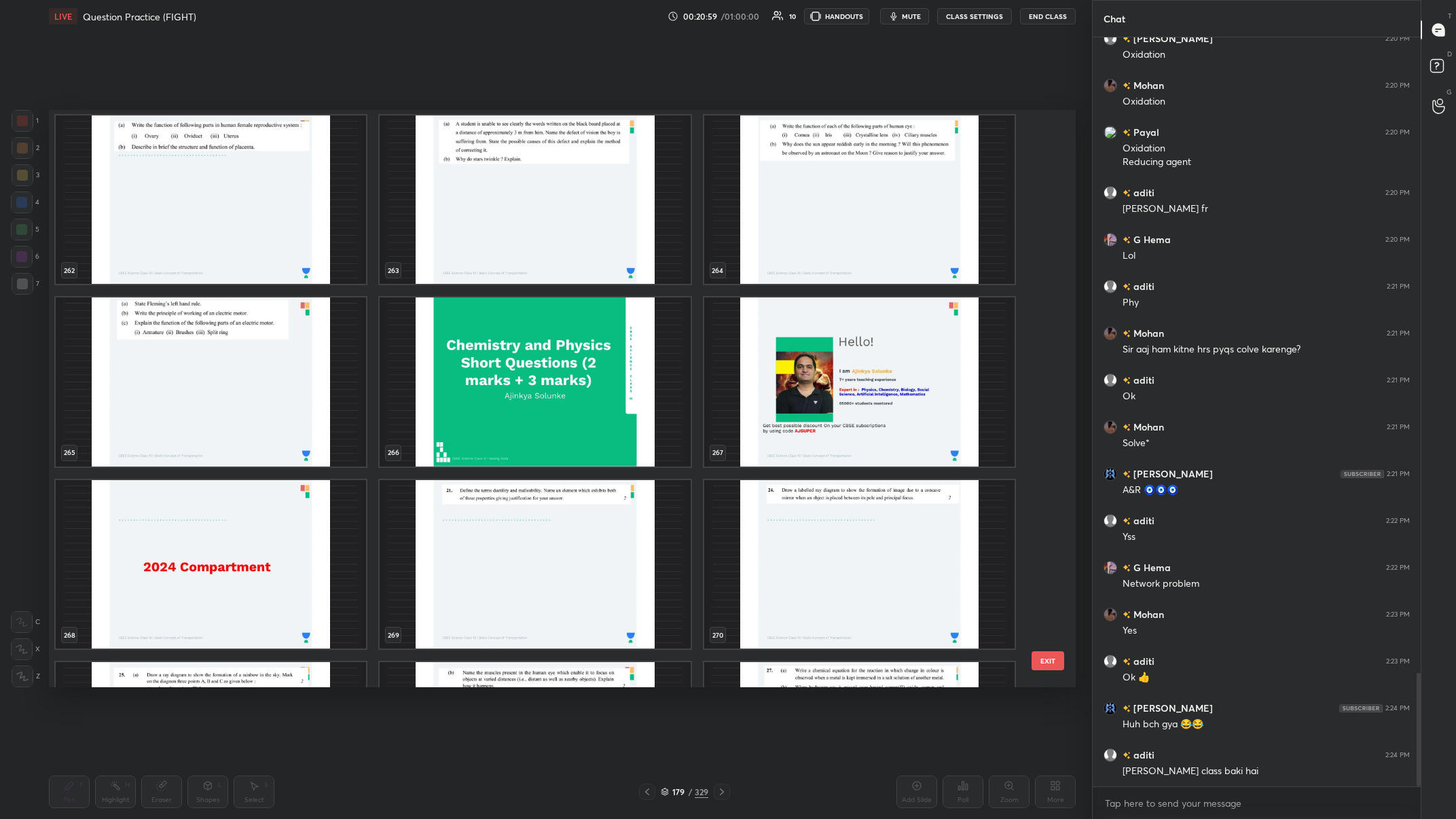
scroll to position [15940, 0]
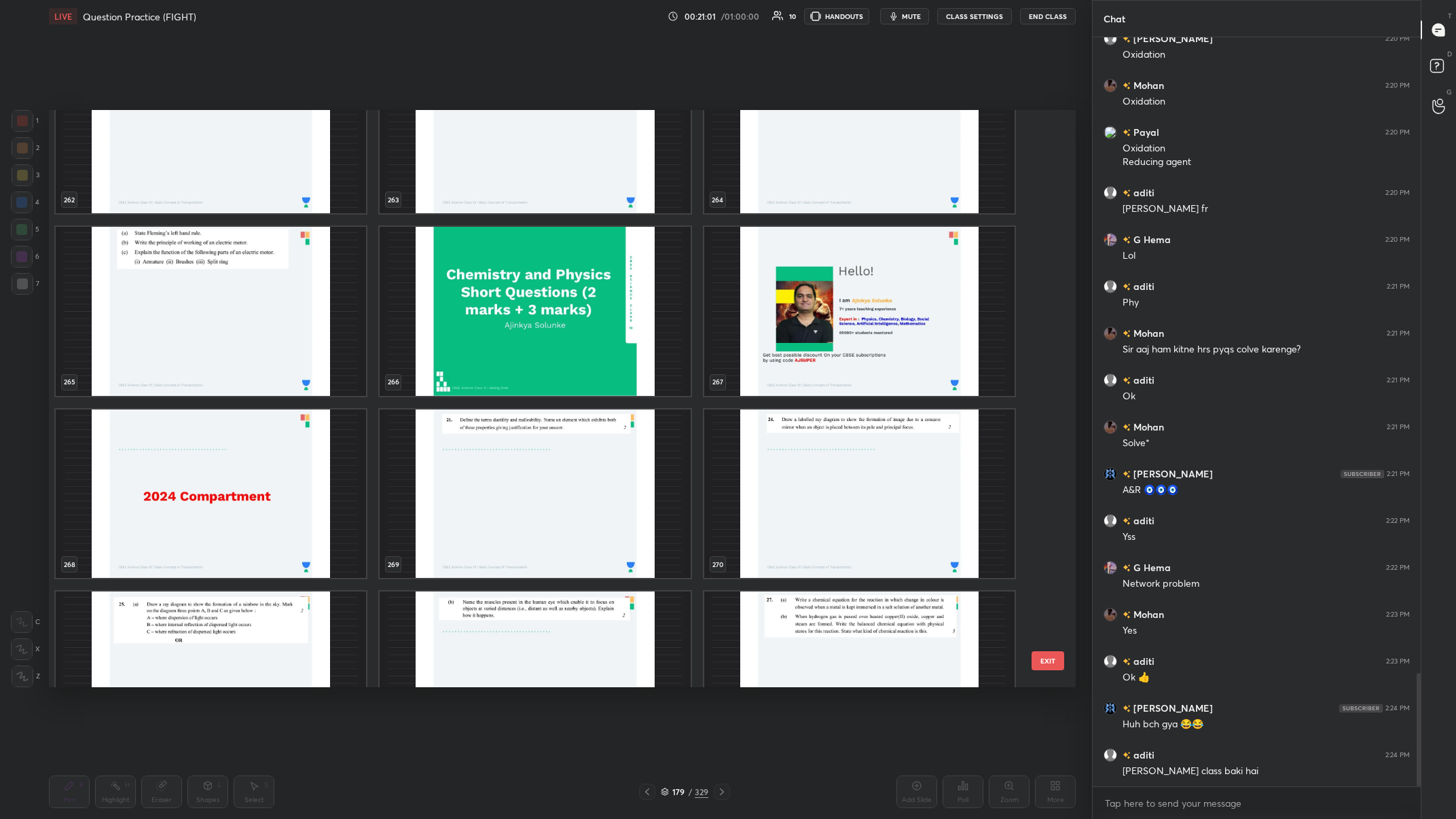
click at [487, 319] on img "grid" at bounding box center [534, 493] width 311 height 169
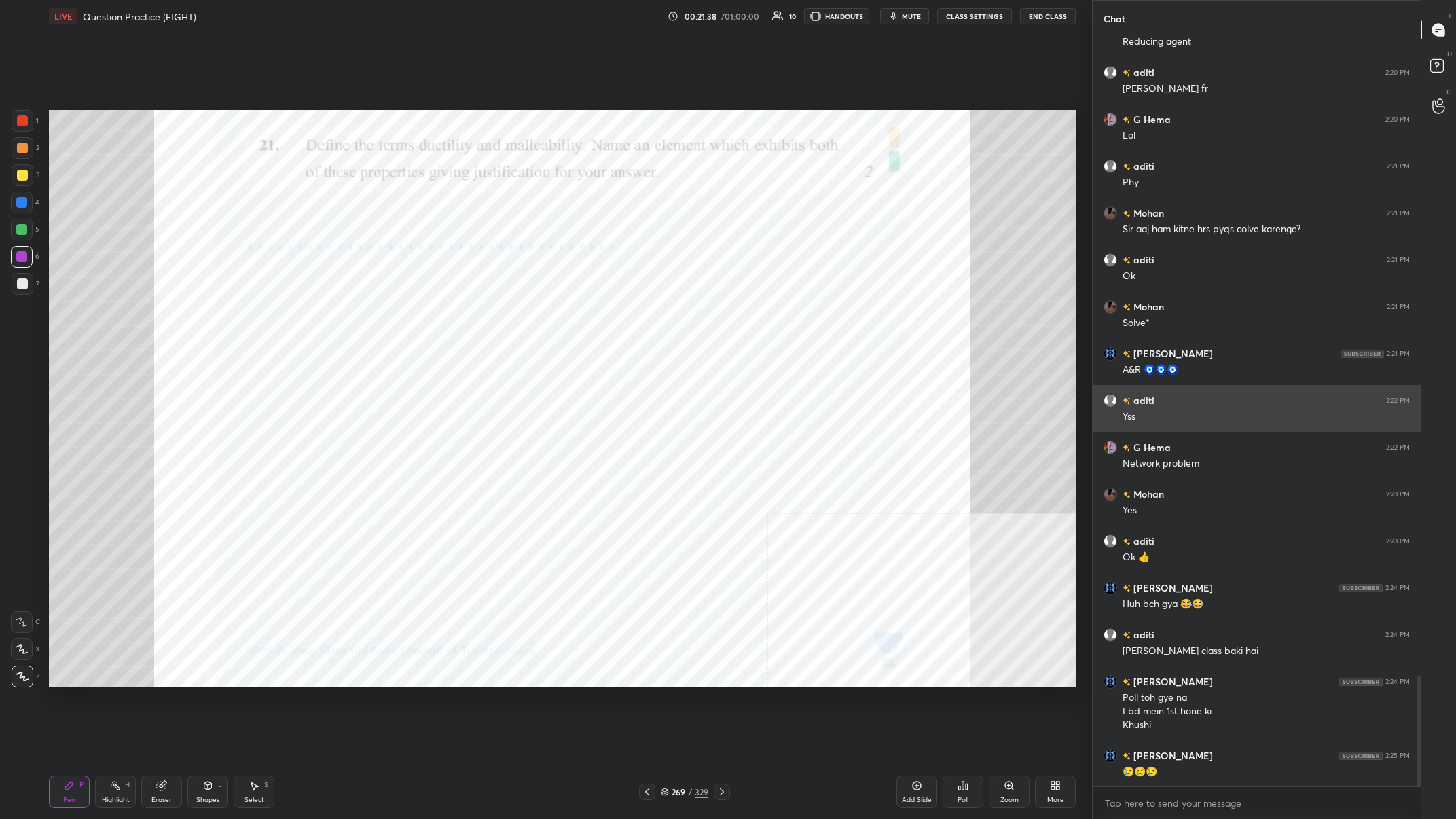
scroll to position [4374, 0]
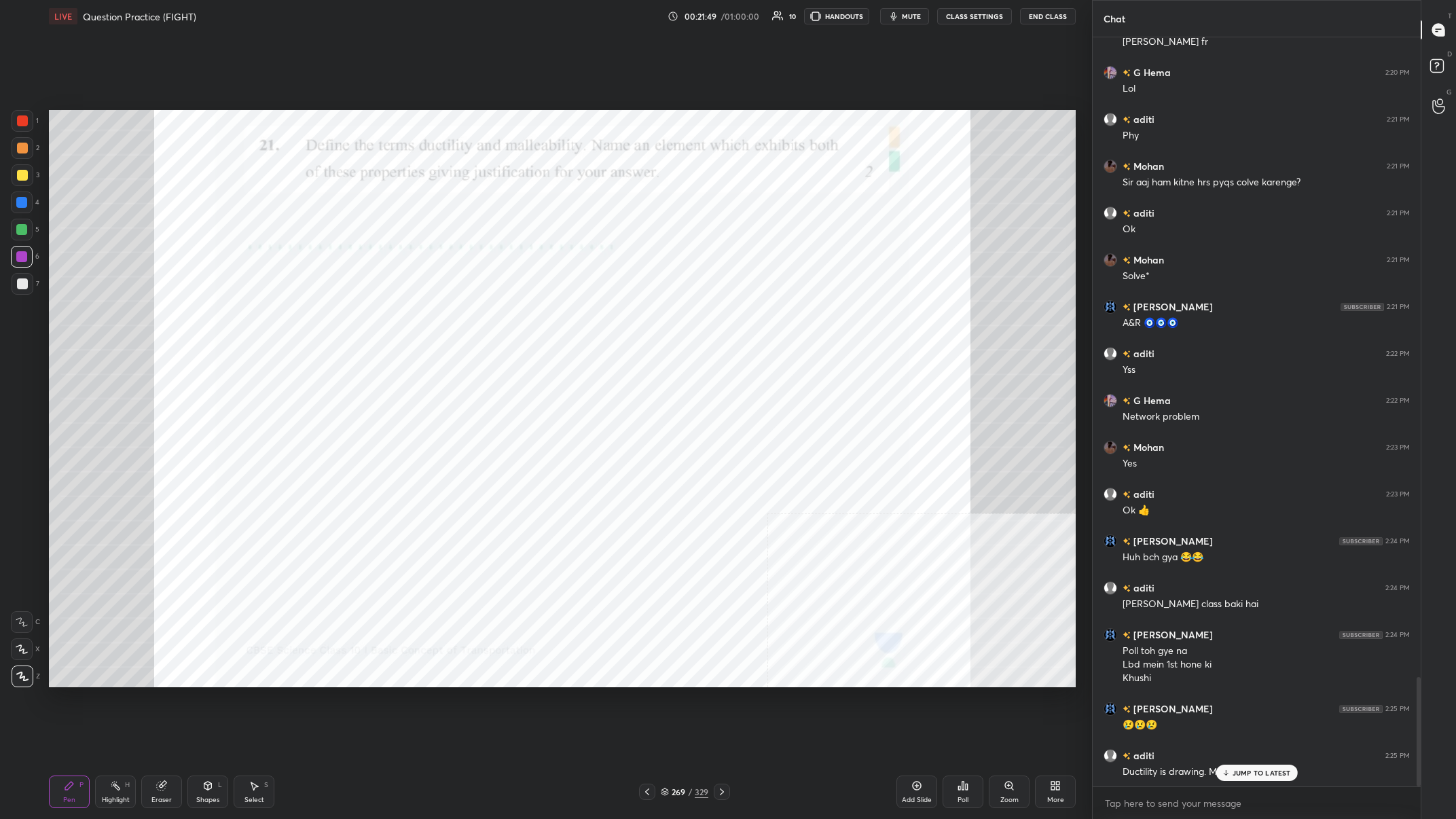
click at [22, 134] on div "1" at bounding box center [25, 123] width 27 height 27
click at [26, 141] on div at bounding box center [22, 148] width 22 height 22
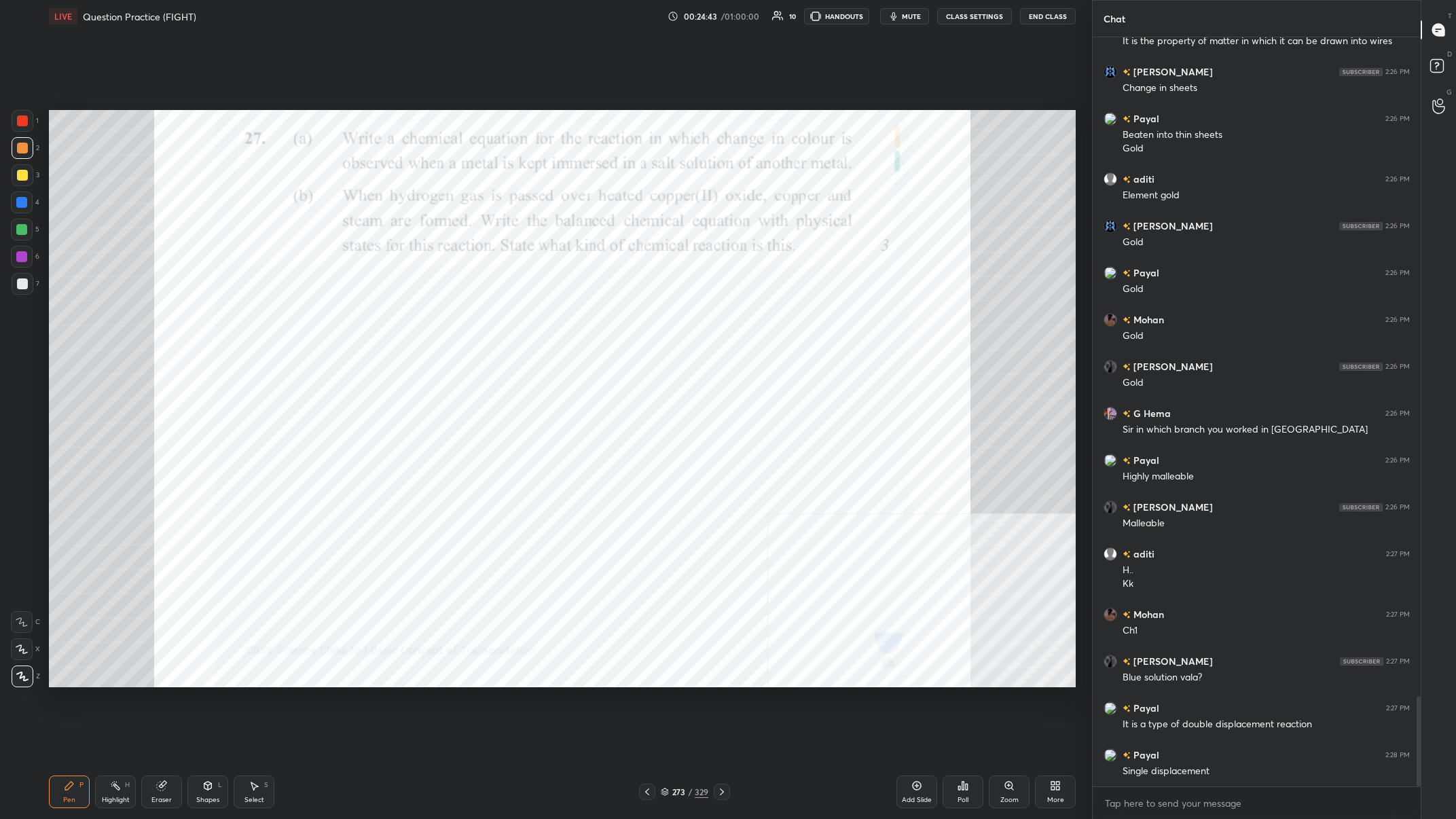
scroll to position [5515, 0]
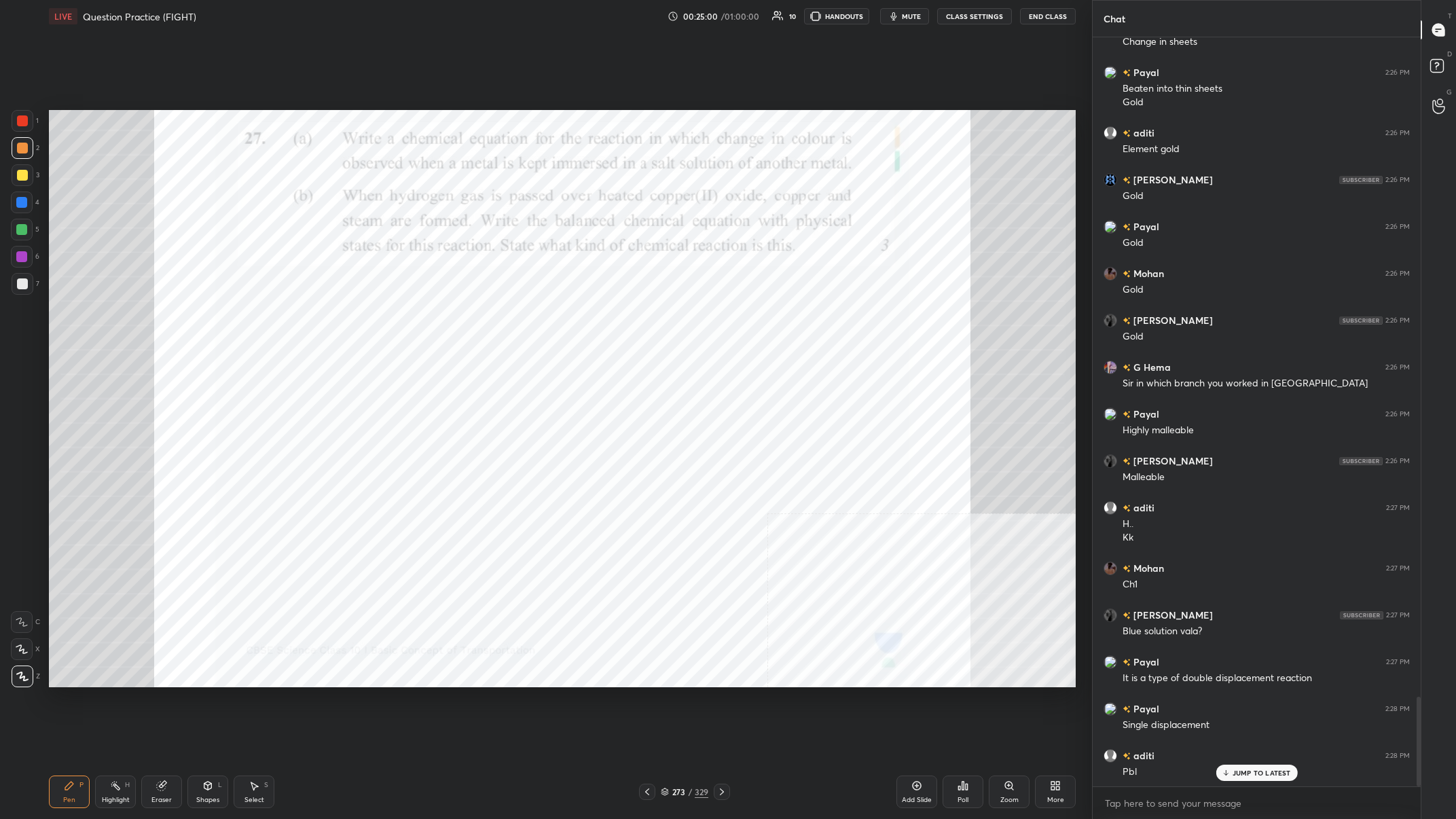
click at [26, 207] on div at bounding box center [22, 203] width 11 height 11
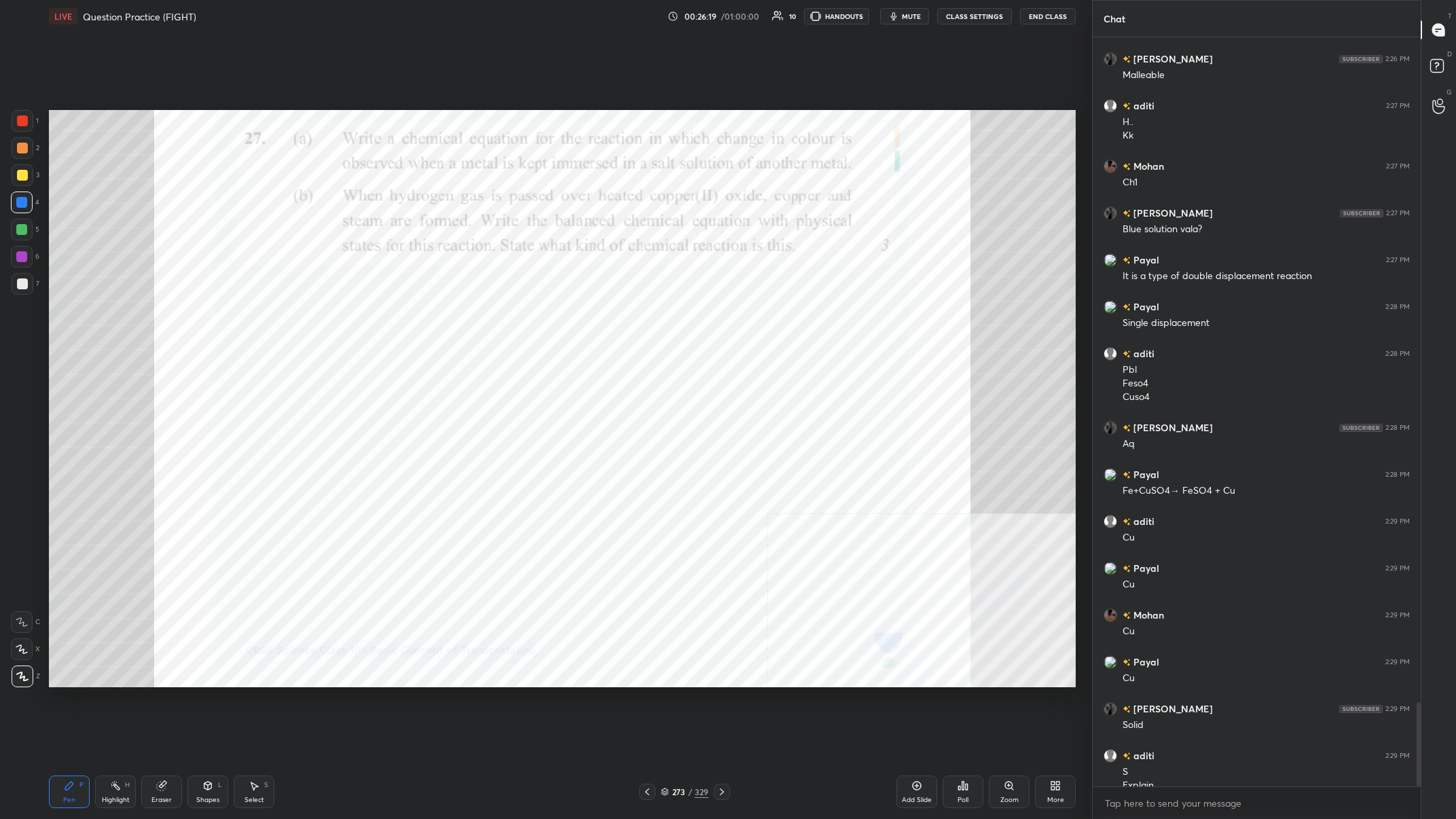
scroll to position [5931, 0]
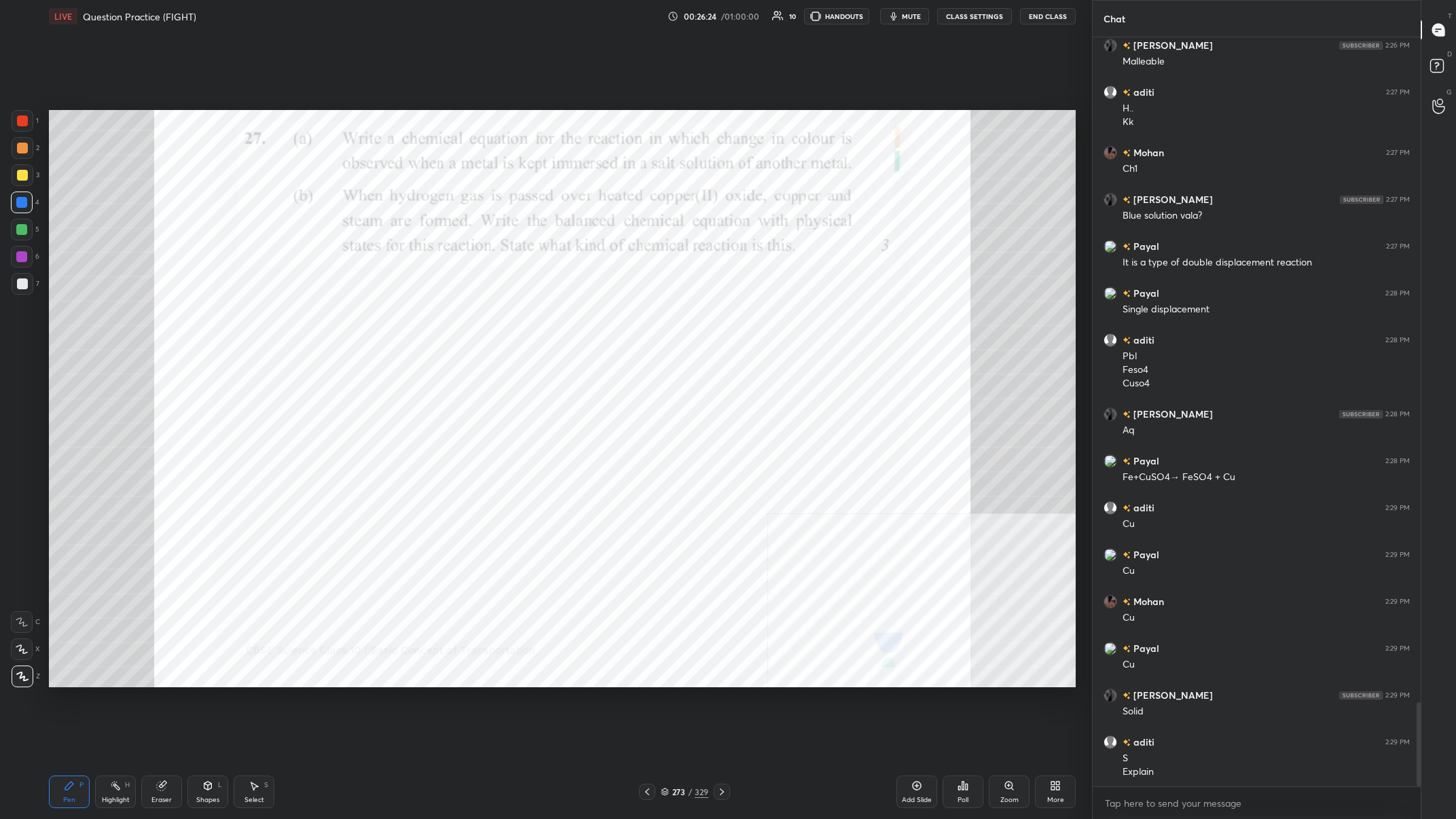
click at [20, 208] on div at bounding box center [21, 203] width 22 height 22
click at [19, 254] on div at bounding box center [22, 256] width 11 height 11
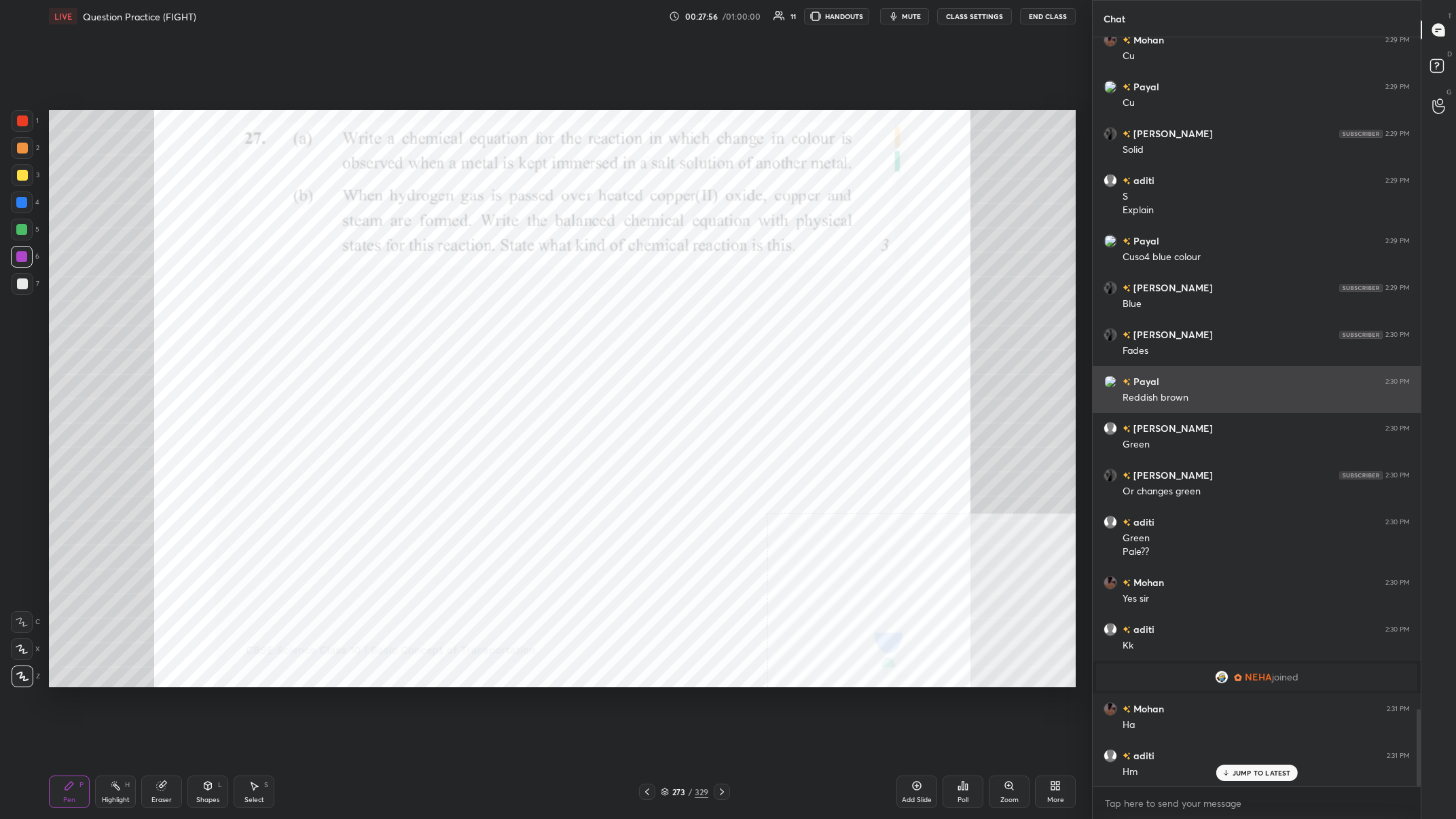
scroll to position [6541, 0]
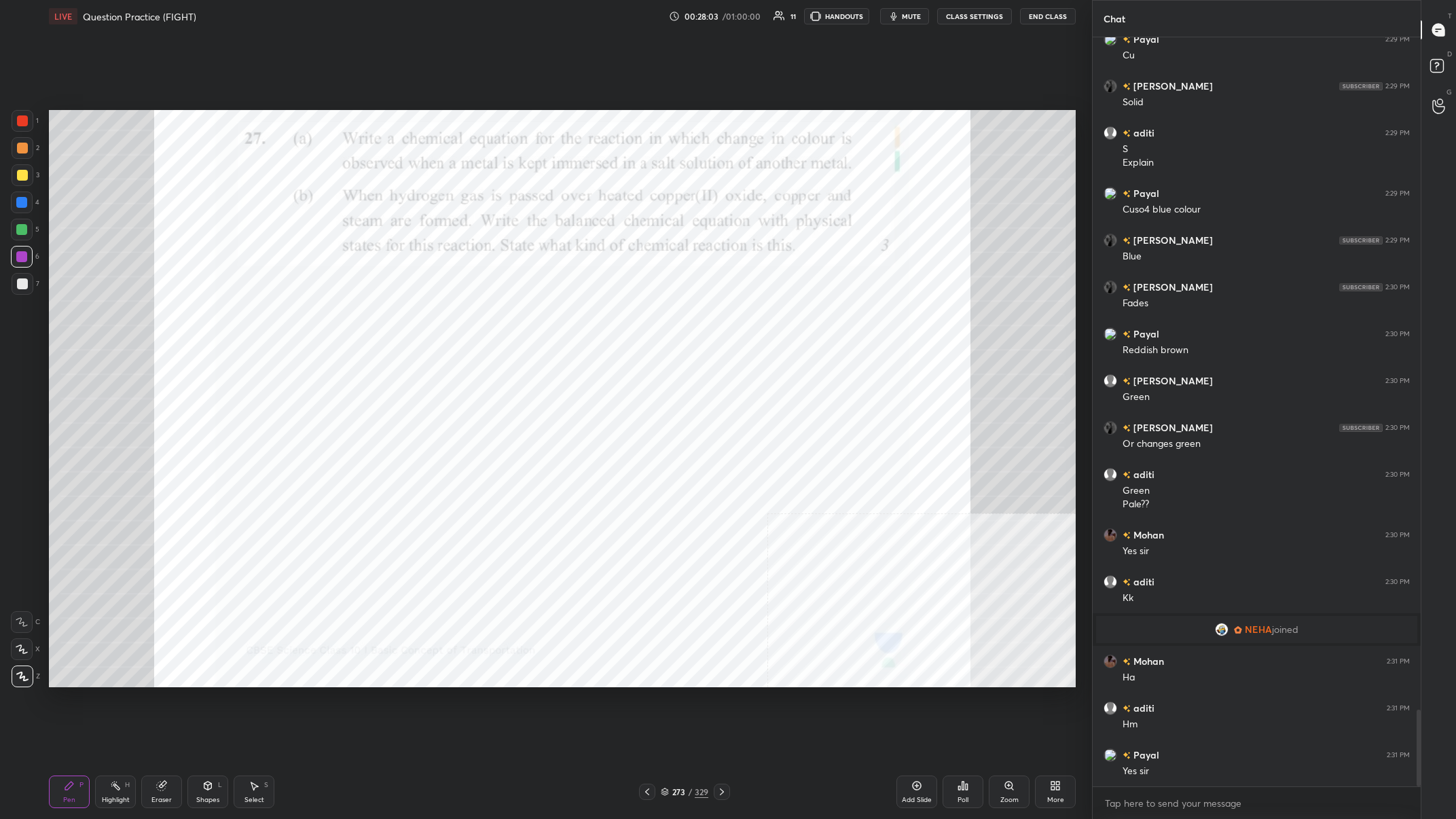
click at [18, 144] on div at bounding box center [22, 148] width 11 height 11
click at [31, 196] on div at bounding box center [21, 203] width 22 height 22
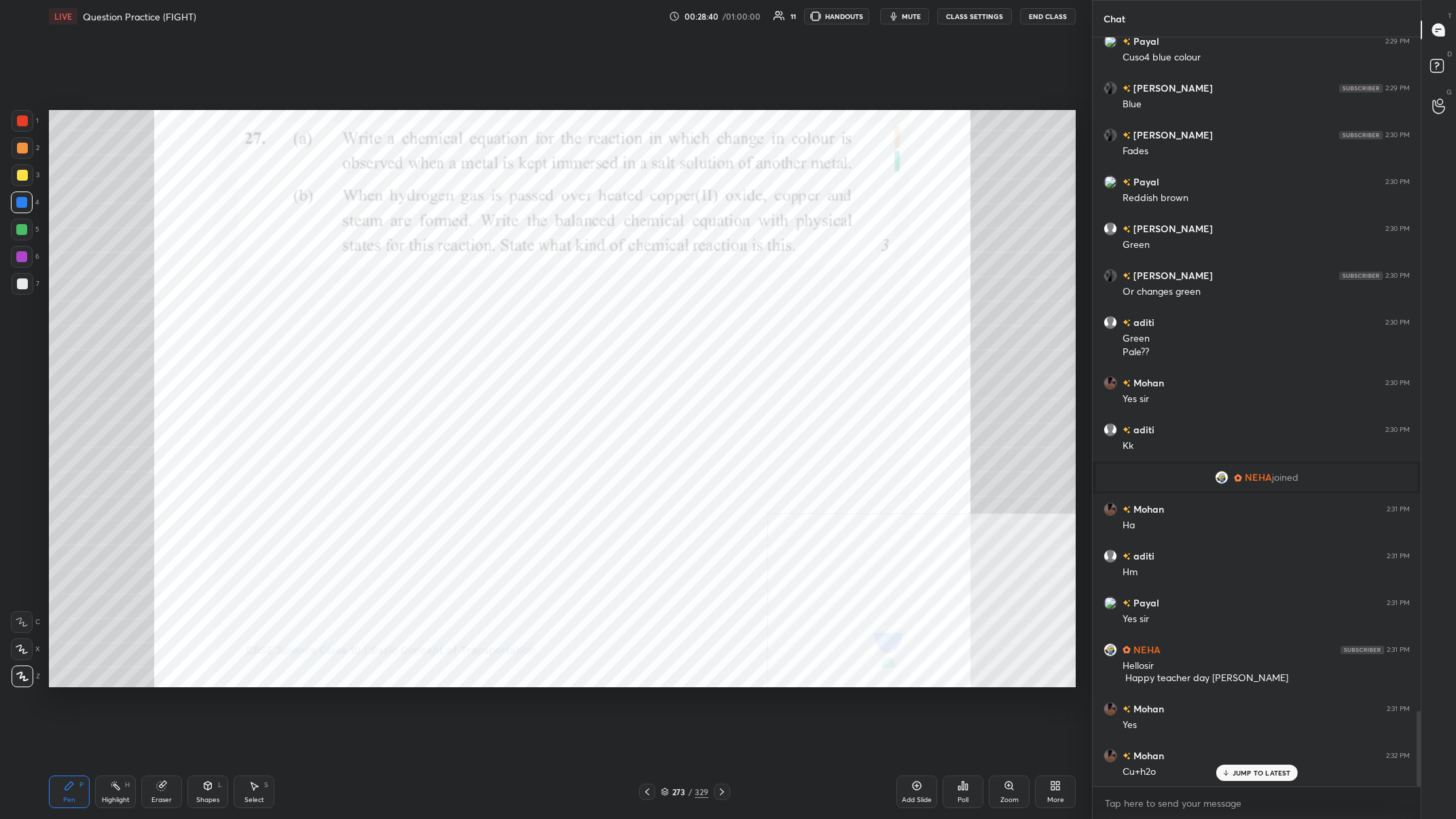
scroll to position [6740, 0]
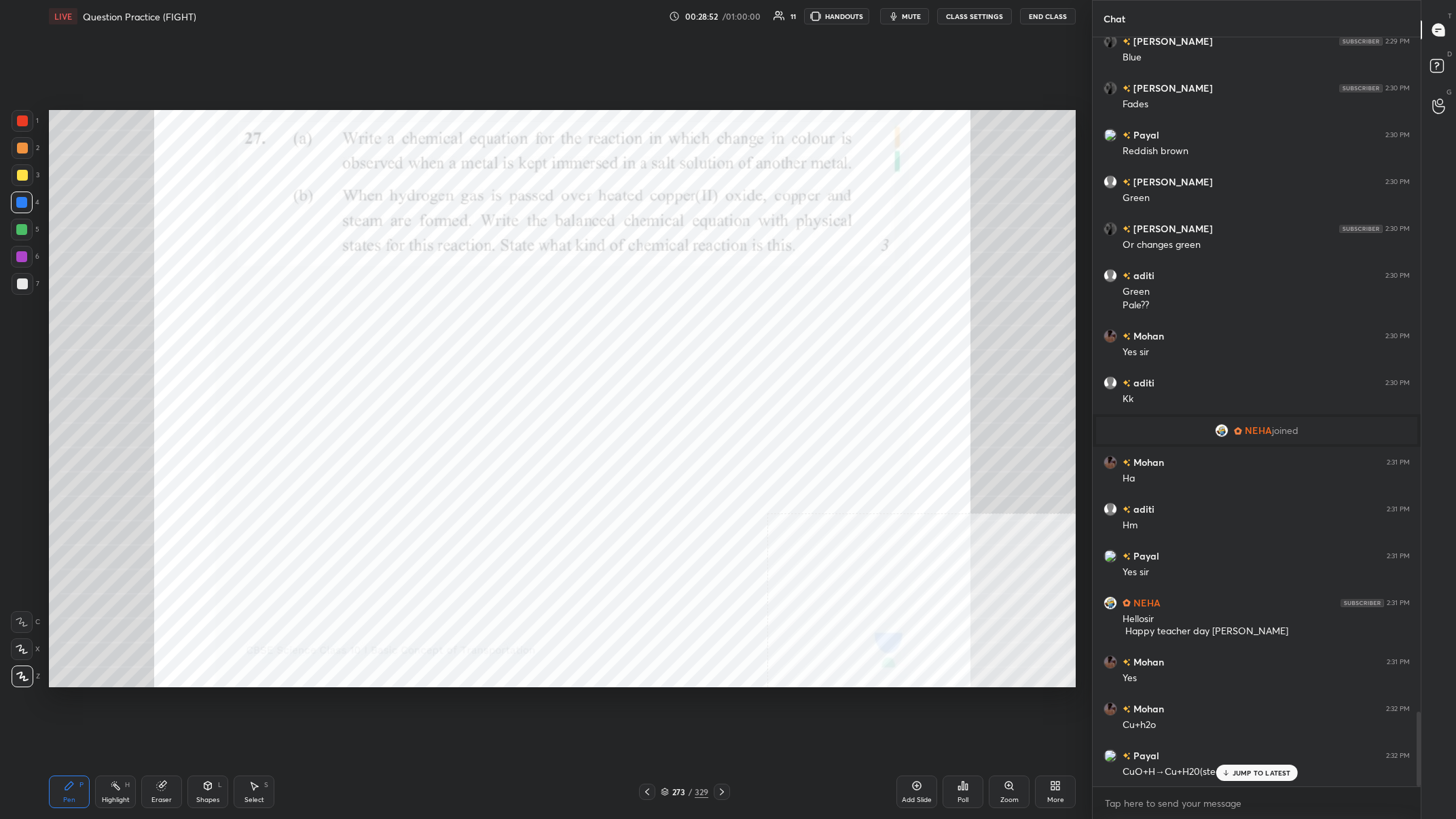
click at [21, 259] on div at bounding box center [22, 256] width 11 height 11
click at [18, 151] on div at bounding box center [22, 148] width 11 height 11
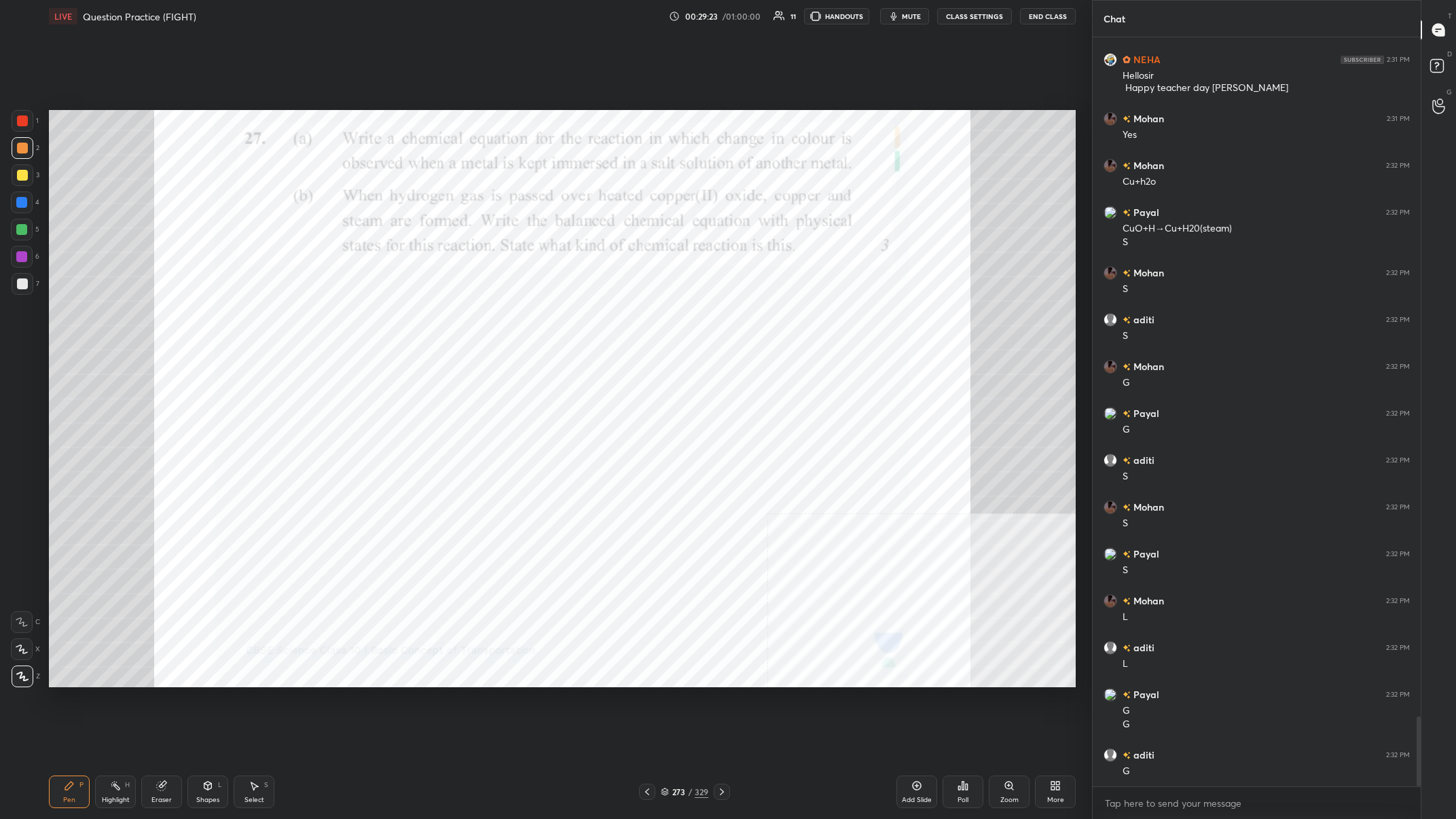
scroll to position [7330, 0]
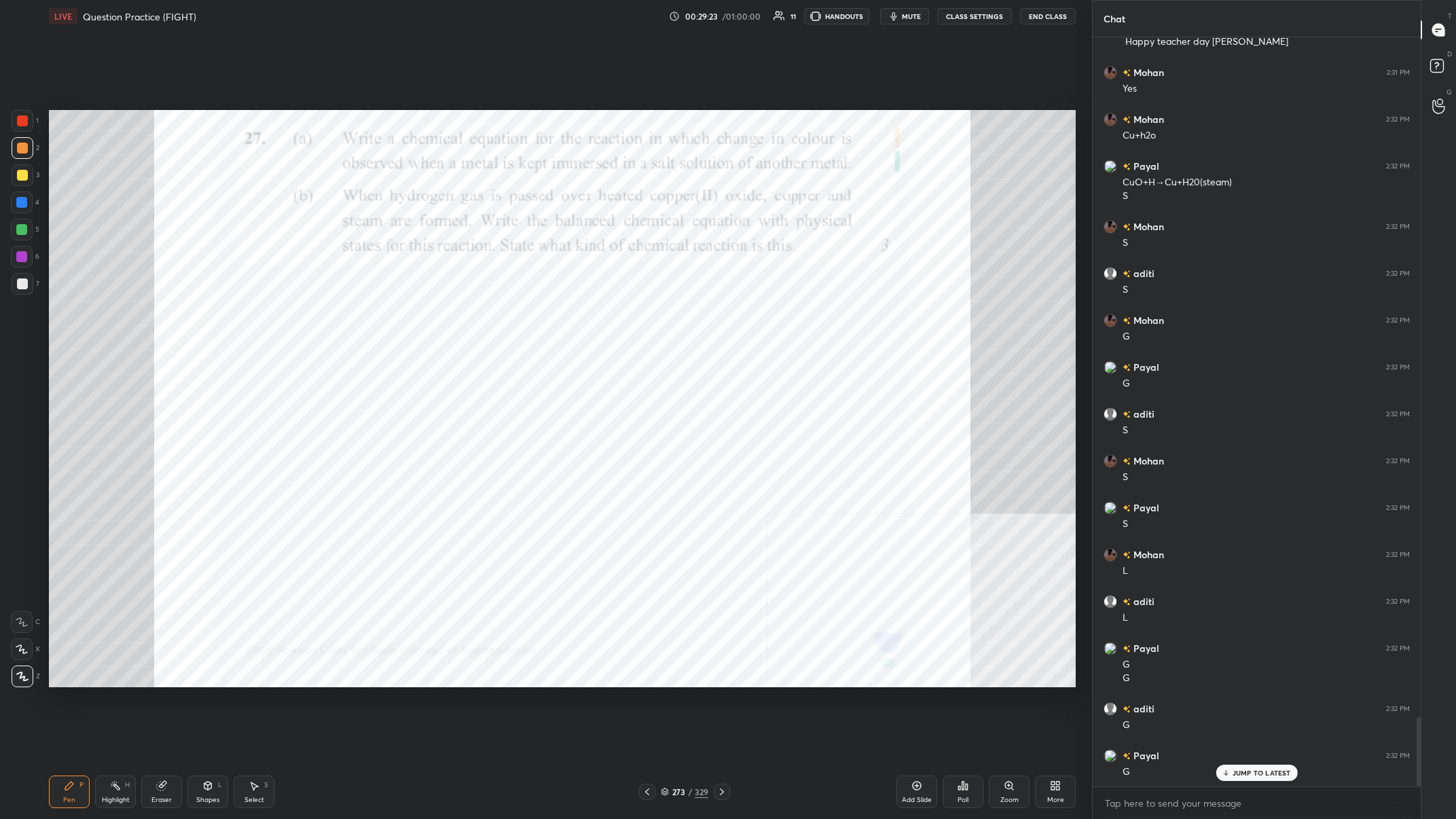
click at [117, 319] on icon at bounding box center [115, 786] width 11 height 11
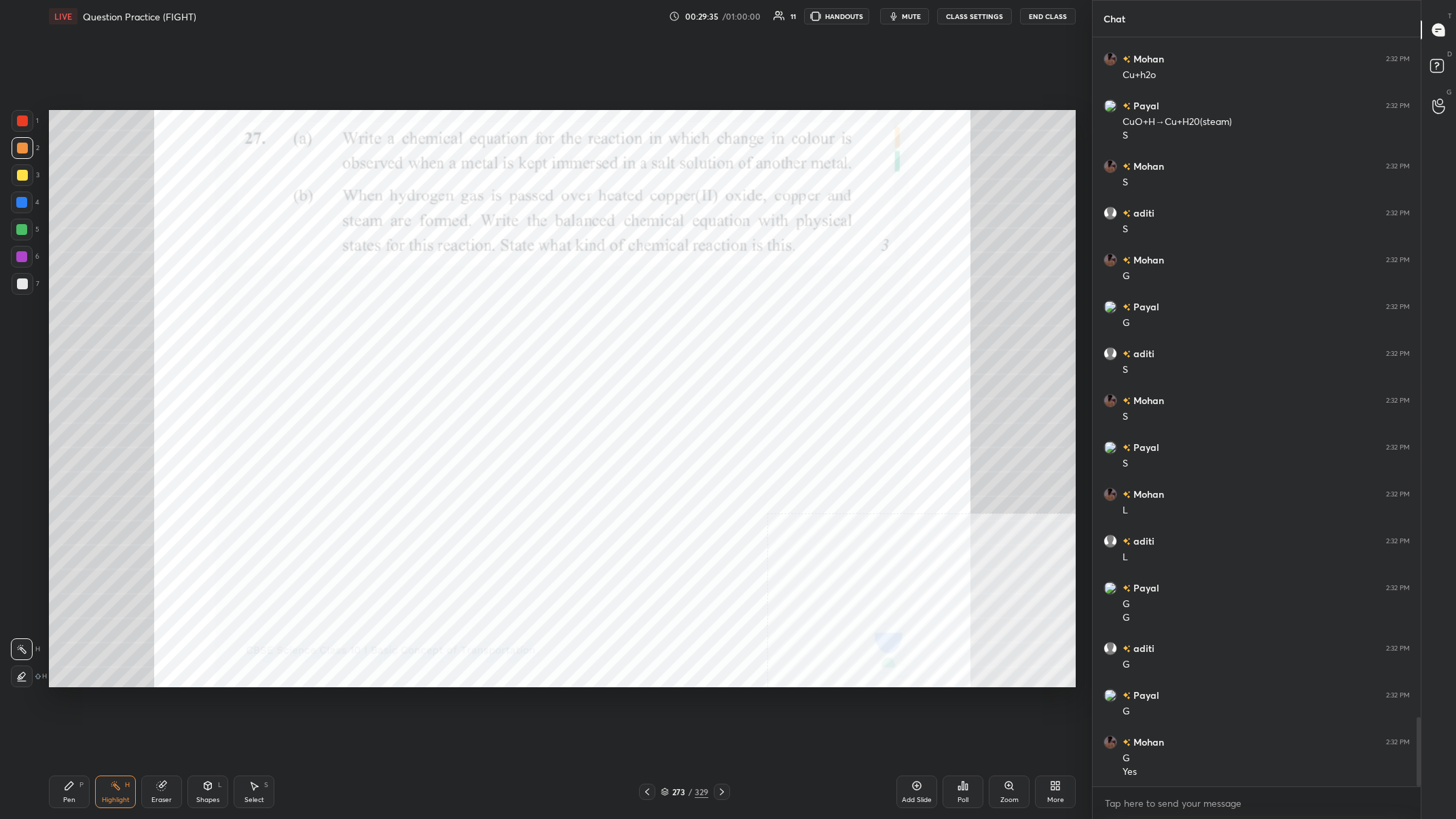
scroll to position [7423, 0]
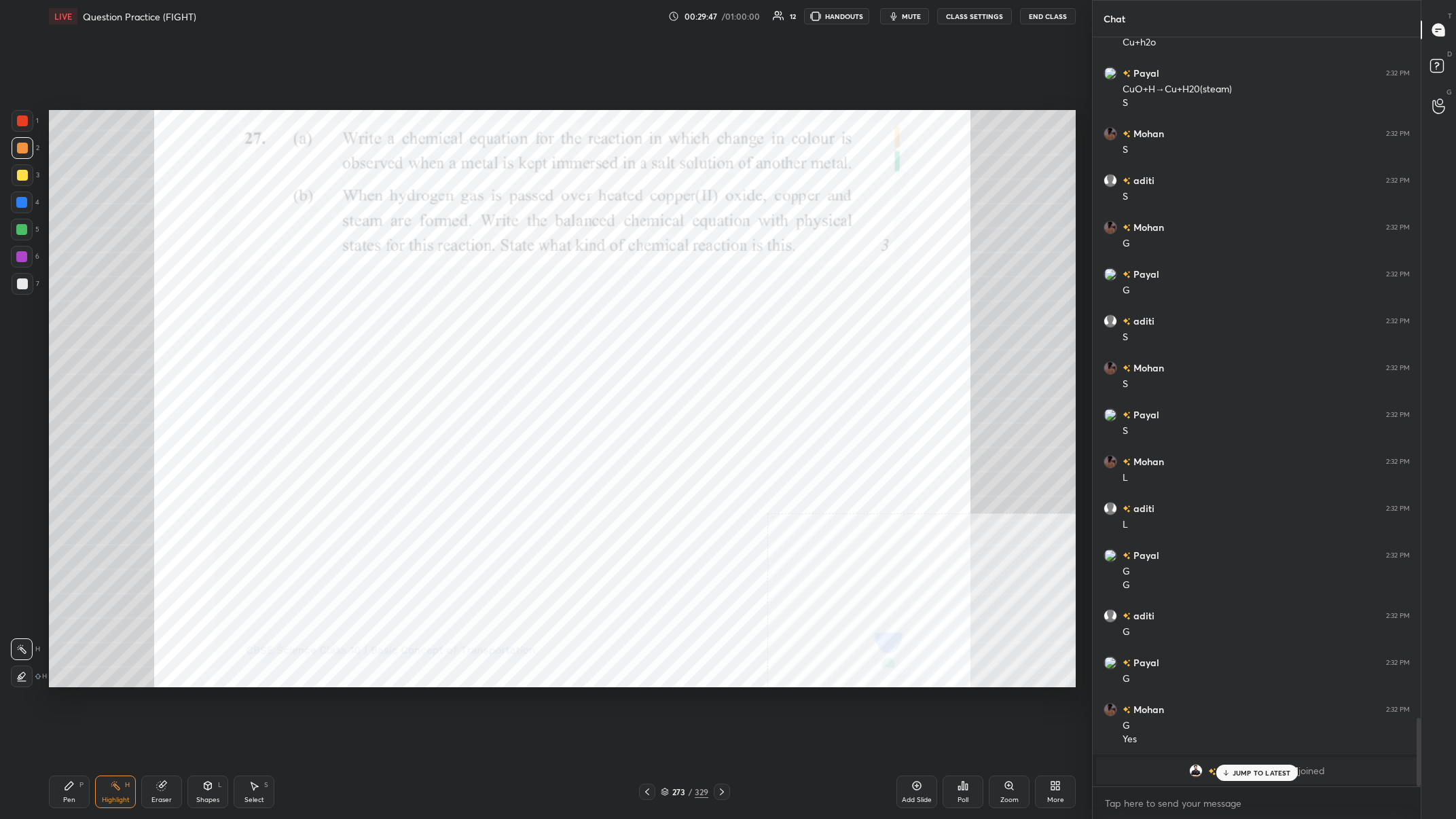
click at [73, 319] on icon at bounding box center [70, 786] width 11 height 11
click at [74, 319] on icon at bounding box center [70, 786] width 11 height 11
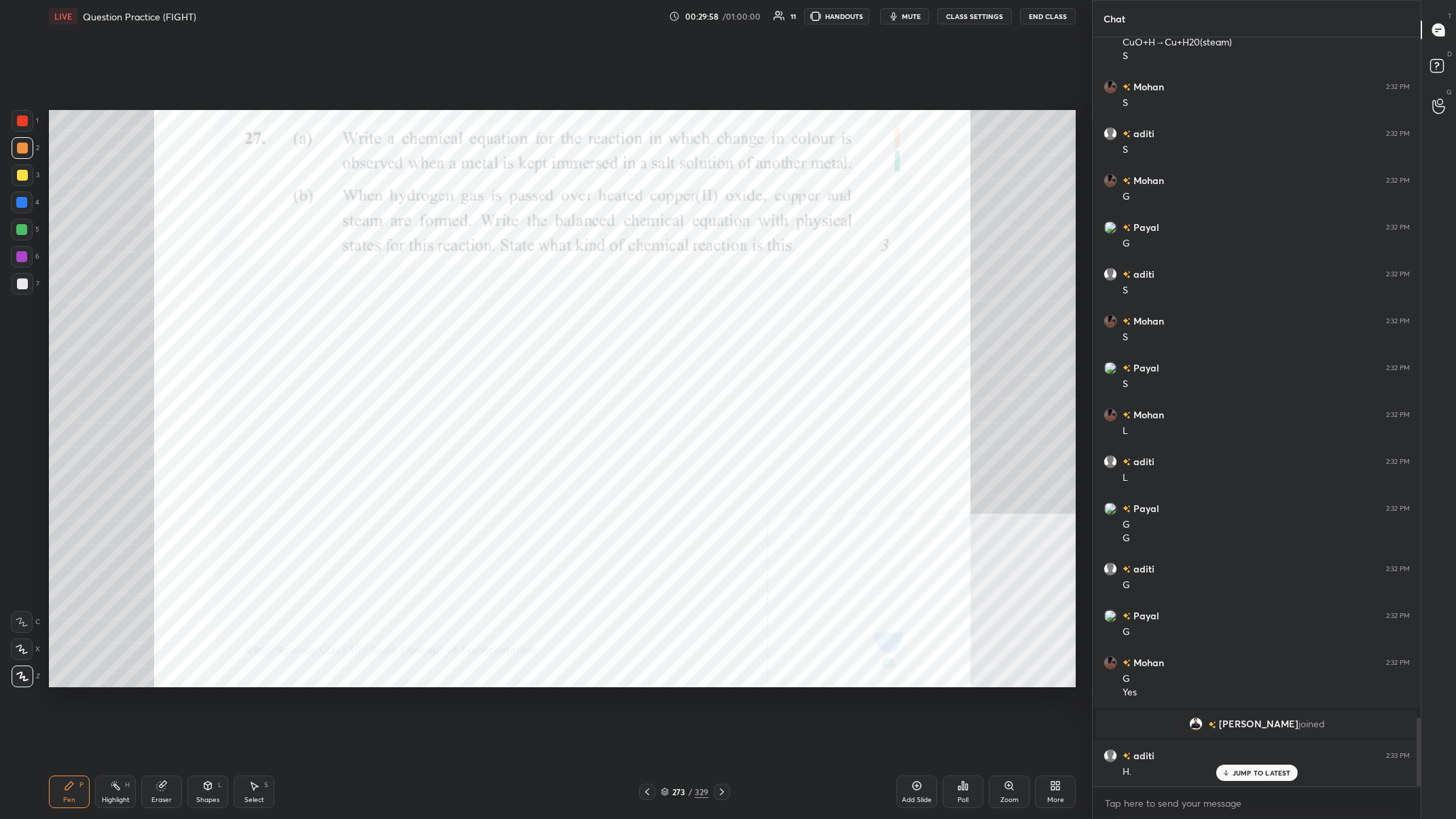
click at [26, 122] on div at bounding box center [22, 121] width 11 height 11
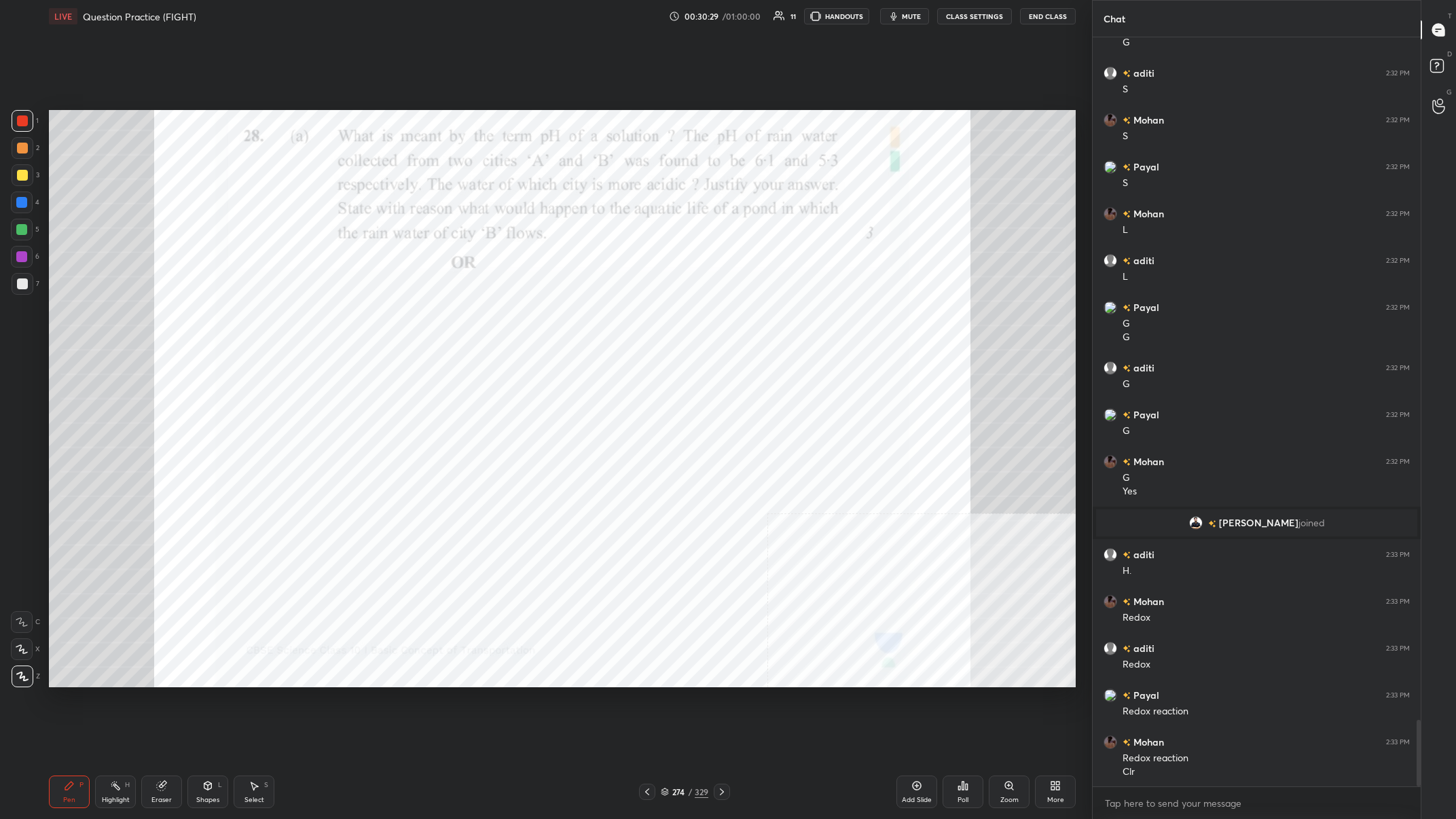
scroll to position [7718, 0]
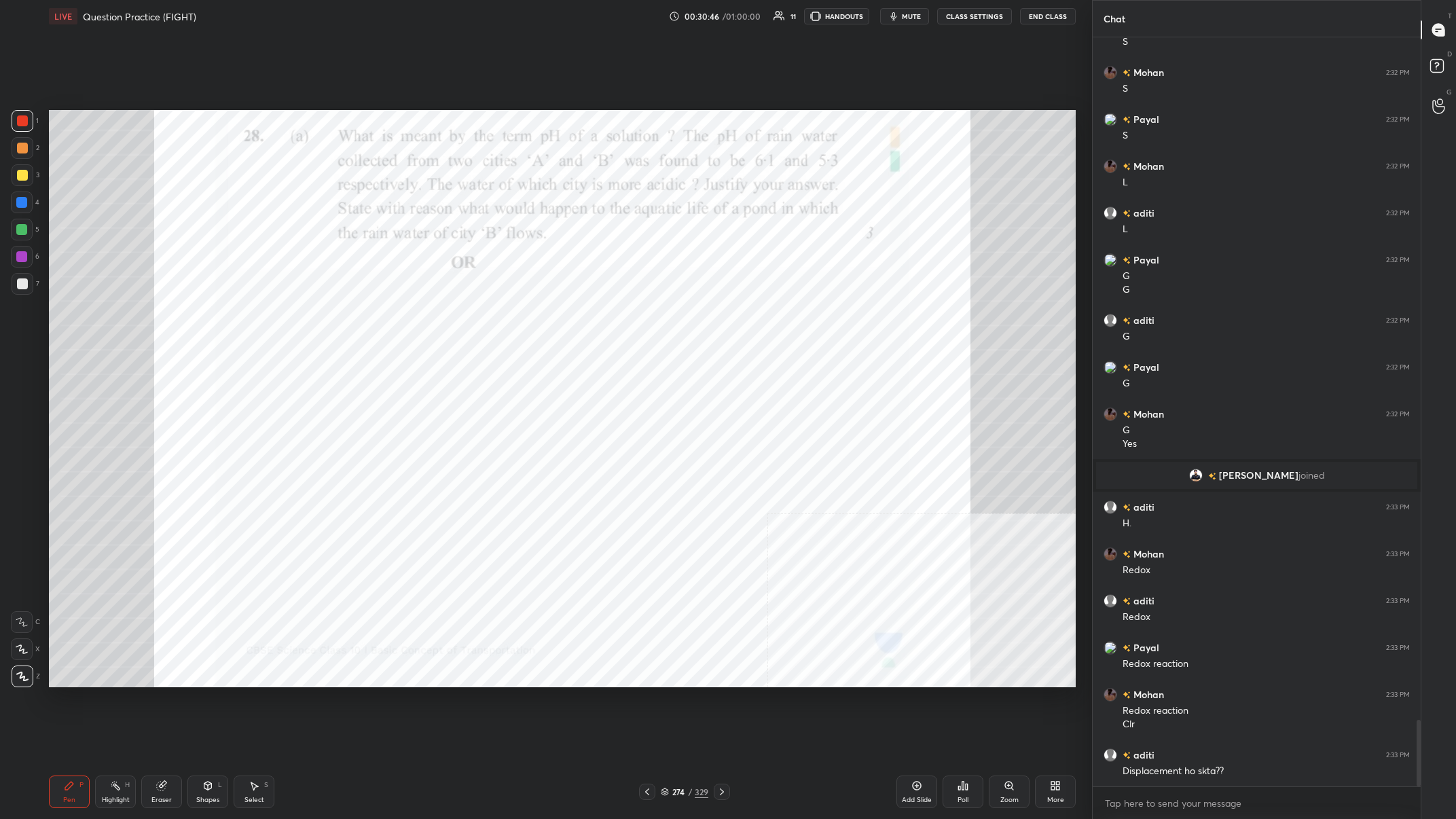
click at [7, 155] on div "1 2 3 4 5 6 7 C X Z C X Z E E Erase all H H" at bounding box center [21, 399] width 43 height 578
click at [18, 153] on div at bounding box center [22, 148] width 22 height 22
click at [23, 209] on div at bounding box center [21, 203] width 22 height 22
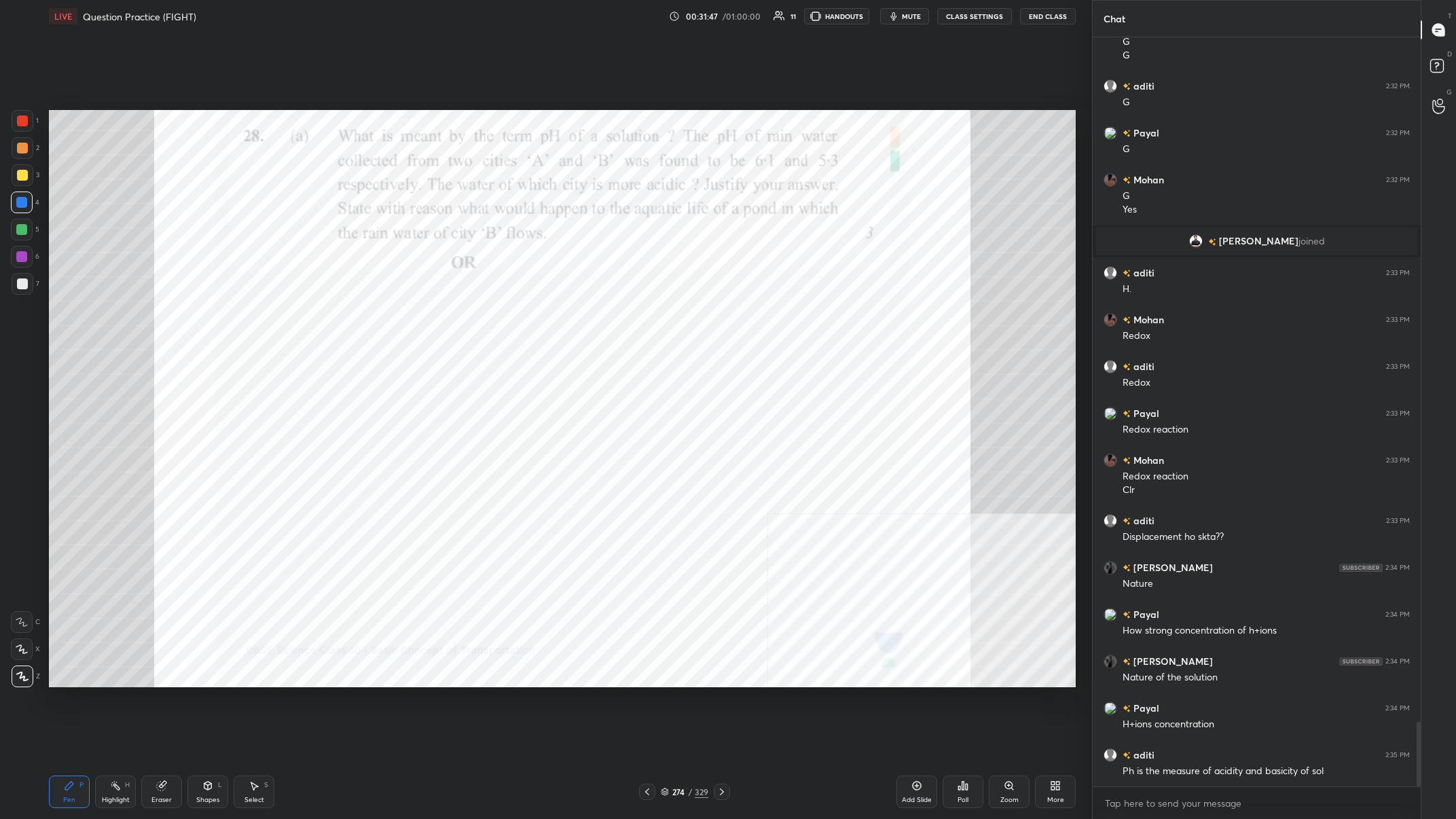
scroll to position [7999, 0]
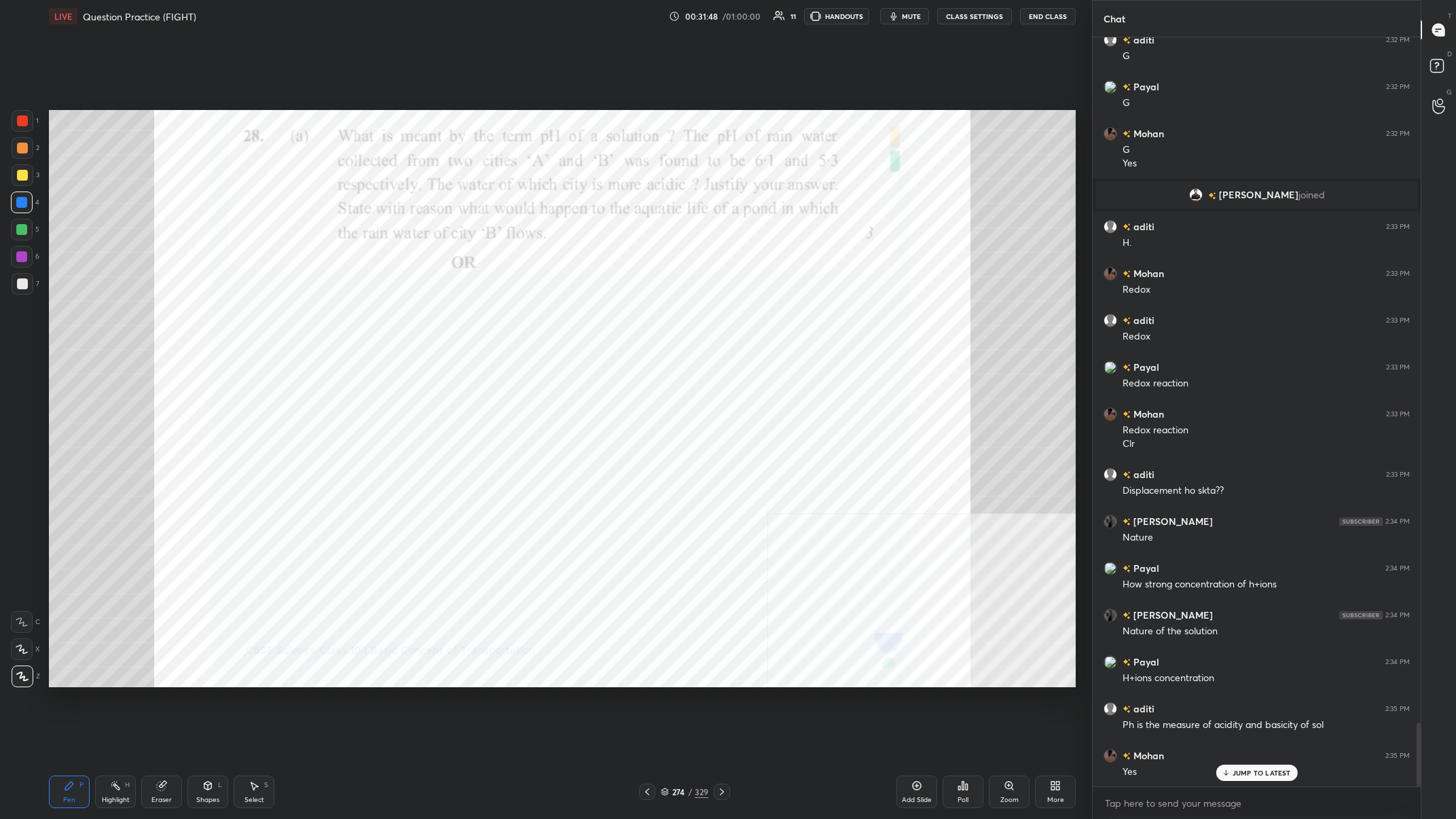
click at [487, 16] on button "mute" at bounding box center [905, 16] width 49 height 17
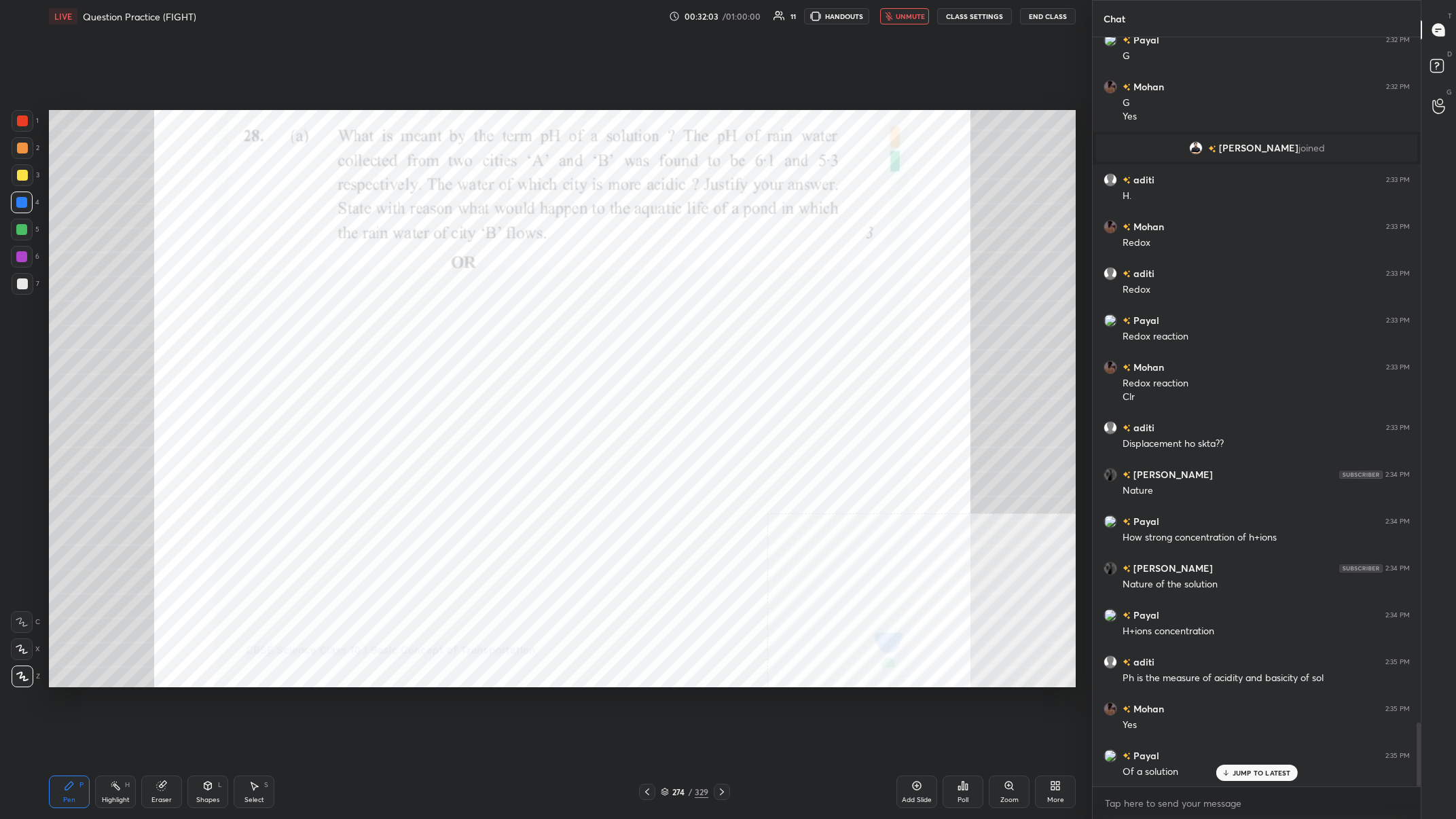
click at [487, 15] on span "unmute" at bounding box center [909, 16] width 29 height 10
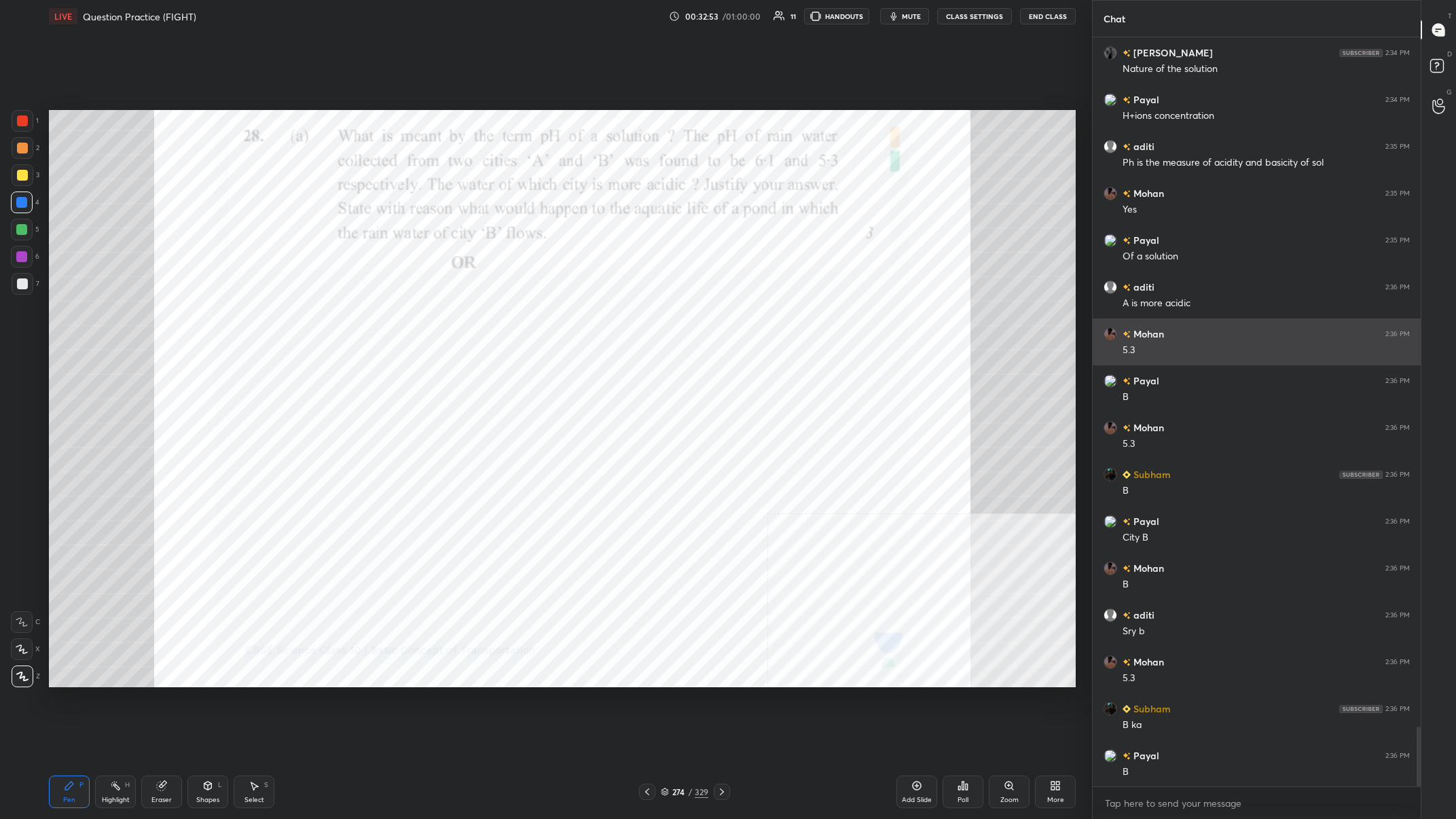
scroll to position [8608, 0]
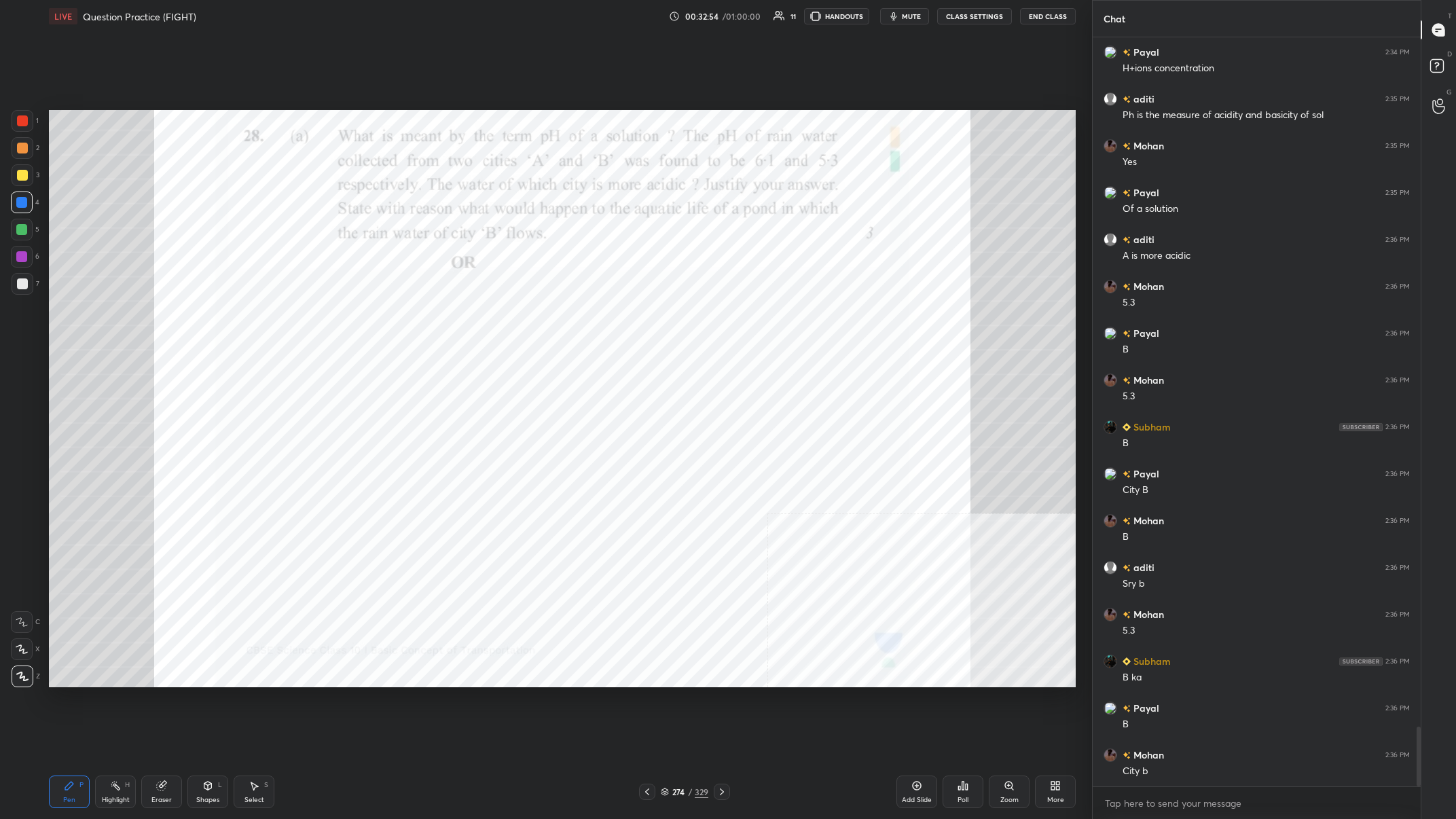
click at [7, 255] on div "1 2 3 4 5 6 7 C X Z C X Z E E Erase all H H" at bounding box center [21, 399] width 43 height 578
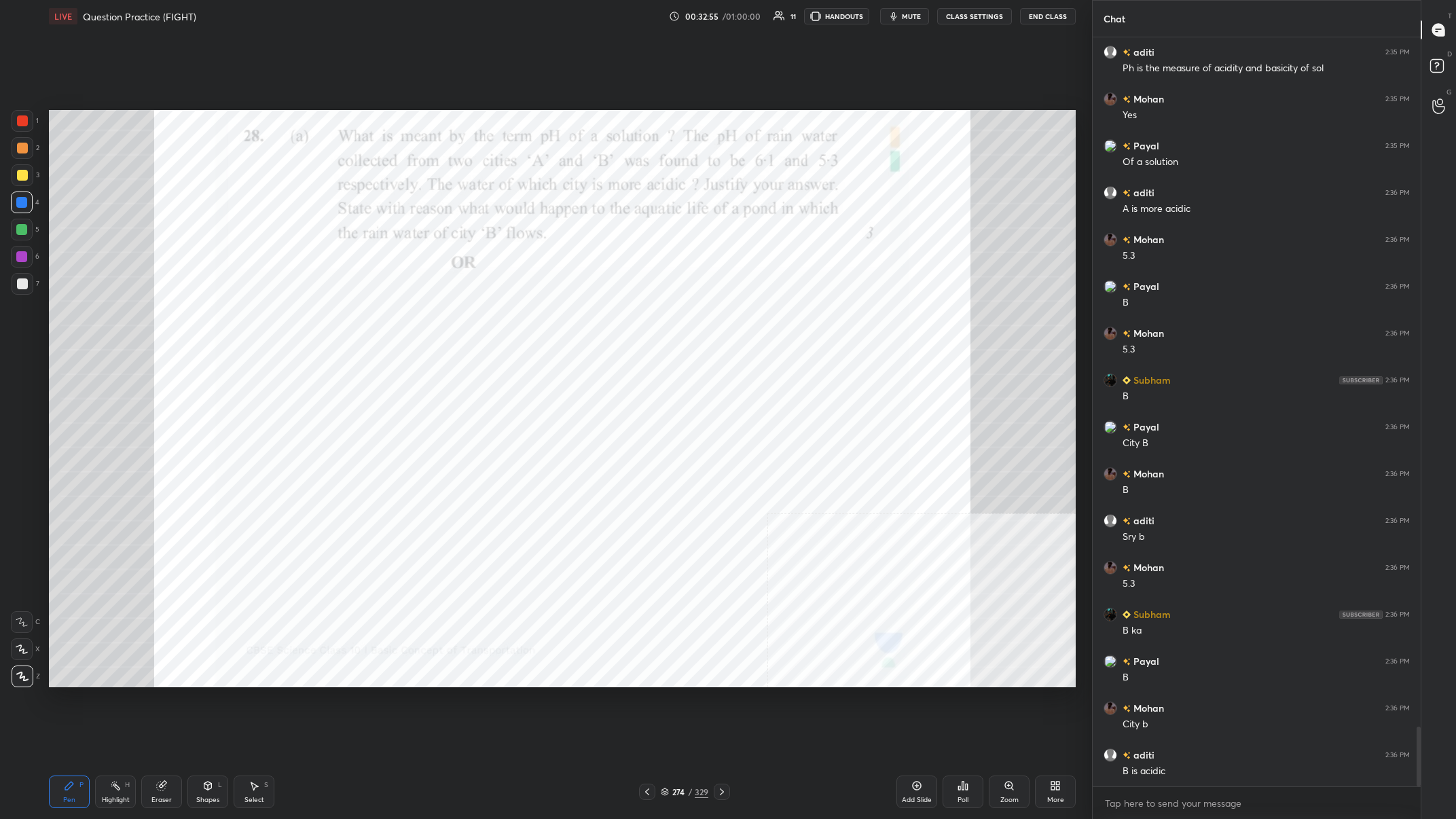
click at [26, 265] on div at bounding box center [21, 256] width 22 height 22
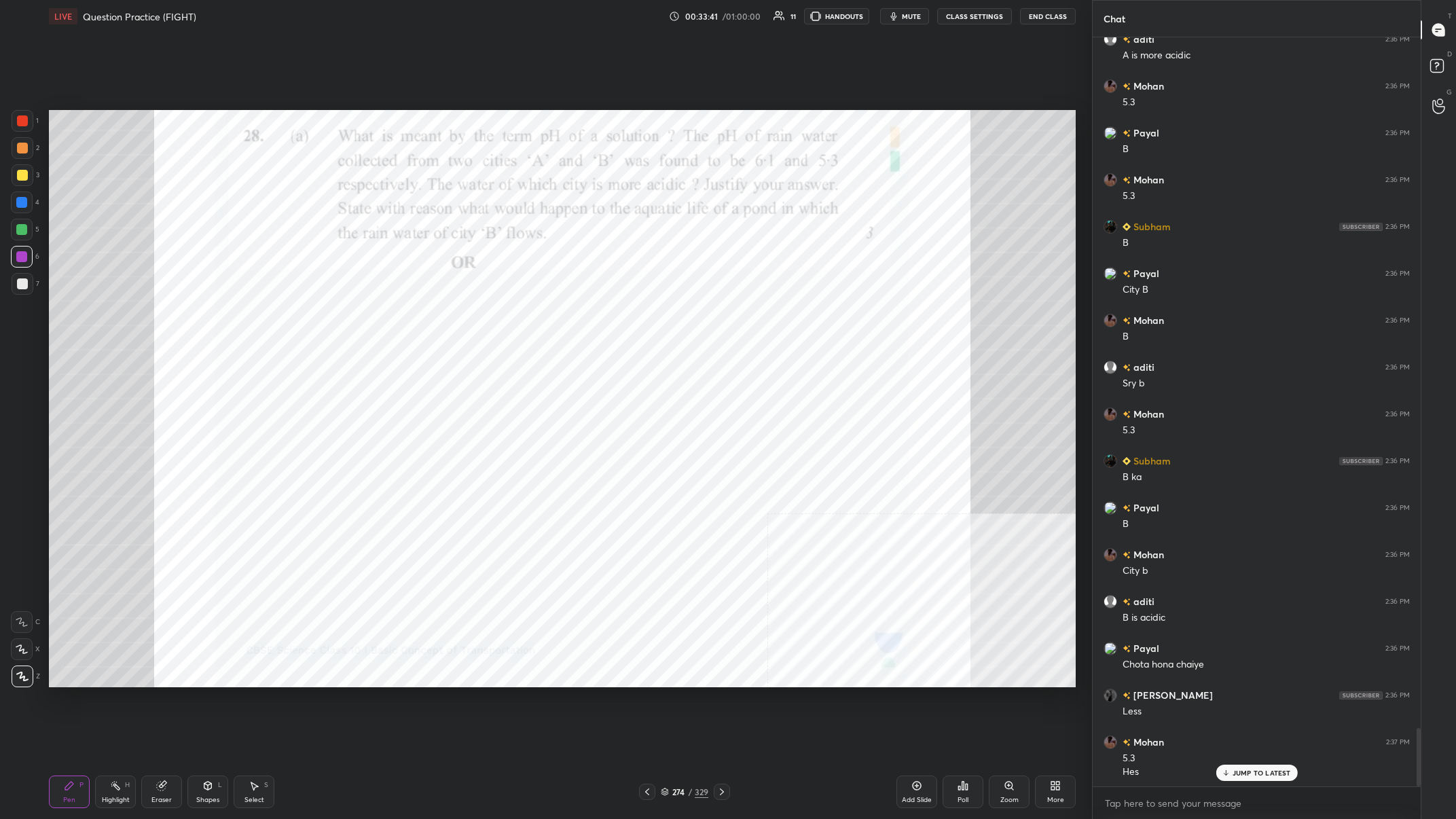
scroll to position [8823, 0]
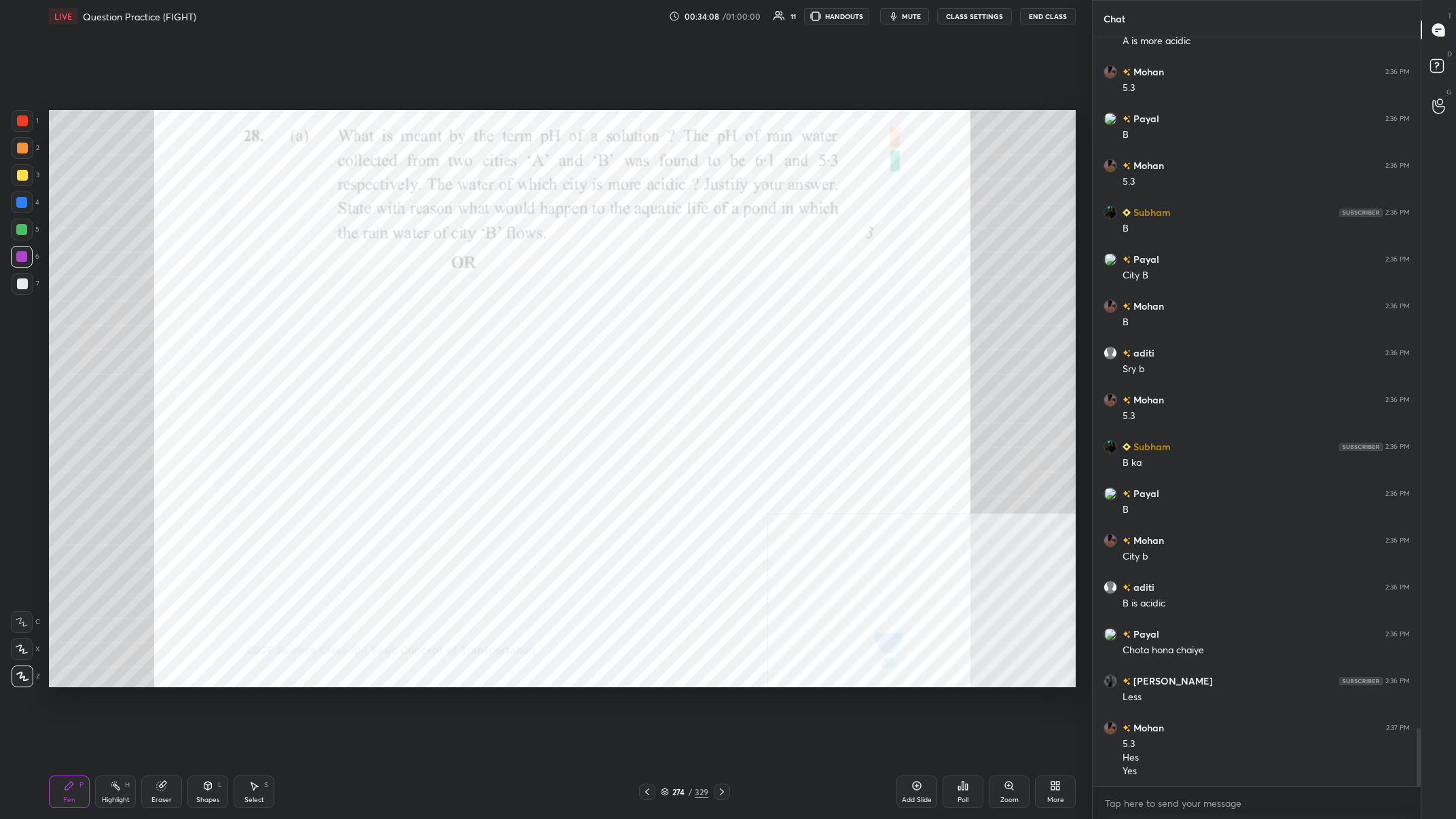
click at [19, 205] on div at bounding box center [22, 203] width 11 height 11
click at [22, 256] on div at bounding box center [22, 256] width 11 height 11
click at [21, 227] on div at bounding box center [22, 230] width 11 height 11
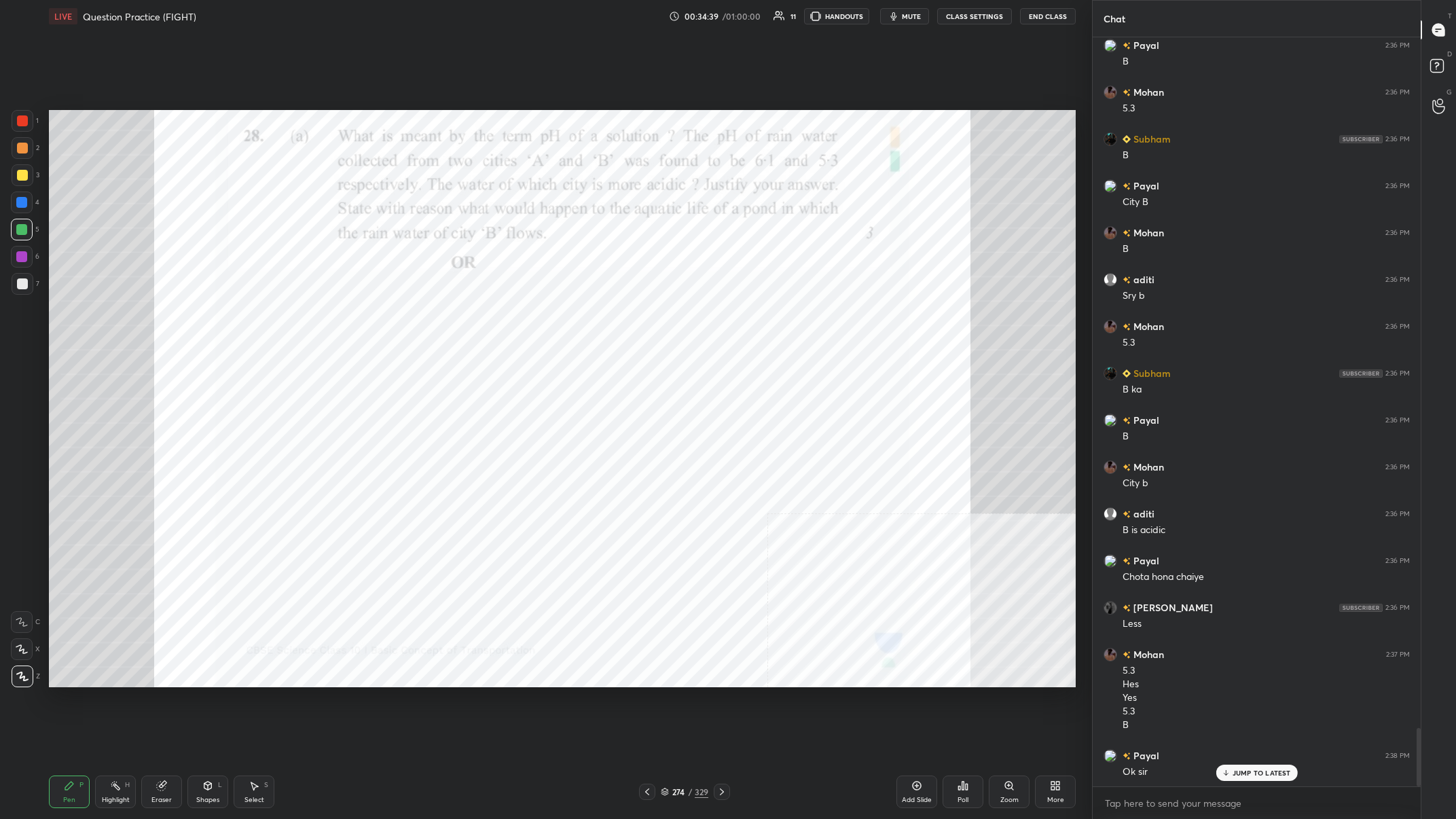
scroll to position [8929, 0]
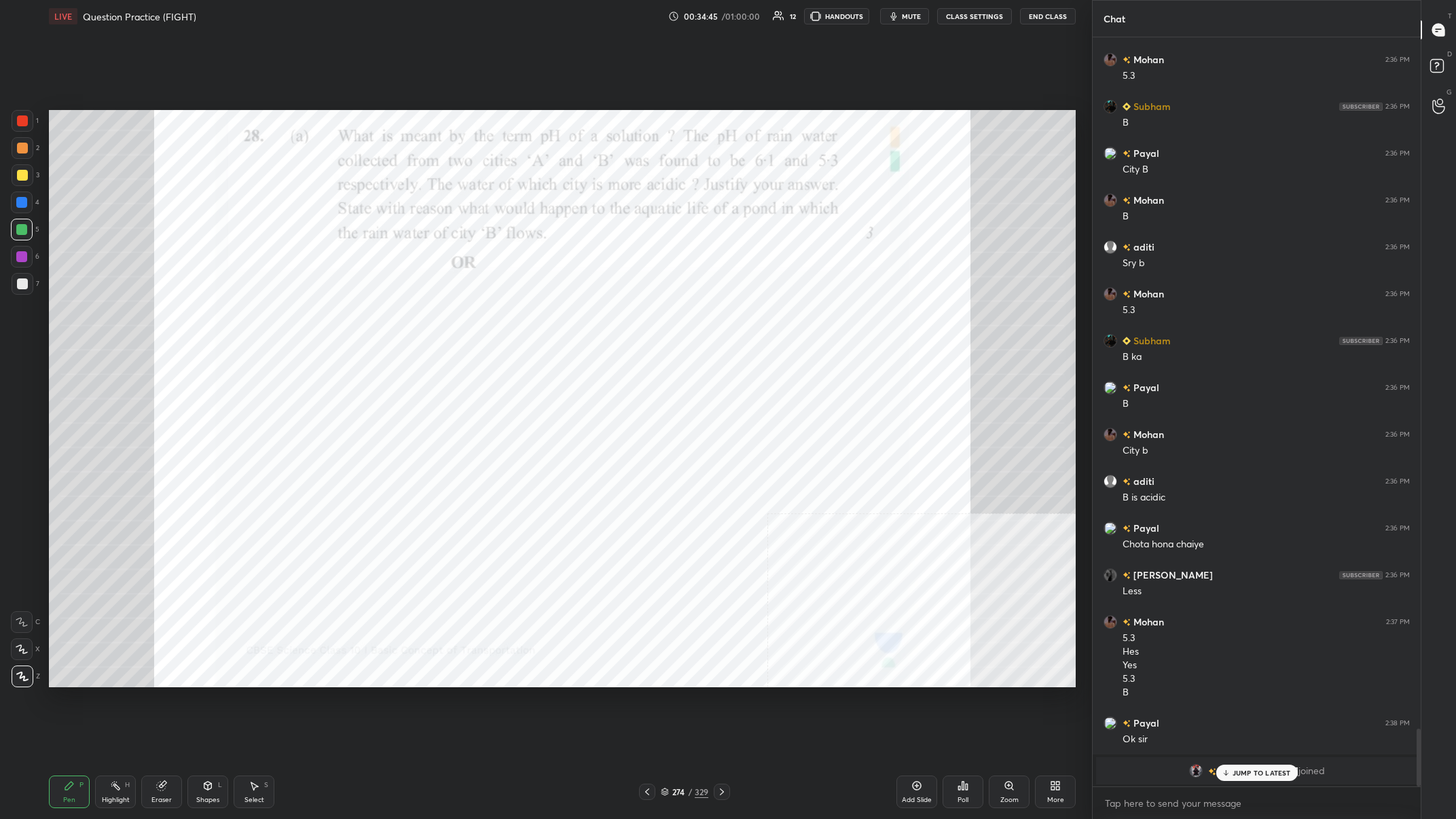
click at [19, 150] on div at bounding box center [22, 148] width 11 height 11
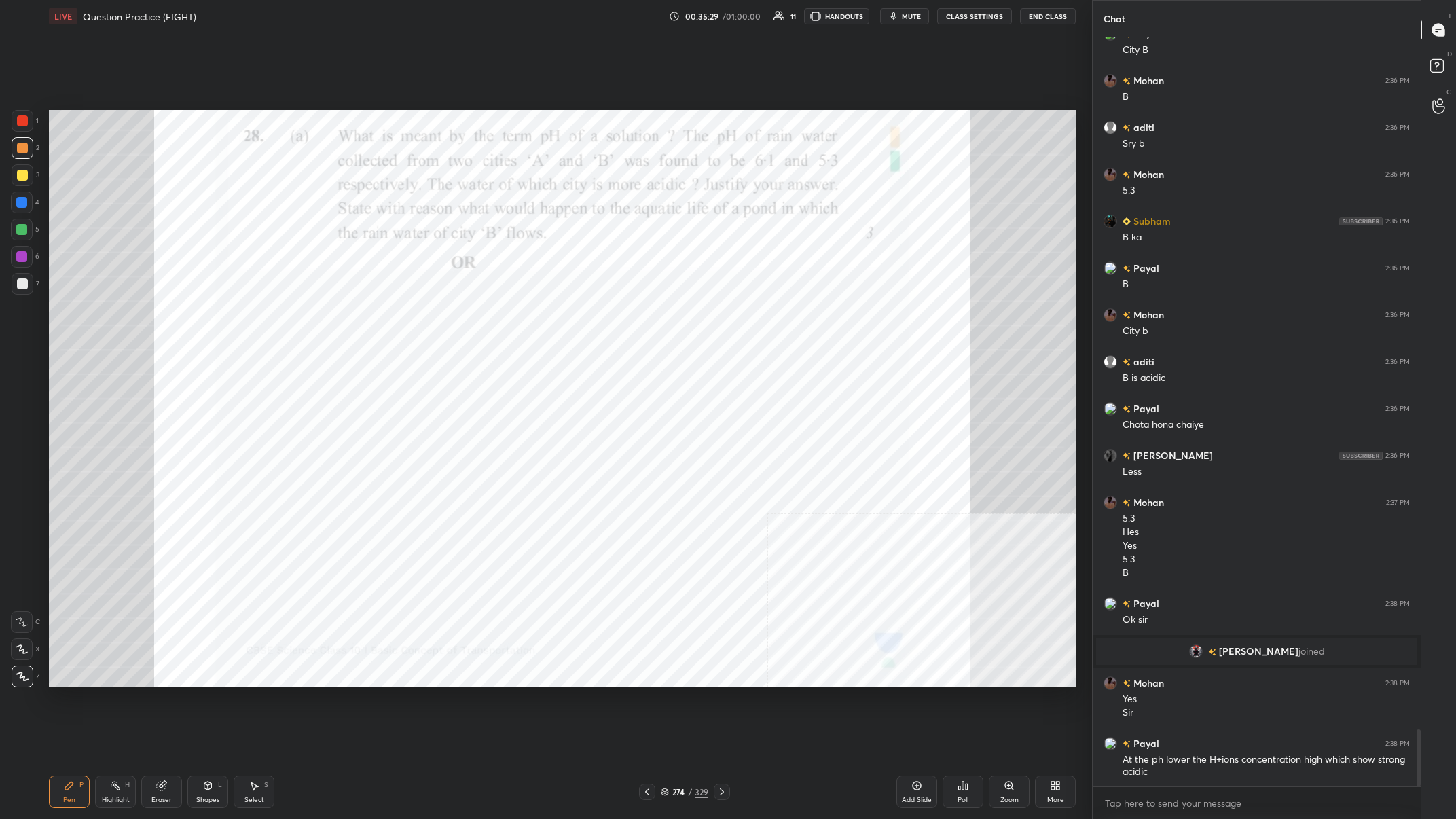
scroll to position [9096, 0]
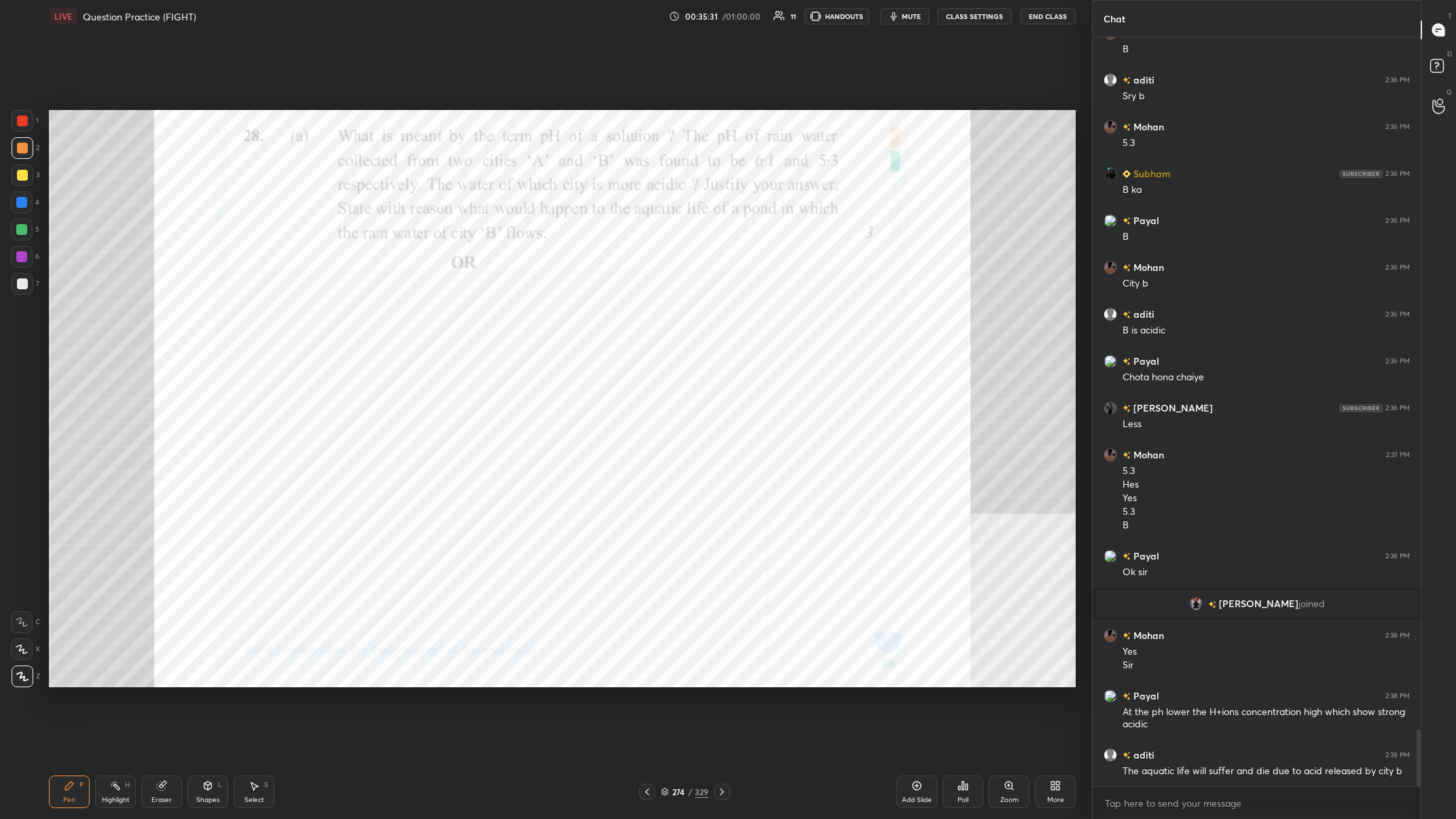
click at [26, 196] on div at bounding box center [21, 203] width 22 height 22
click at [18, 135] on div "1" at bounding box center [25, 123] width 27 height 27
click at [23, 120] on div at bounding box center [22, 121] width 11 height 11
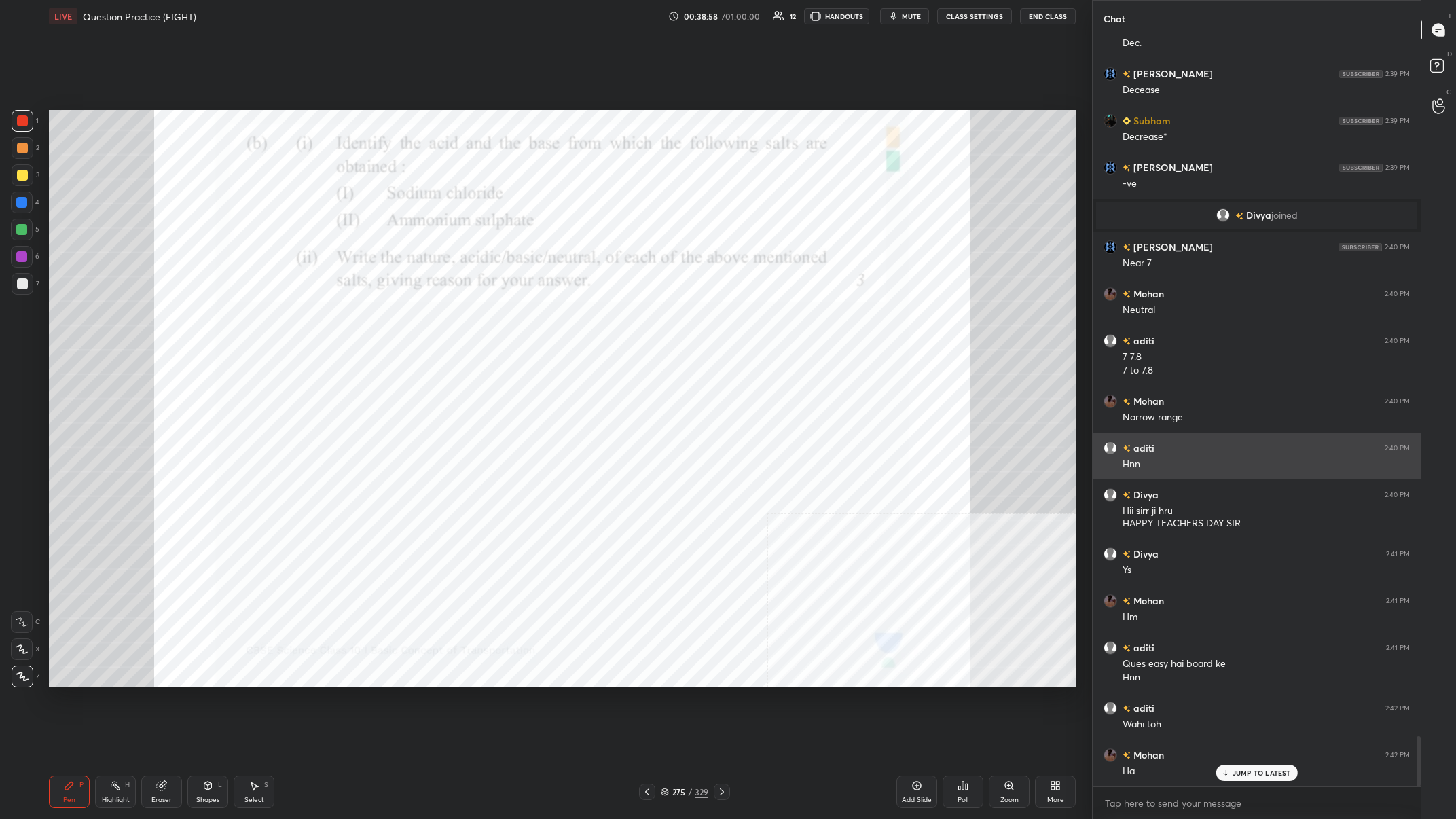
scroll to position [10353, 0]
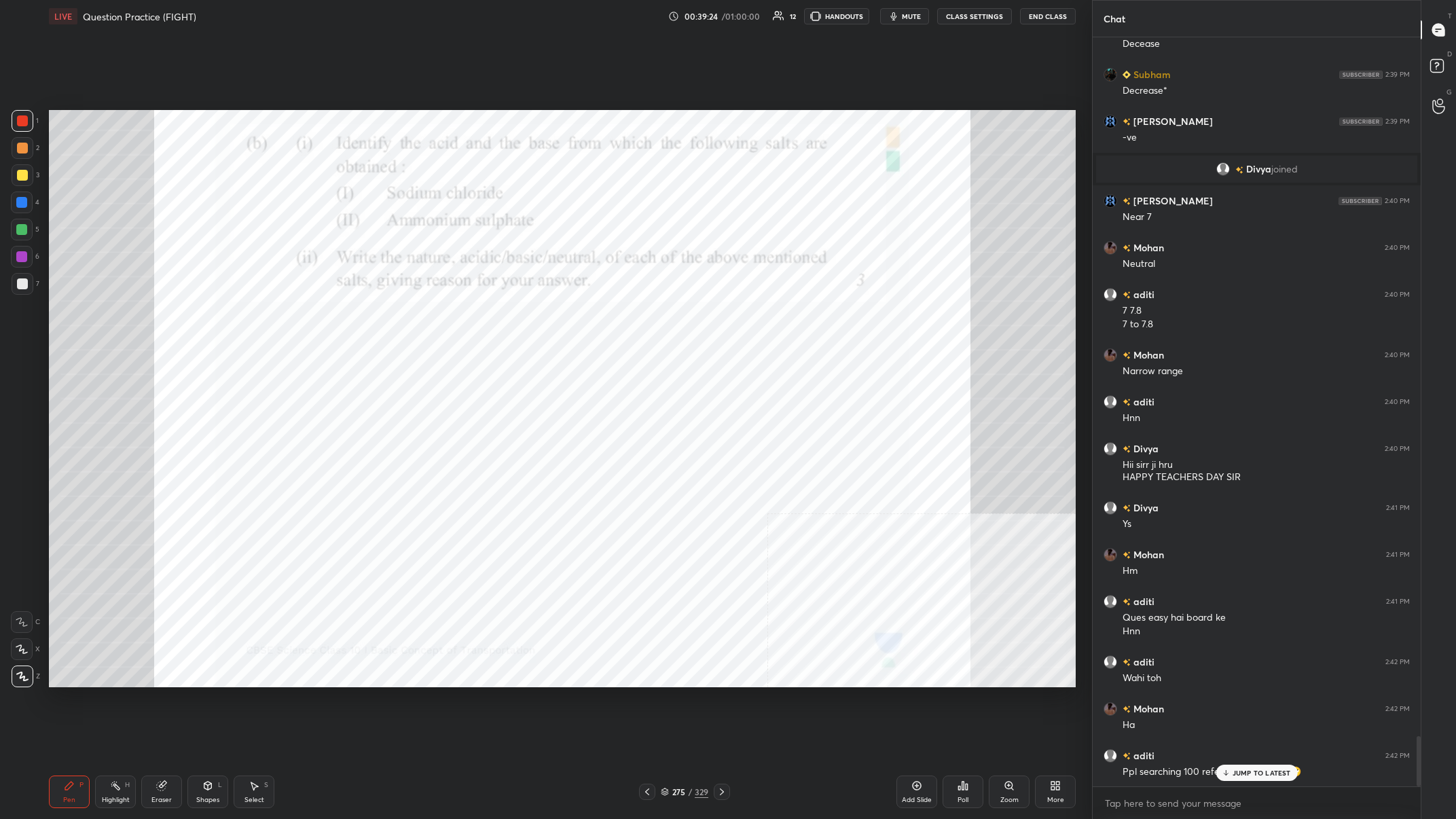
click at [487, 319] on div "JUMP TO LATEST" at bounding box center [1256, 773] width 82 height 17
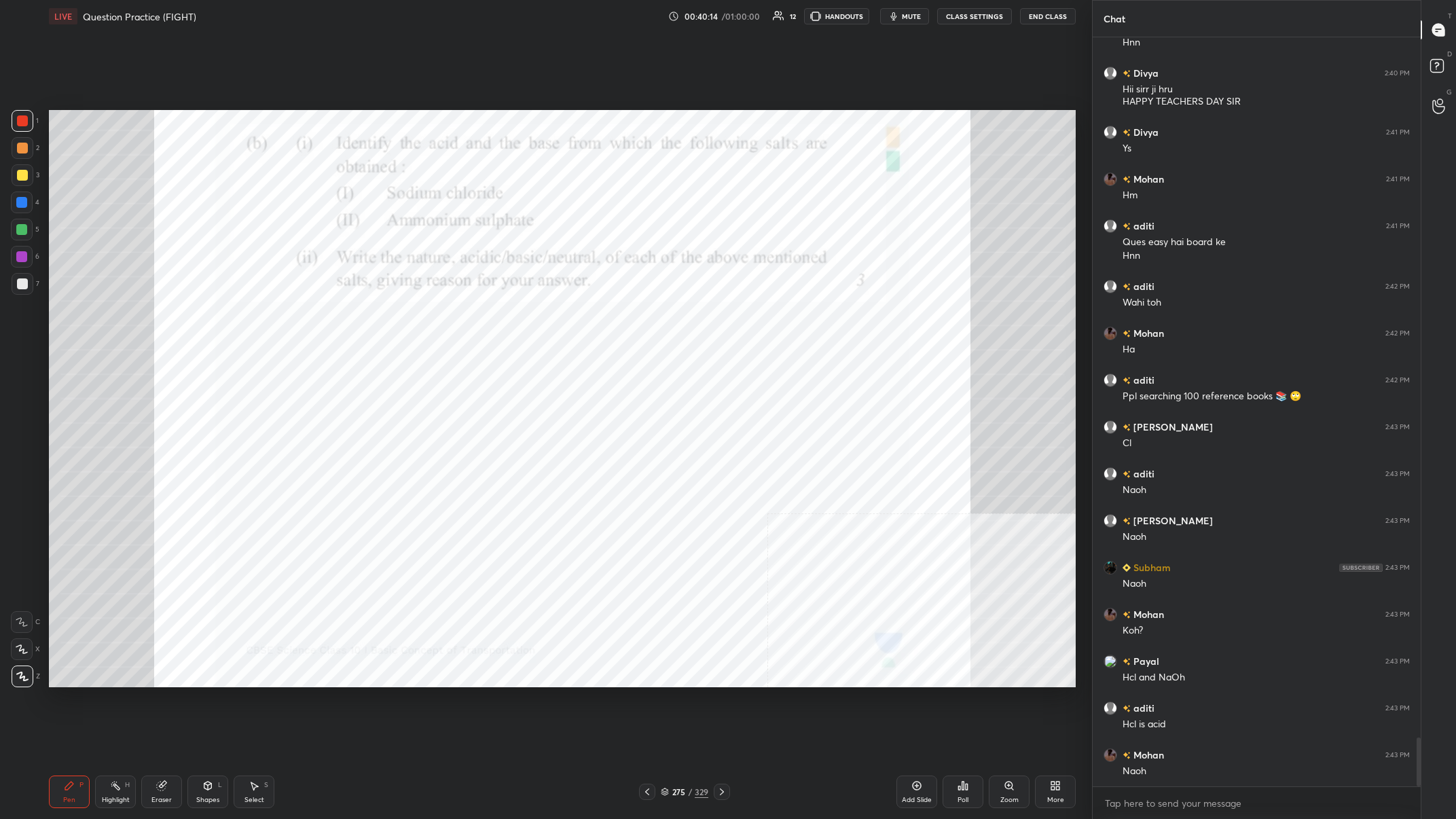
scroll to position [10742, 0]
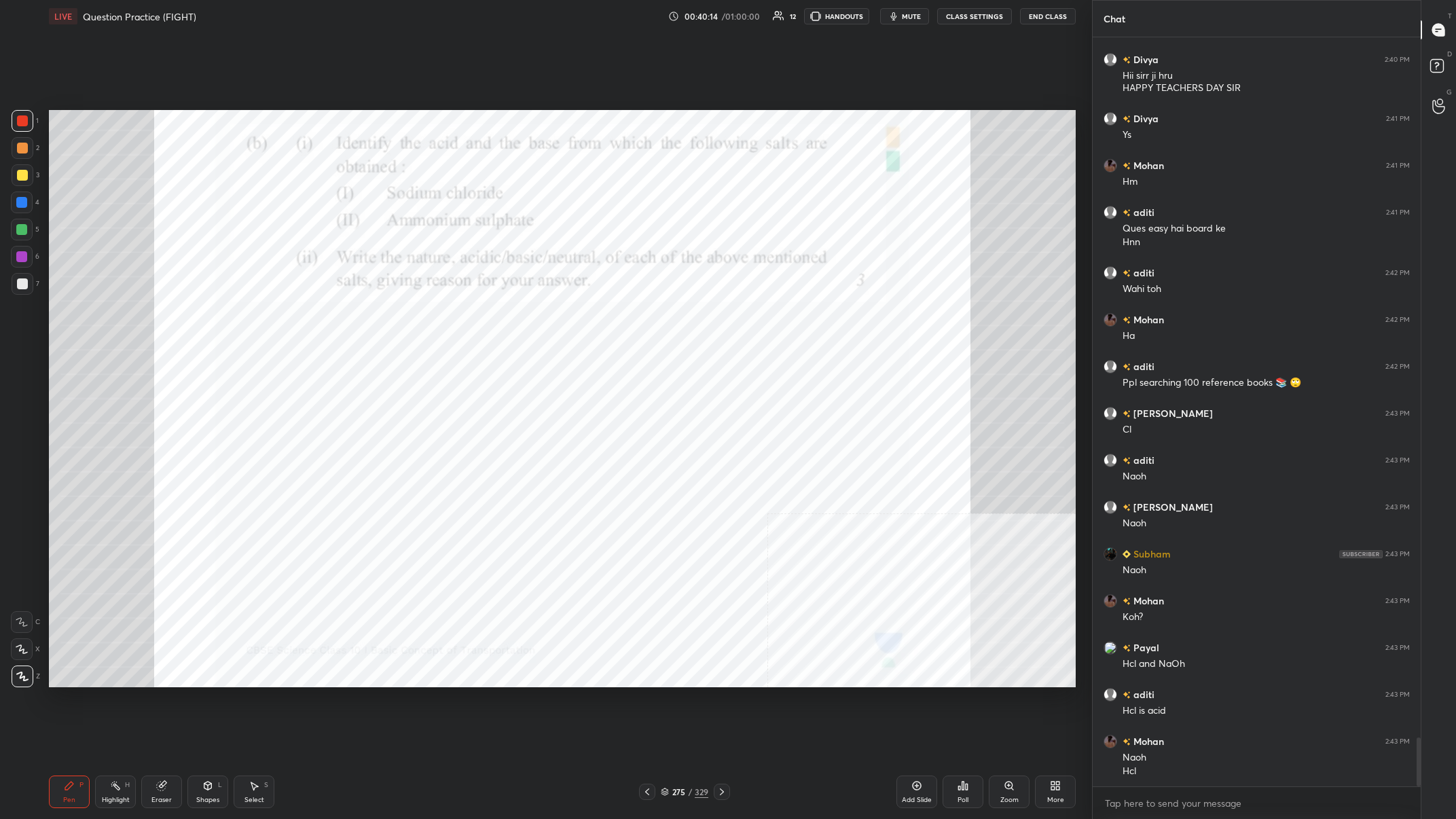
click at [24, 251] on div at bounding box center [21, 256] width 22 height 22
click at [28, 207] on div at bounding box center [21, 203] width 22 height 22
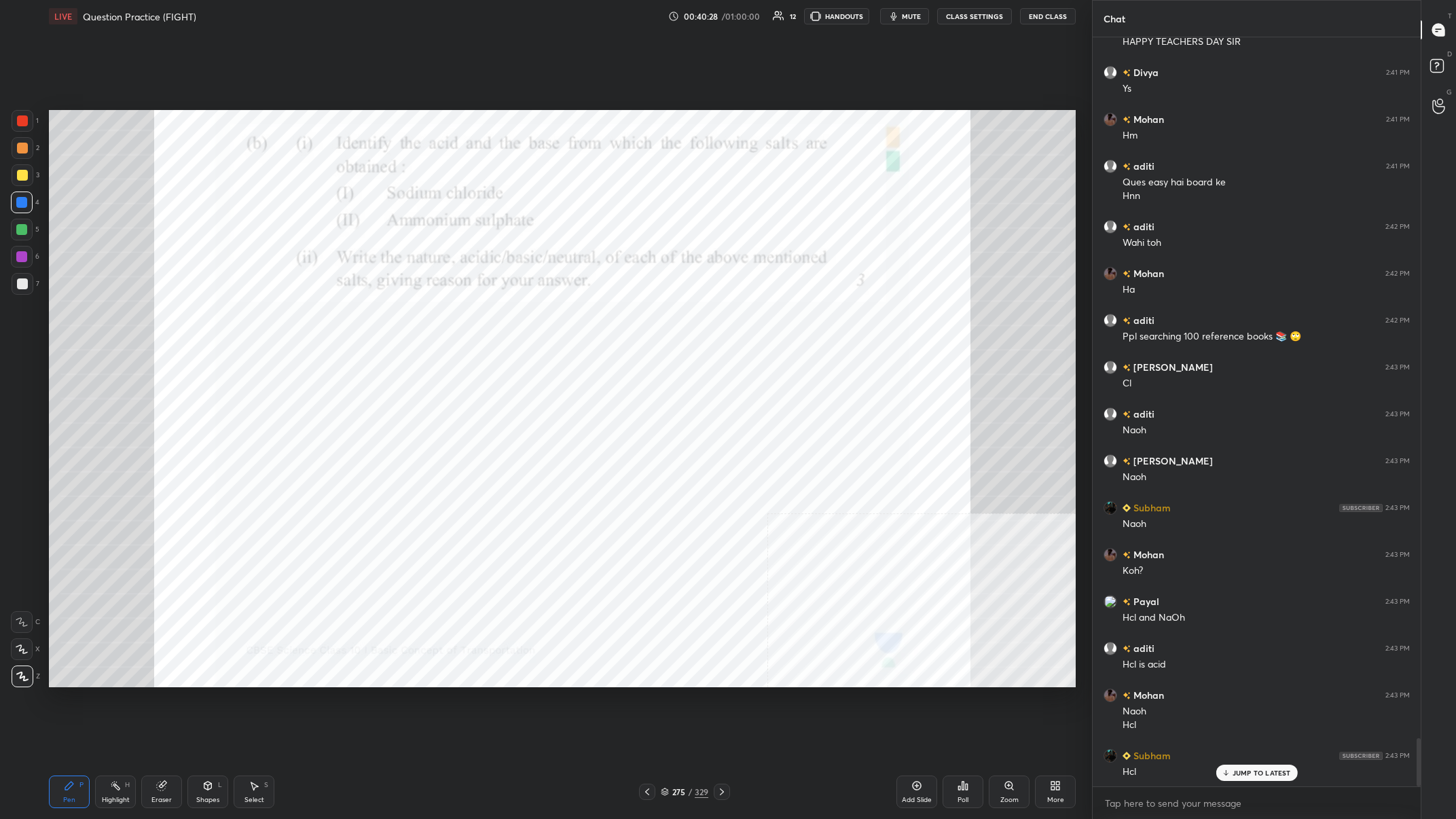
scroll to position [10835, 0]
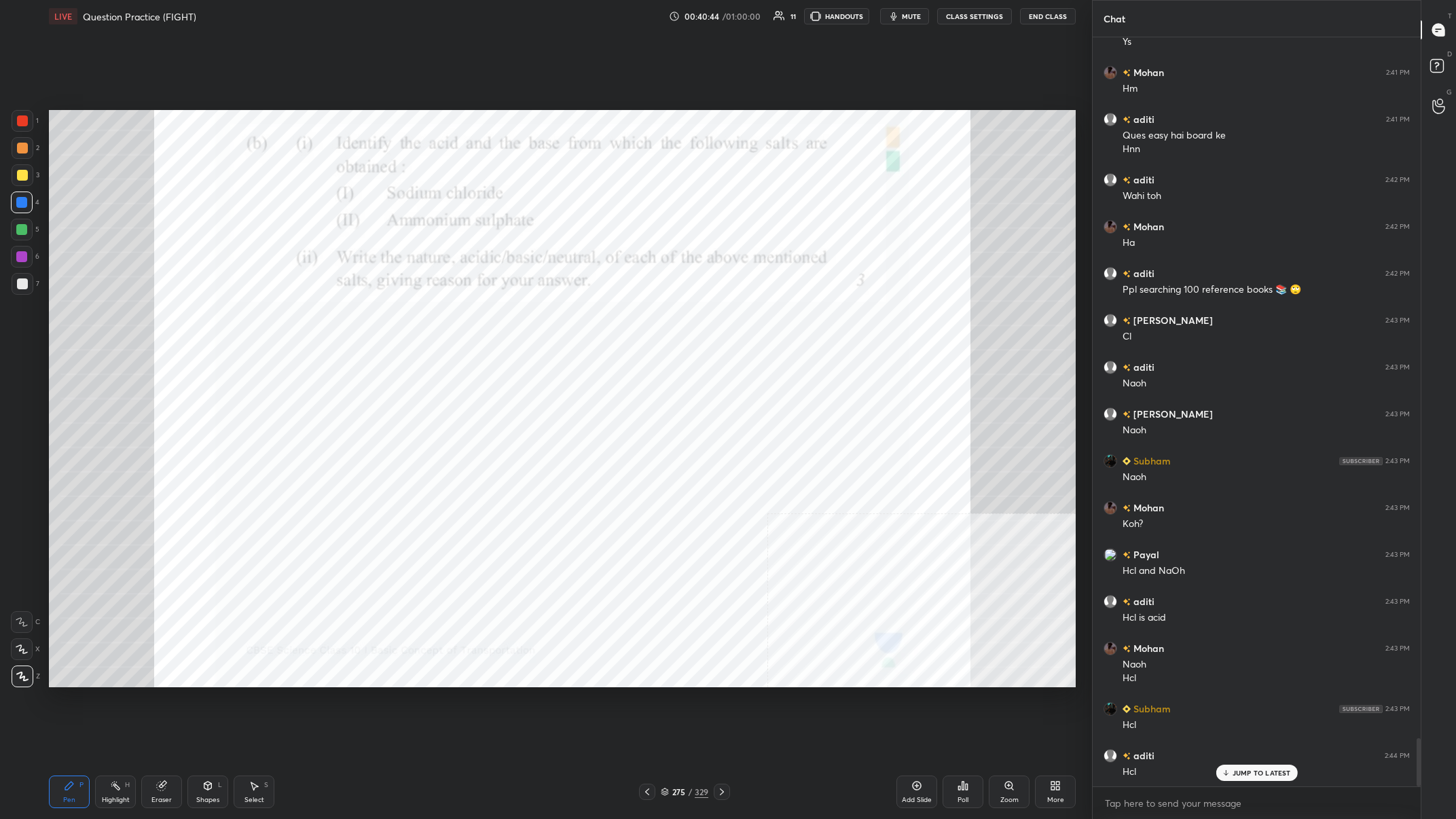
click at [19, 135] on div "1" at bounding box center [25, 123] width 27 height 27
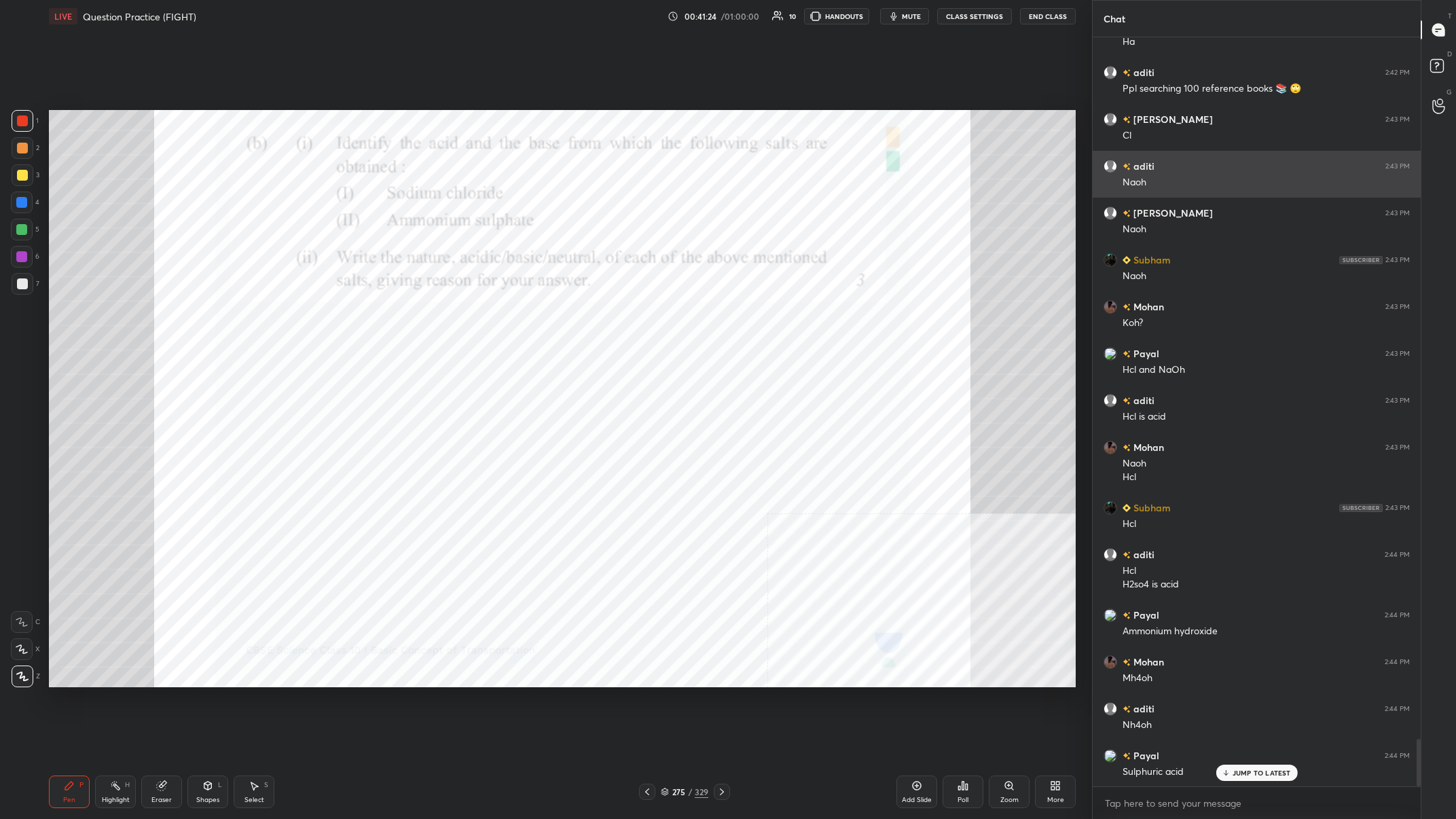
scroll to position [11083, 0]
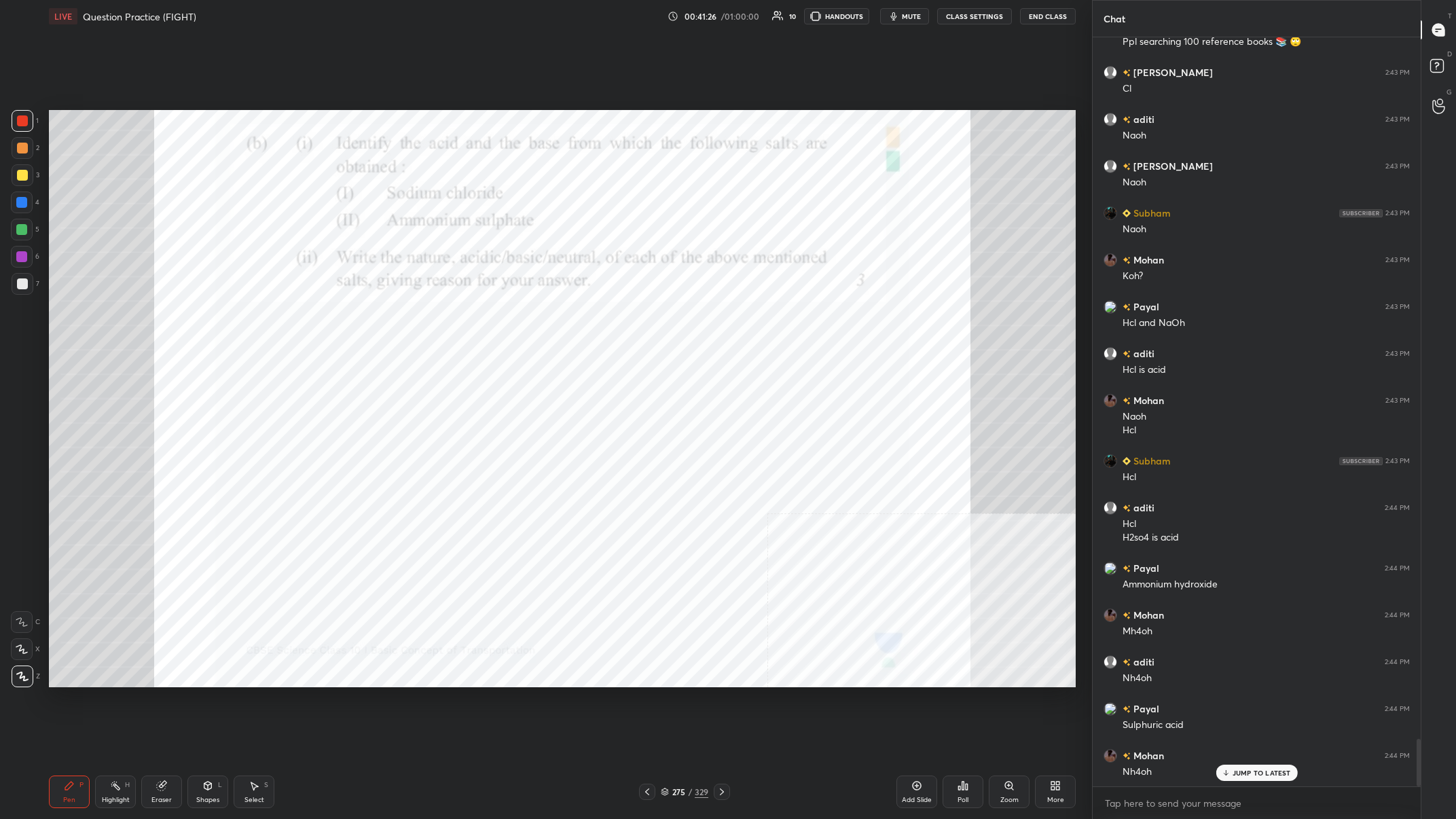
click at [22, 259] on div at bounding box center [22, 256] width 11 height 11
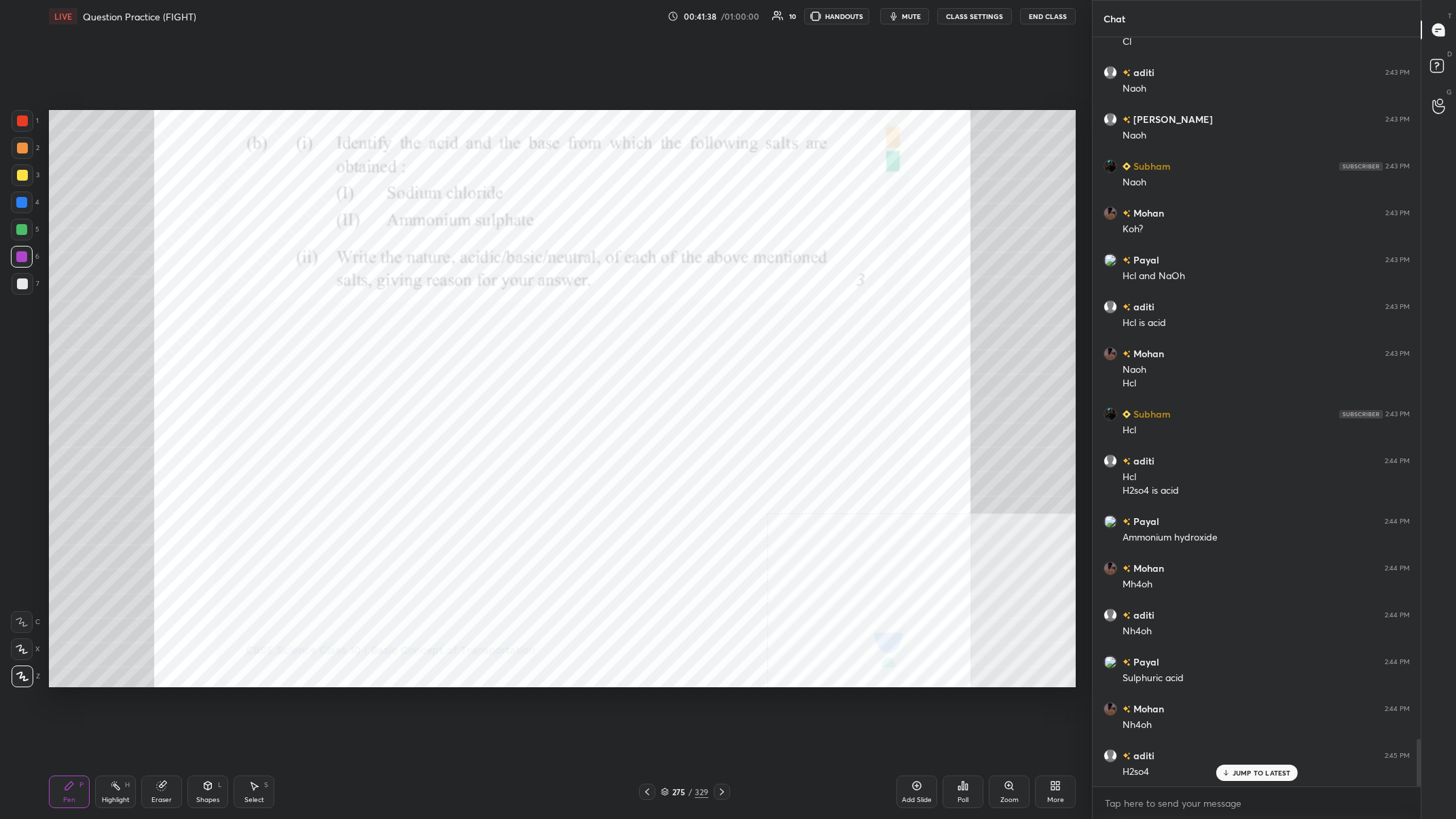
click at [9, 207] on div "1 2 3 4 5 6 7 C X Z C X Z E E Erase all H H" at bounding box center [21, 399] width 43 height 578
click at [21, 206] on div at bounding box center [22, 203] width 11 height 11
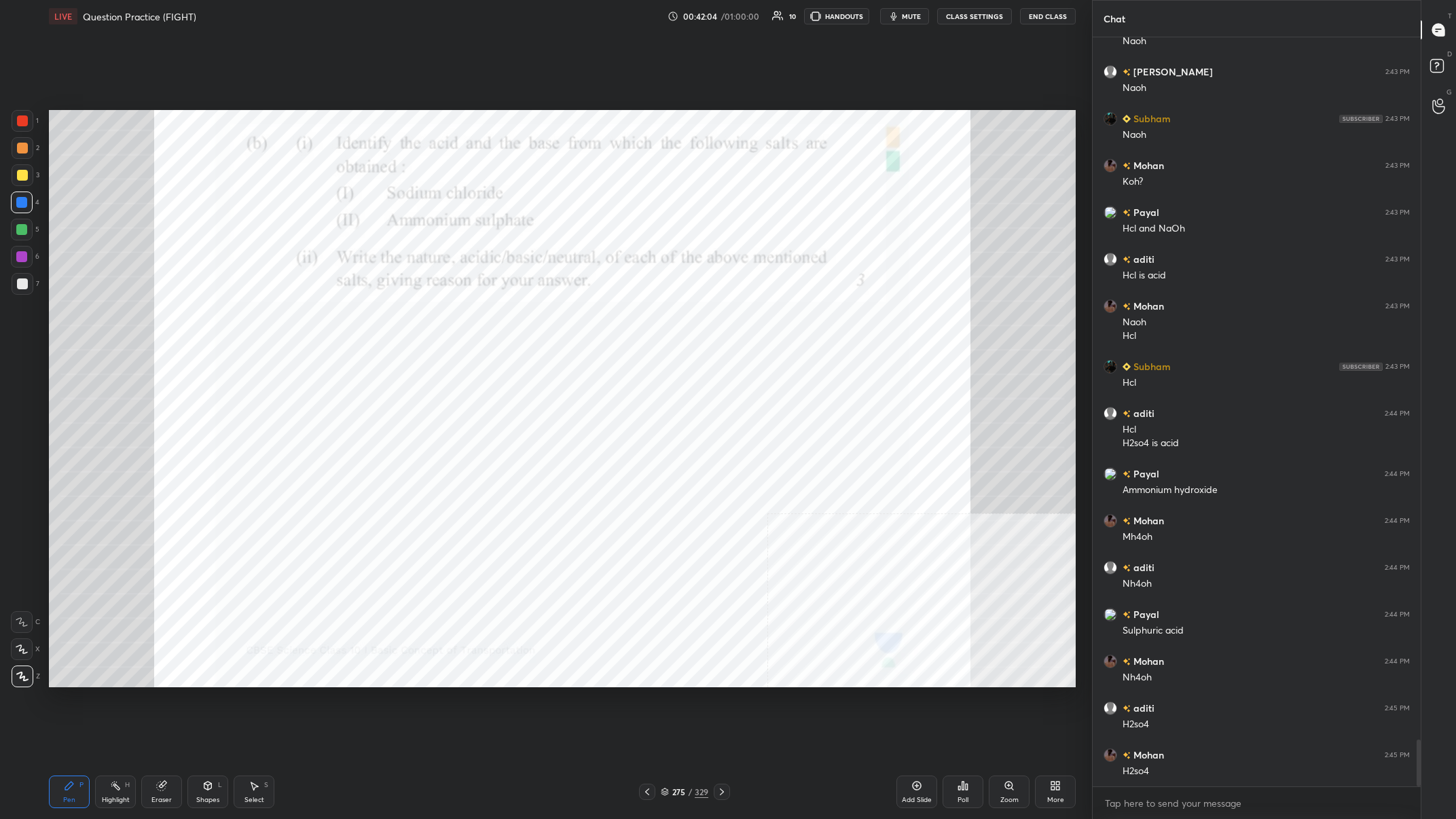
click at [32, 251] on div at bounding box center [21, 256] width 22 height 22
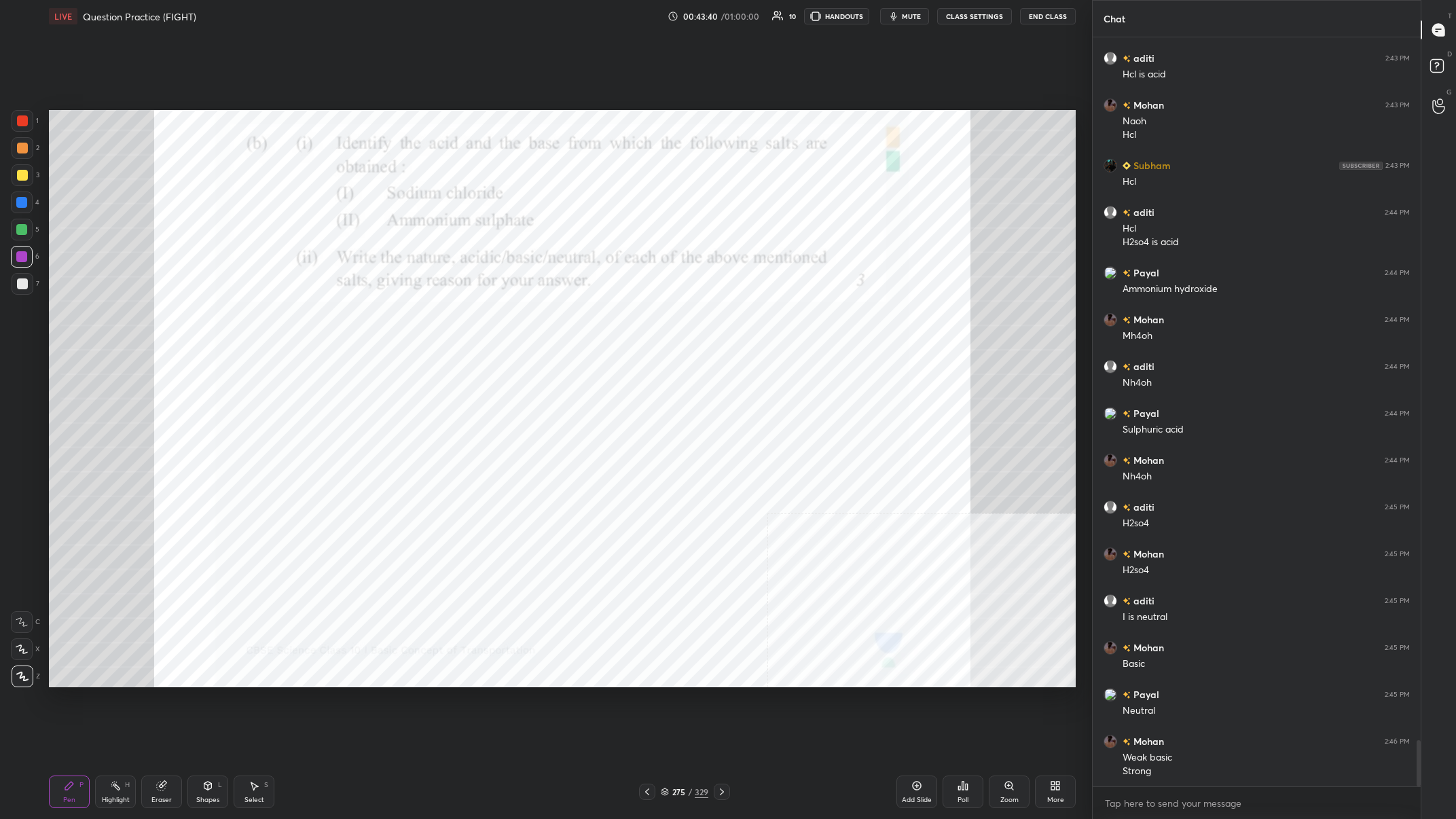
scroll to position [11425, 0]
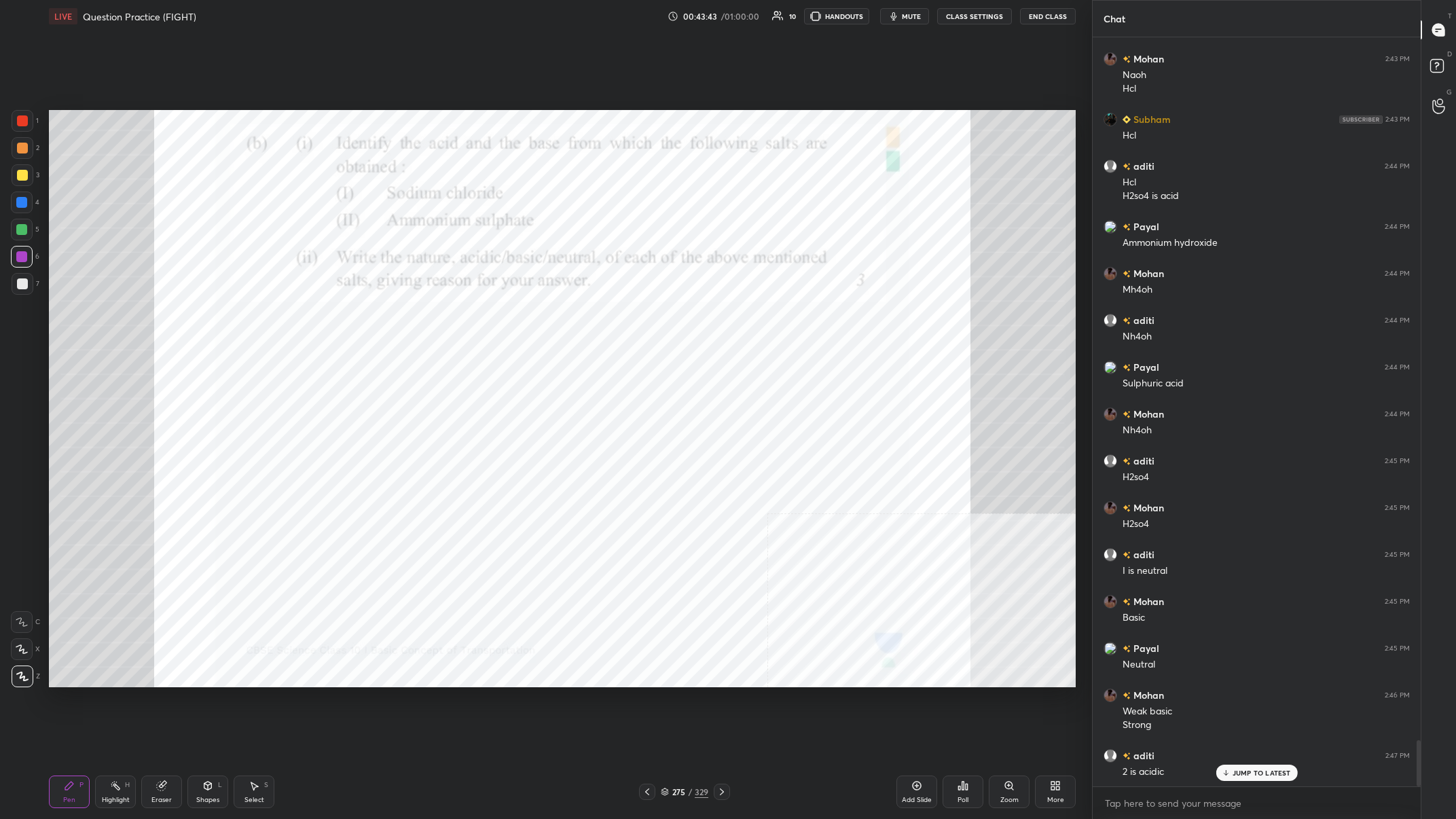
click at [22, 206] on div at bounding box center [22, 203] width 11 height 11
click at [15, 266] on div at bounding box center [21, 256] width 22 height 22
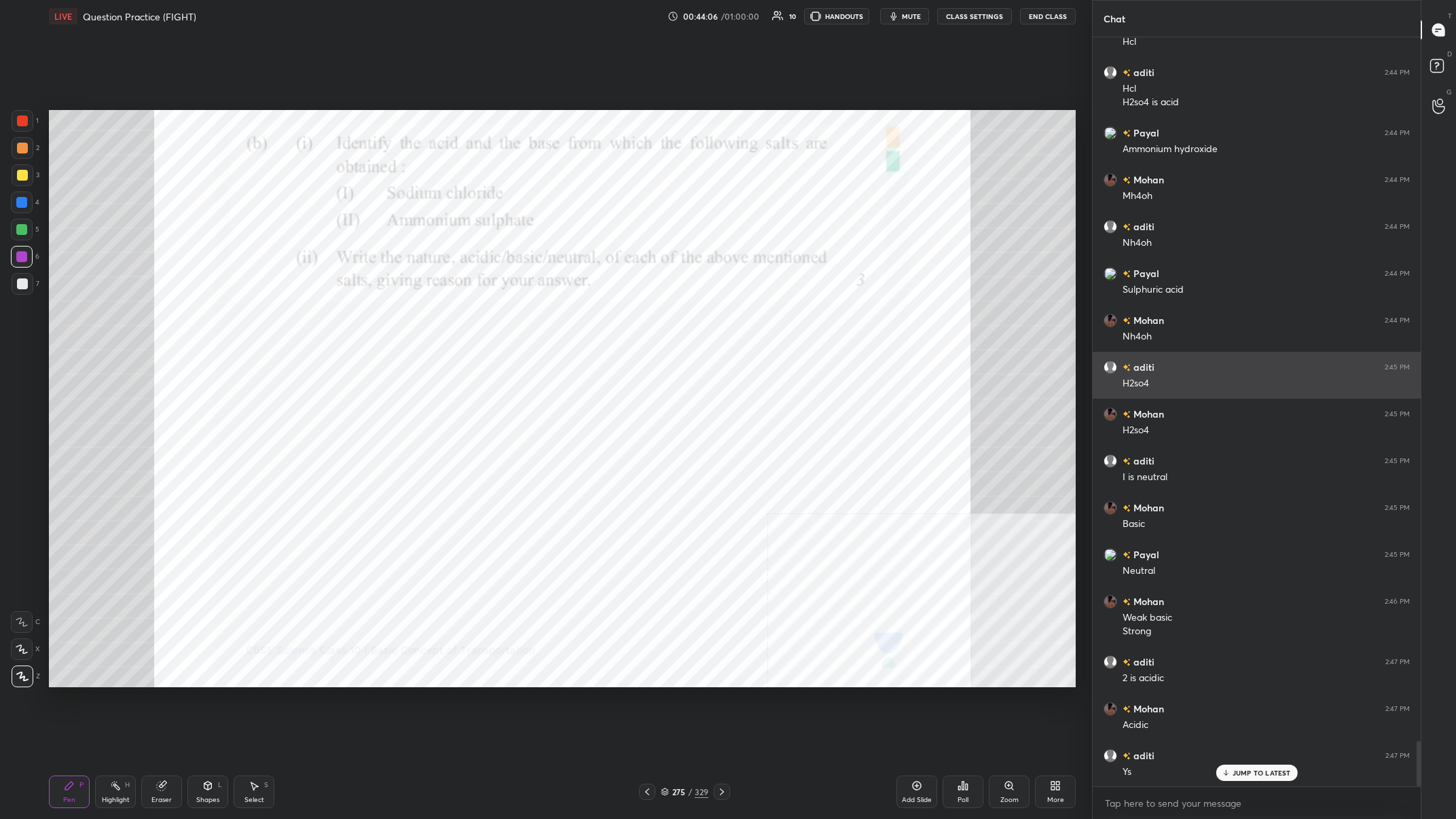
scroll to position [11566, 0]
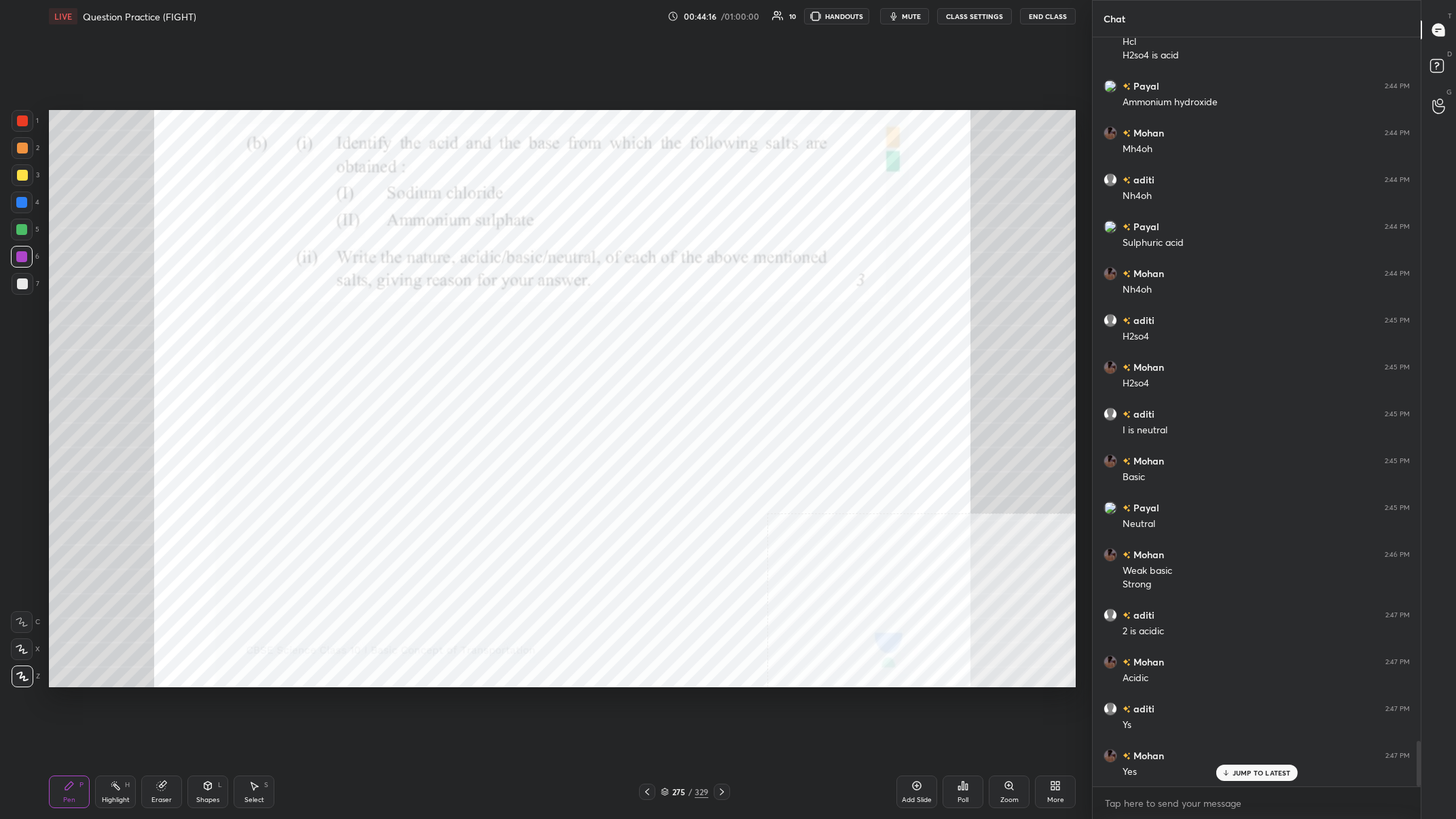
click at [19, 207] on div at bounding box center [22, 203] width 11 height 11
click at [487, 319] on div "275" at bounding box center [678, 792] width 13 height 8
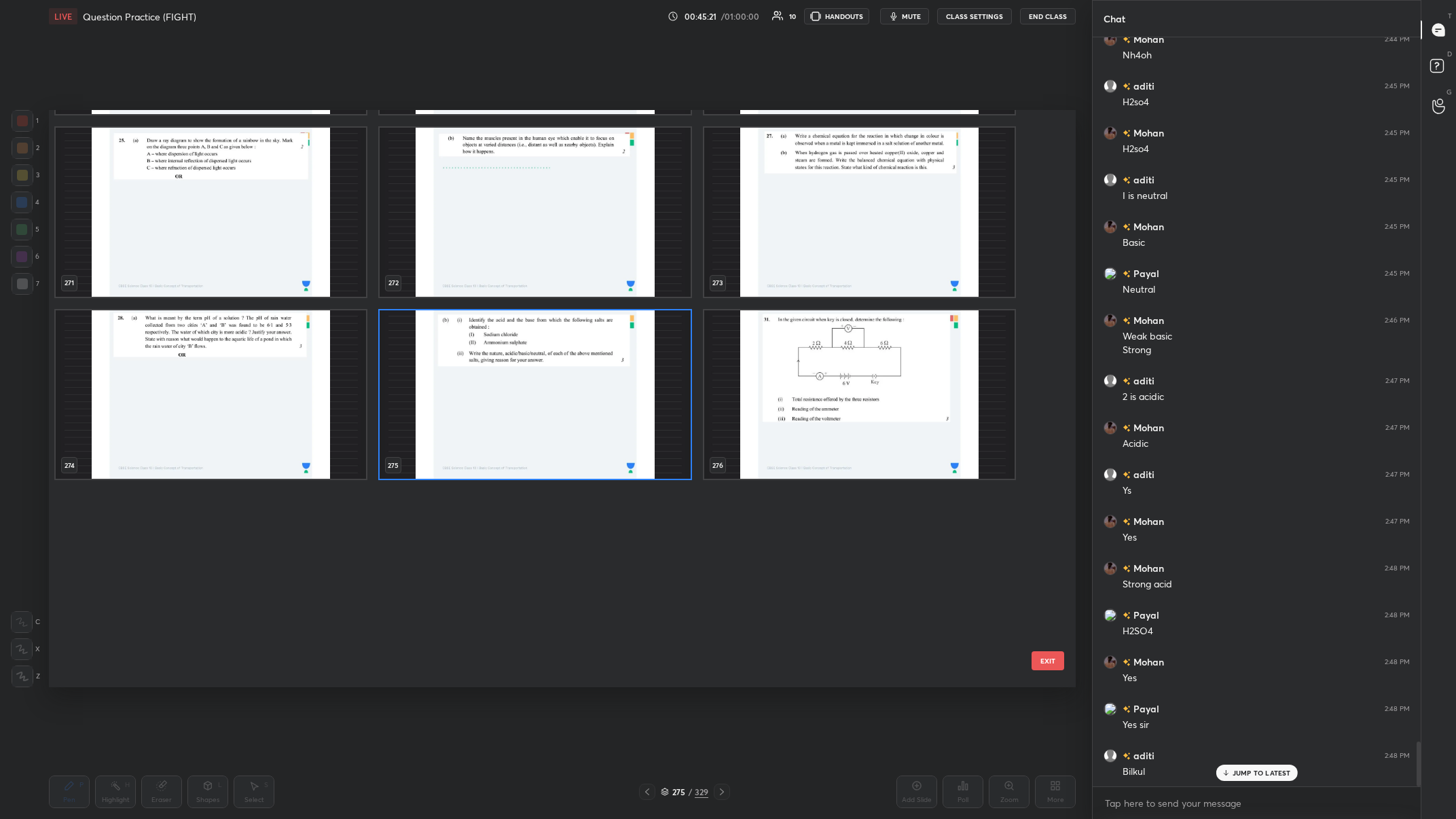
scroll to position [16460, 0]
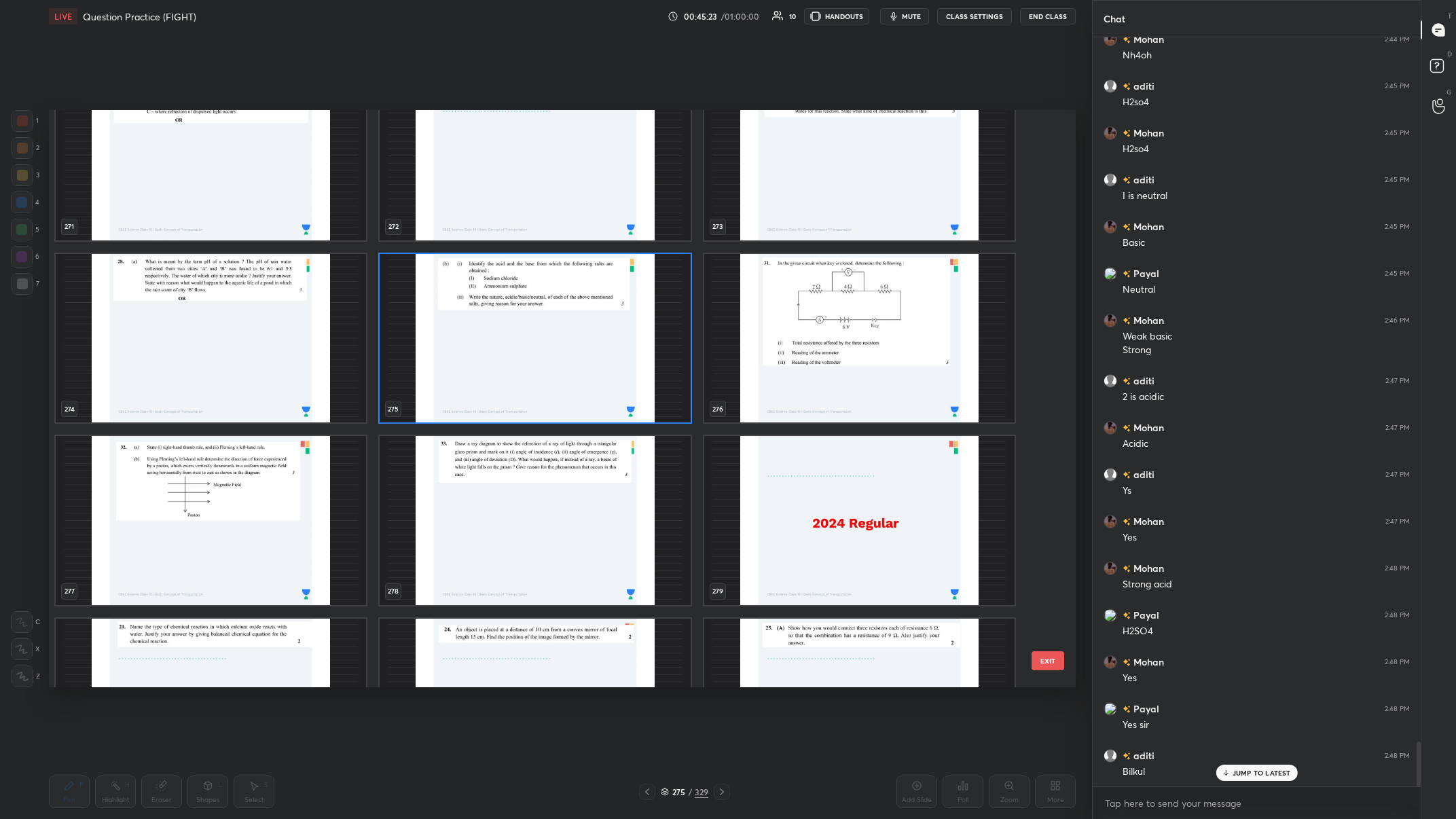
click at [487, 319] on img "grid" at bounding box center [859, 338] width 311 height 169
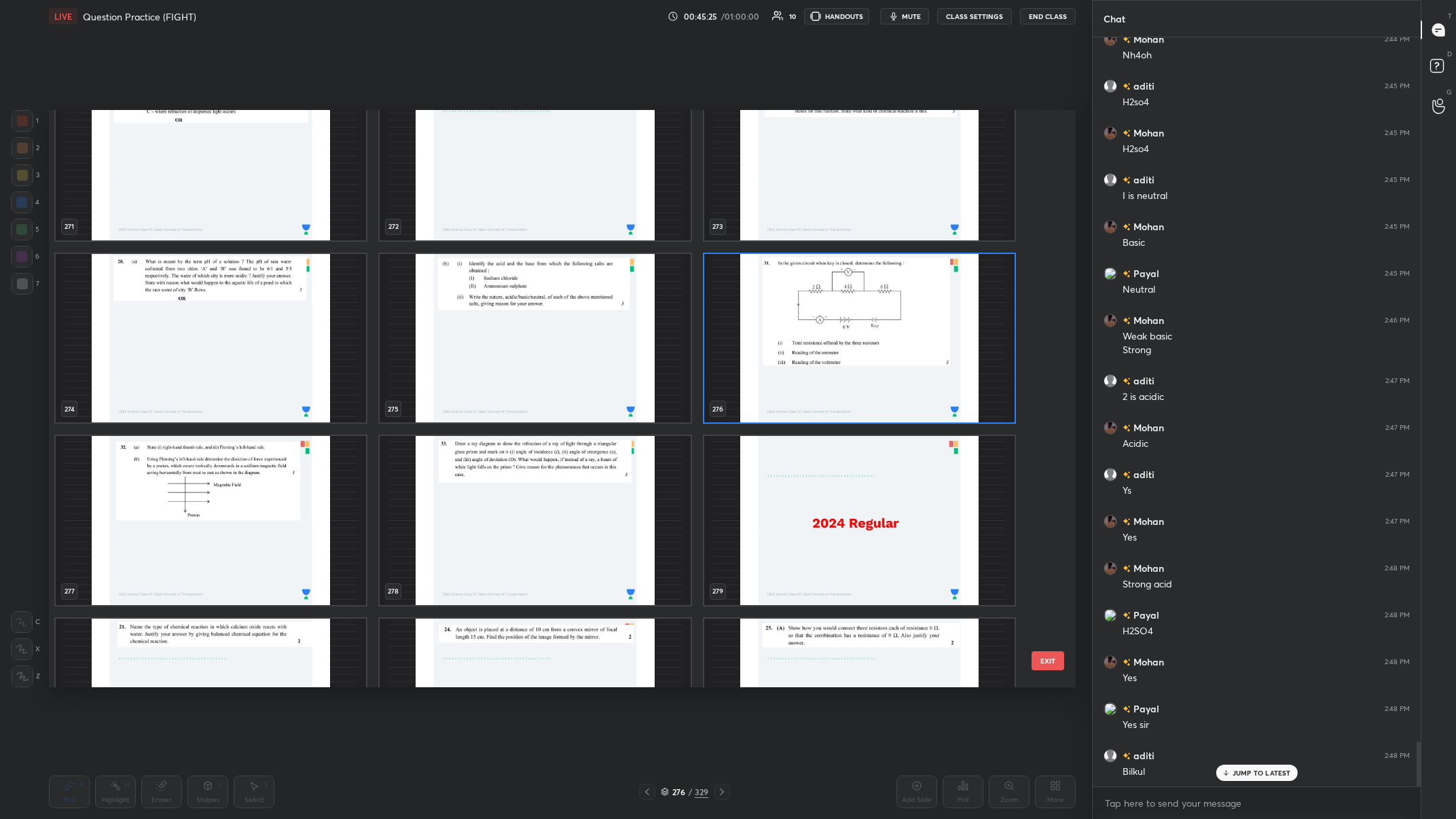
click at [487, 319] on img "grid" at bounding box center [859, 338] width 311 height 169
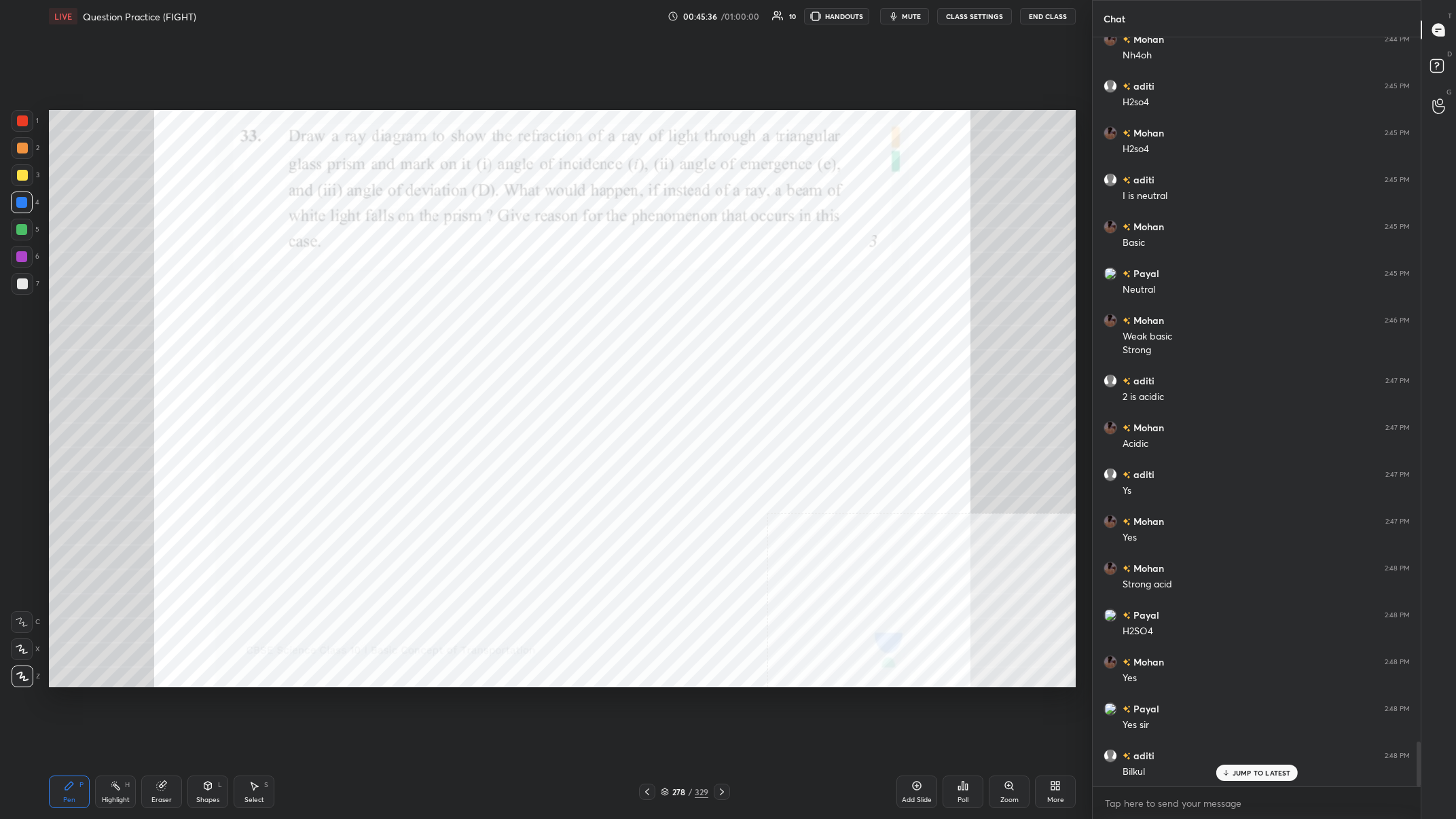
click at [487, 319] on div "278" at bounding box center [678, 792] width 13 height 8
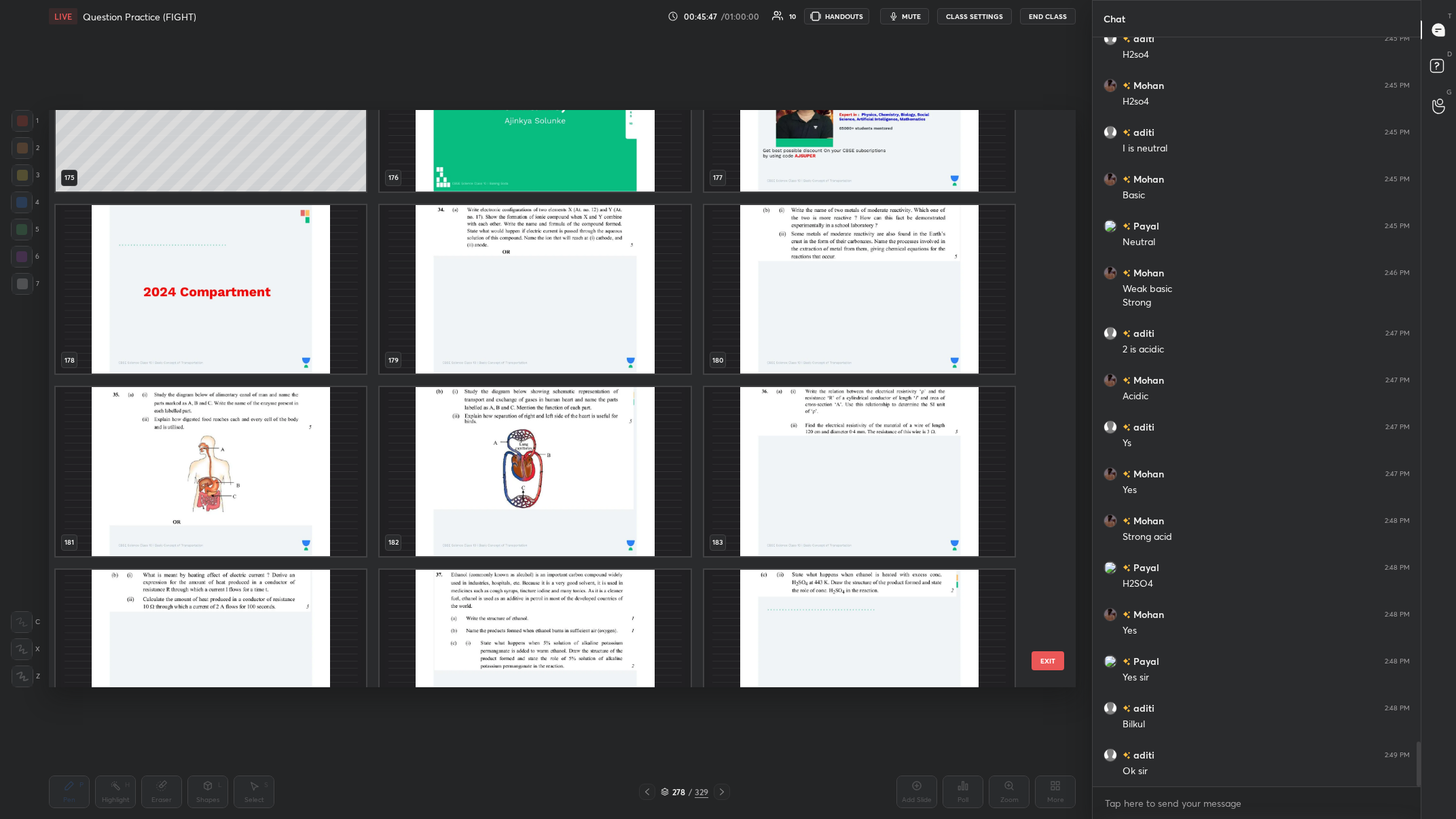
scroll to position [10676, 0]
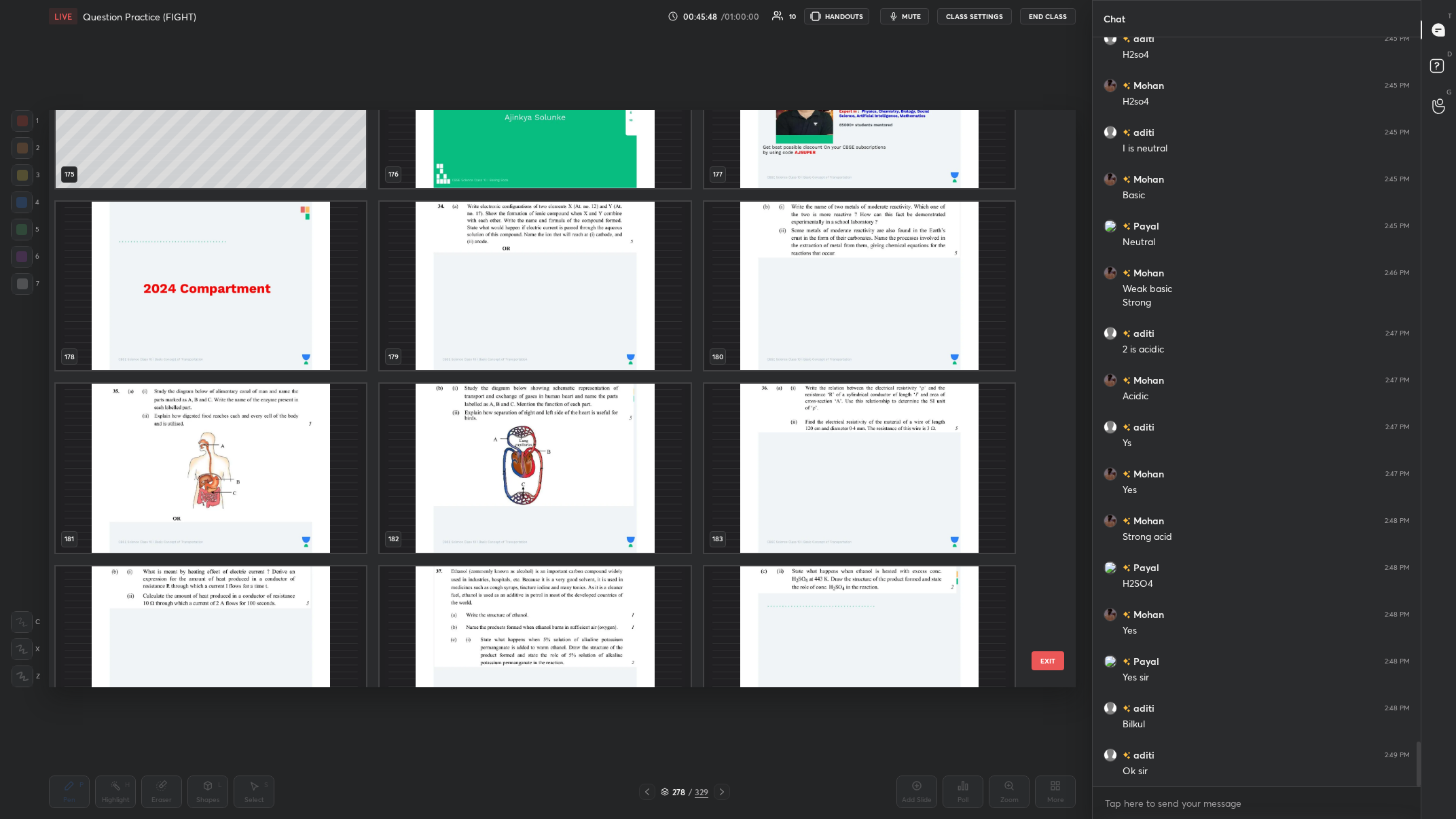
click at [487, 299] on img "grid" at bounding box center [534, 285] width 311 height 169
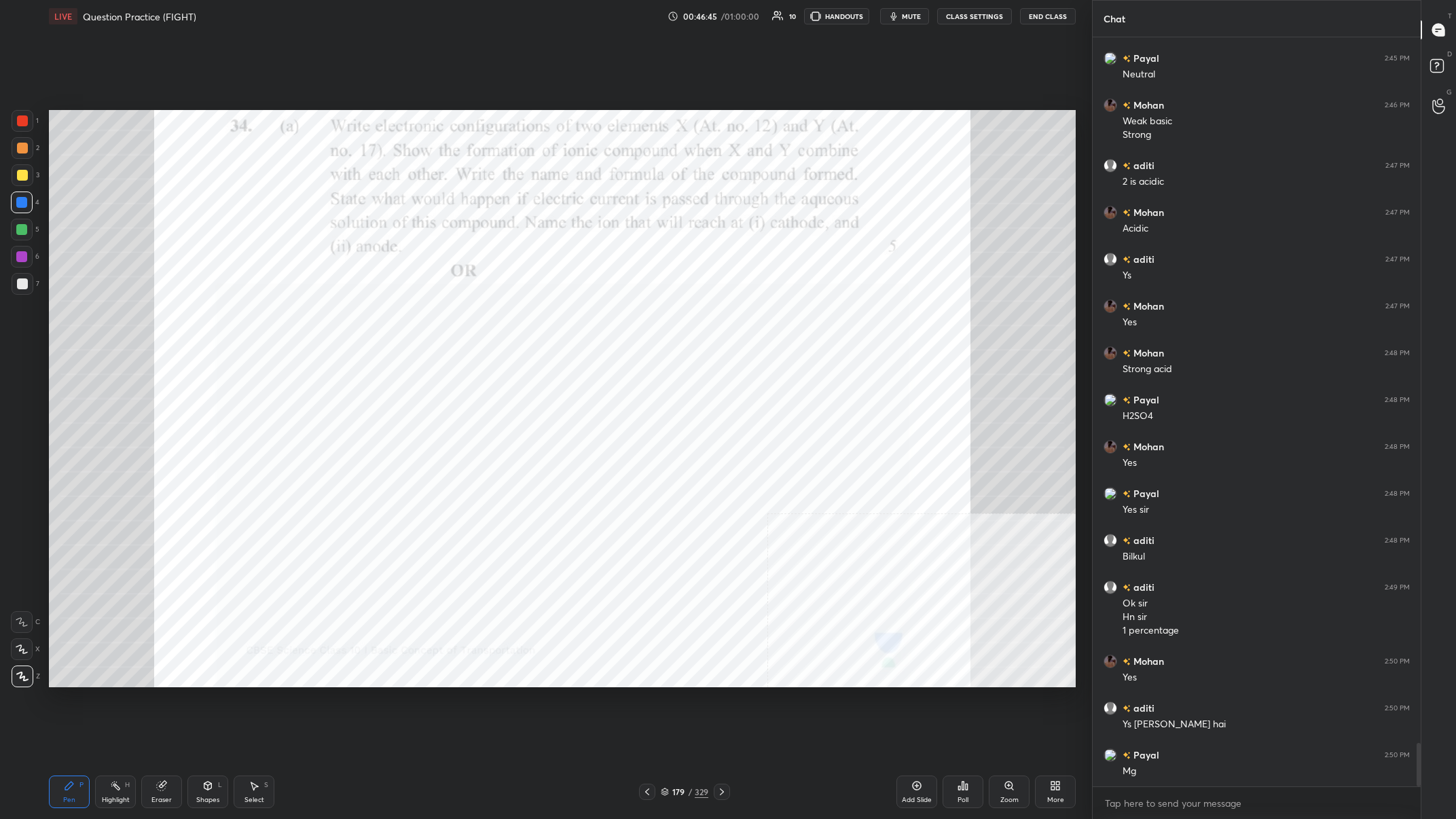
scroll to position [12062, 0]
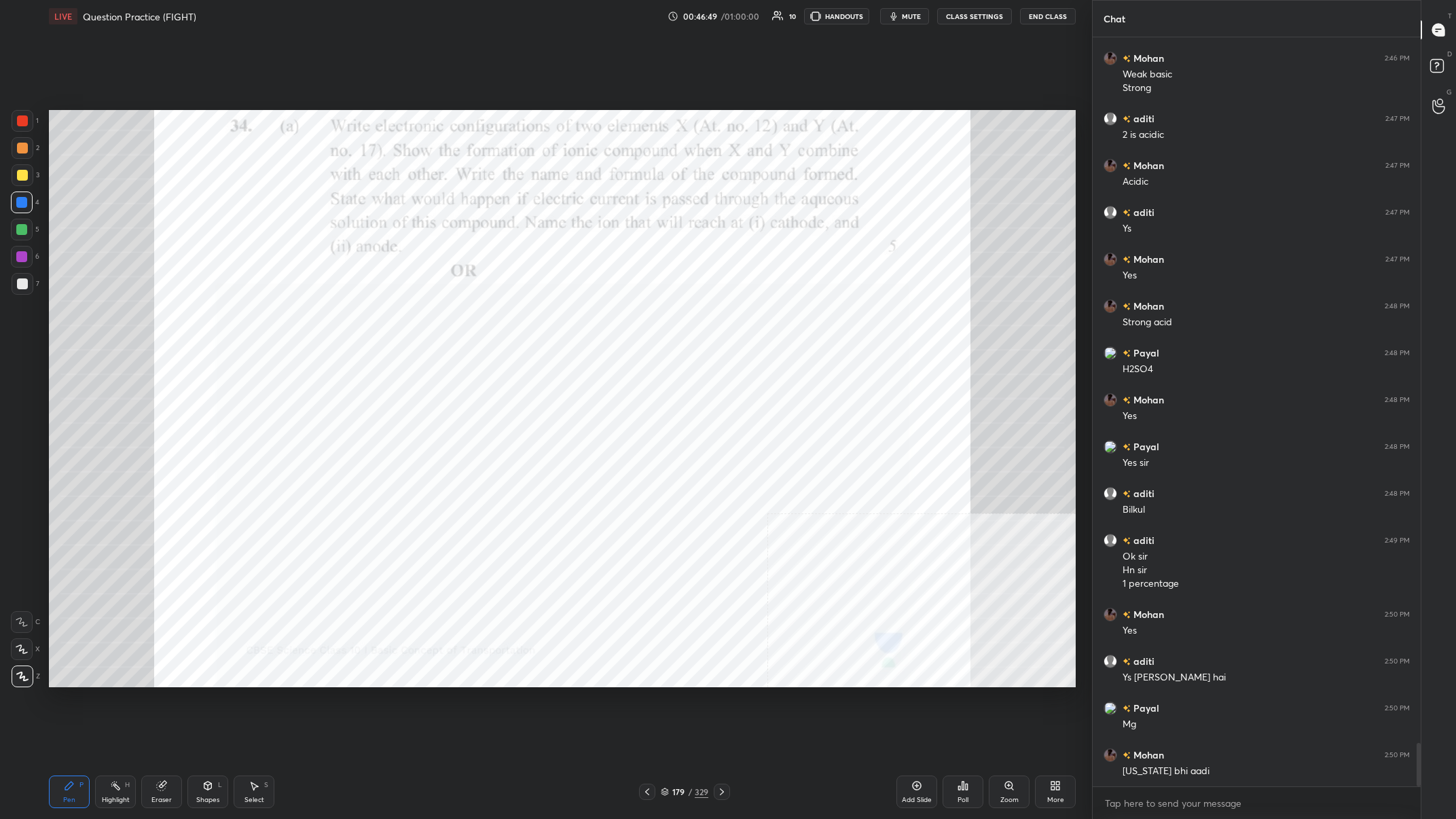
click at [33, 153] on div "2" at bounding box center [26, 148] width 28 height 22
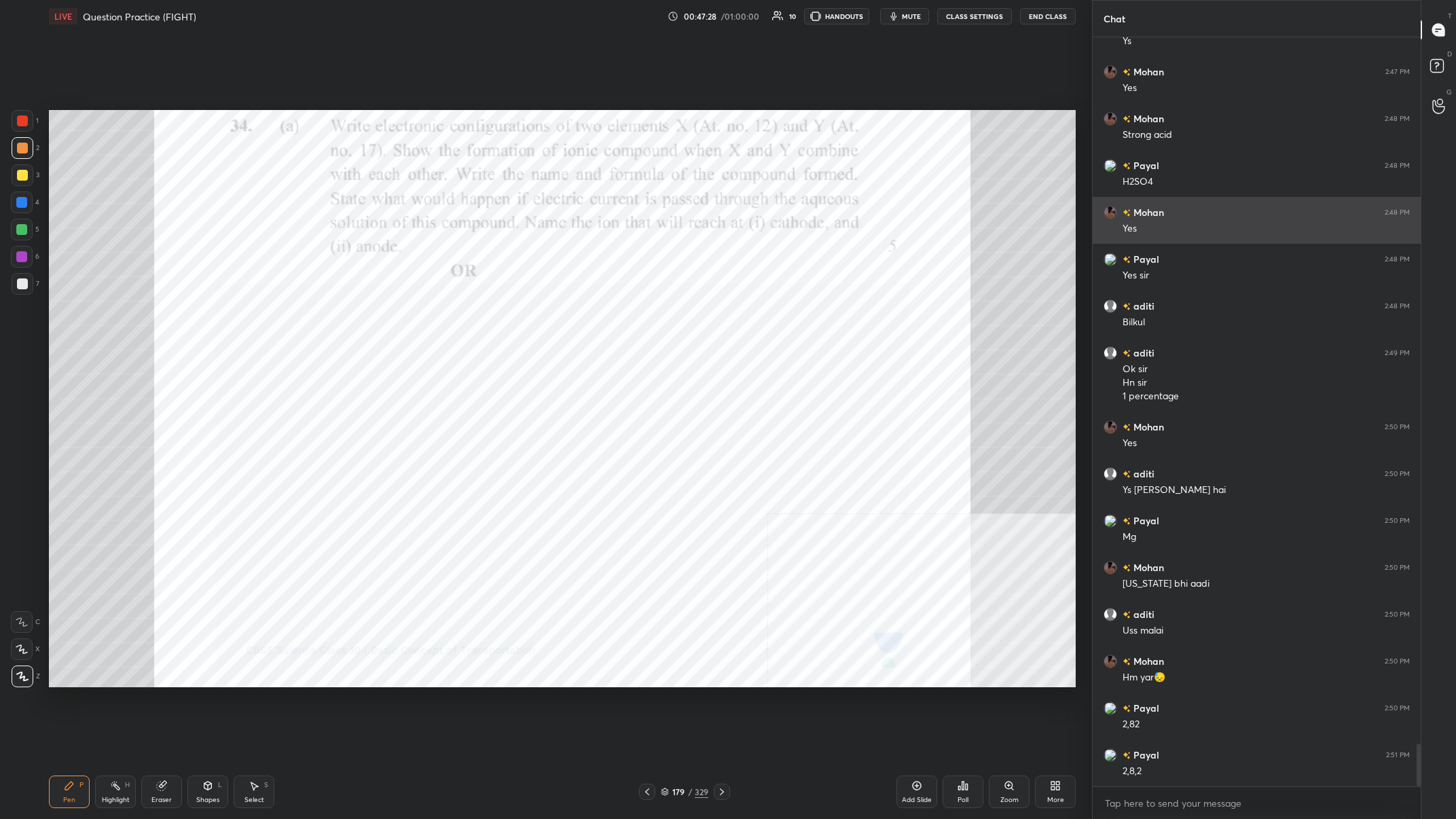
scroll to position [12296, 0]
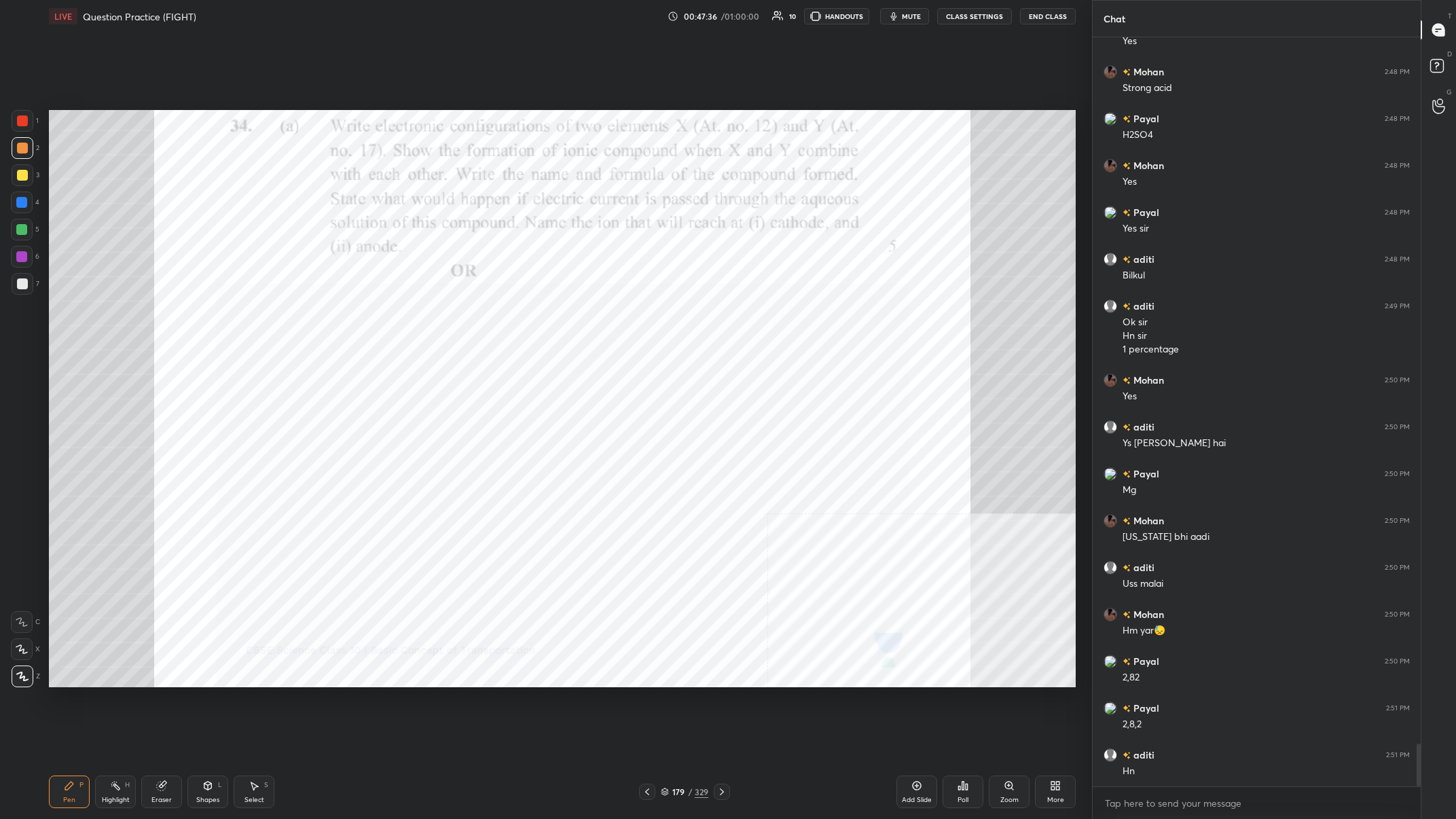
click at [22, 261] on div at bounding box center [22, 256] width 11 height 11
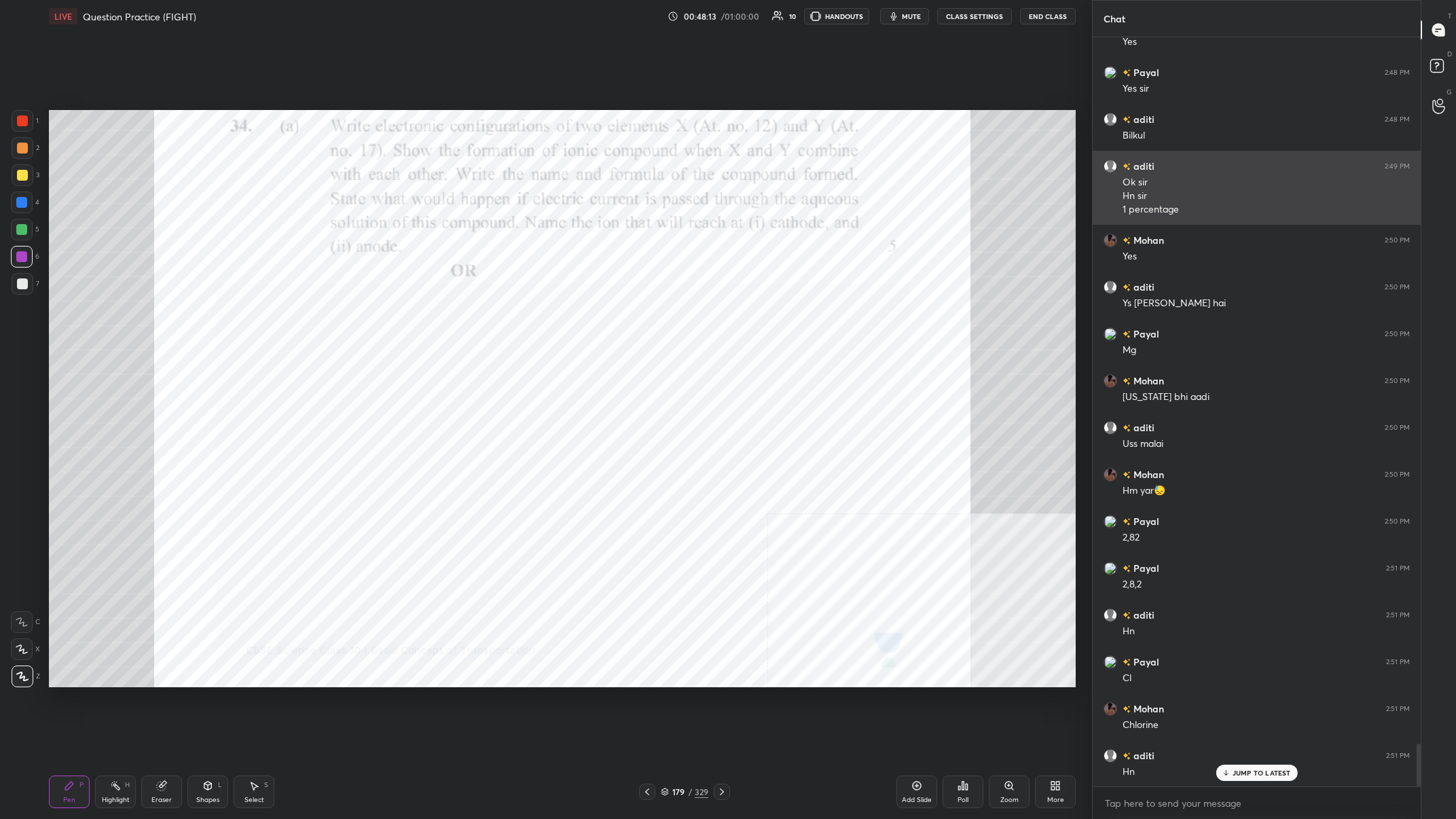
scroll to position [12484, 0]
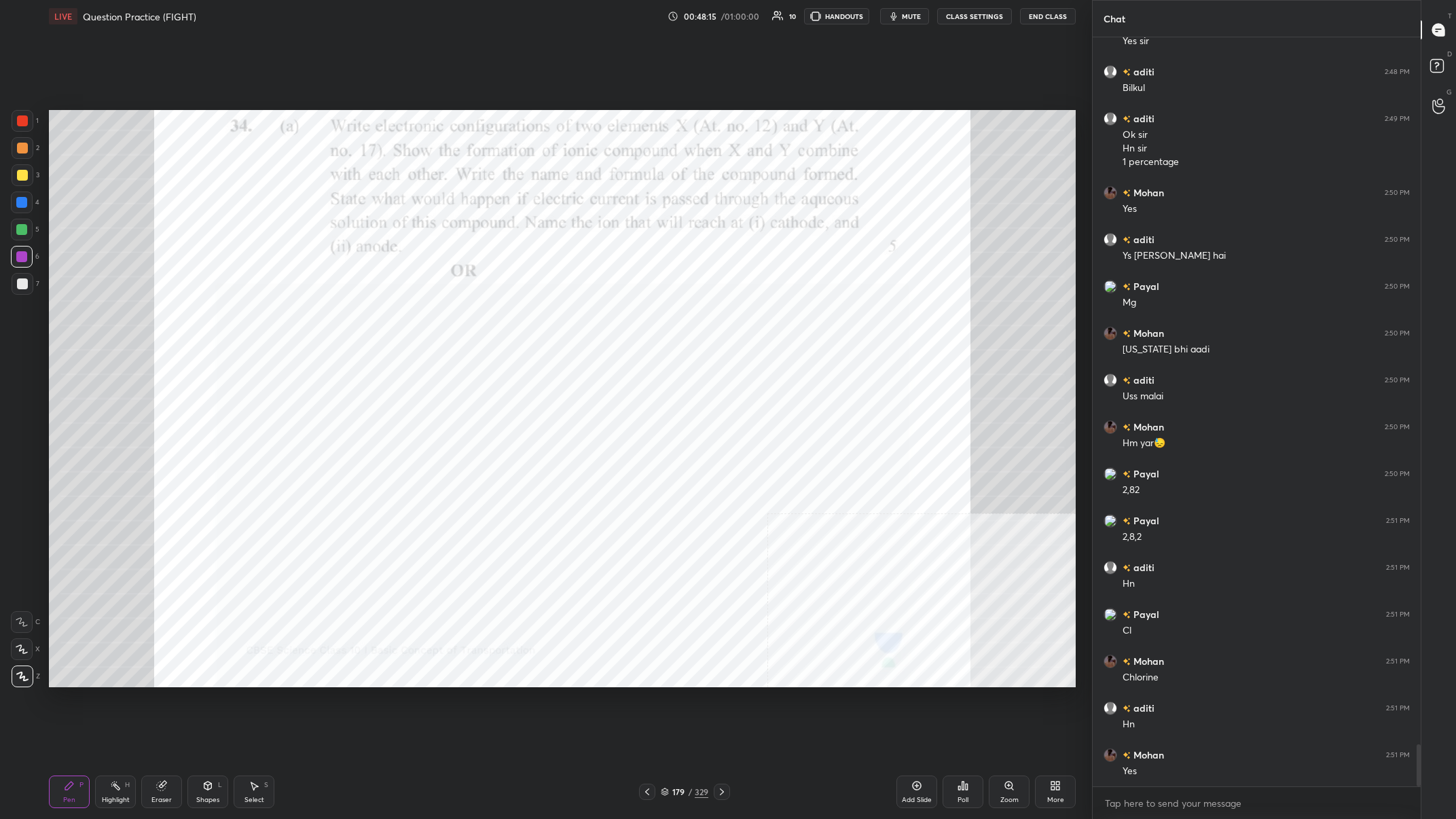
click at [136, 319] on div "Highlight H" at bounding box center [115, 792] width 40 height 33
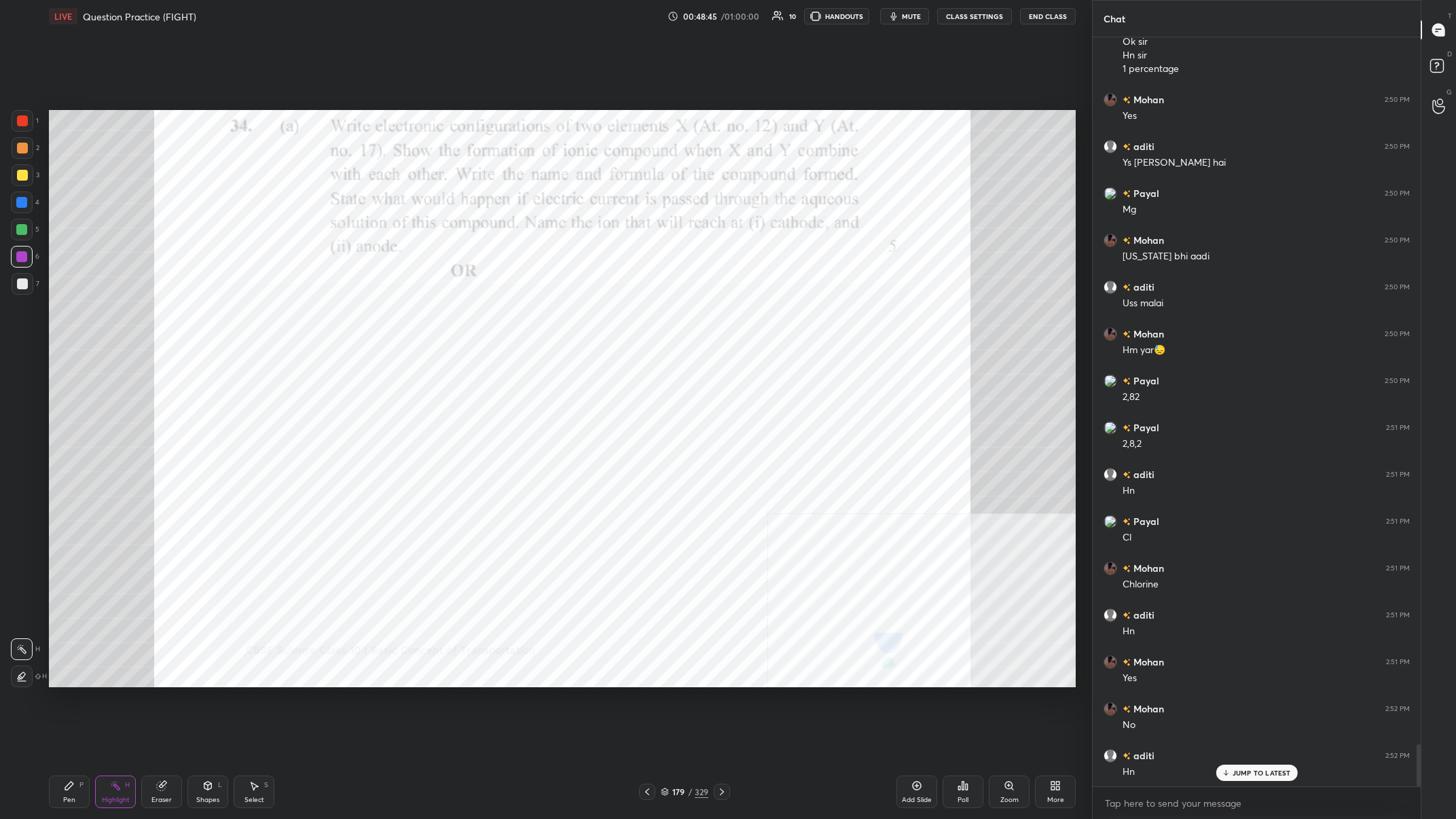
scroll to position [12624, 0]
click at [71, 319] on icon at bounding box center [70, 786] width 11 height 11
click at [25, 210] on div at bounding box center [21, 203] width 22 height 22
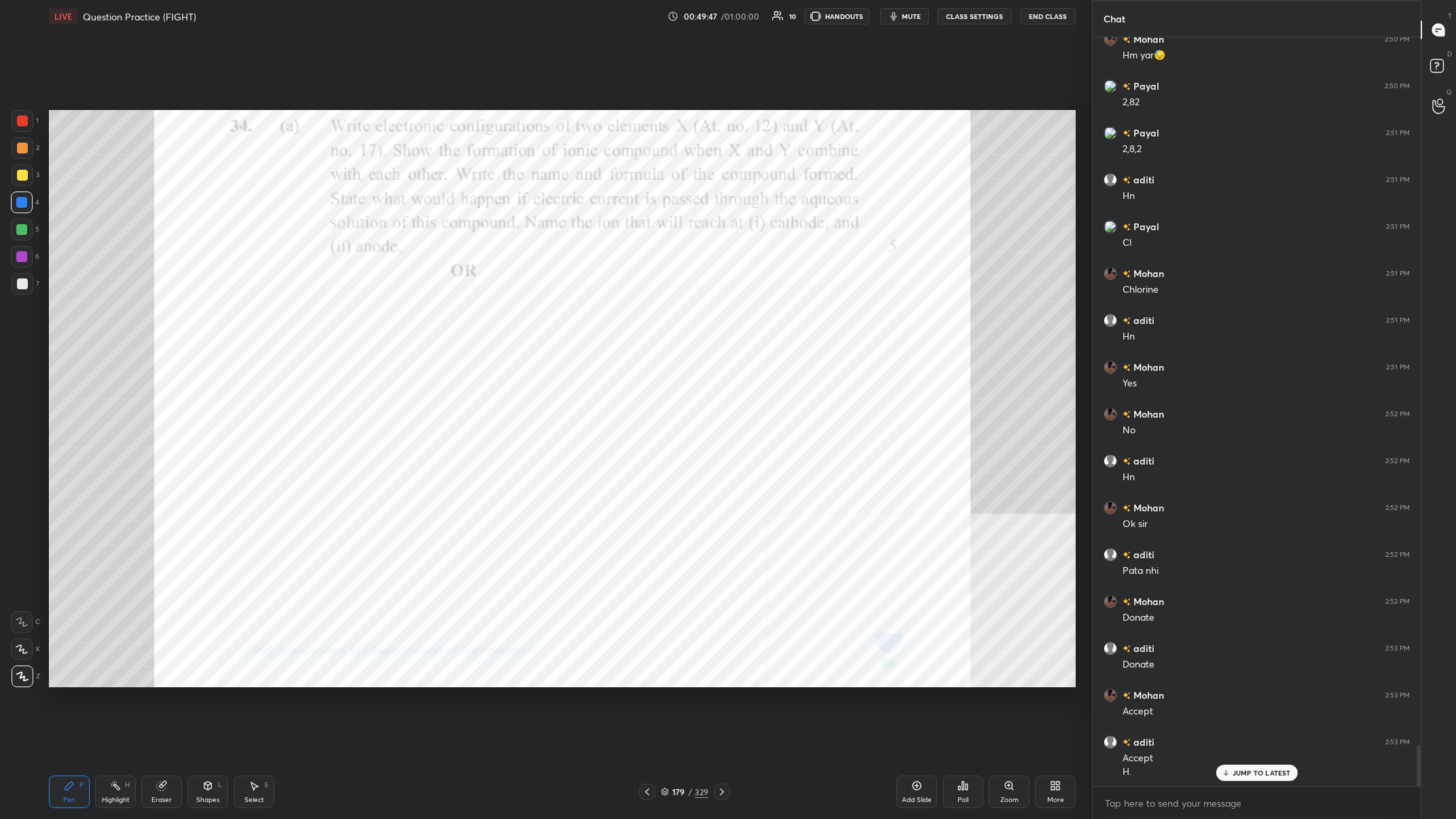
scroll to position [12904, 0]
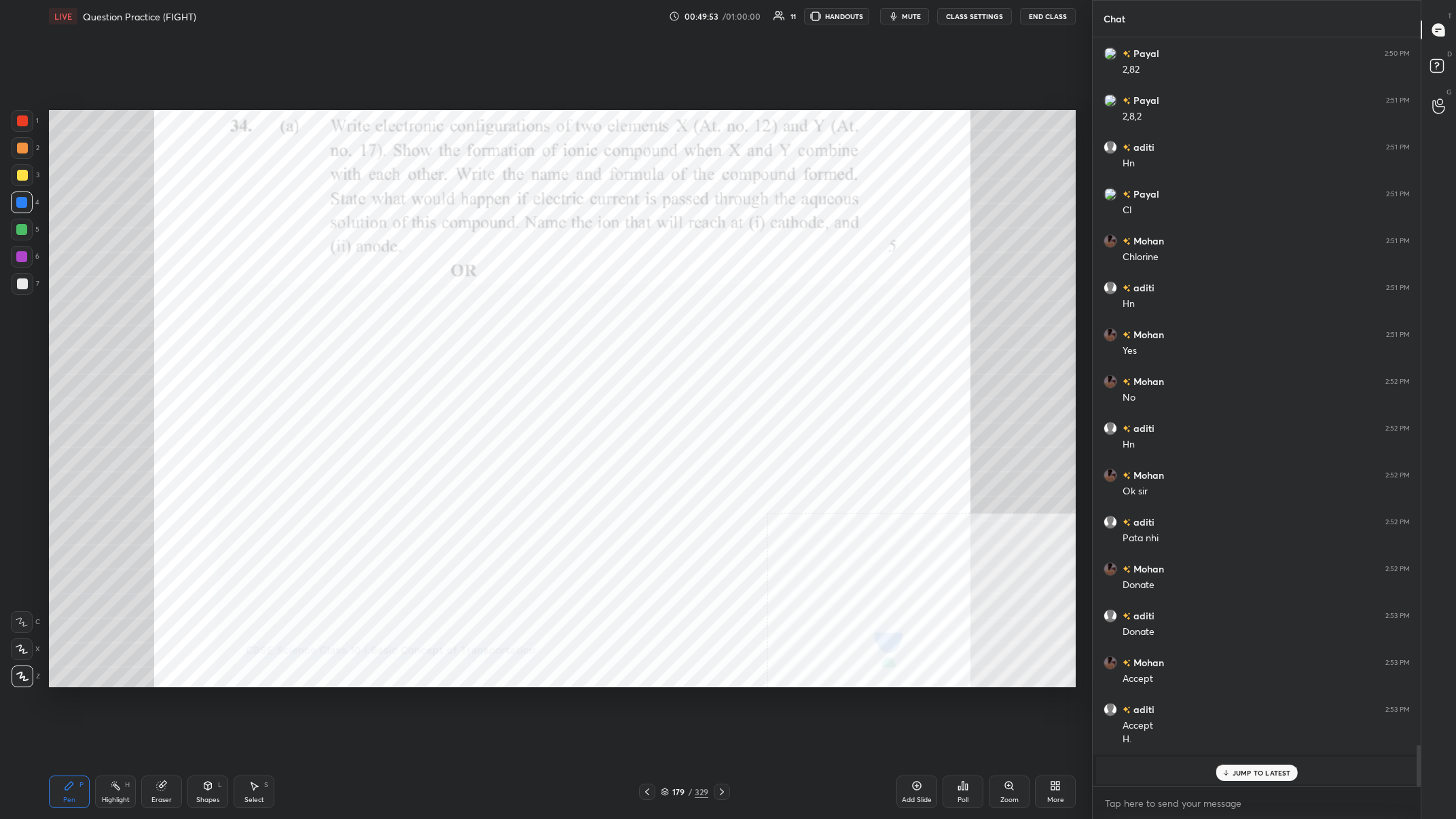
click at [22, 233] on div at bounding box center [22, 230] width 11 height 11
click at [122, 319] on div "Highlight" at bounding box center [116, 801] width 28 height 7
click at [77, 319] on div "Pen P" at bounding box center [70, 792] width 40 height 33
click at [79, 319] on div "Pen P" at bounding box center [70, 792] width 40 height 33
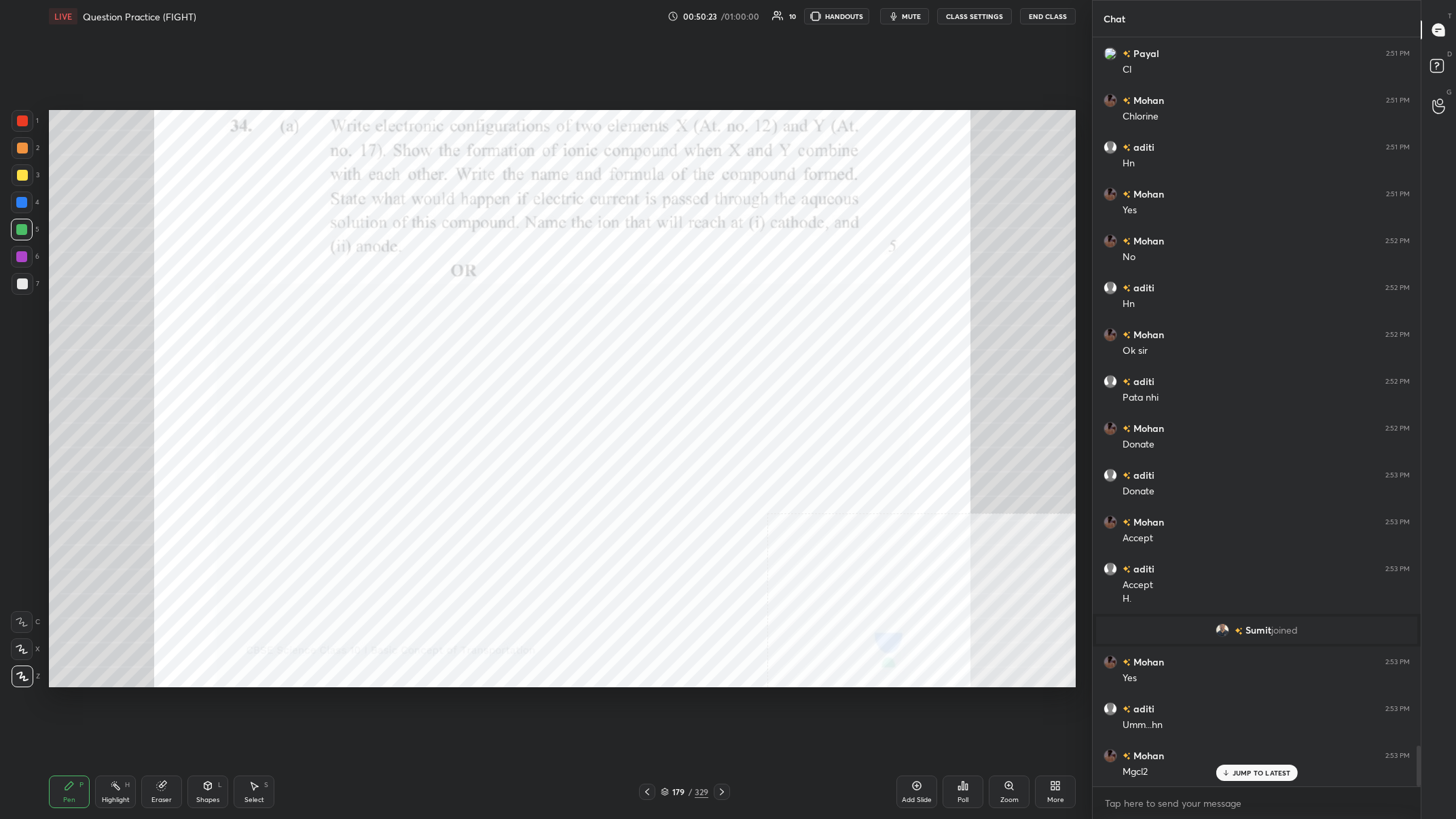
click at [23, 257] on div at bounding box center [22, 256] width 11 height 11
click at [121, 319] on div "Highlight" at bounding box center [116, 801] width 28 height 7
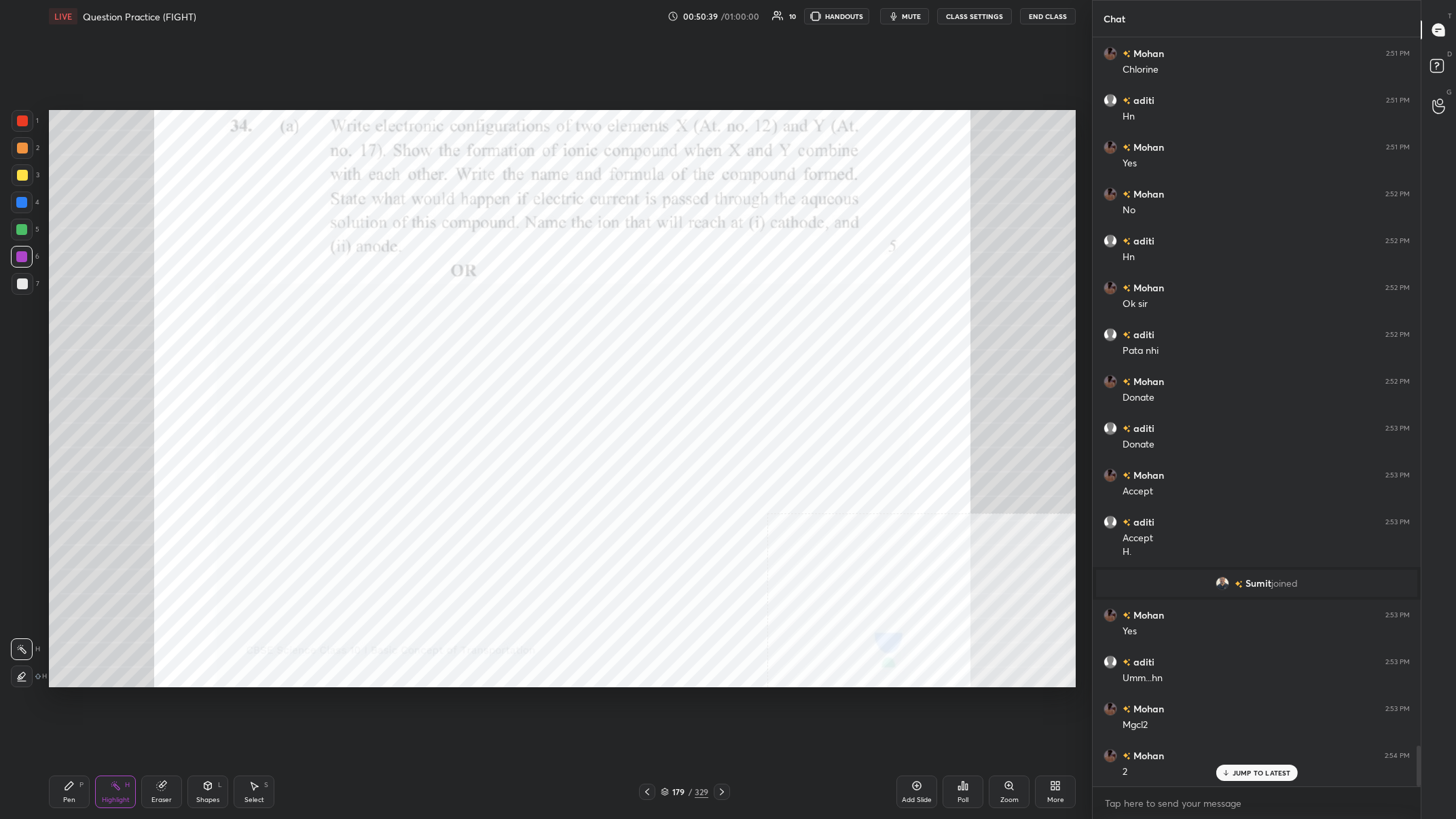
click at [77, 319] on div "Pen P" at bounding box center [70, 792] width 40 height 33
click at [12, 117] on div at bounding box center [22, 121] width 22 height 22
click at [14, 121] on div at bounding box center [22, 121] width 22 height 22
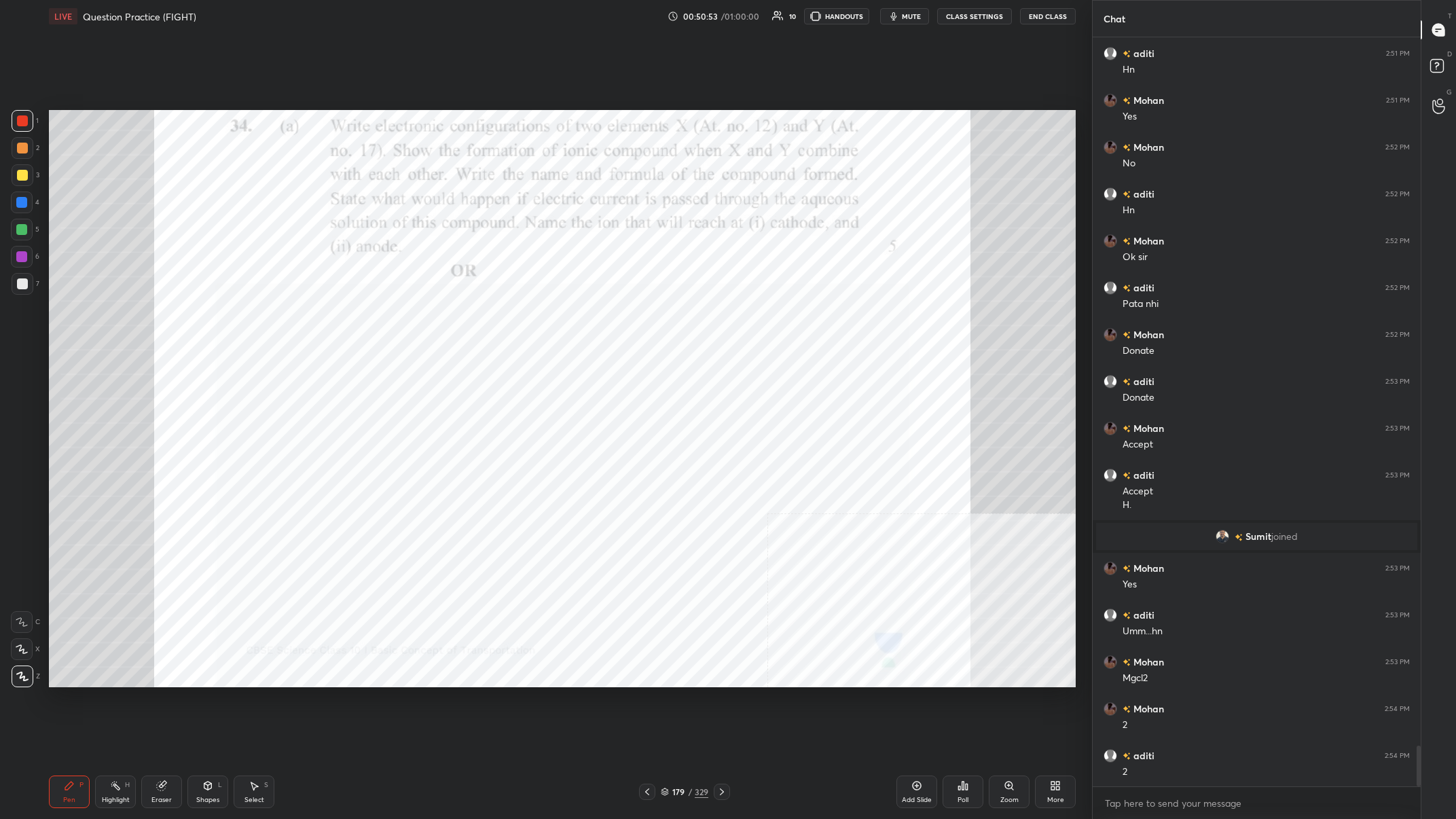
click at [21, 206] on div at bounding box center [22, 203] width 11 height 11
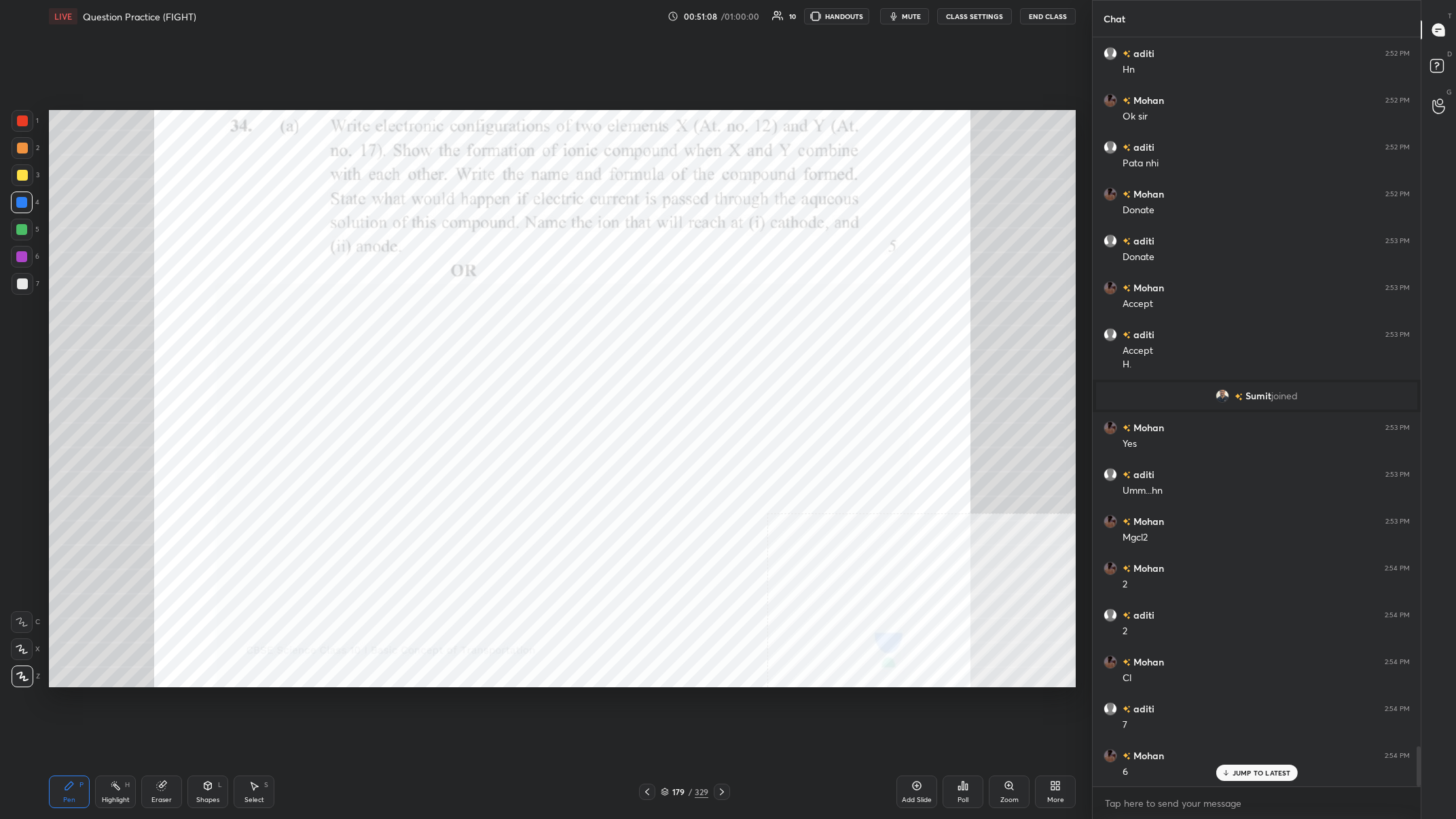
click at [19, 262] on div at bounding box center [21, 256] width 22 height 22
click at [131, 319] on div "Highlight H" at bounding box center [115, 792] width 40 height 33
click at [125, 319] on div "Highlight H" at bounding box center [115, 792] width 40 height 33
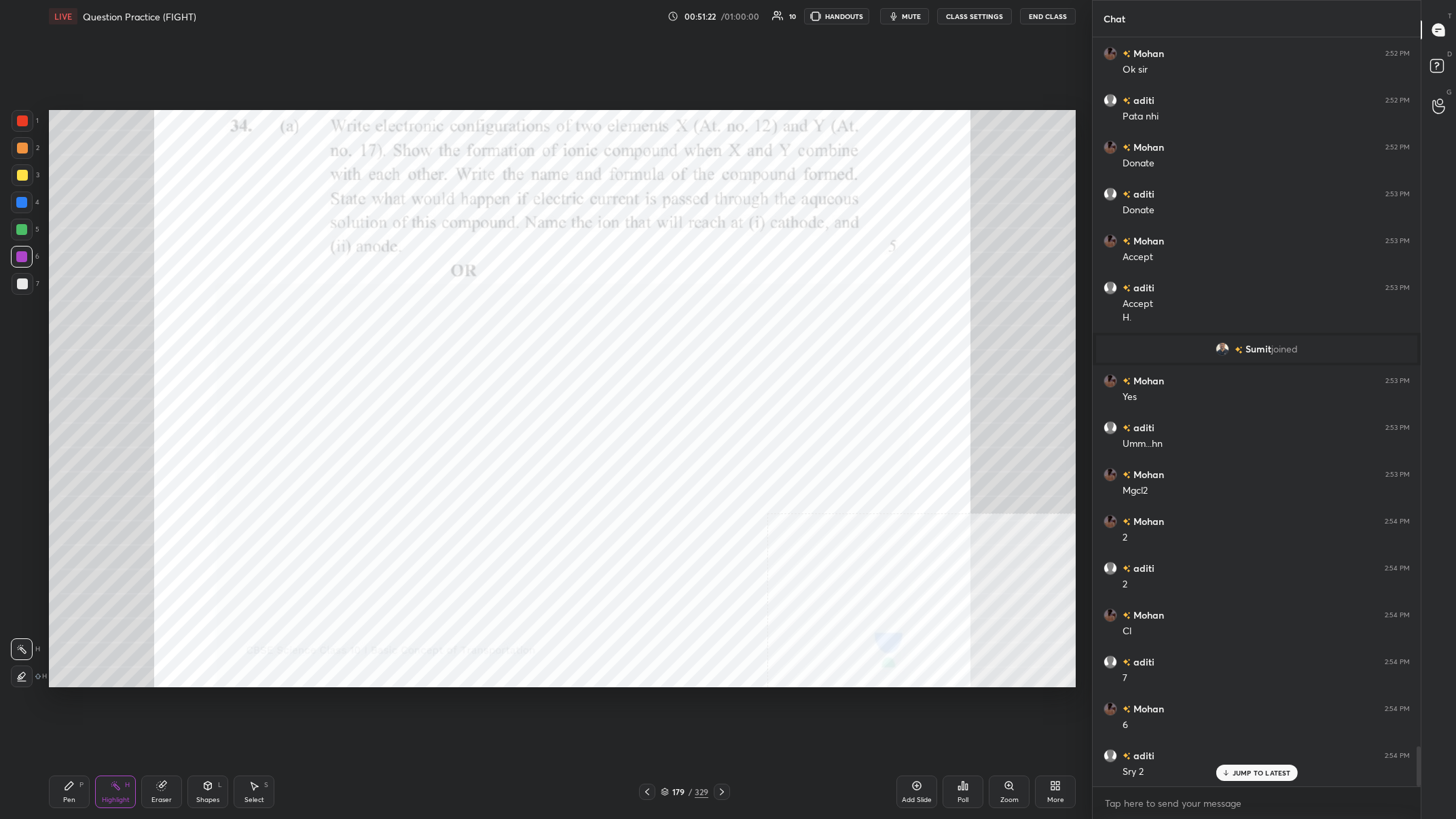
scroll to position [13373, 0]
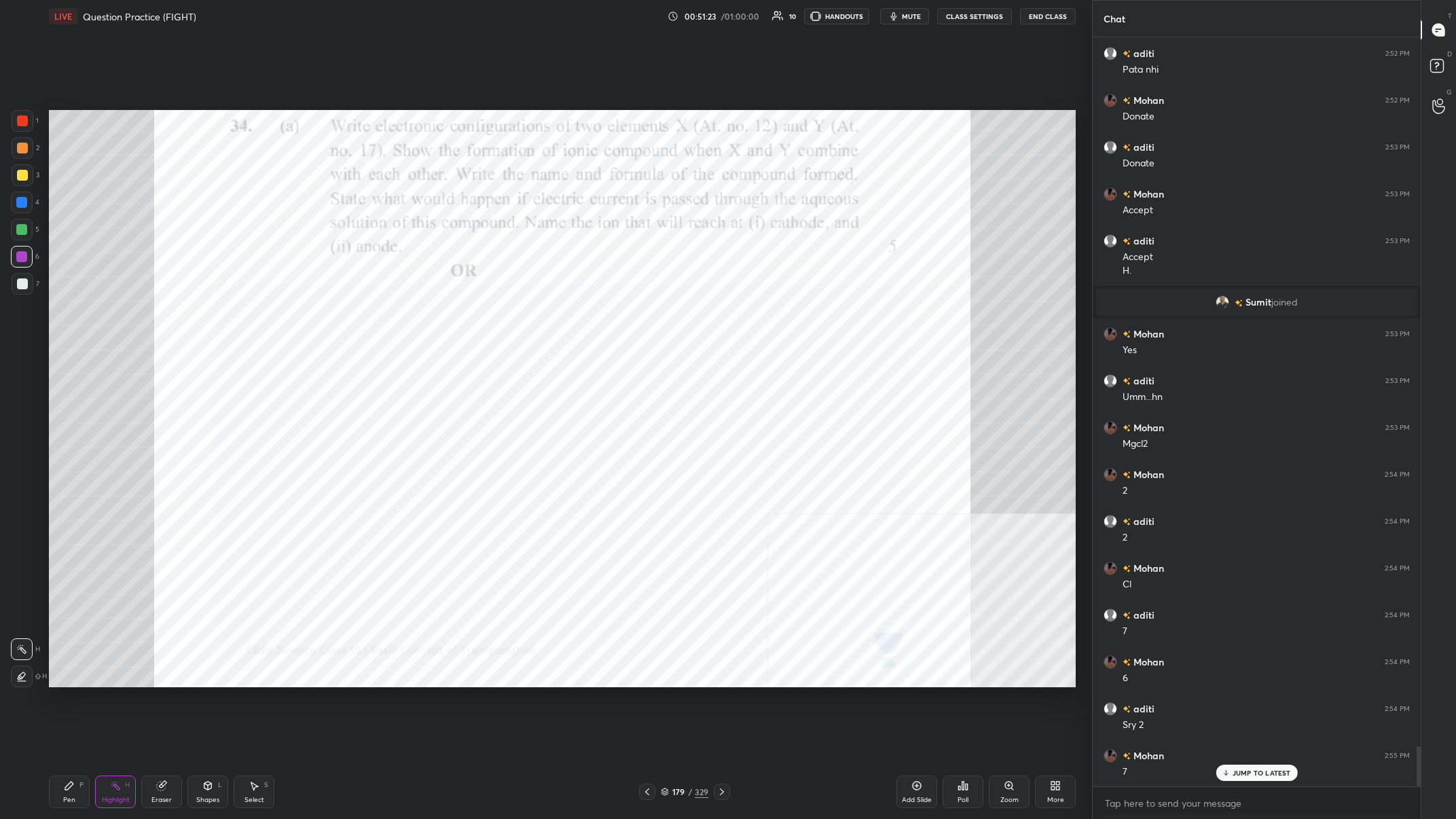
click at [82, 319] on div "Pen P" at bounding box center [70, 792] width 40 height 33
click at [78, 319] on div "Pen P" at bounding box center [70, 792] width 40 height 33
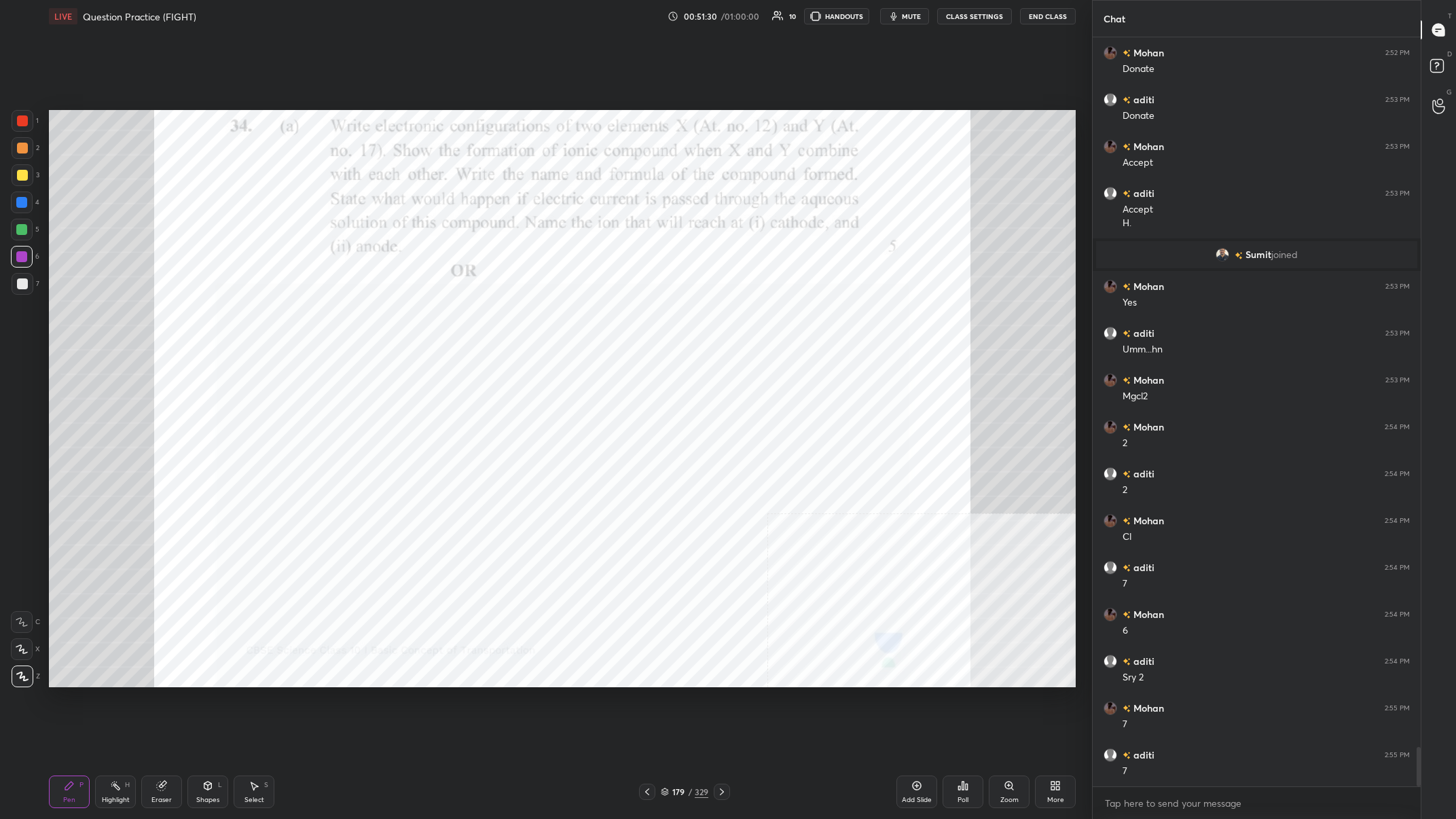
click at [18, 161] on div "2" at bounding box center [26, 151] width 28 height 27
click at [22, 149] on div at bounding box center [22, 148] width 11 height 11
click at [26, 123] on div at bounding box center [22, 121] width 11 height 11
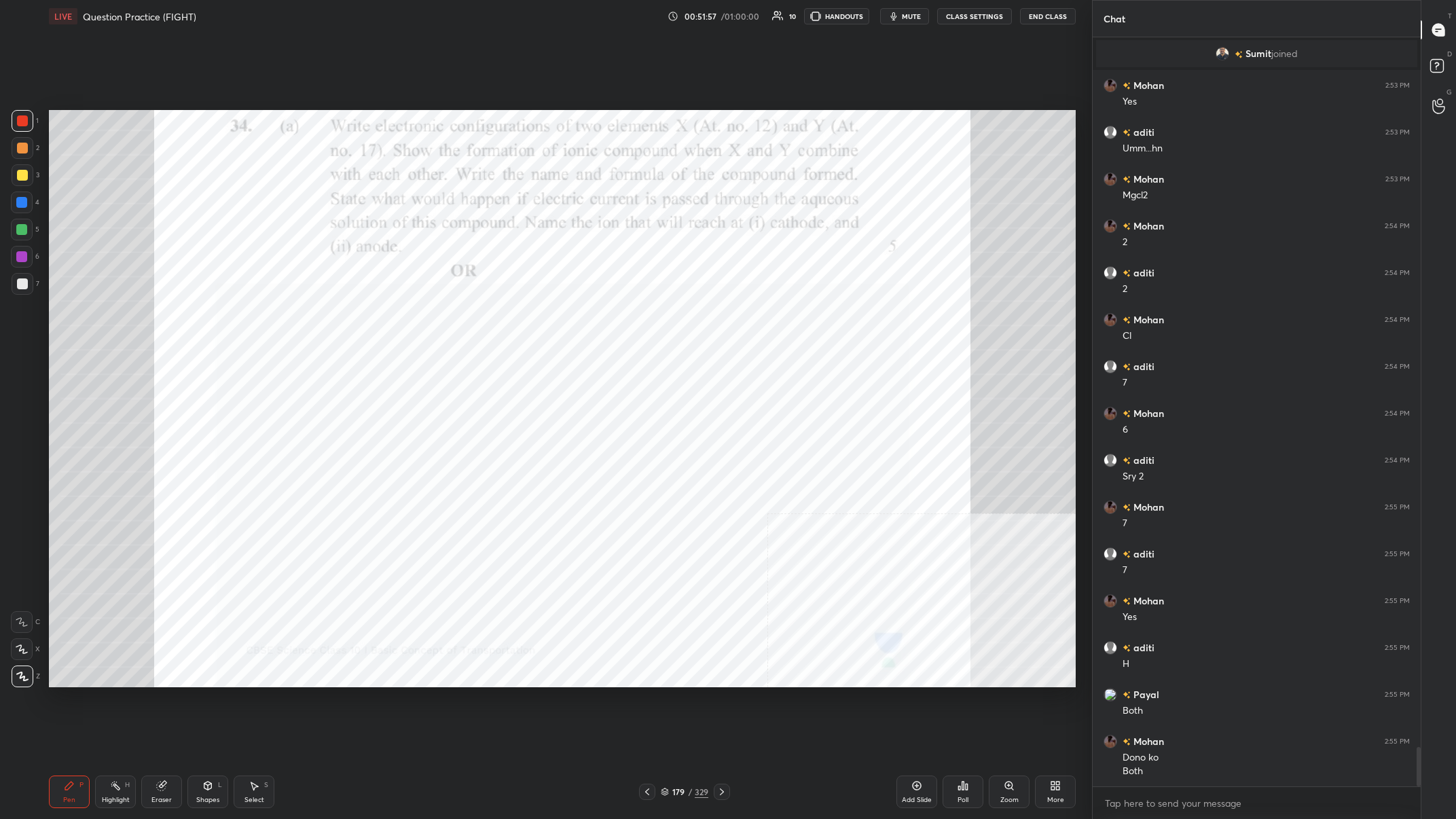
click at [17, 222] on div at bounding box center [21, 229] width 22 height 22
click at [17, 210] on div at bounding box center [21, 203] width 22 height 22
click at [18, 203] on div at bounding box center [22, 203] width 11 height 11
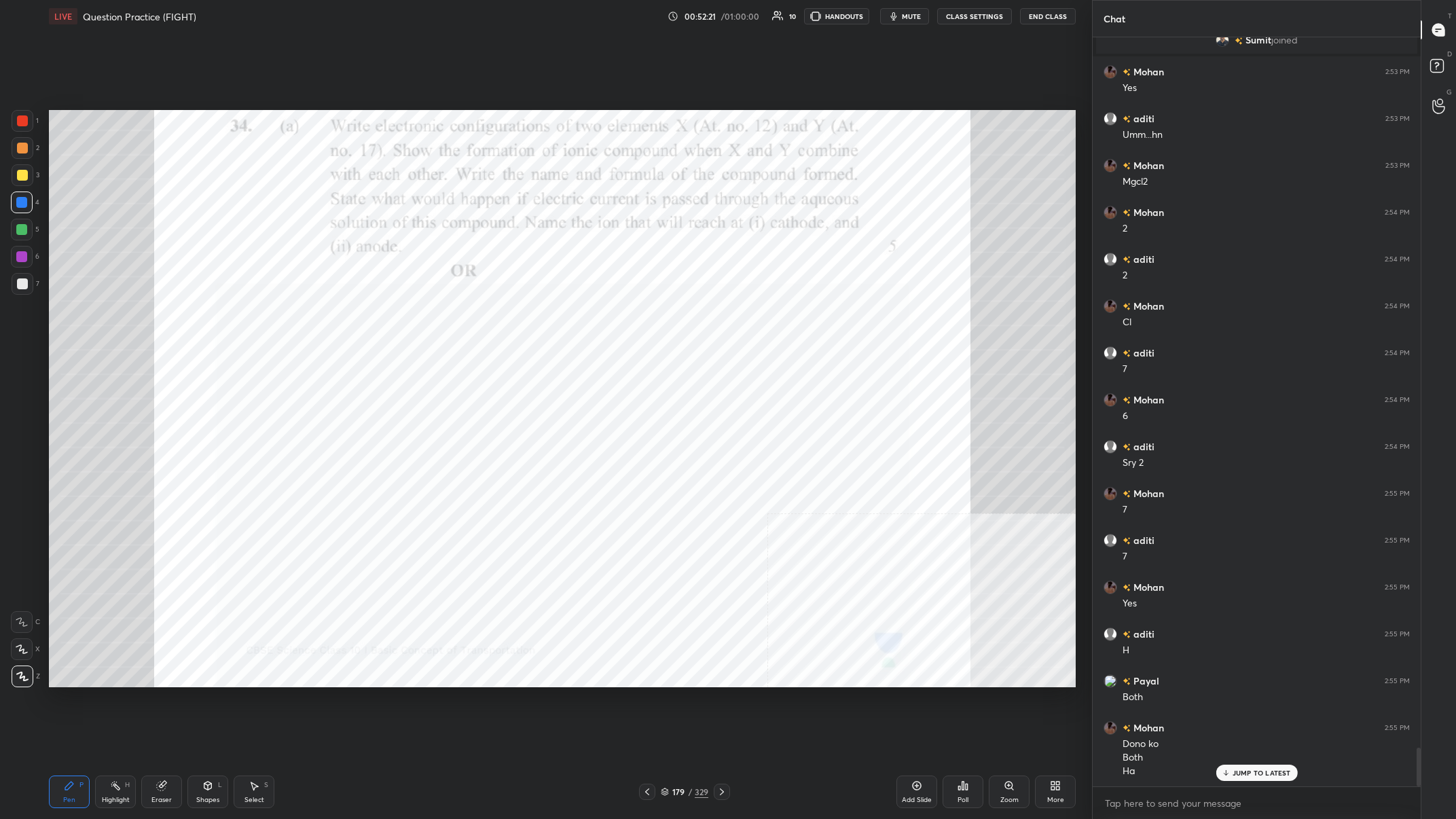
scroll to position [13682, 0]
click at [25, 252] on div at bounding box center [22, 256] width 11 height 11
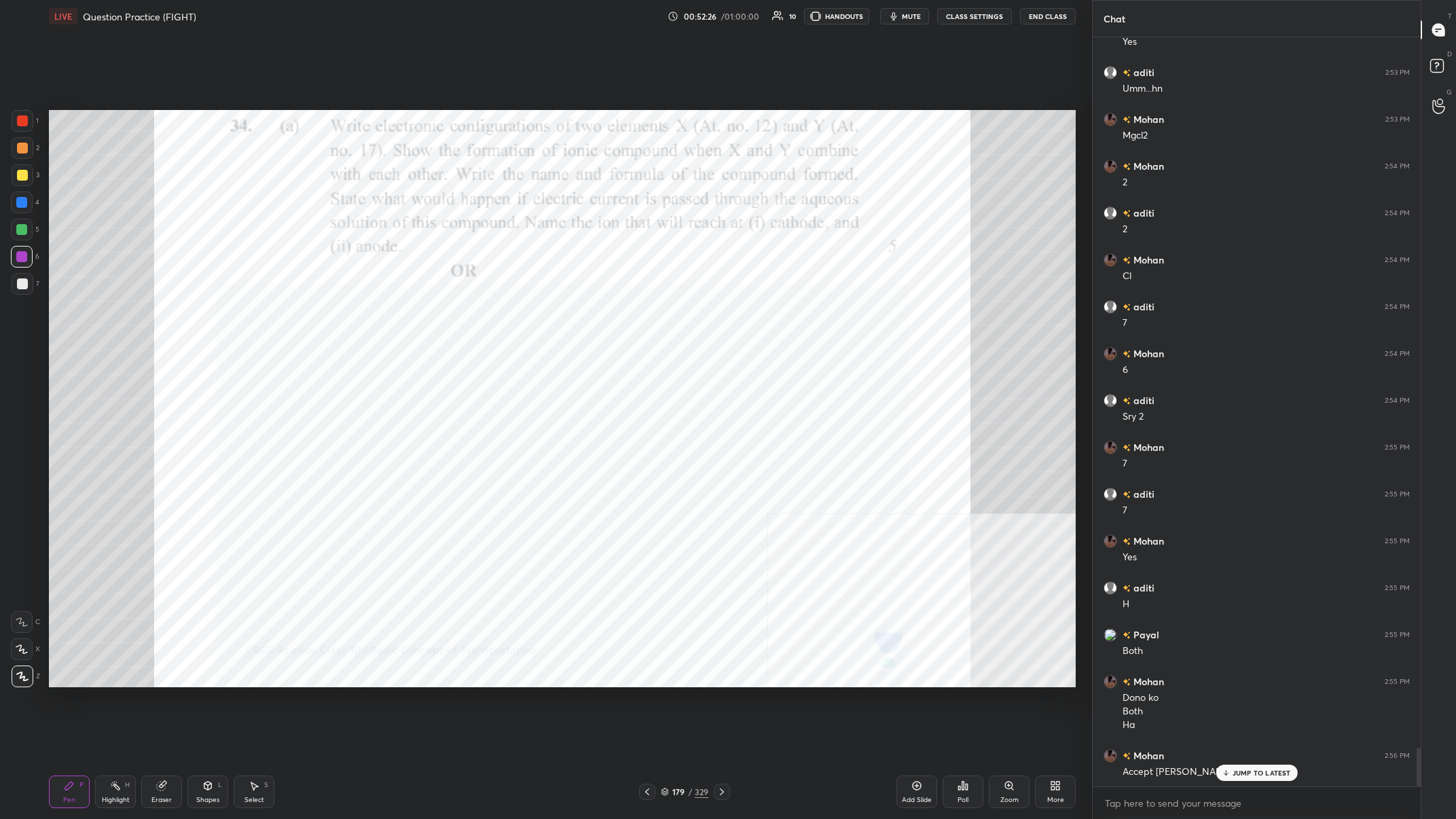
click at [19, 210] on div at bounding box center [21, 203] width 22 height 22
click at [17, 203] on div at bounding box center [22, 203] width 11 height 11
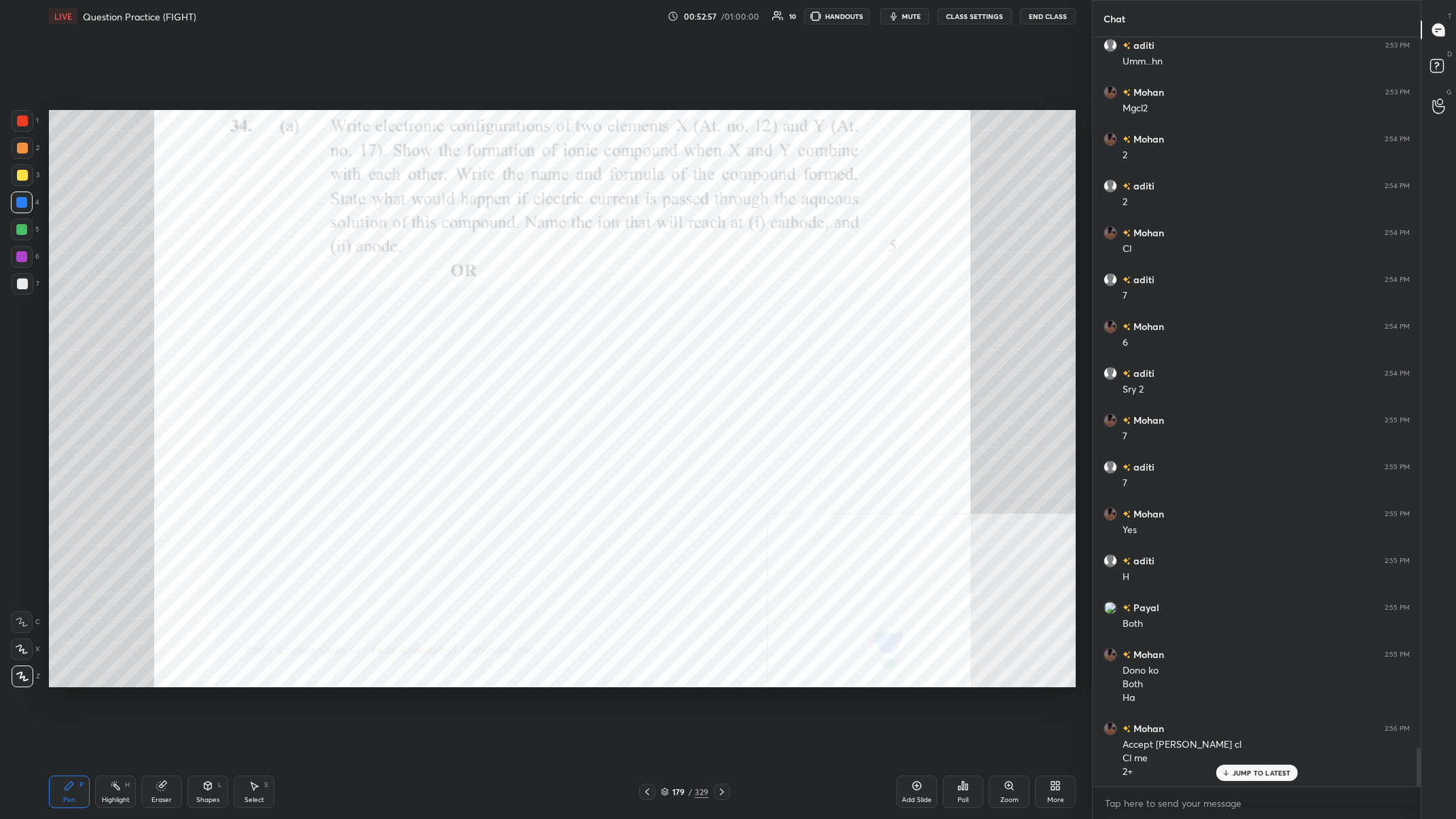
scroll to position [13722, 0]
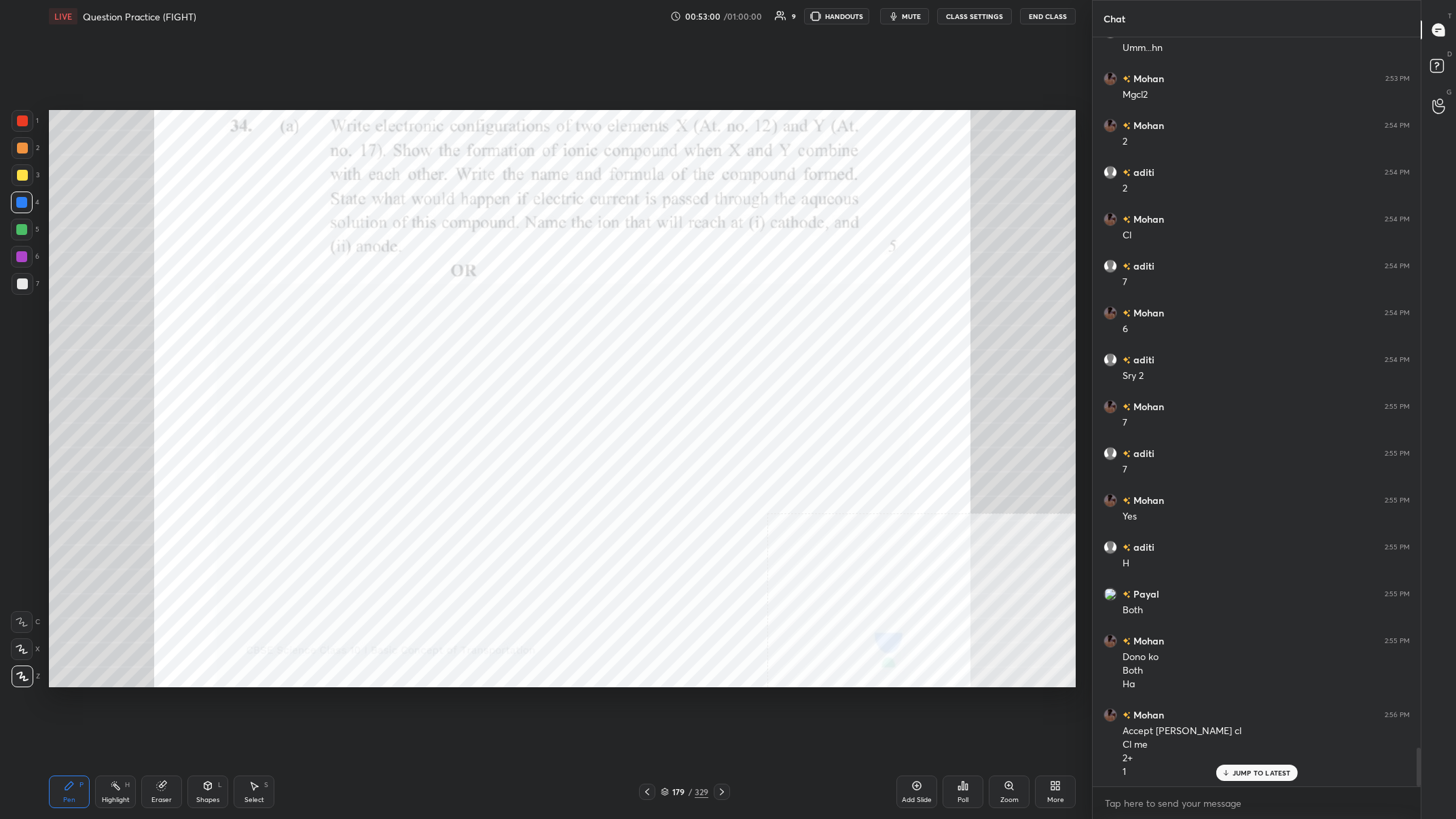
click at [26, 124] on div at bounding box center [22, 121] width 11 height 11
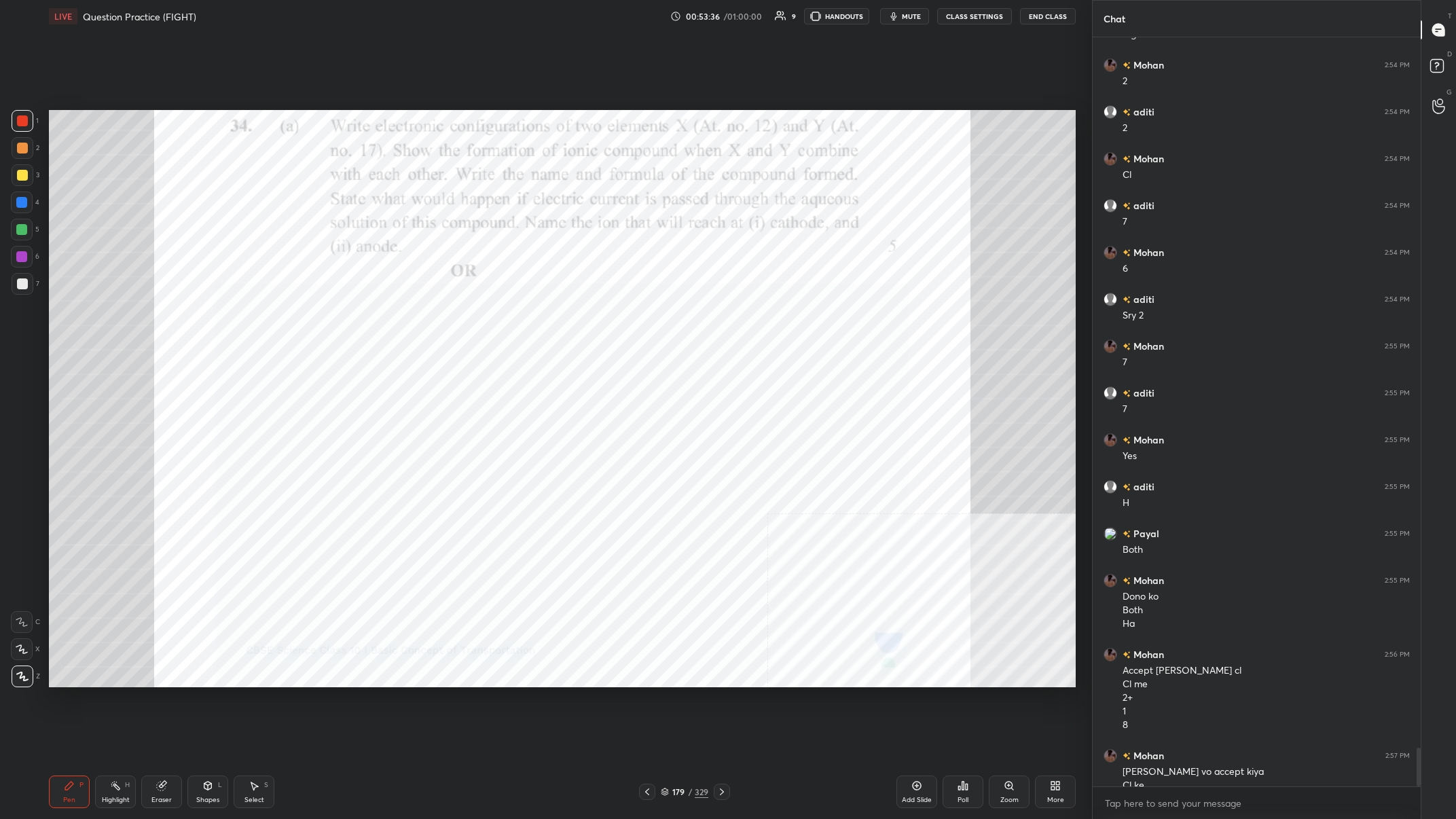
scroll to position [13797, 0]
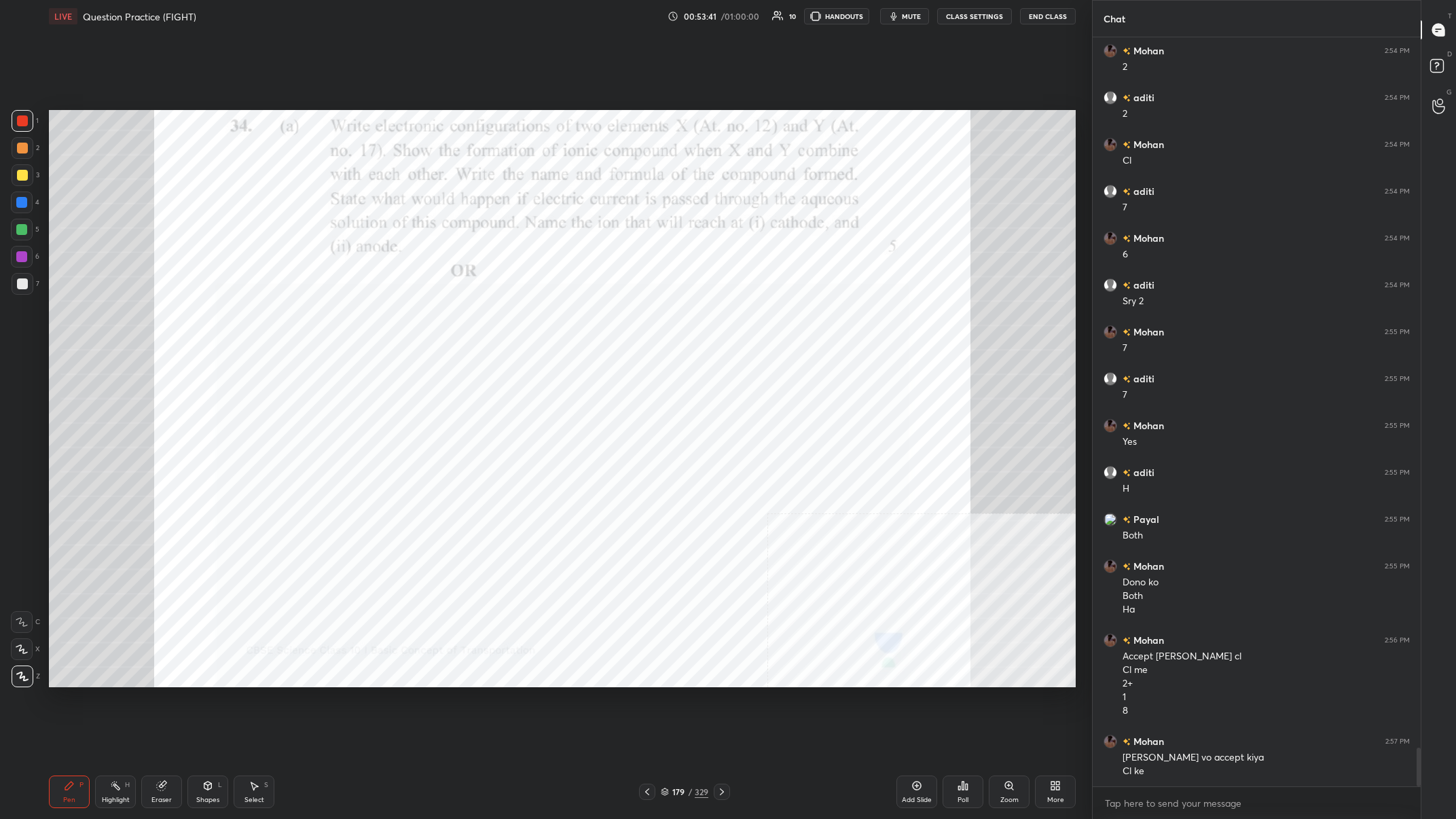
click at [24, 201] on div at bounding box center [22, 203] width 11 height 11
click at [21, 203] on div at bounding box center [22, 203] width 11 height 11
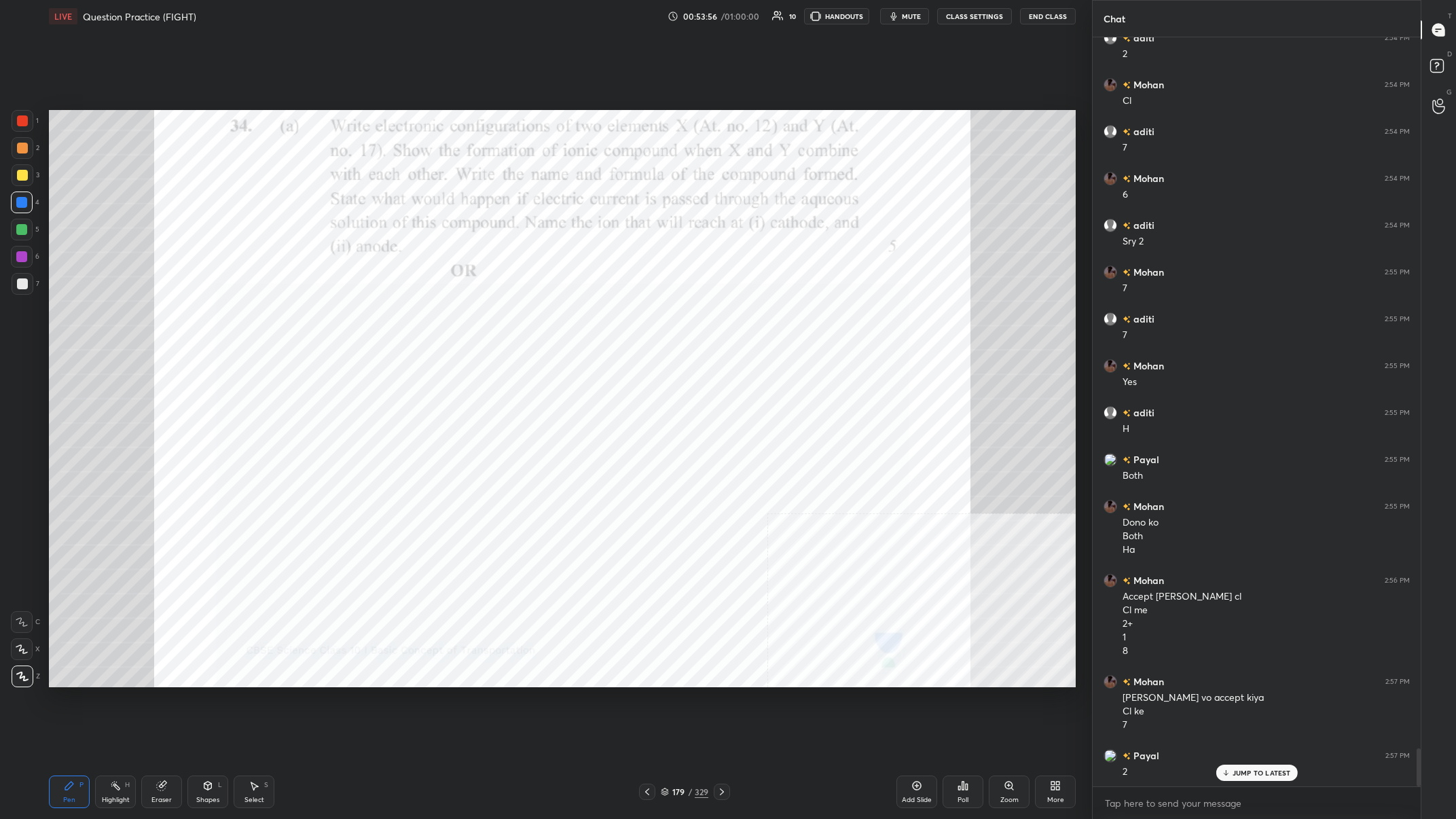
scroll to position [13904, 0]
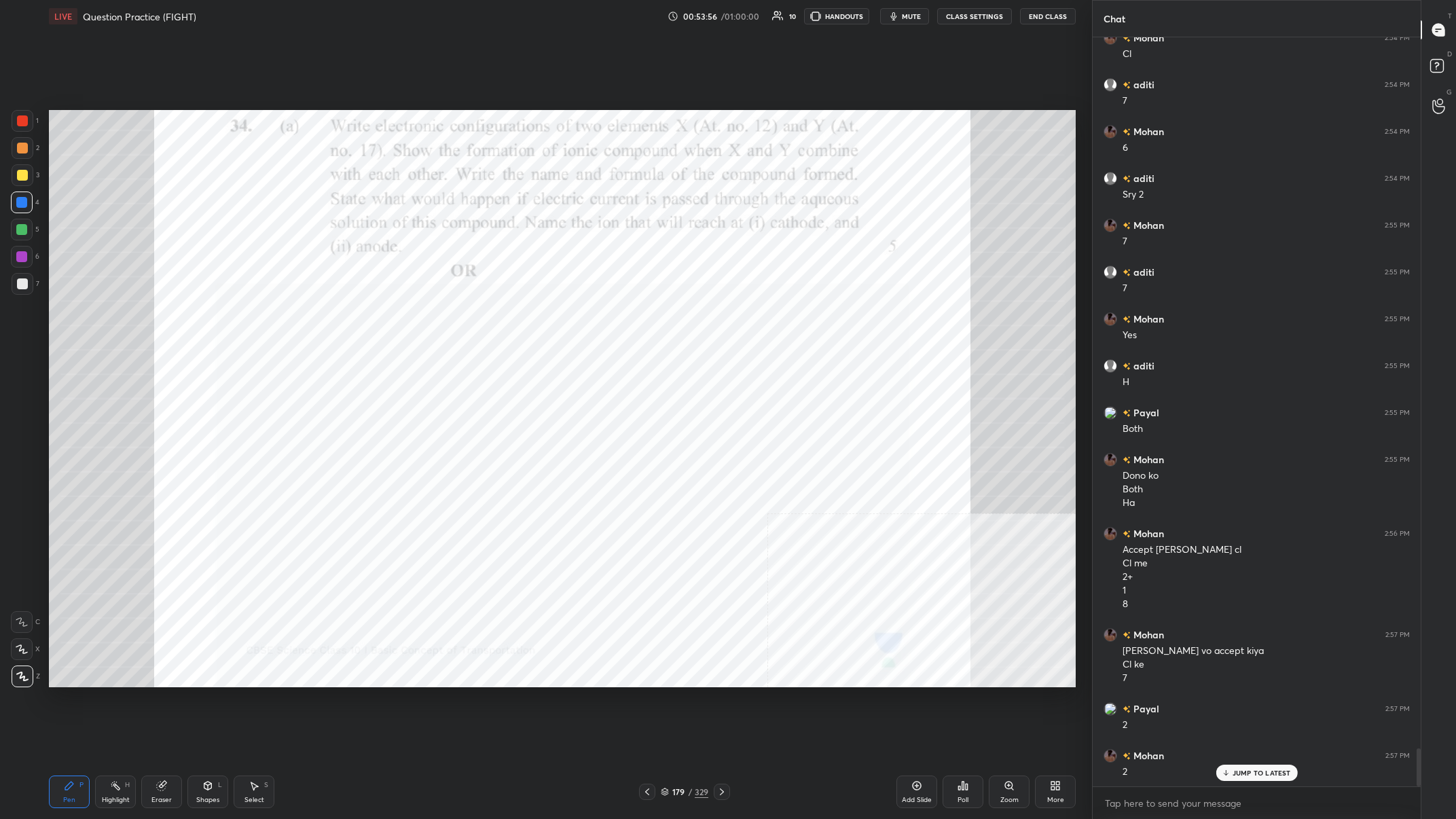
click at [18, 253] on div at bounding box center [22, 256] width 11 height 11
click at [112, 319] on icon at bounding box center [115, 786] width 11 height 11
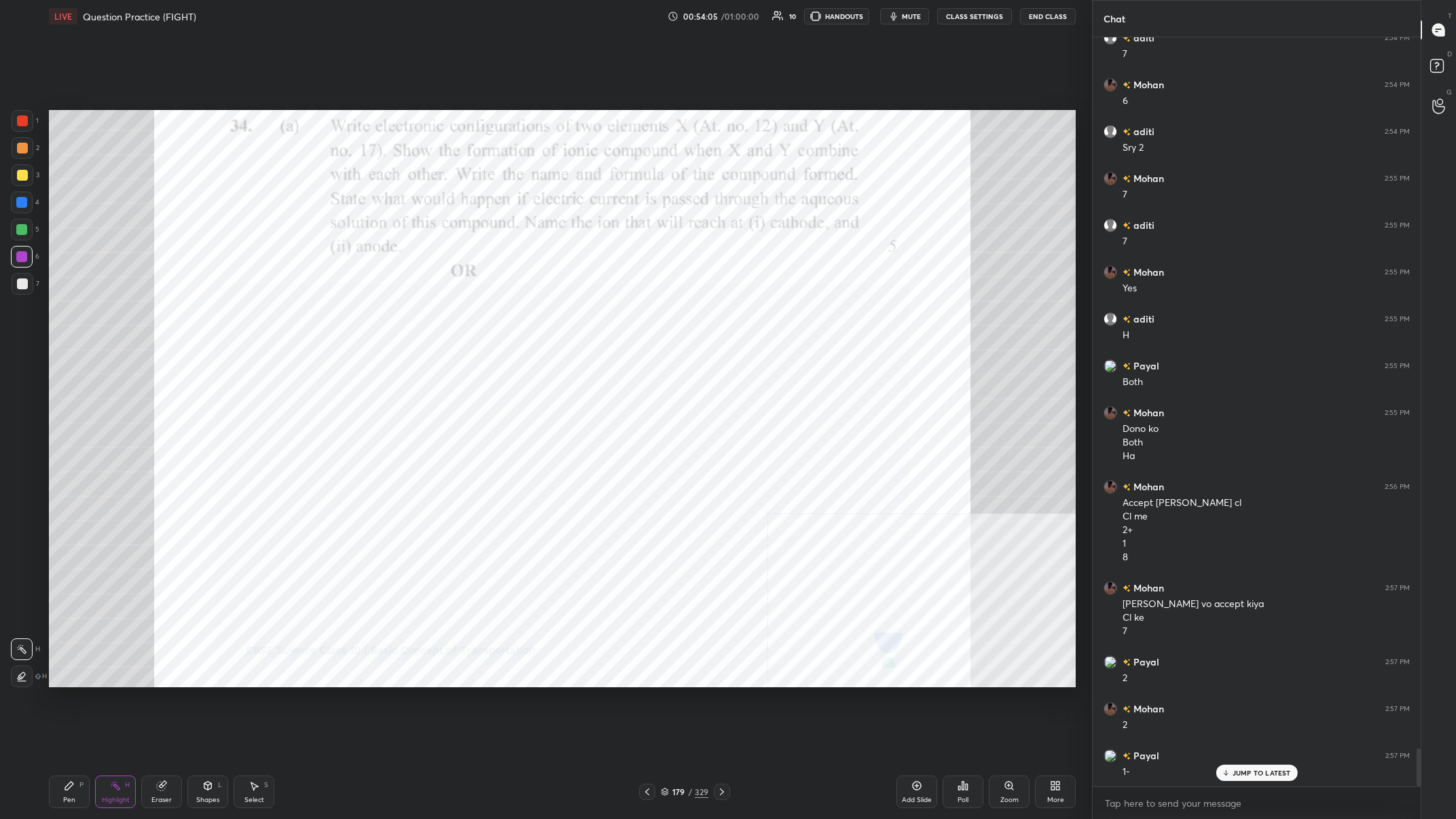
click at [111, 319] on icon at bounding box center [115, 786] width 11 height 11
click at [65, 319] on icon at bounding box center [70, 786] width 11 height 11
click at [71, 319] on icon at bounding box center [69, 786] width 8 height 8
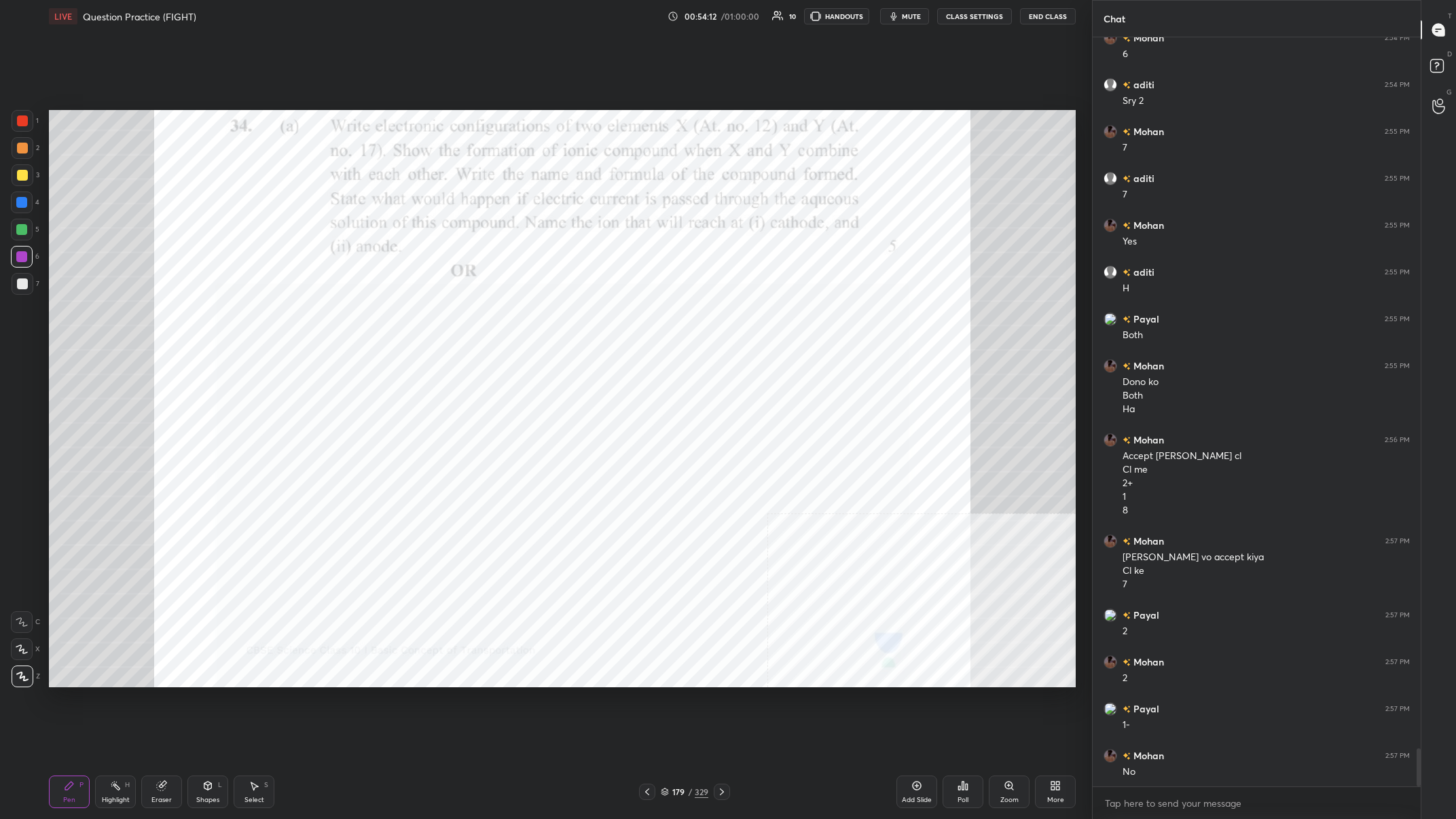
scroll to position [14012, 0]
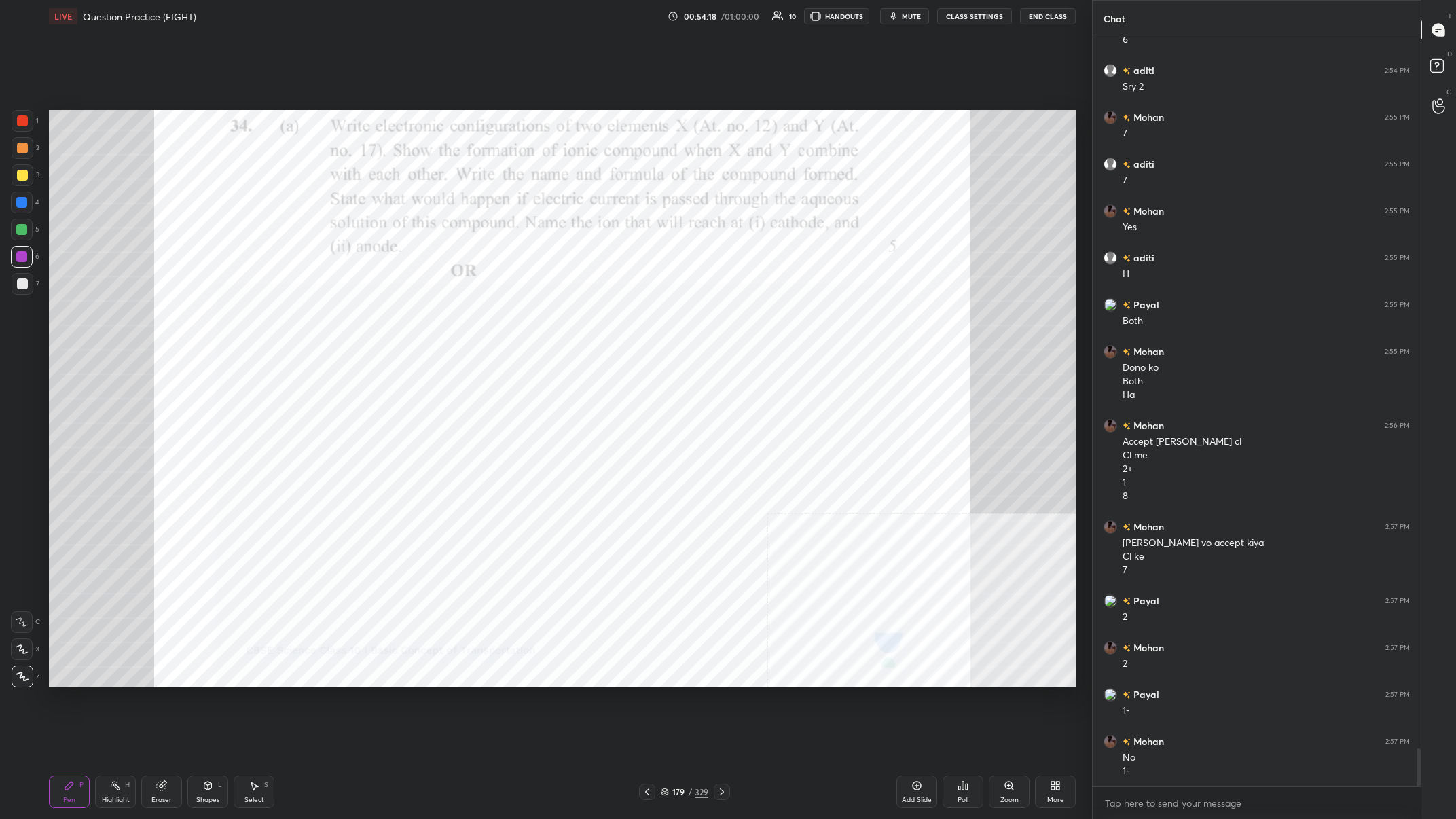
click at [23, 200] on div at bounding box center [22, 203] width 11 height 11
click at [23, 201] on div at bounding box center [22, 203] width 11 height 11
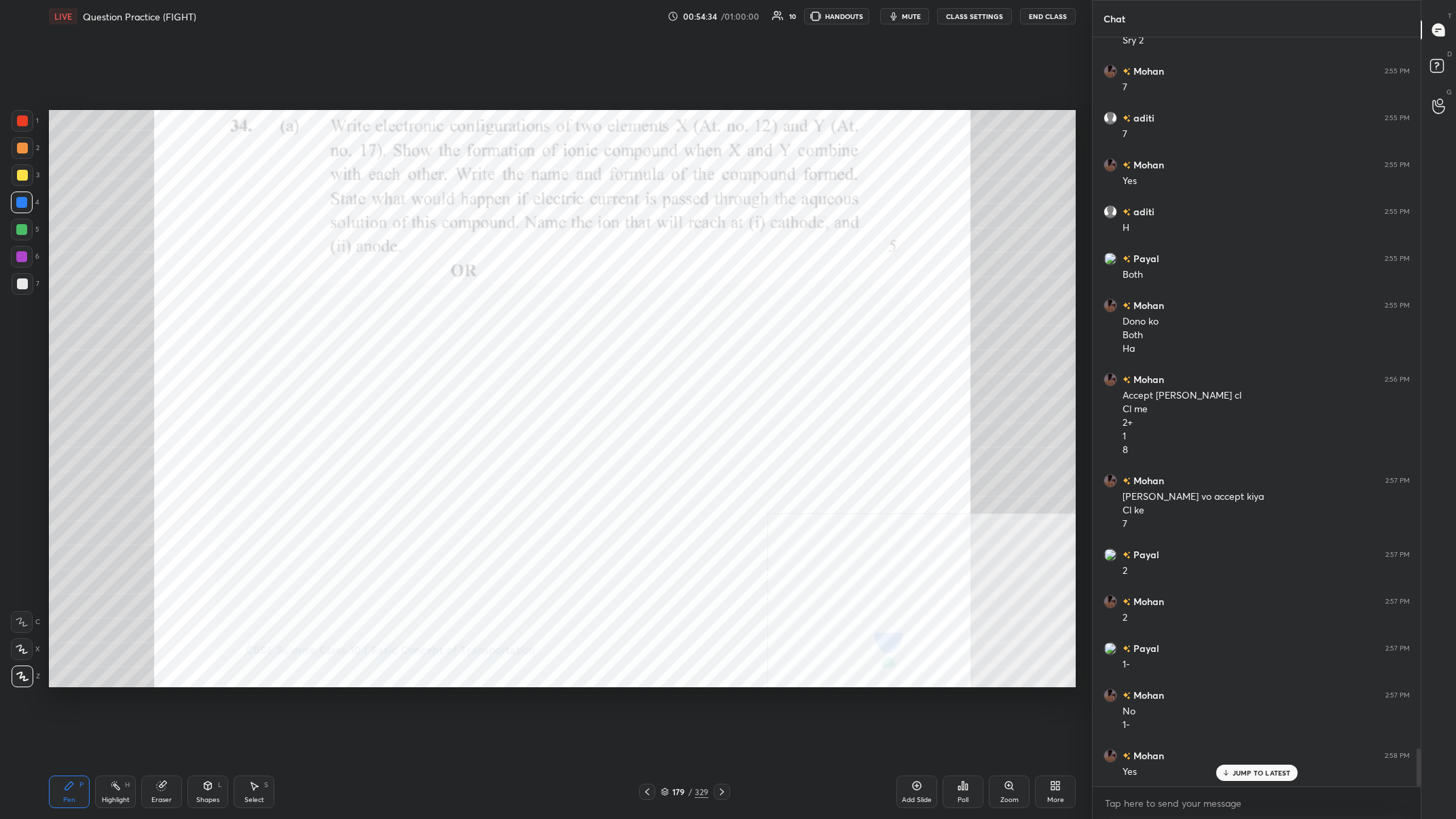
click at [26, 156] on div at bounding box center [22, 148] width 22 height 22
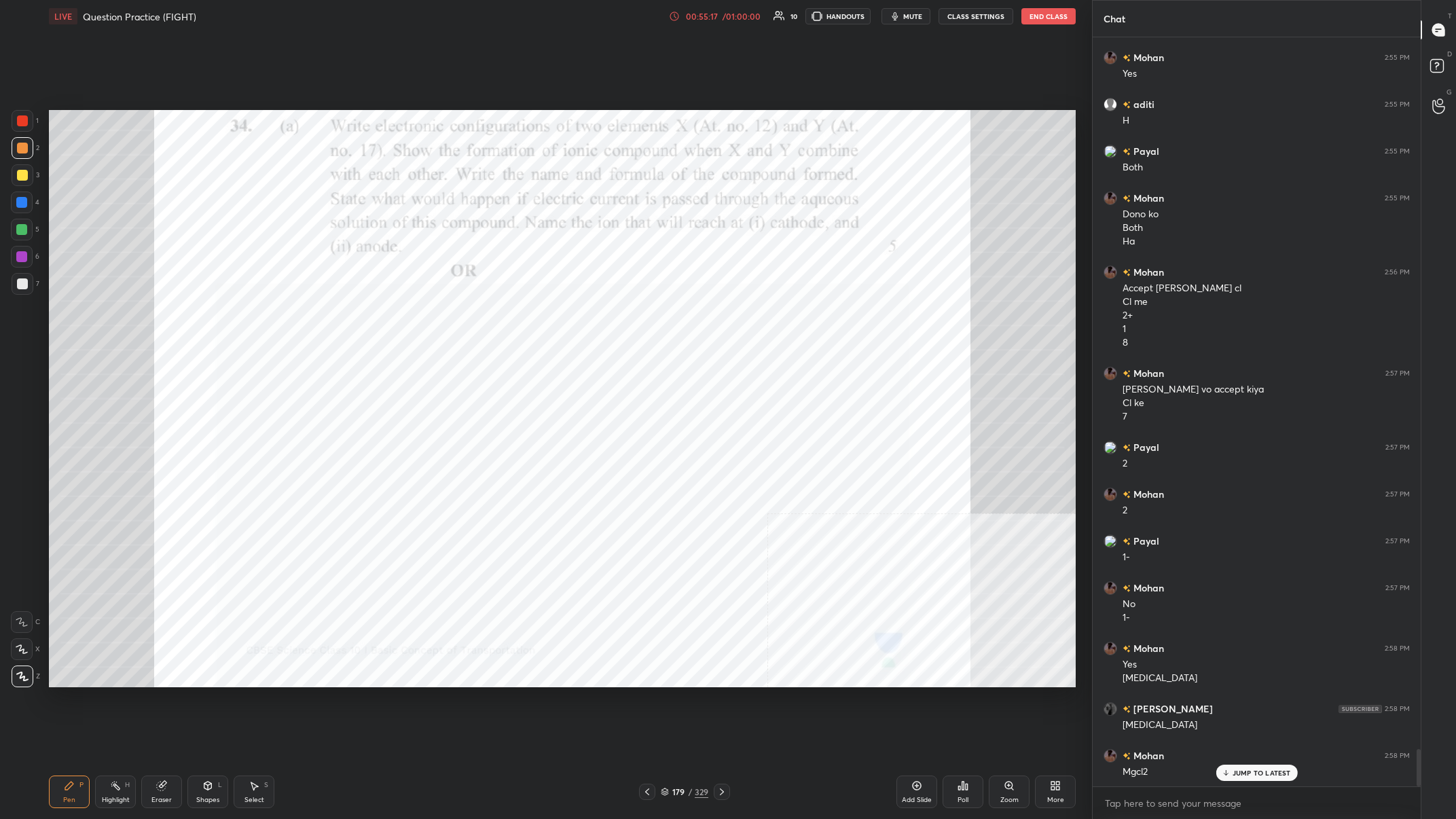
scroll to position [14212, 0]
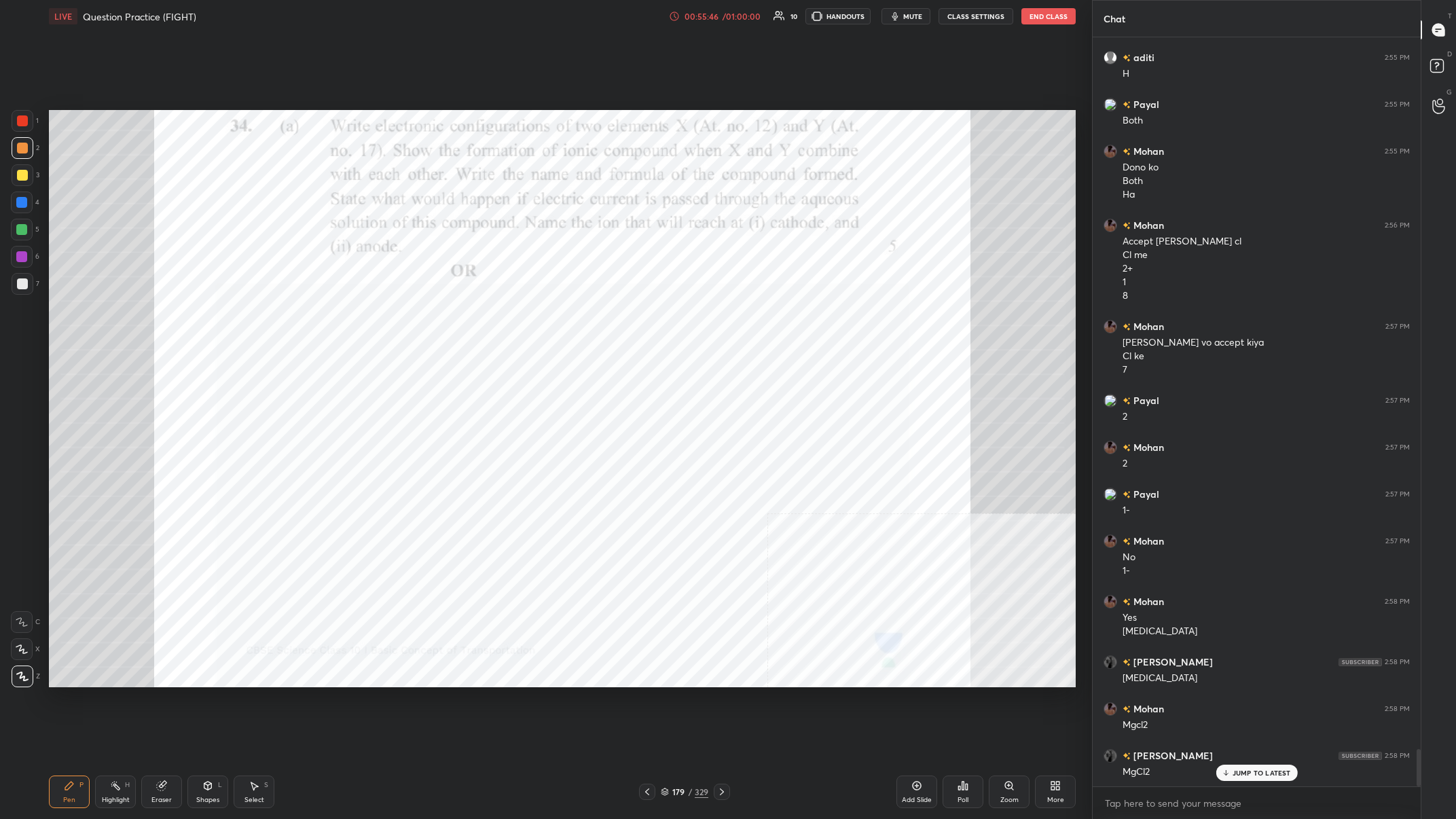
click at [31, 258] on div at bounding box center [21, 256] width 22 height 22
click at [14, 205] on div at bounding box center [21, 203] width 22 height 22
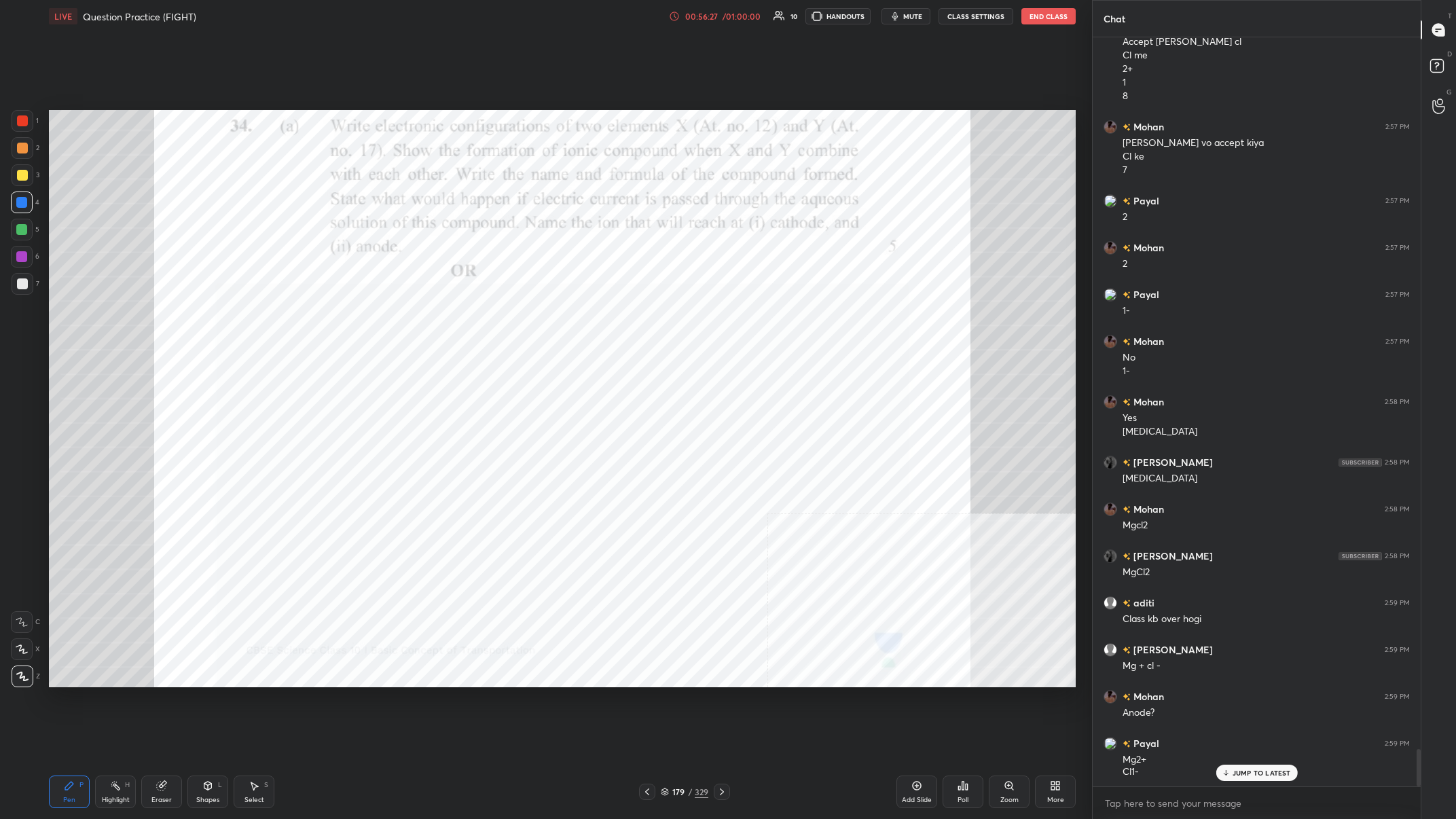
scroll to position [14458, 0]
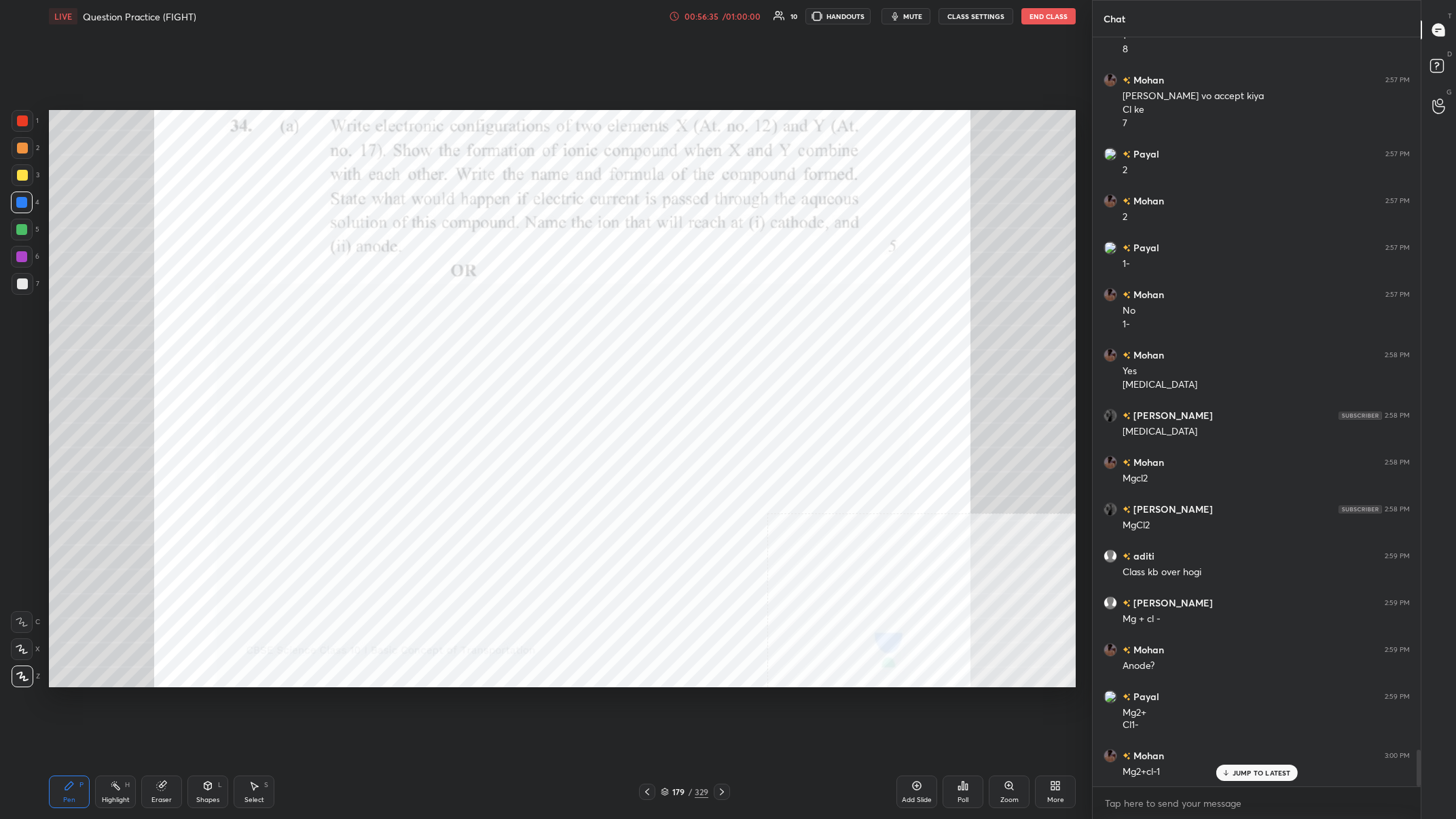
click at [15, 234] on div at bounding box center [21, 229] width 22 height 22
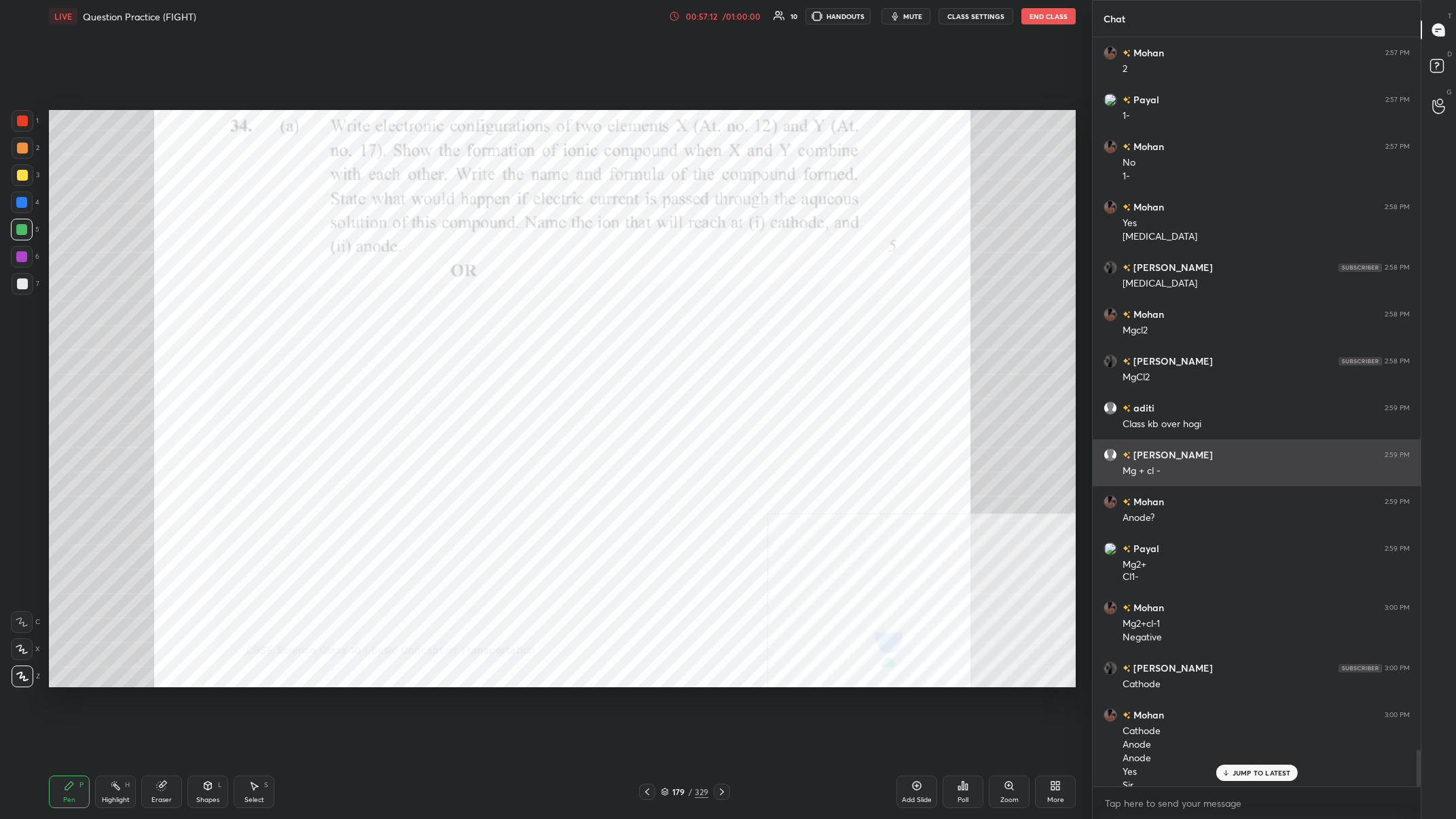
scroll to position [14620, 0]
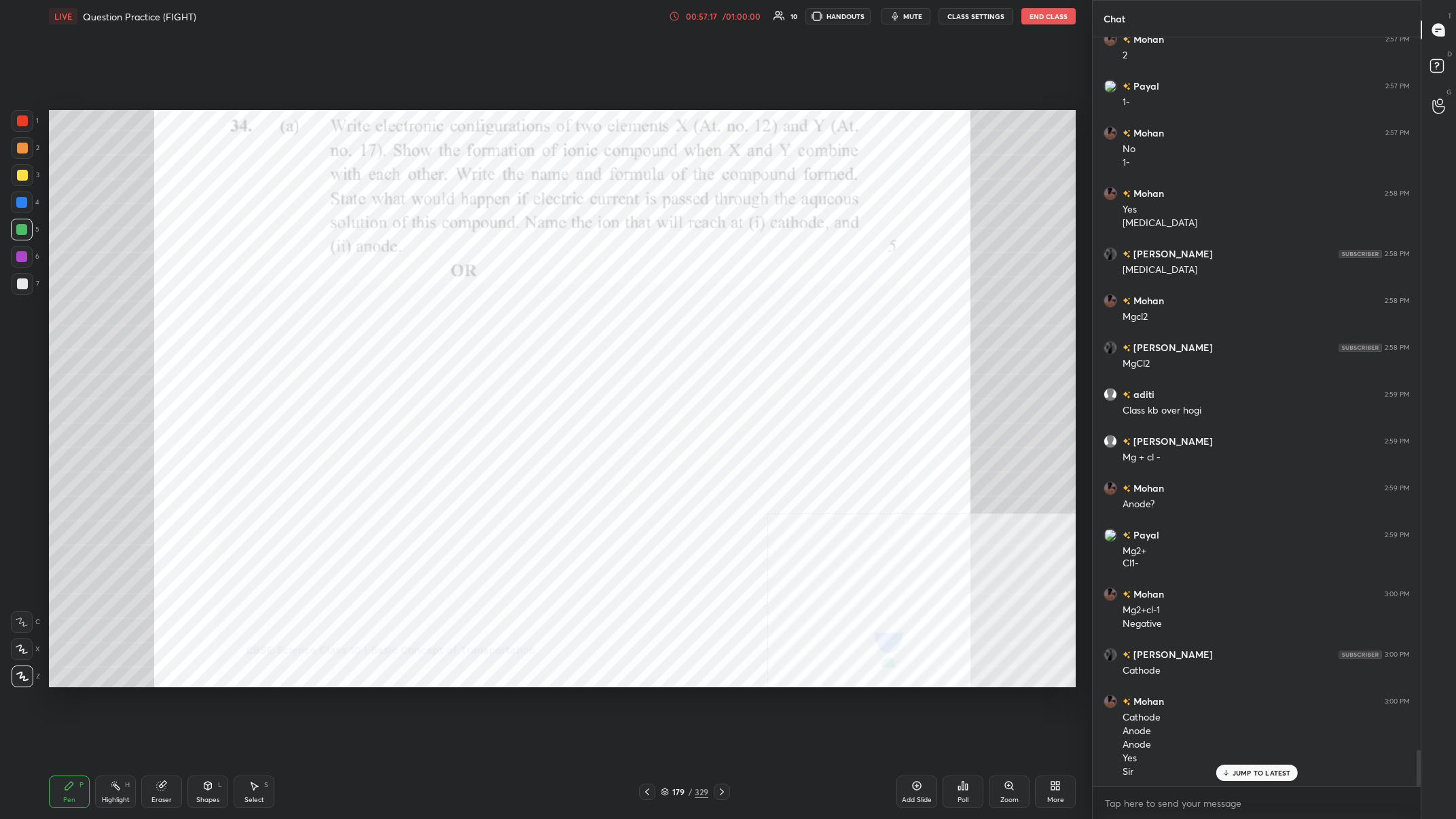
drag, startPoint x: 691, startPoint y: 798, endPoint x: 691, endPoint y: 789, distance: 9.0
click at [487, 319] on div "179 / 329" at bounding box center [685, 792] width 48 height 12
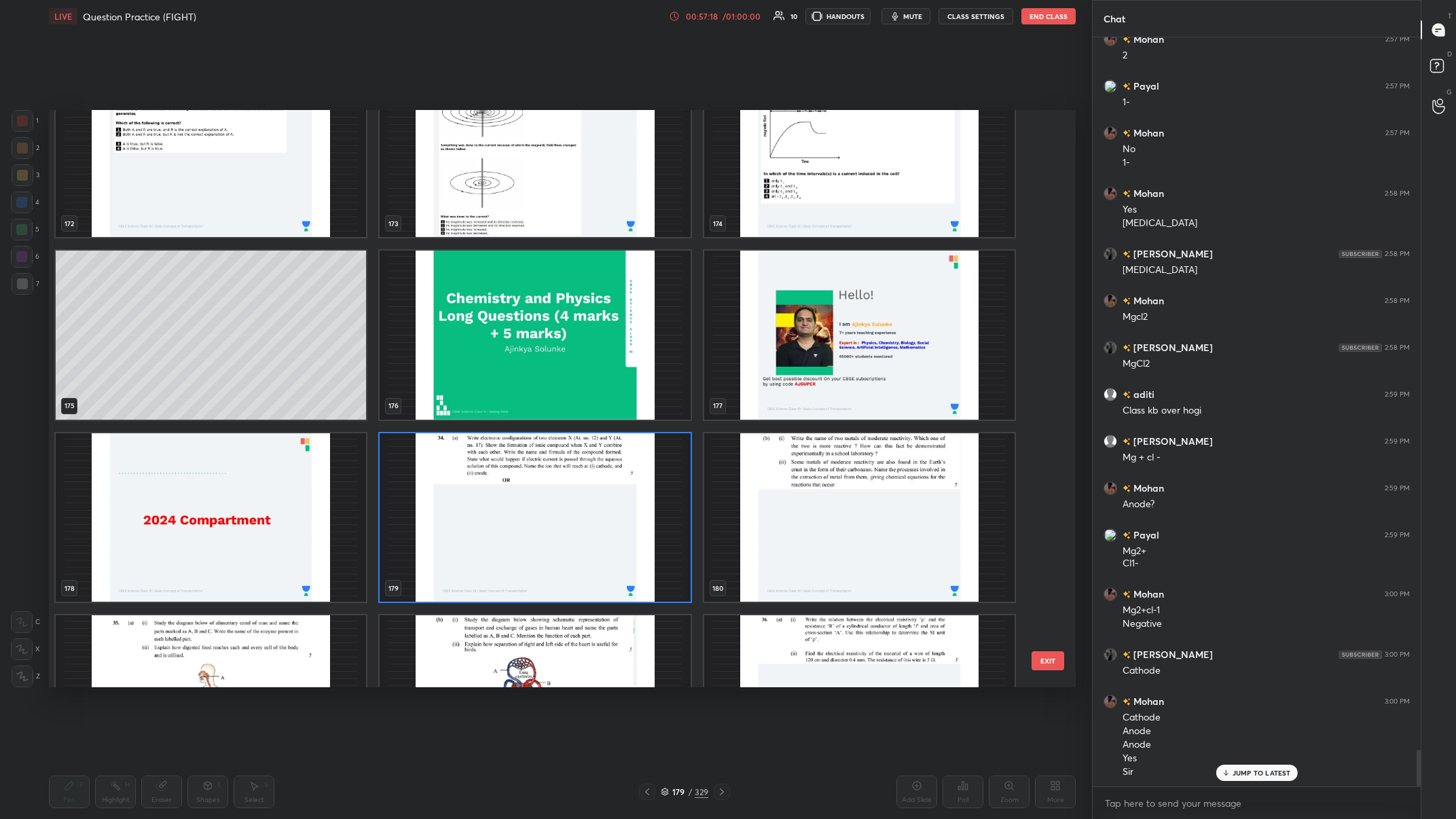
scroll to position [10538, 0]
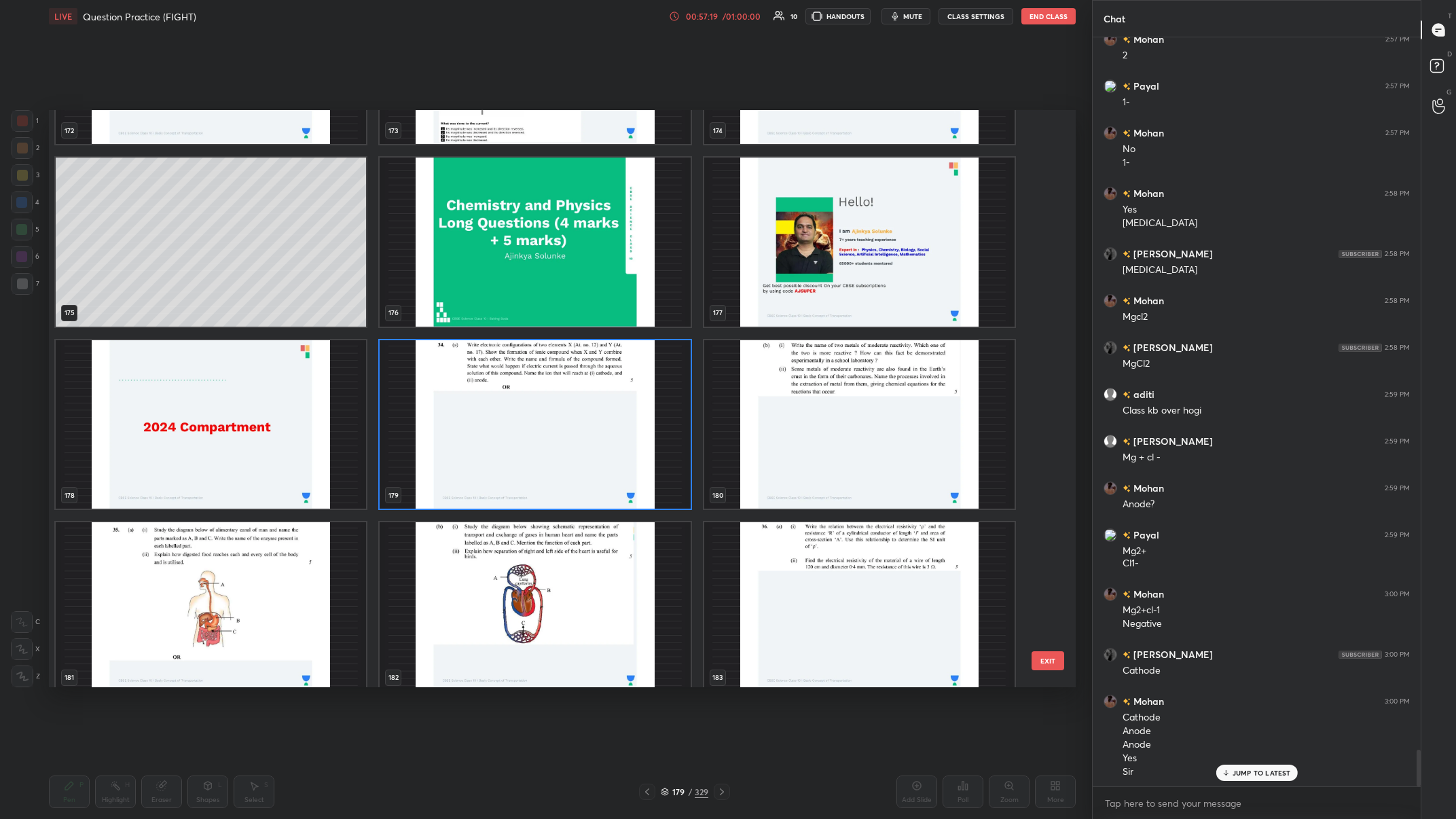
click at [487, 319] on img "grid" at bounding box center [534, 424] width 311 height 169
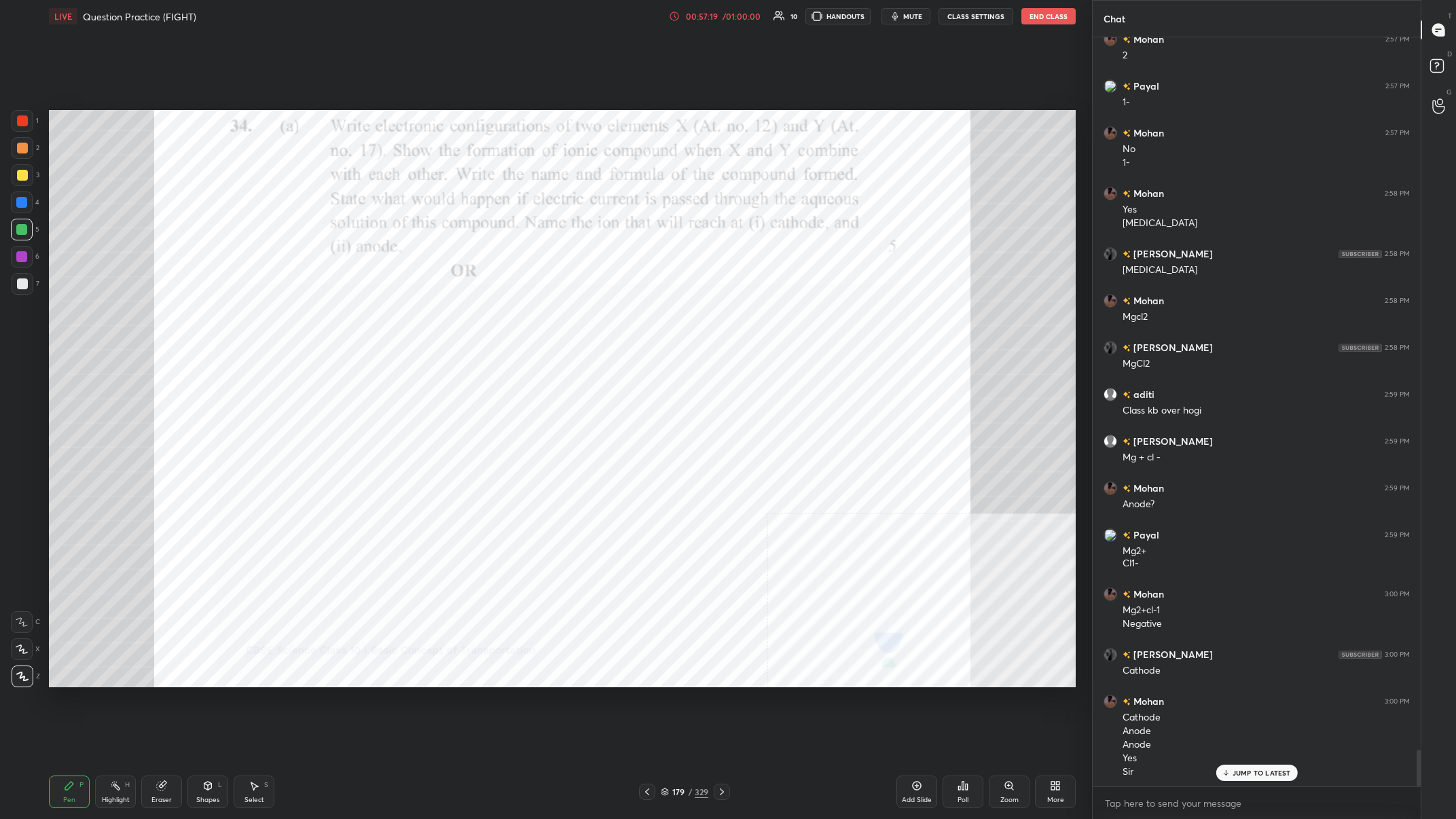
click at [487, 319] on img "grid" at bounding box center [534, 424] width 311 height 169
click at [487, 319] on div "Add Slide" at bounding box center [916, 801] width 30 height 7
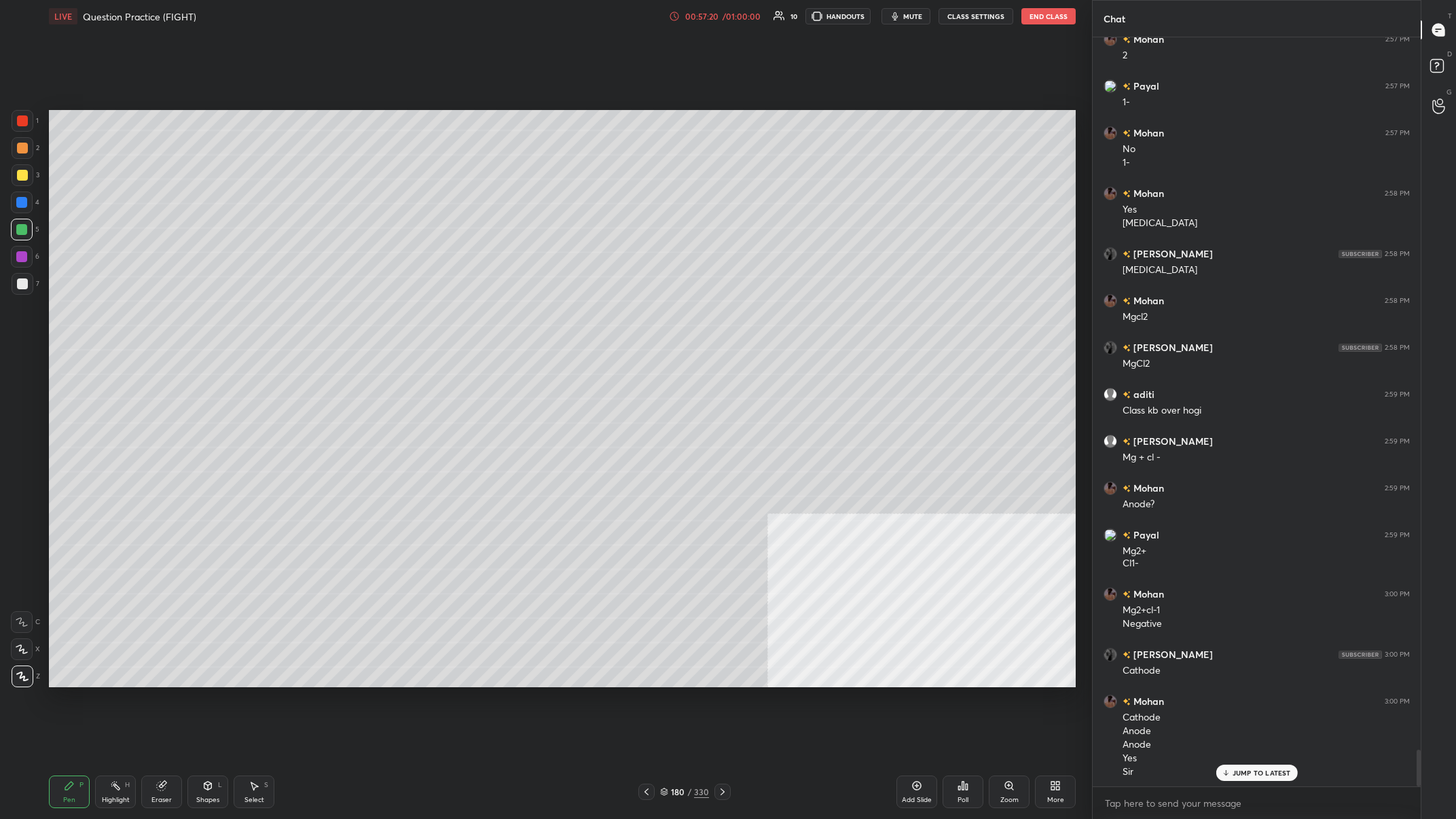
click at [487, 319] on div "More" at bounding box center [1055, 792] width 40 height 33
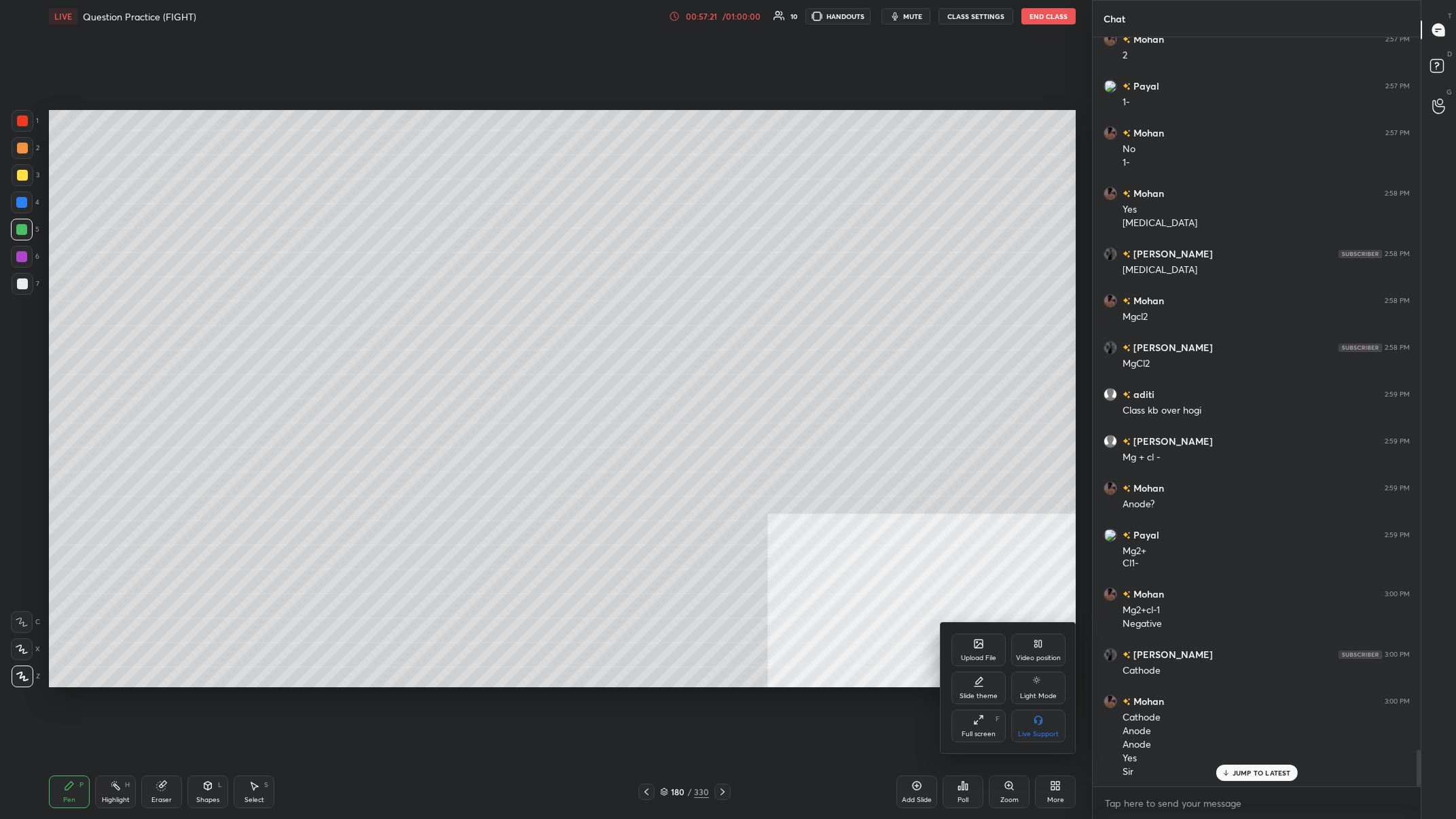
click at [487, 319] on div "Upload File Video position Slide theme Light Mode Full screen F Live Support" at bounding box center [1009, 688] width 114 height 108
click at [487, 319] on div "Upload File" at bounding box center [979, 650] width 55 height 33
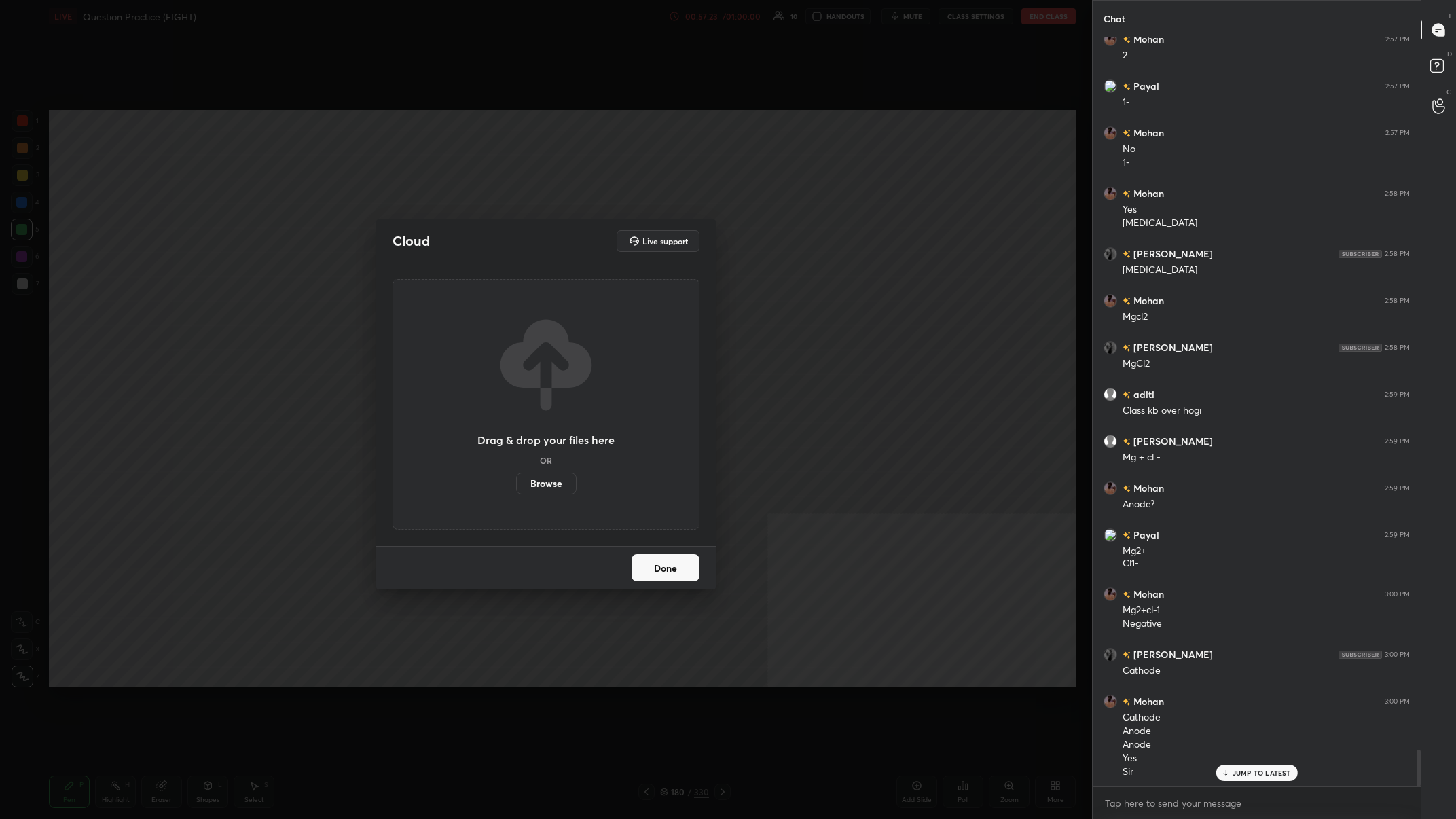
click at [487, 319] on div "Drag & drop your files here OR Browse" at bounding box center [546, 403] width 137 height 181
click at [487, 319] on label "Browse" at bounding box center [546, 483] width 61 height 22
click at [487, 319] on input "Browse" at bounding box center [516, 483] width 0 height 22
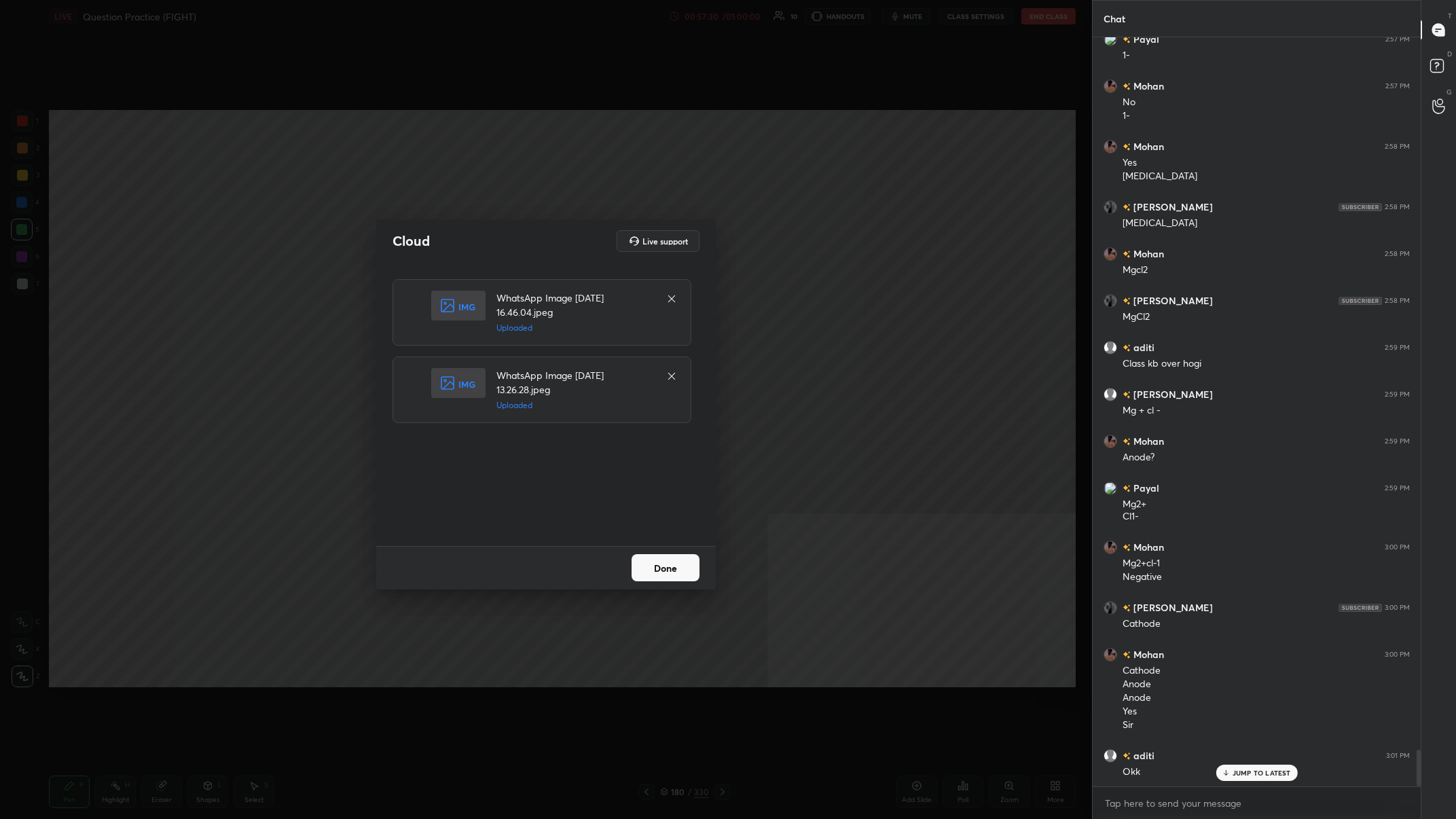
click at [487, 319] on button "Done" at bounding box center [665, 567] width 68 height 27
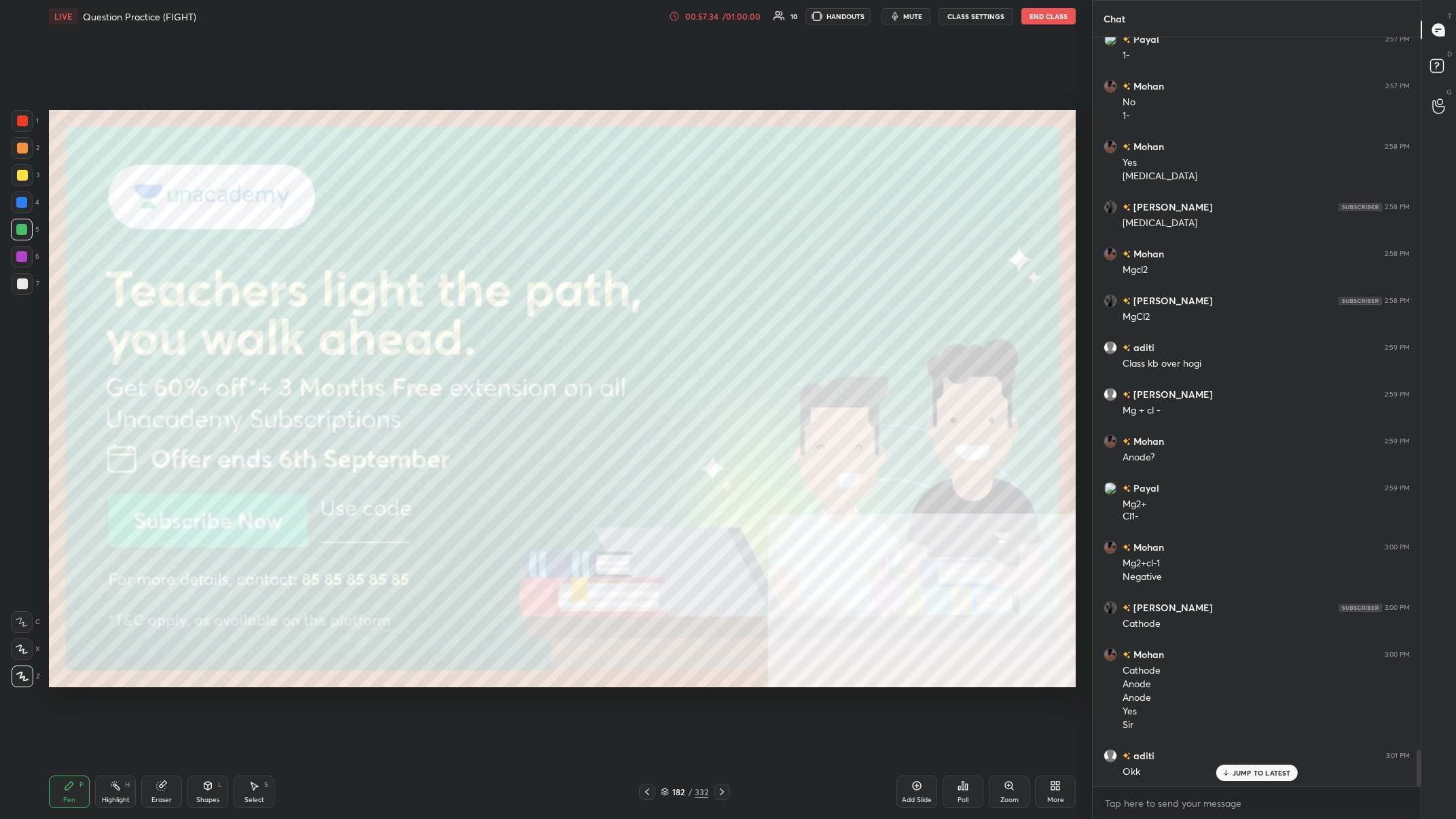
click at [33, 183] on div "3" at bounding box center [26, 175] width 28 height 22
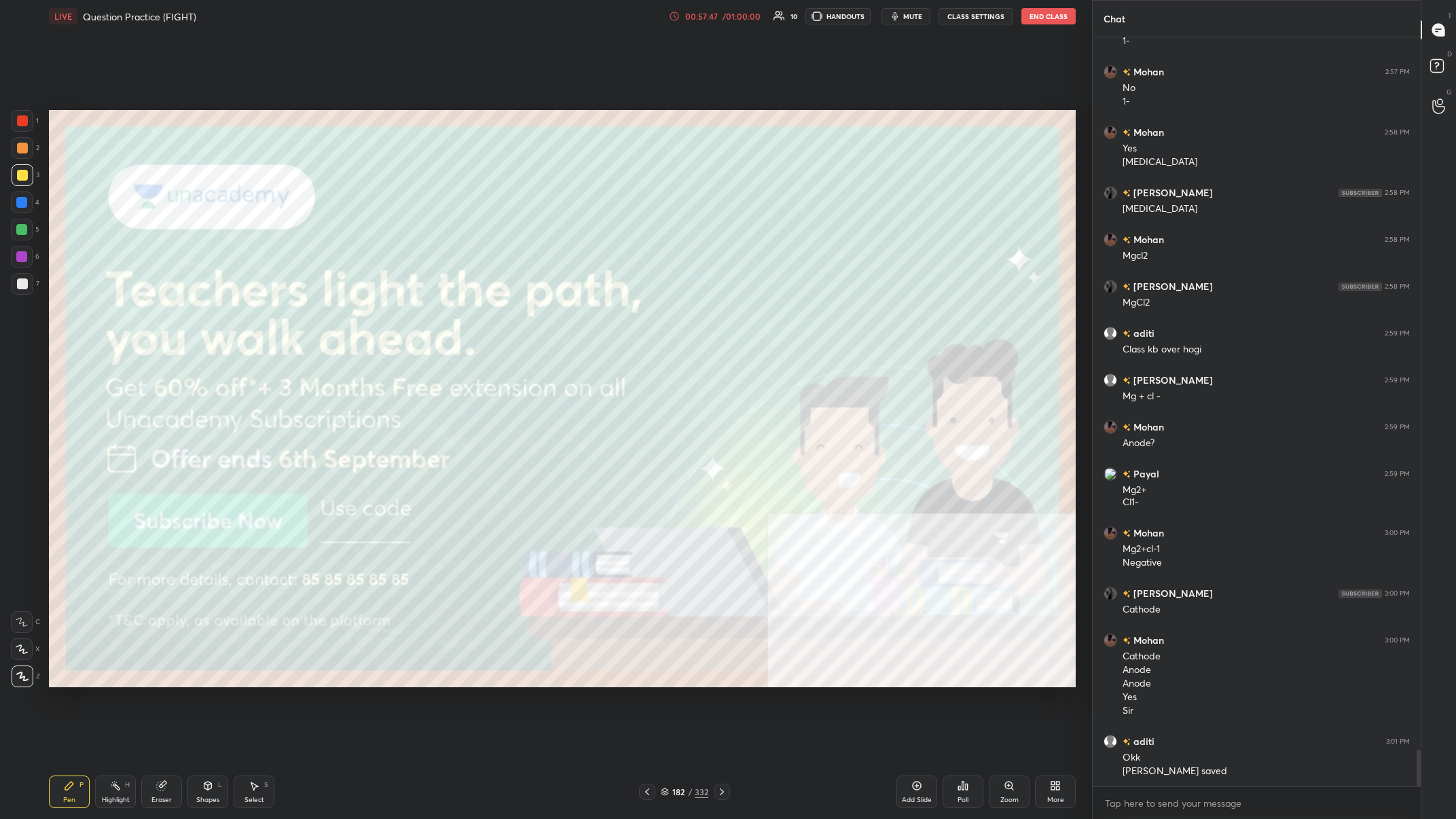
click at [31, 183] on div at bounding box center [22, 175] width 22 height 22
click at [30, 180] on div at bounding box center [22, 175] width 22 height 22
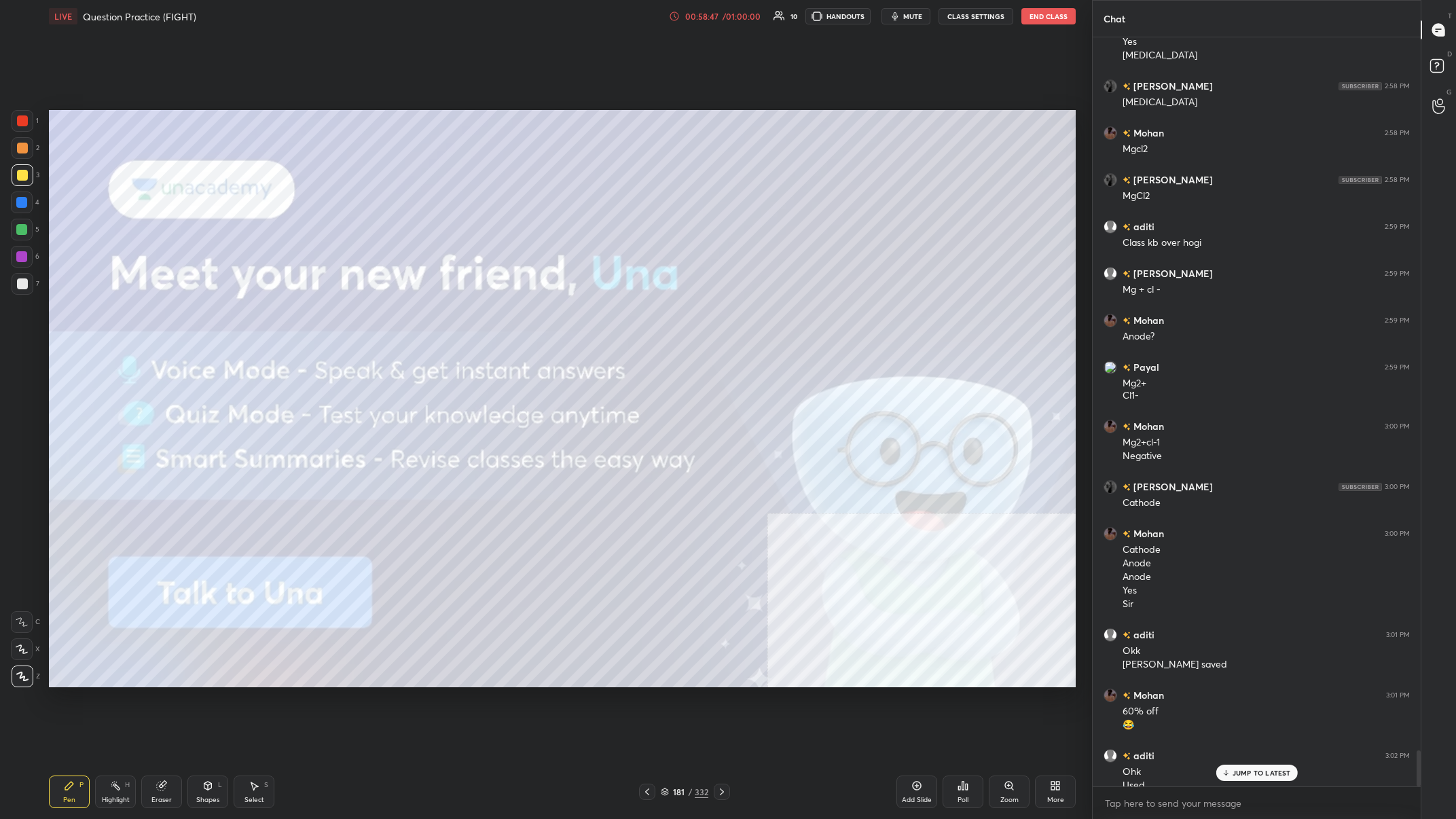
scroll to position [14802, 0]
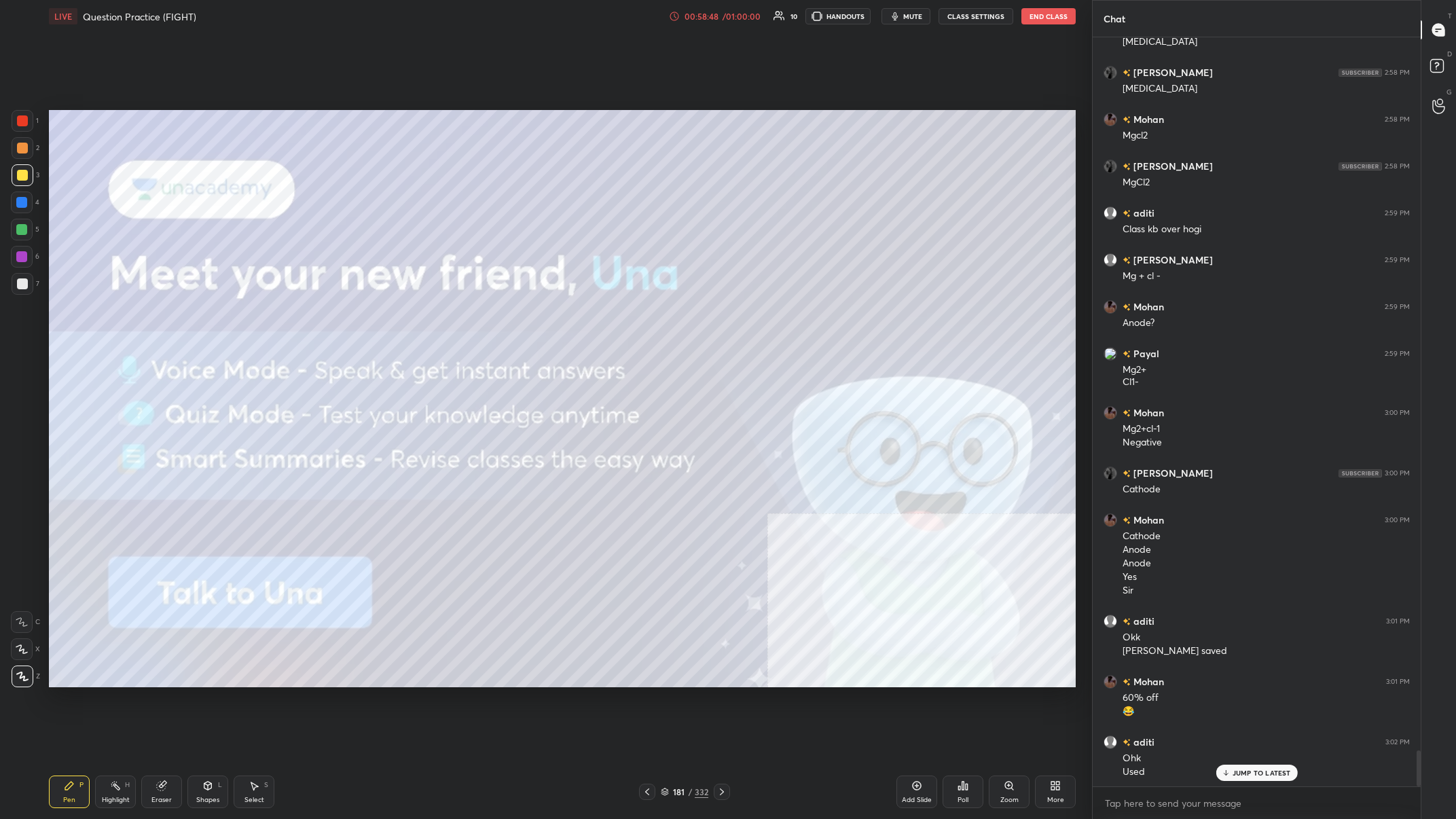
click at [487, 319] on div at bounding box center [647, 792] width 17 height 17
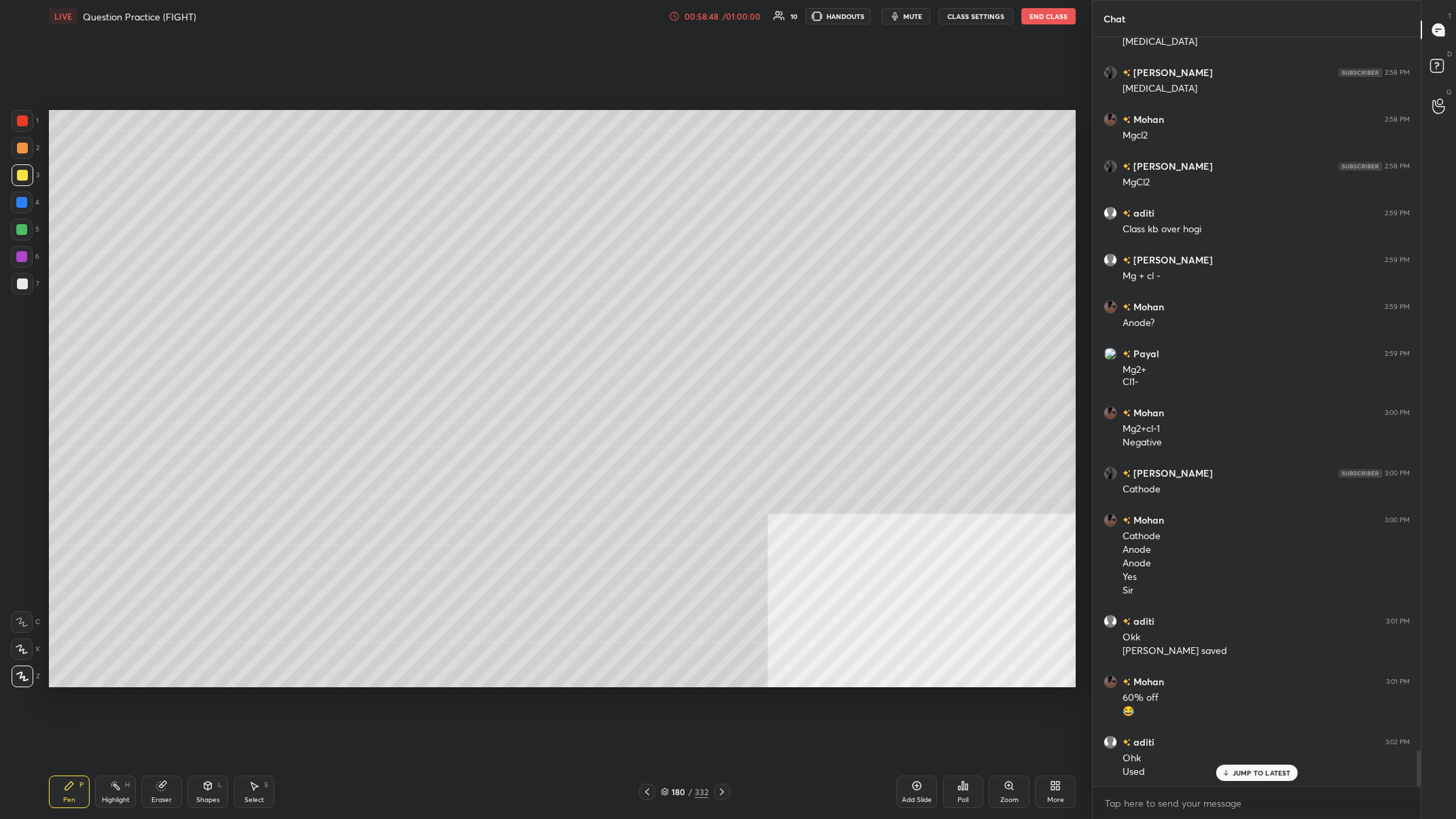
click at [487, 319] on div "180 / 332" at bounding box center [684, 792] width 91 height 17
click at [487, 319] on div "180 / 332" at bounding box center [685, 792] width 48 height 12
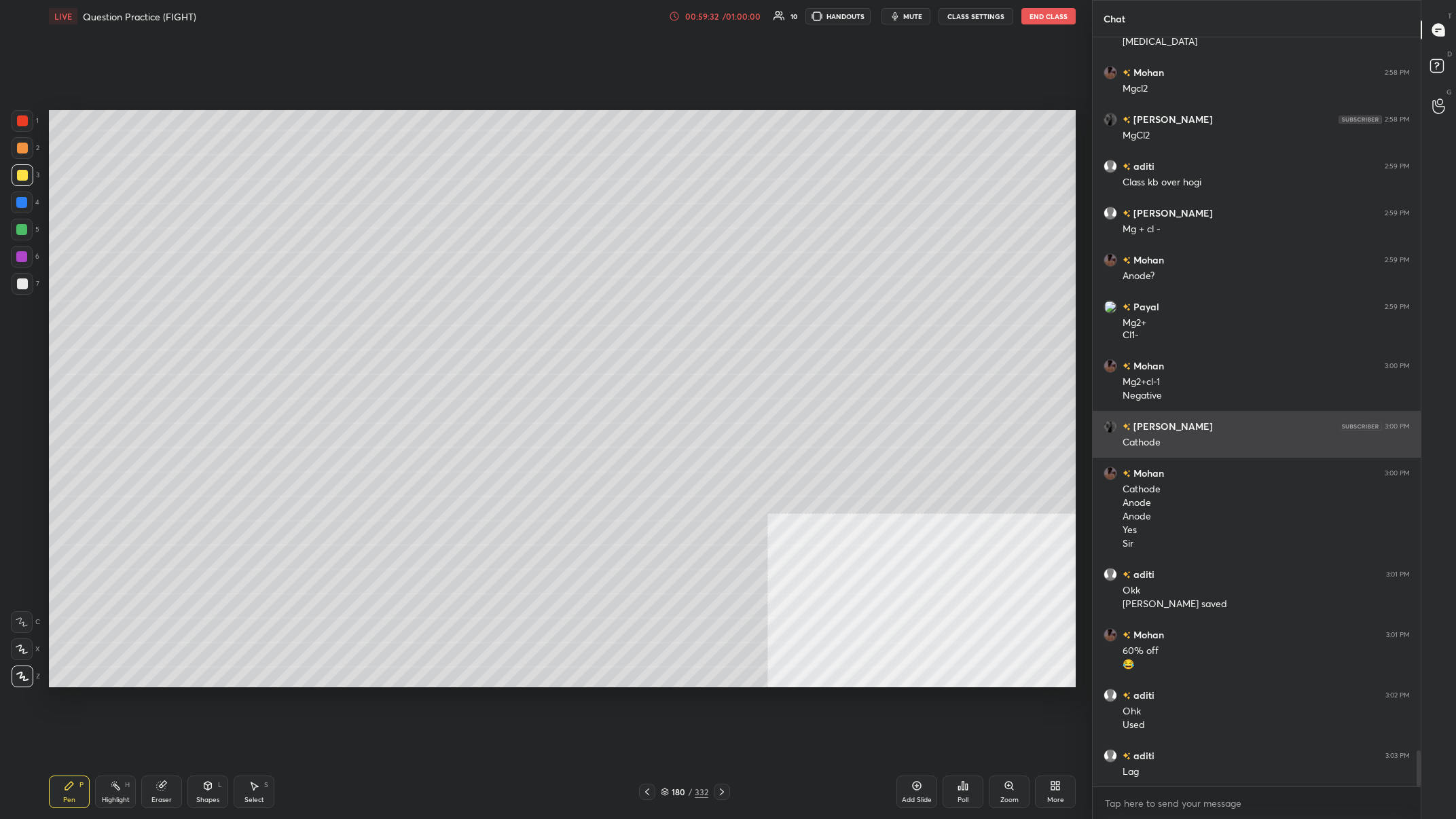
scroll to position [14896, 0]
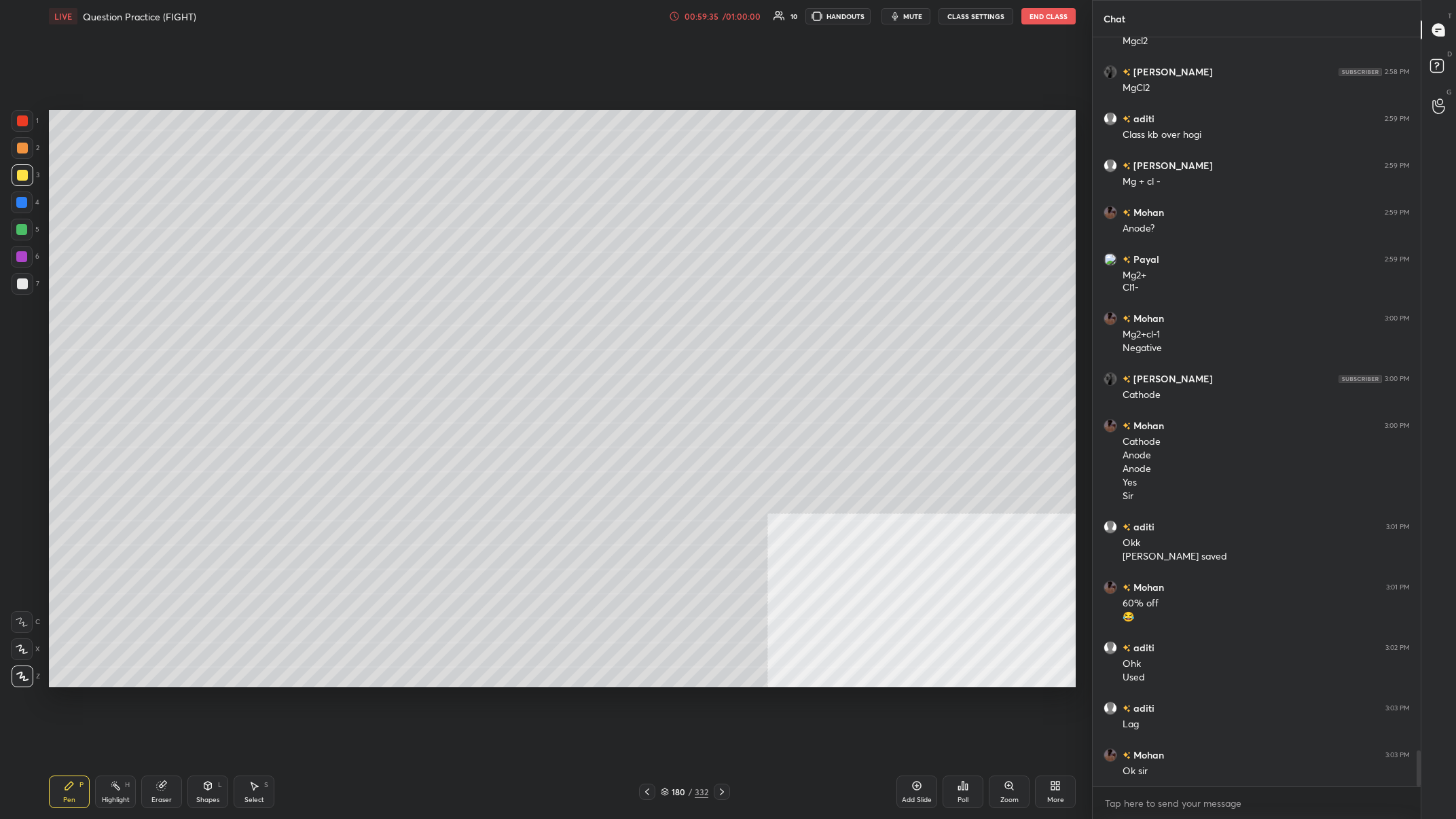
click at [13, 173] on div at bounding box center [22, 175] width 22 height 22
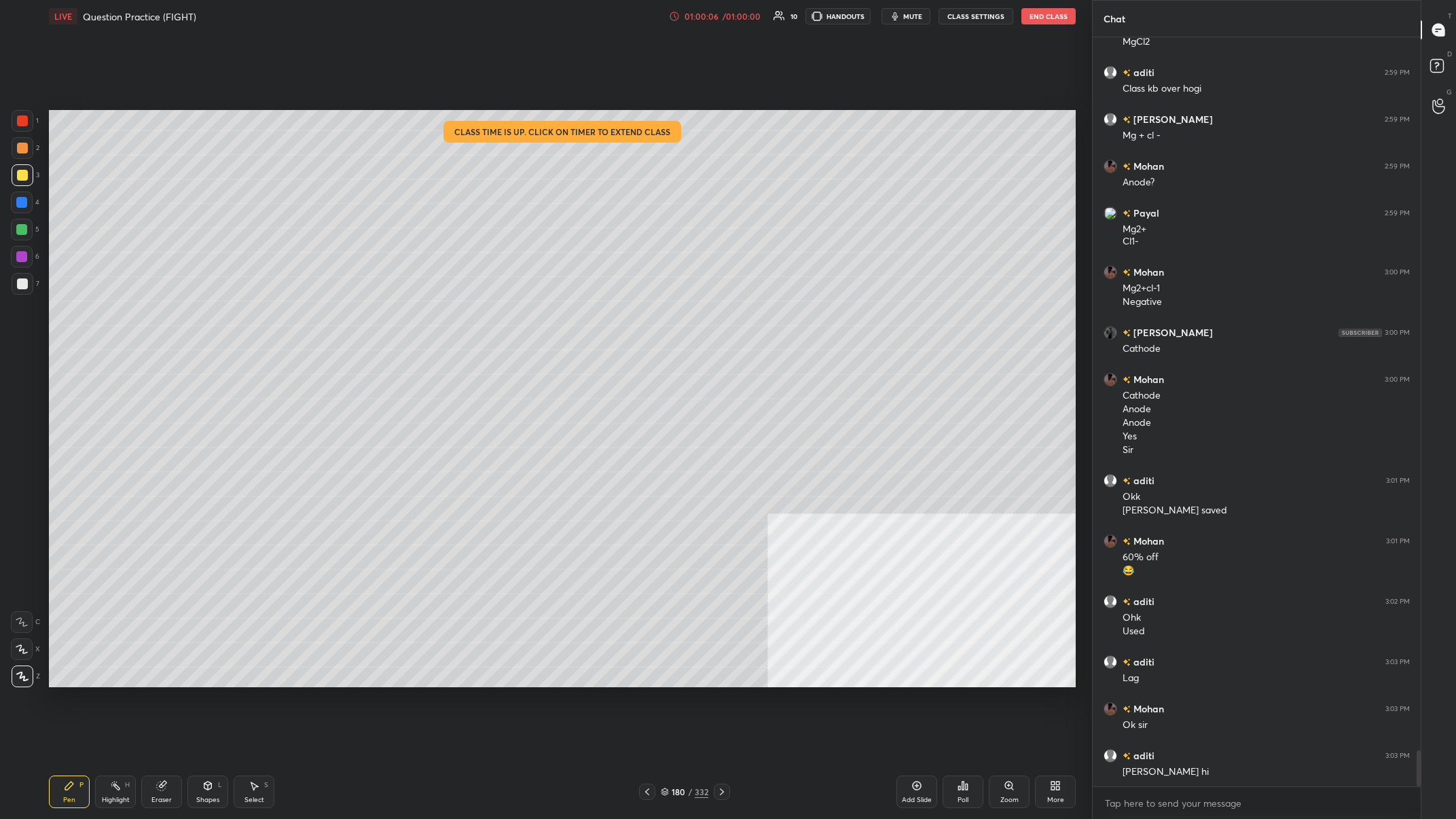
click at [487, 18] on div "/ 01:00:00" at bounding box center [741, 16] width 42 height 8
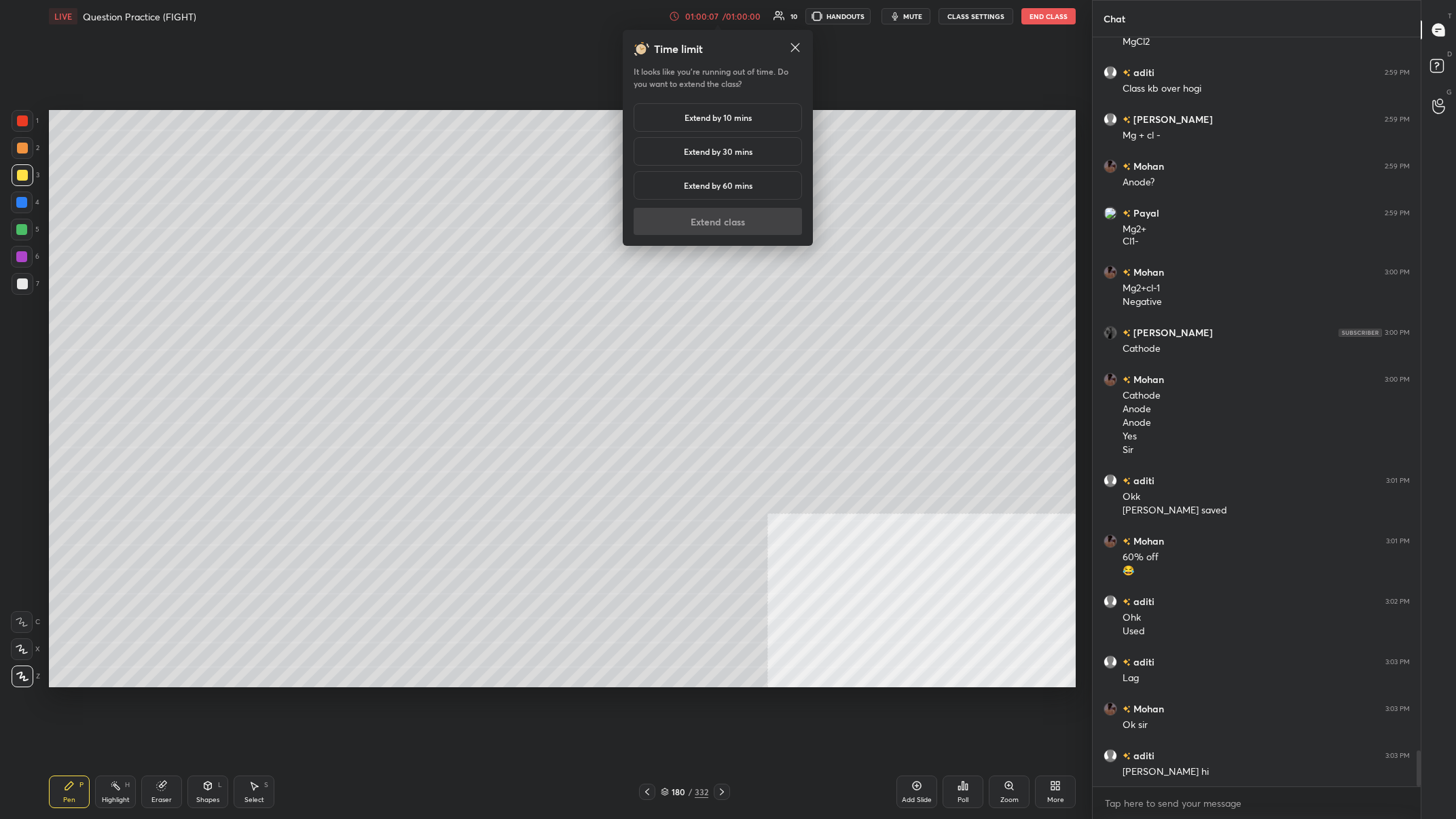
click at [487, 119] on h5 "Extend by 10 mins" at bounding box center [718, 118] width 67 height 12
click at [487, 228] on button "Extend class" at bounding box center [717, 221] width 168 height 27
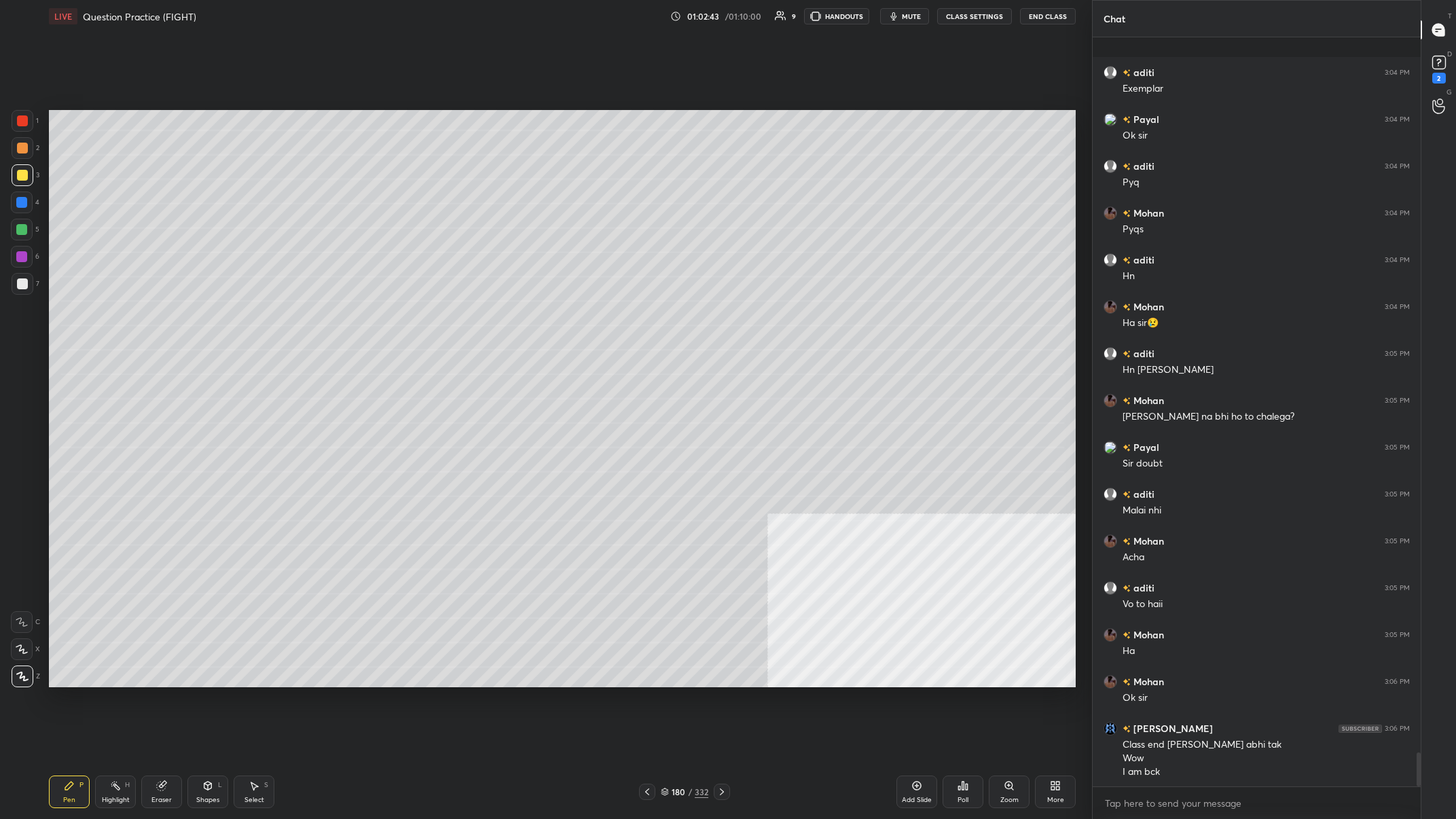
scroll to position [15767, 0]
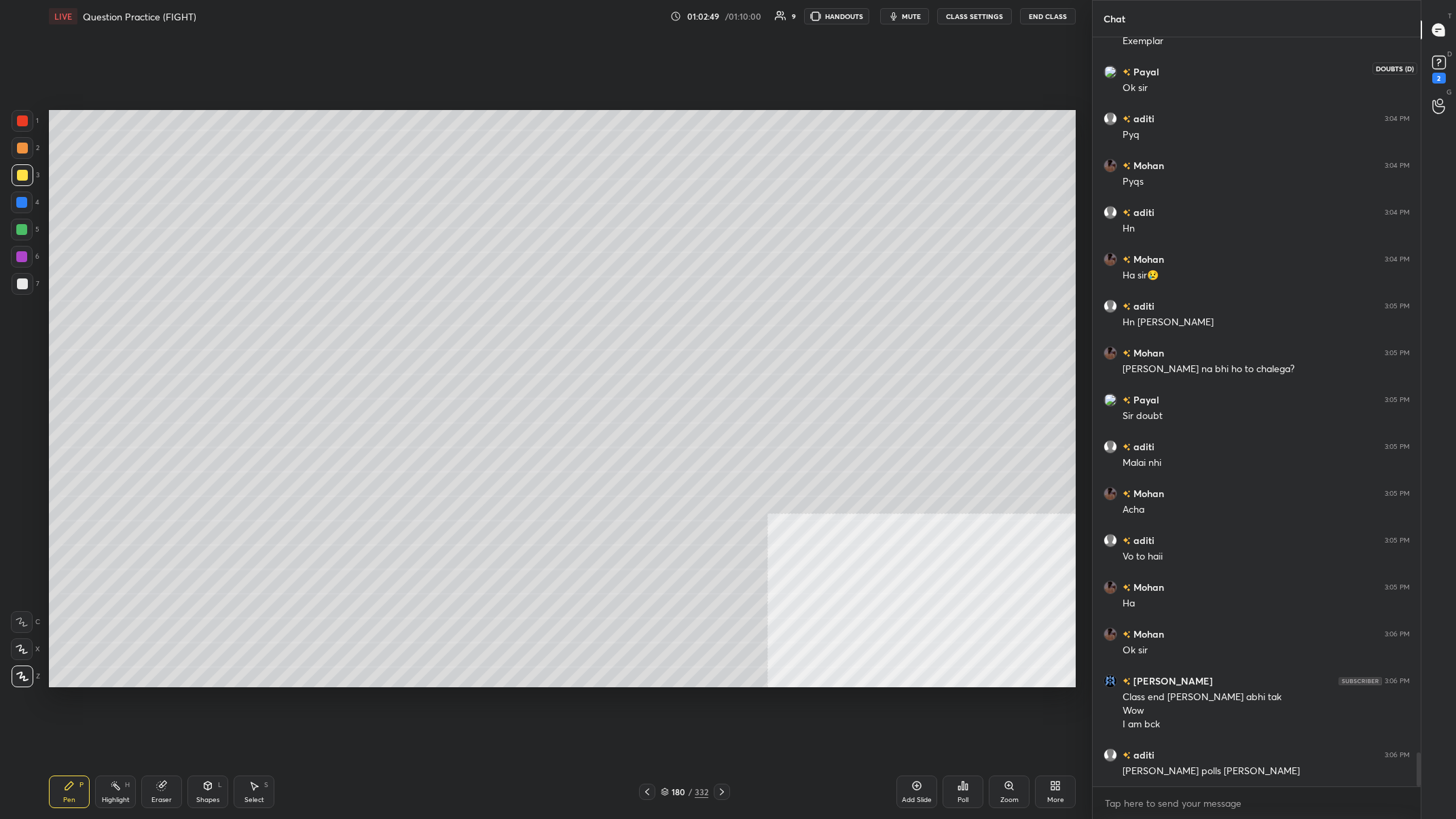
click at [487, 60] on icon at bounding box center [1438, 62] width 20 height 20
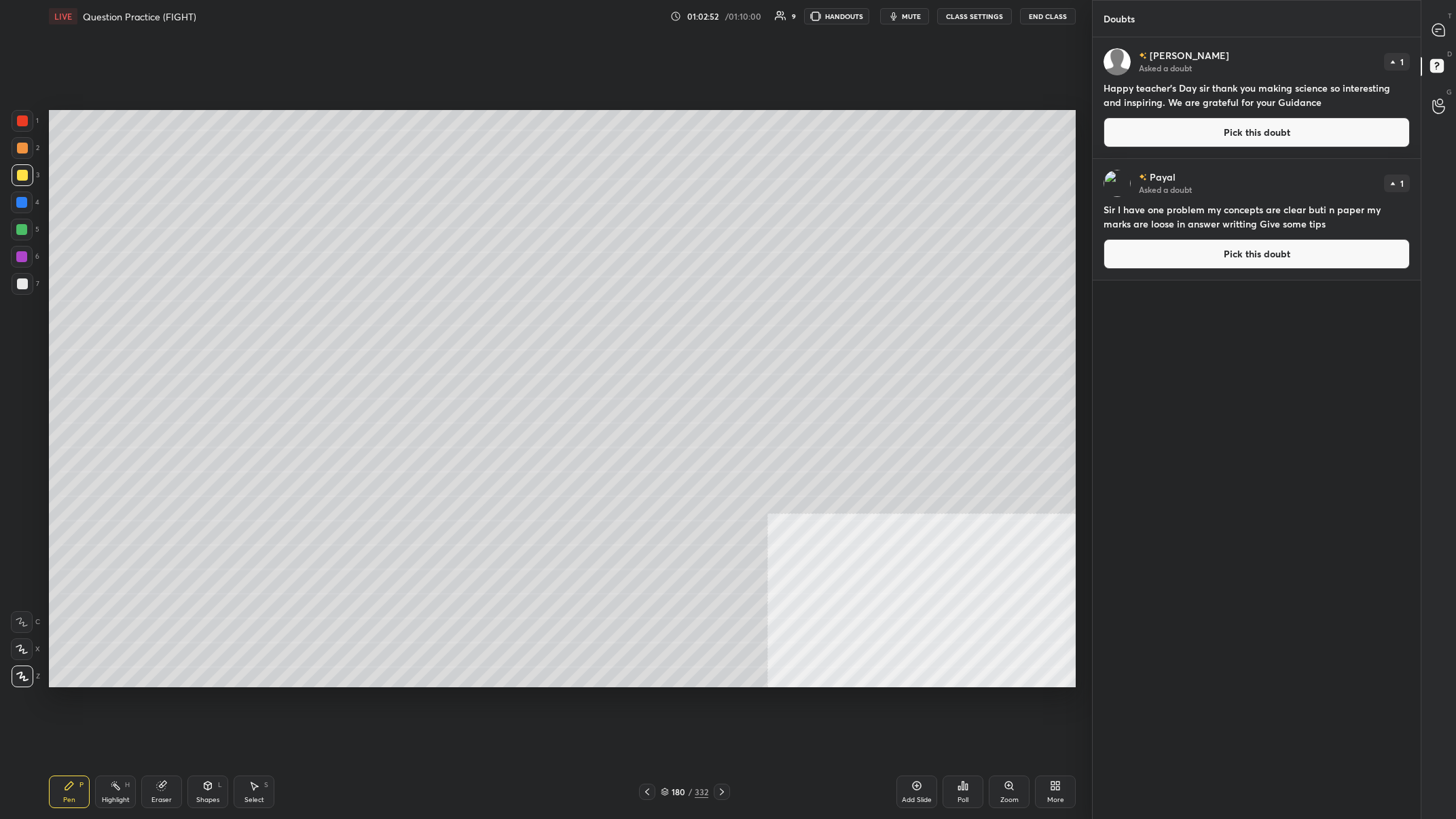
click at [487, 117] on div "[PERSON_NAME] Asked a doubt 1 Happy teacher's Day sir thank you making science …" at bounding box center [1256, 97] width 328 height 121
click at [487, 118] on button "Pick this doubt" at bounding box center [1256, 132] width 306 height 30
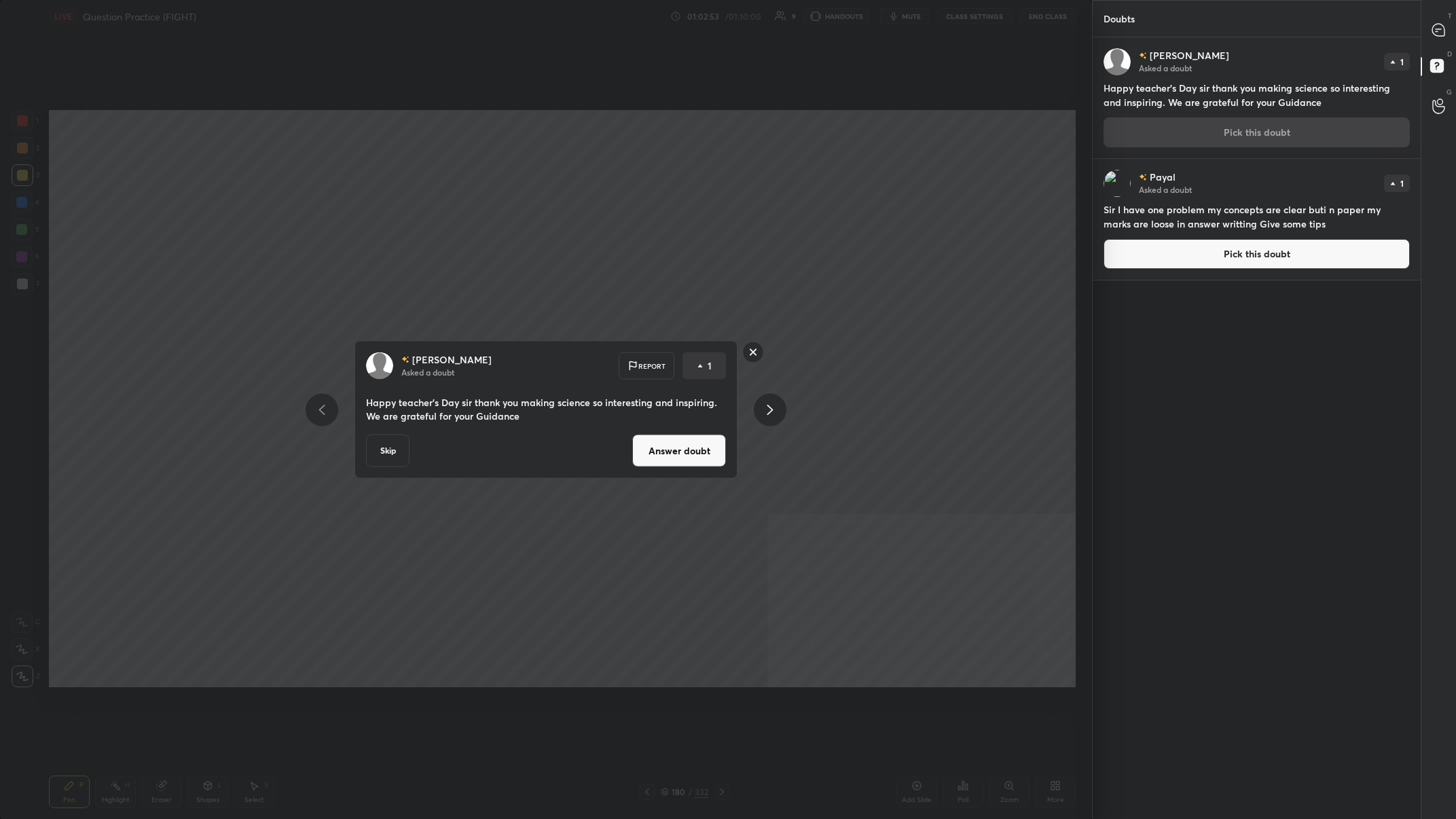
click at [487, 319] on button "Answer doubt" at bounding box center [679, 451] width 93 height 33
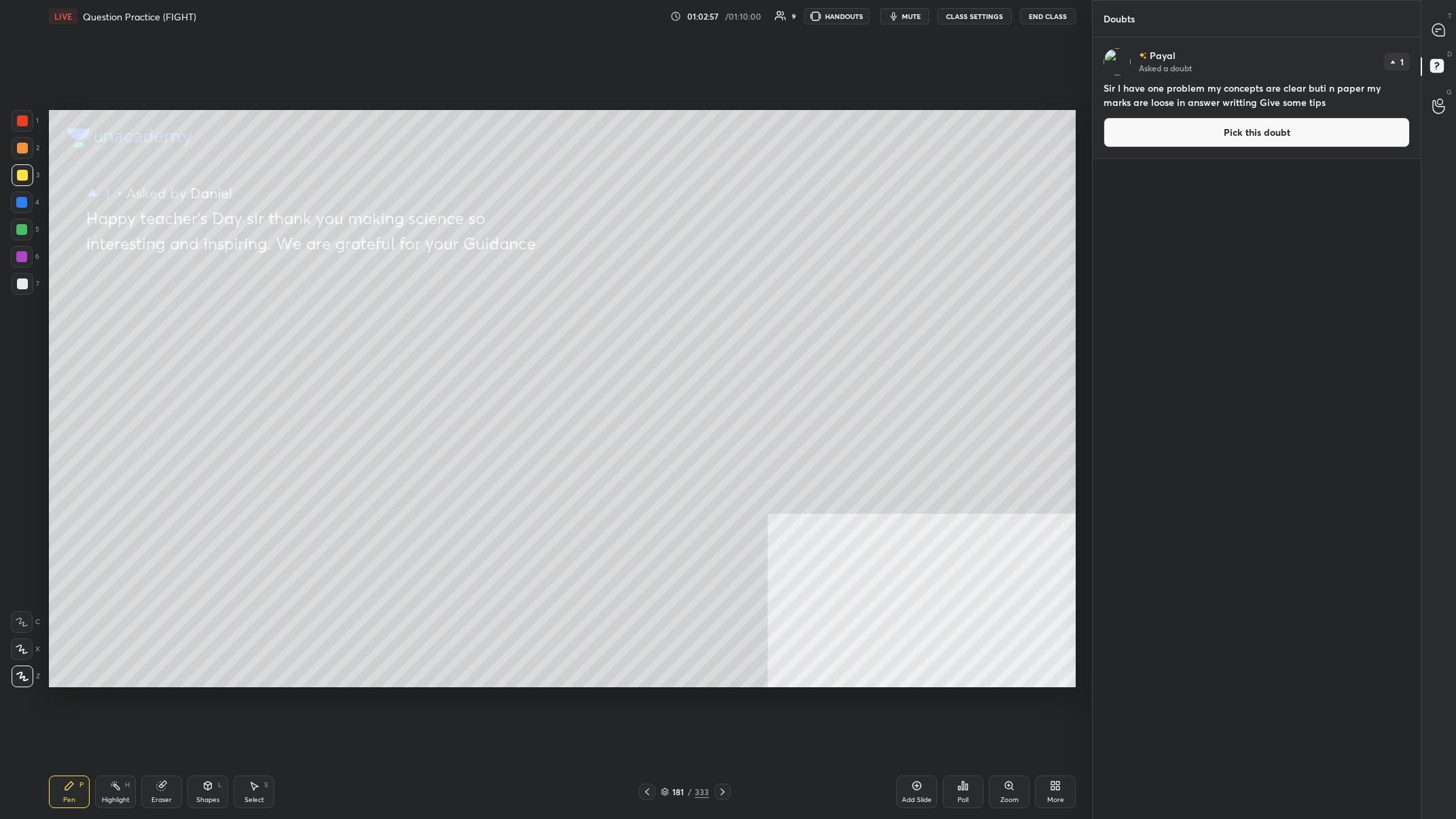
click at [487, 126] on button "Pick this doubt" at bounding box center [1256, 132] width 306 height 30
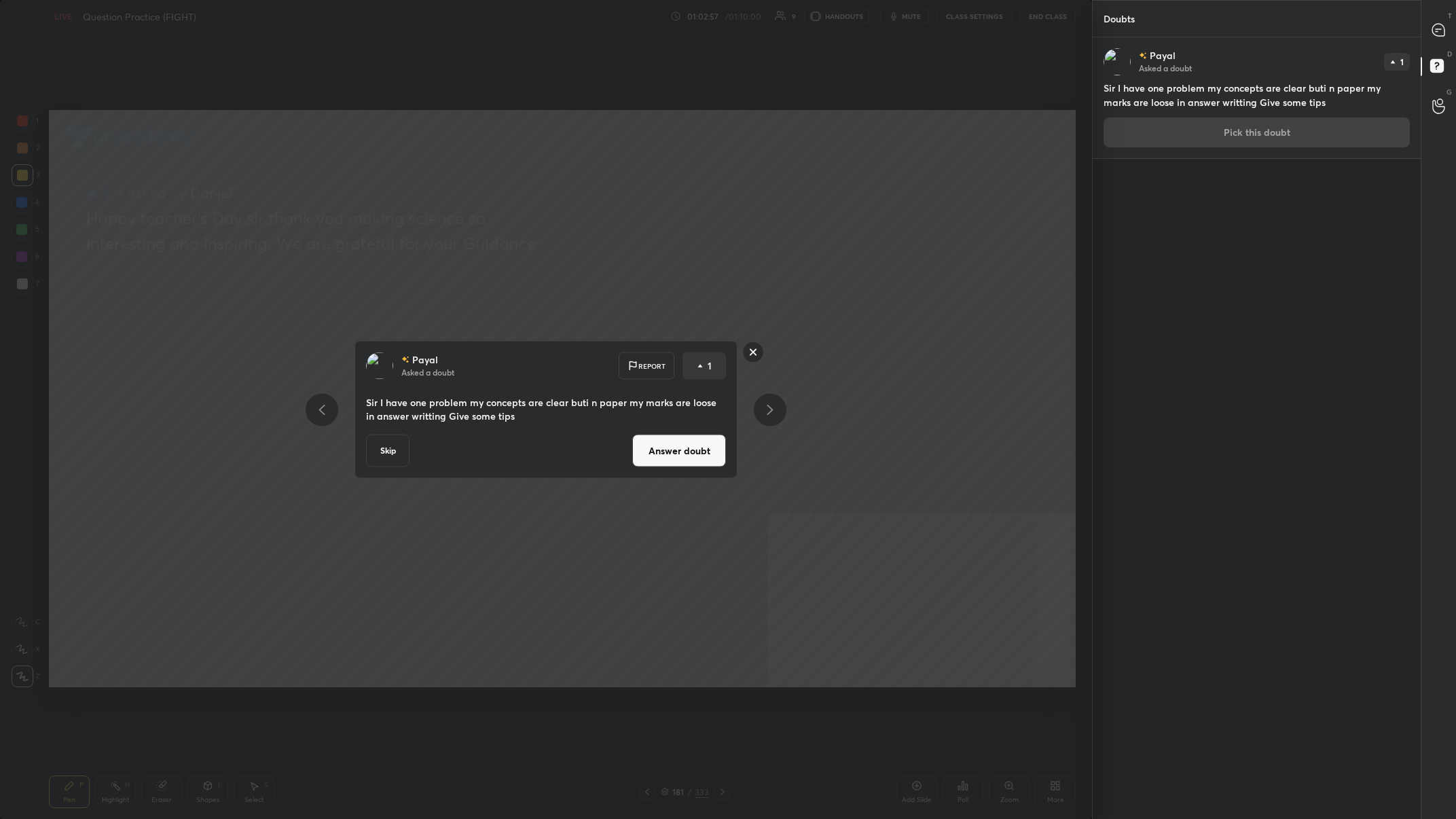
click at [487, 319] on button "Answer doubt" at bounding box center [679, 451] width 93 height 33
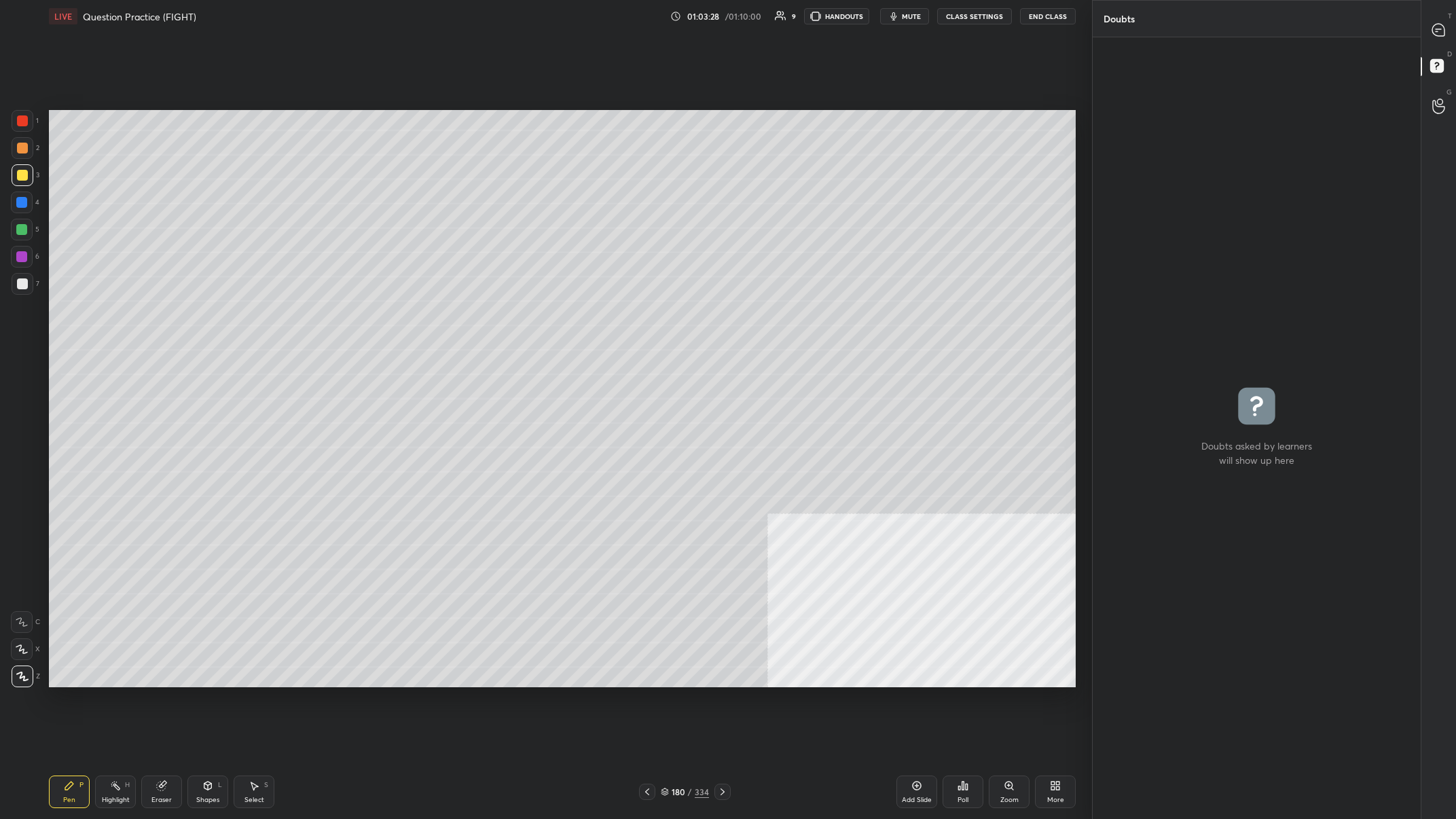
click at [487, 34] on icon at bounding box center [1438, 30] width 12 height 12
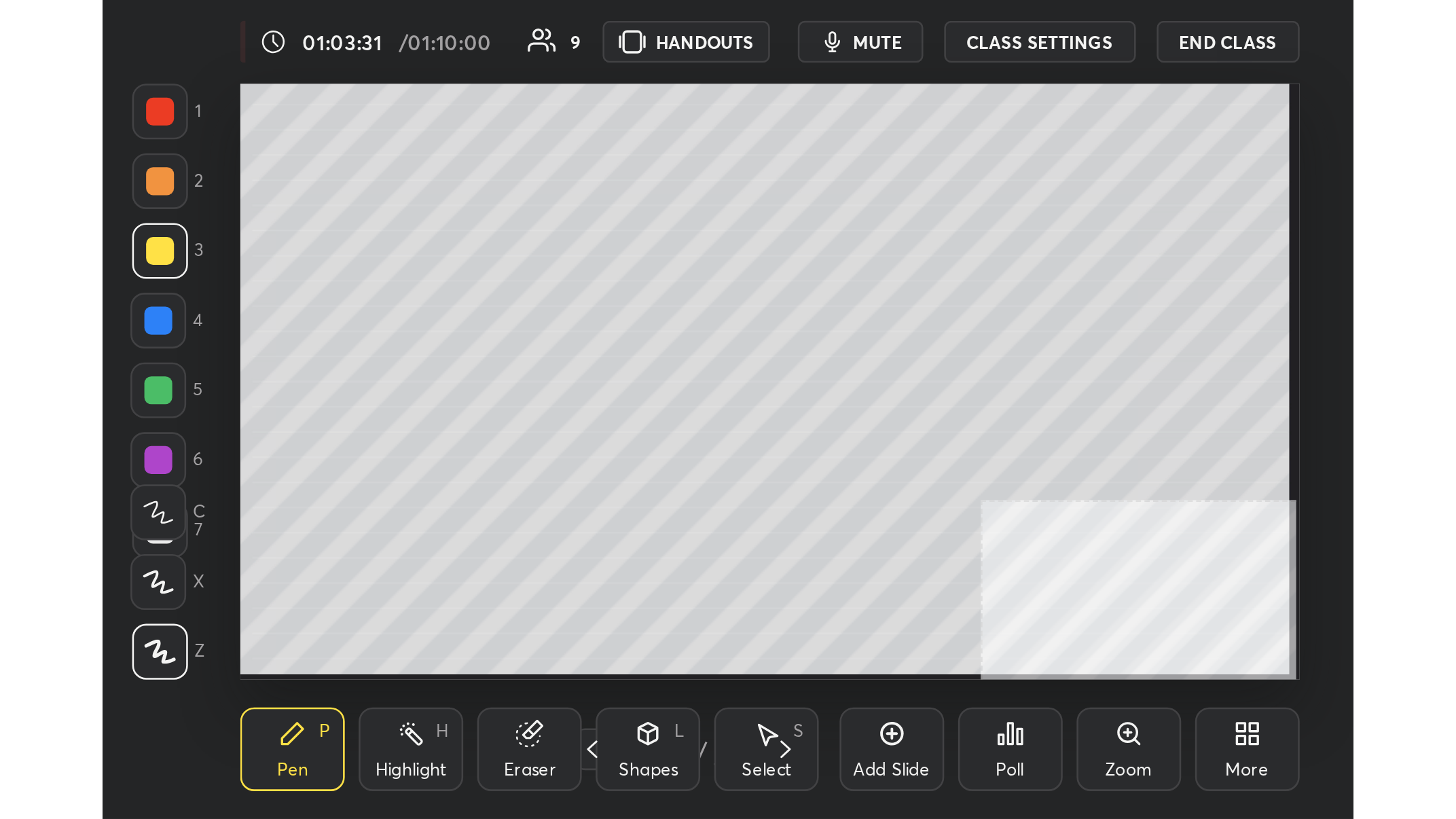
scroll to position [67696, 67468]
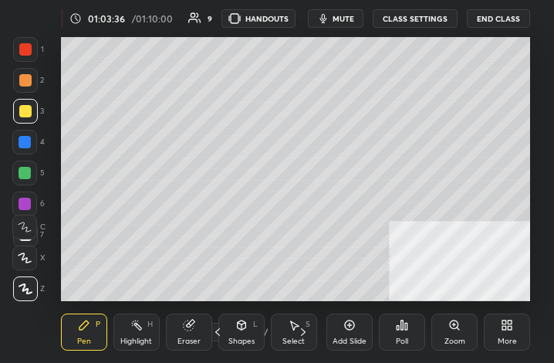
click at [514, 326] on div "More" at bounding box center [507, 331] width 46 height 37
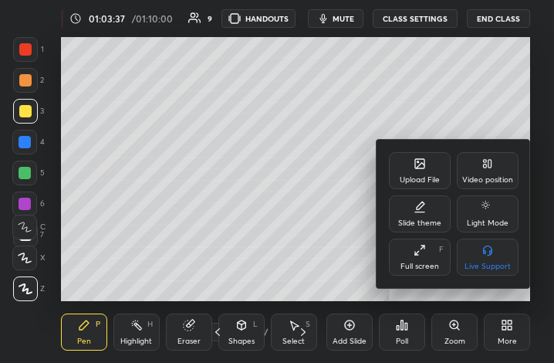
click at [436, 260] on div "Full screen F" at bounding box center [420, 256] width 62 height 37
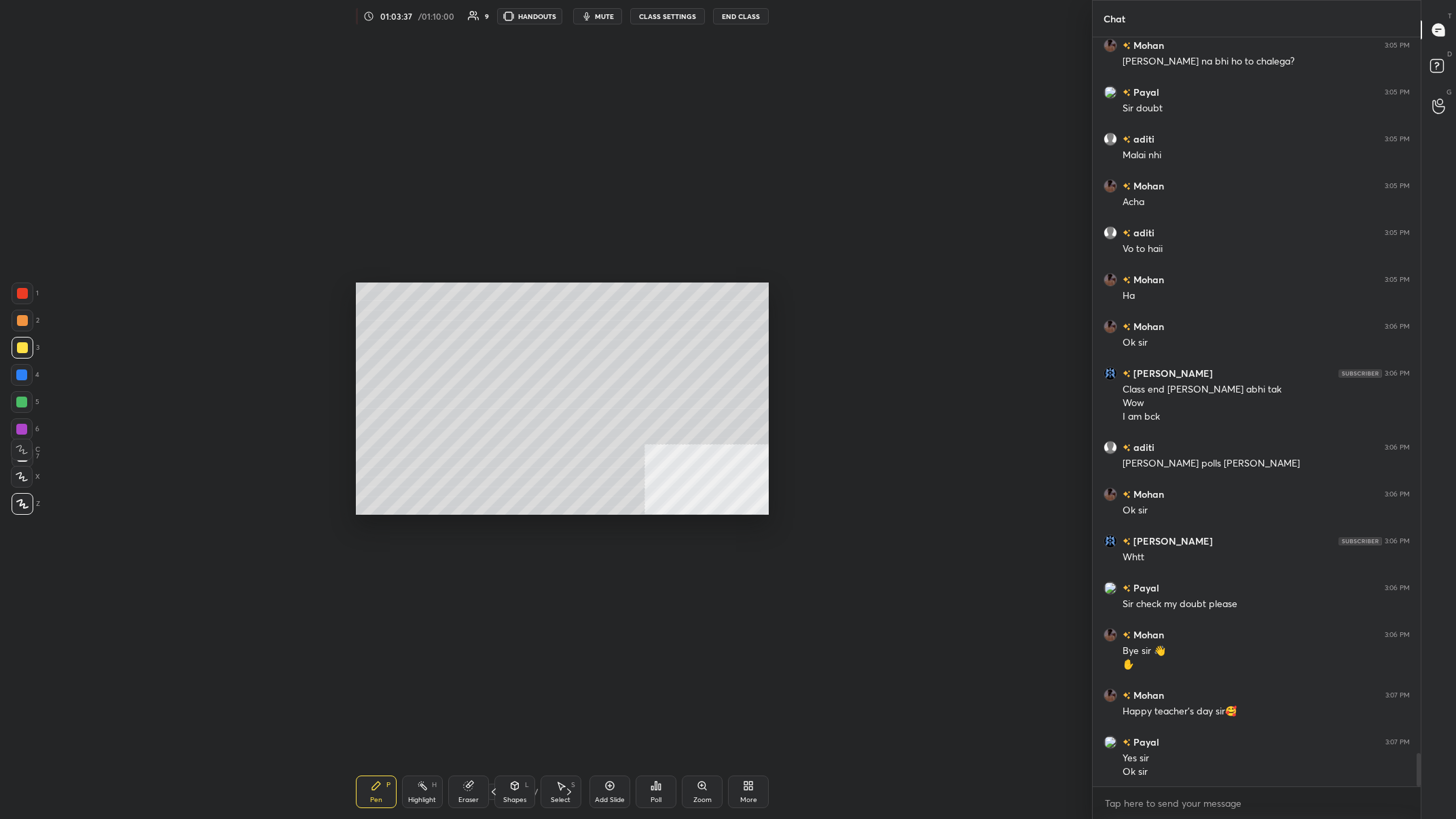
scroll to position [782, 328]
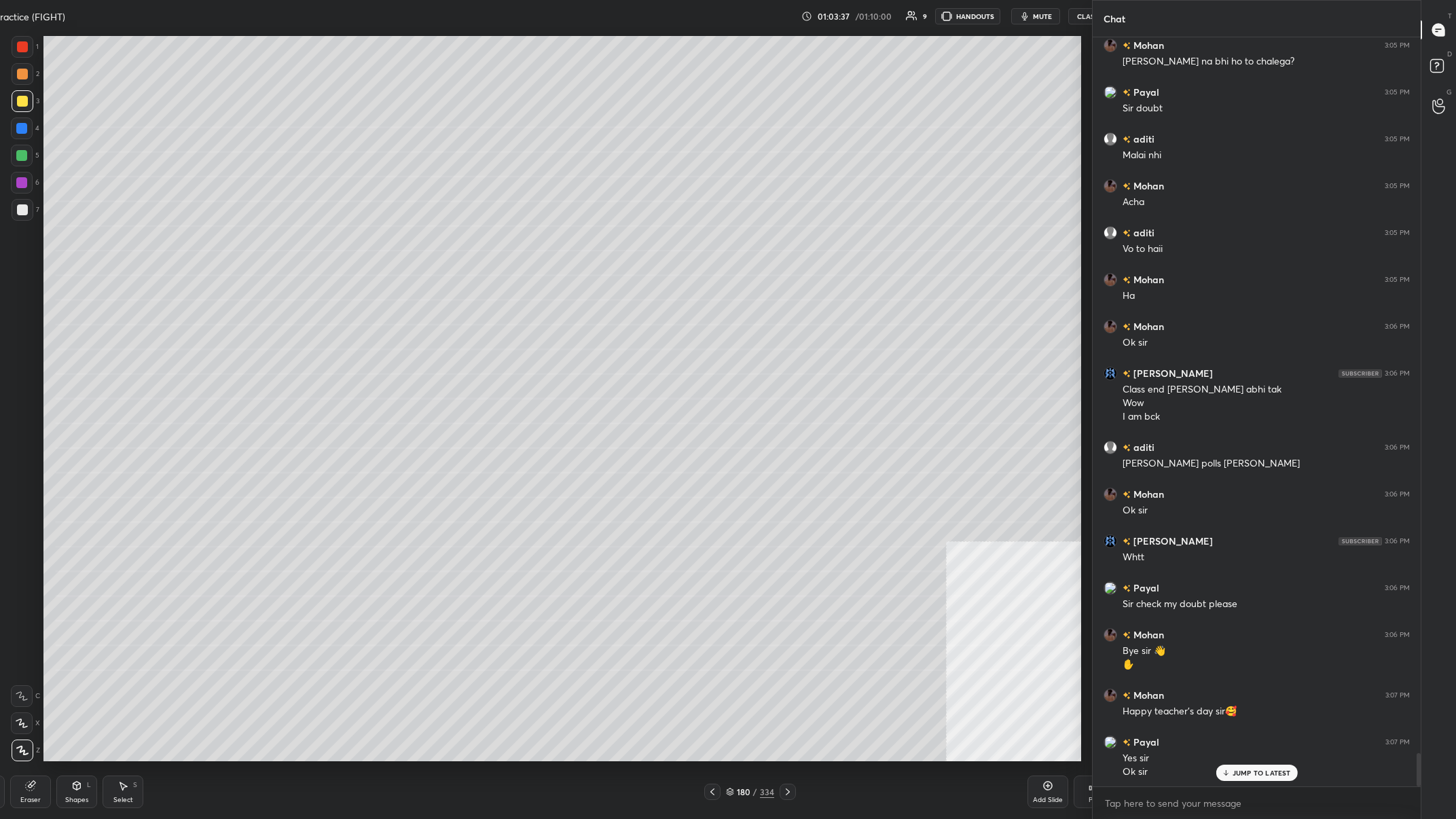
type textarea "x"
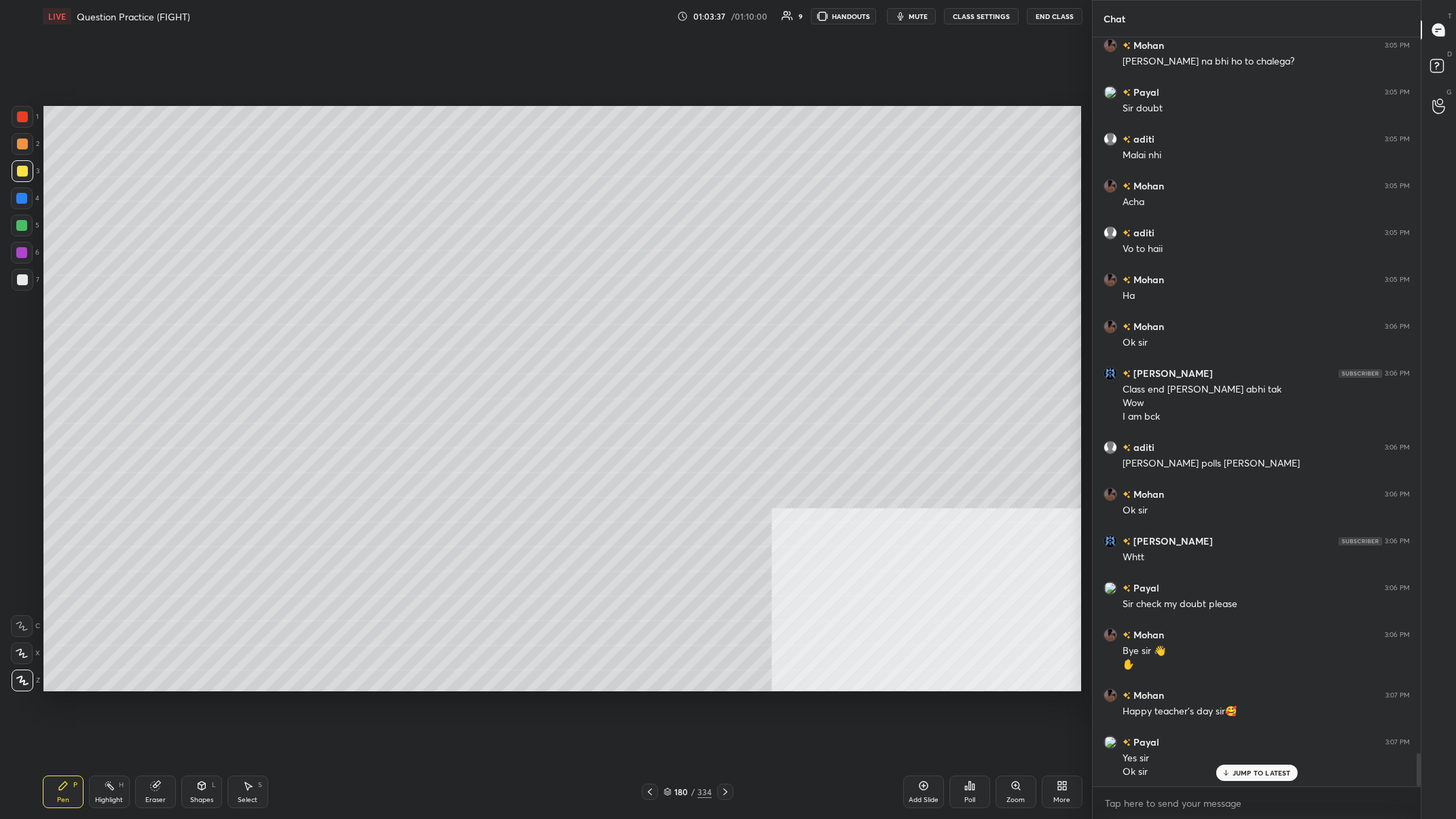
scroll to position [67196, 66863]
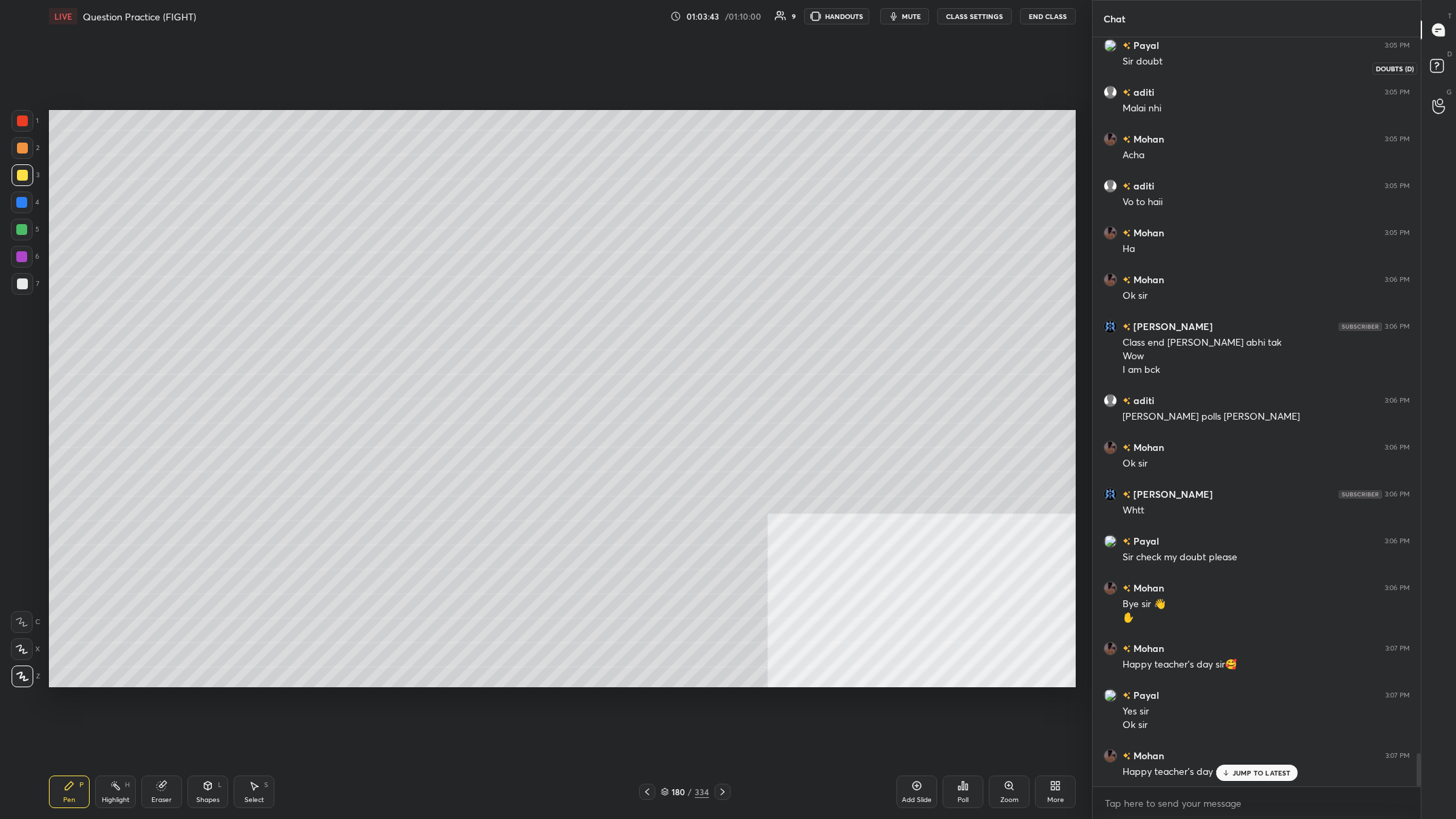
click at [487, 60] on rect at bounding box center [1436, 66] width 13 height 13
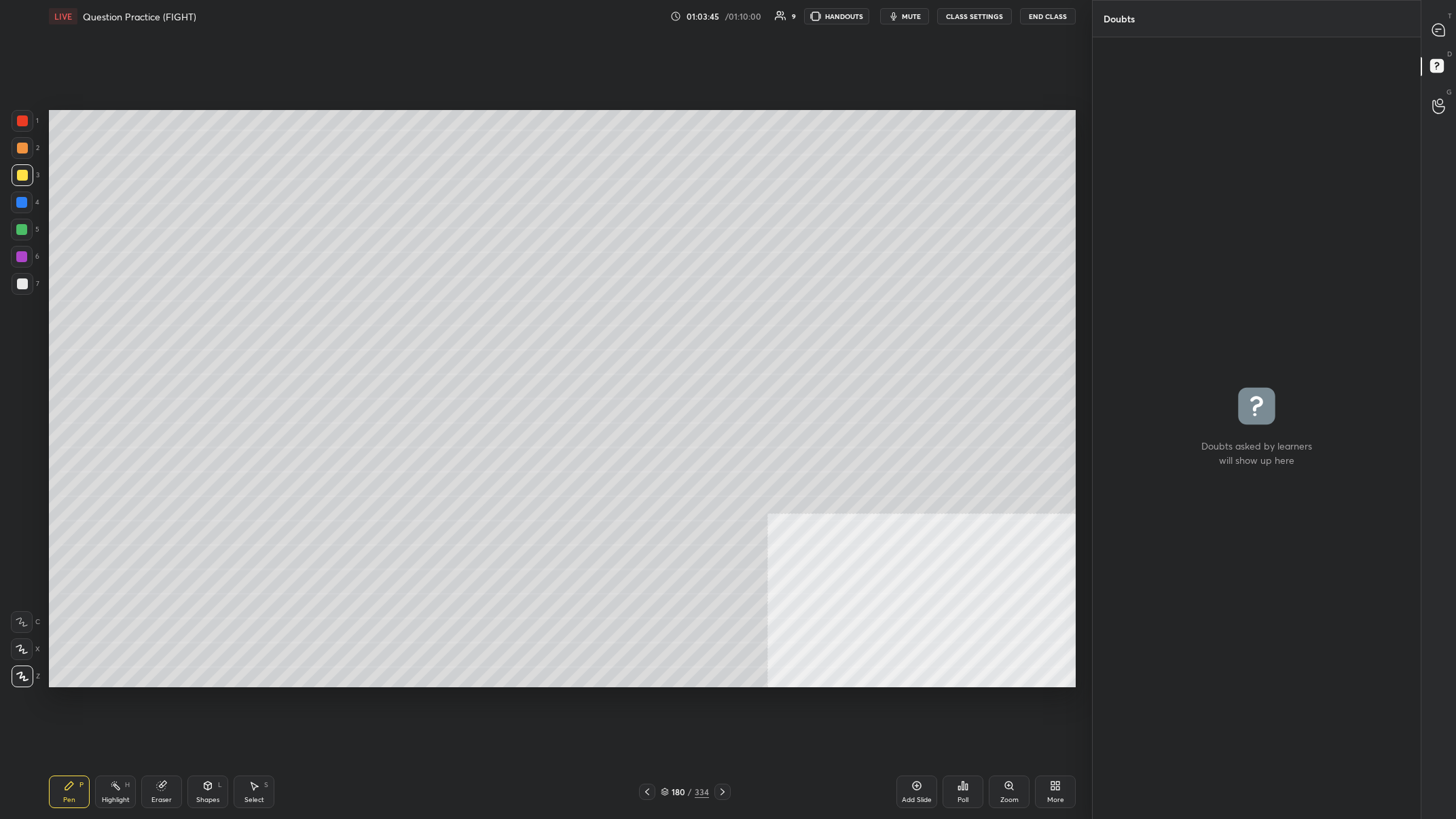
click at [487, 15] on button "End Class" at bounding box center [1048, 16] width 55 height 17
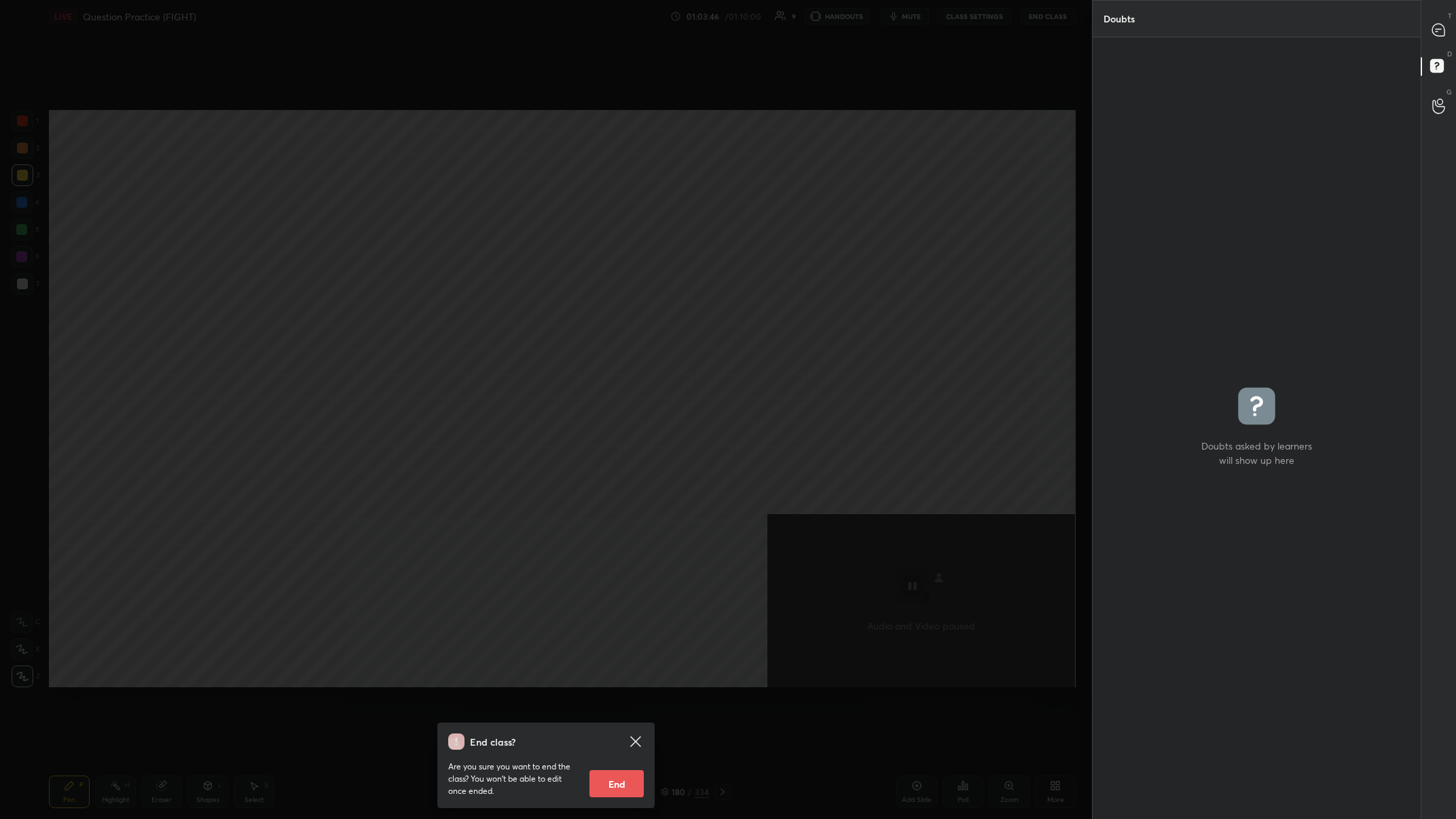
click at [487, 319] on button "End" at bounding box center [617, 784] width 55 height 27
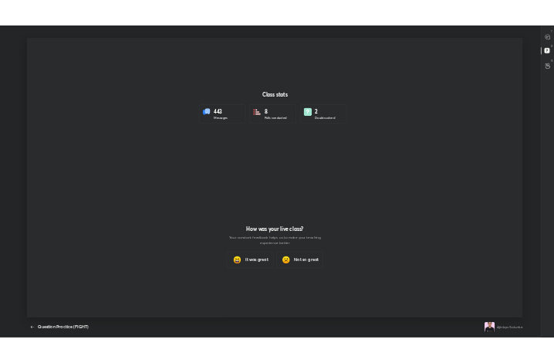
scroll to position [76303, 75493]
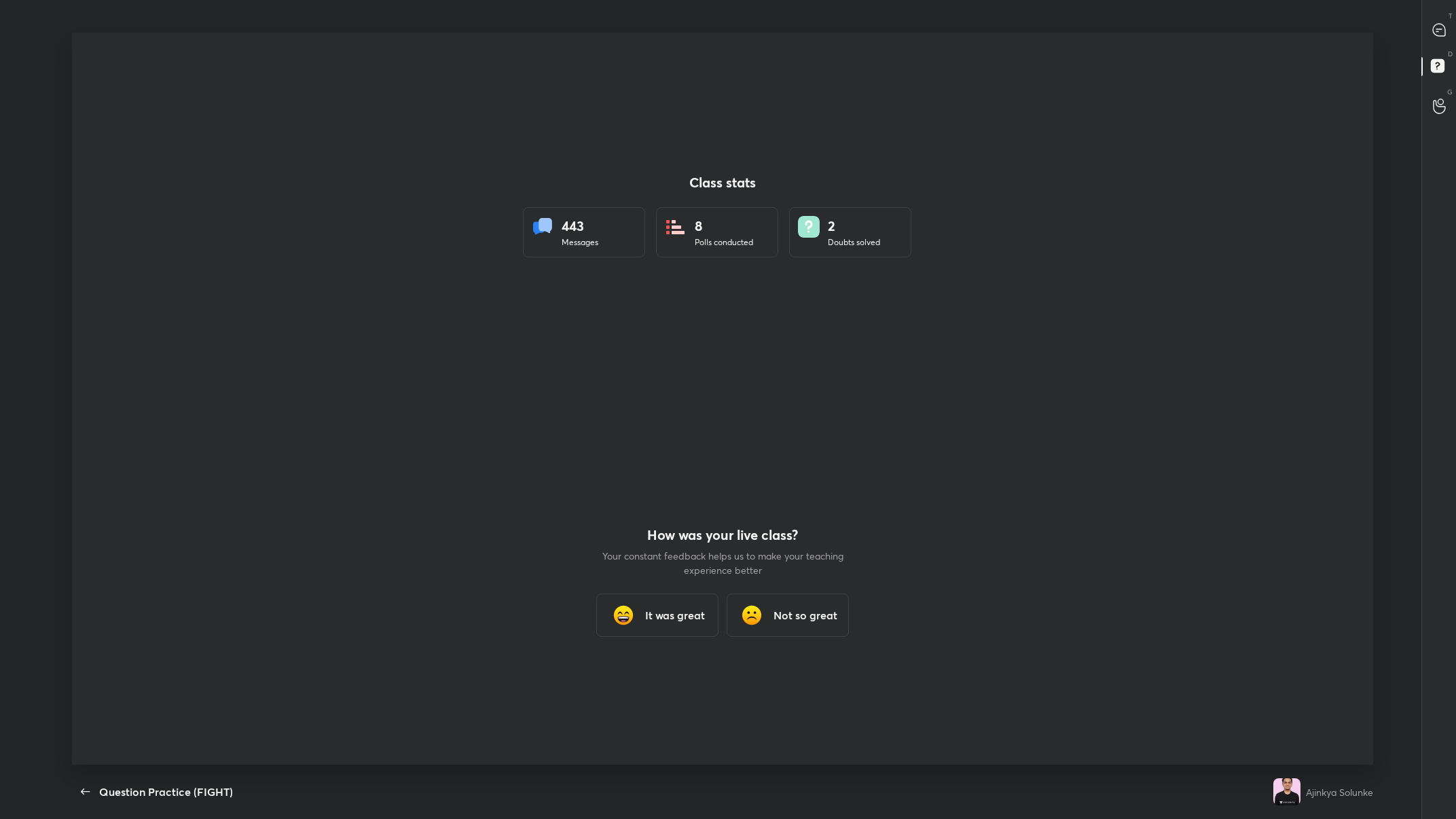
click at [487, 319] on div at bounding box center [723, 399] width 1301 height 733
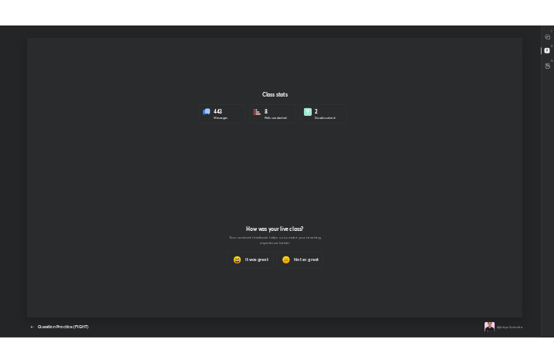
scroll to position [76871, 76592]
